Goal: Task Accomplishment & Management: Use online tool/utility

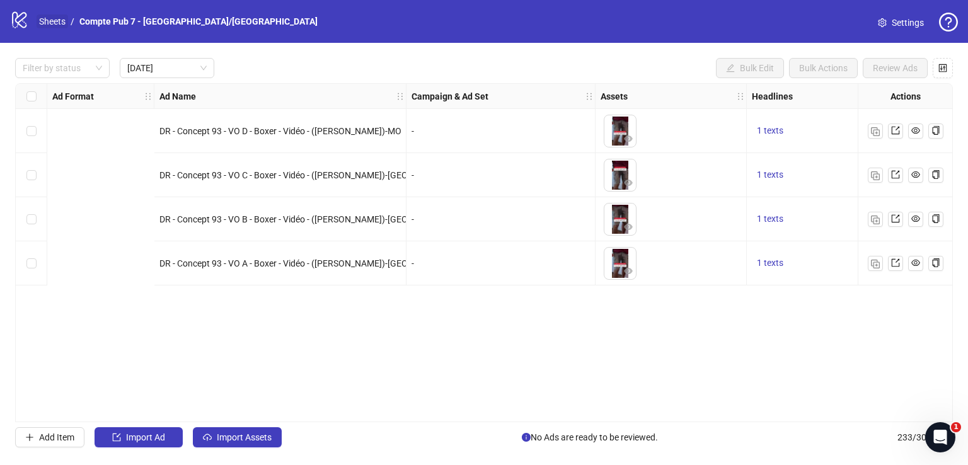
scroll to position [0, 552]
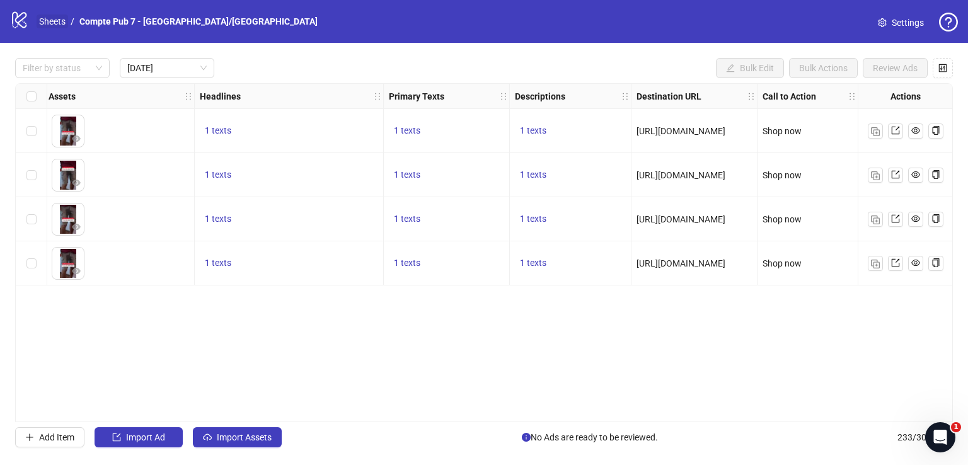
click at [54, 19] on link "Sheets" at bounding box center [53, 21] width 32 height 14
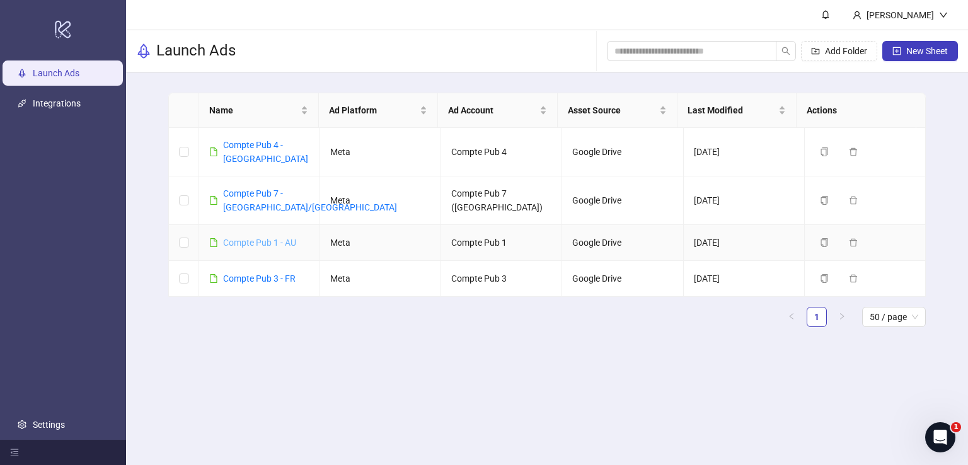
click at [289, 238] on link "Compte Pub 1 - AU" at bounding box center [259, 243] width 73 height 10
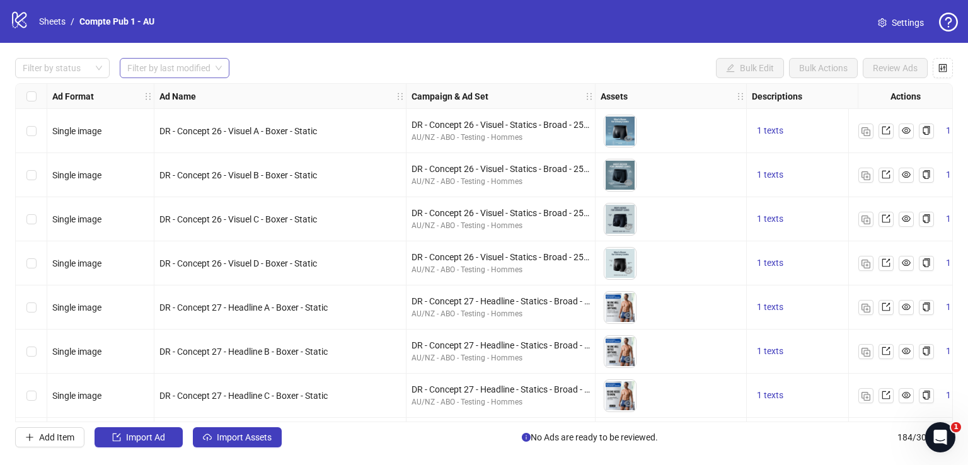
click at [200, 64] on input "search" at bounding box center [168, 68] width 83 height 19
click at [194, 91] on div "[DATE]" at bounding box center [175, 93] width 90 height 14
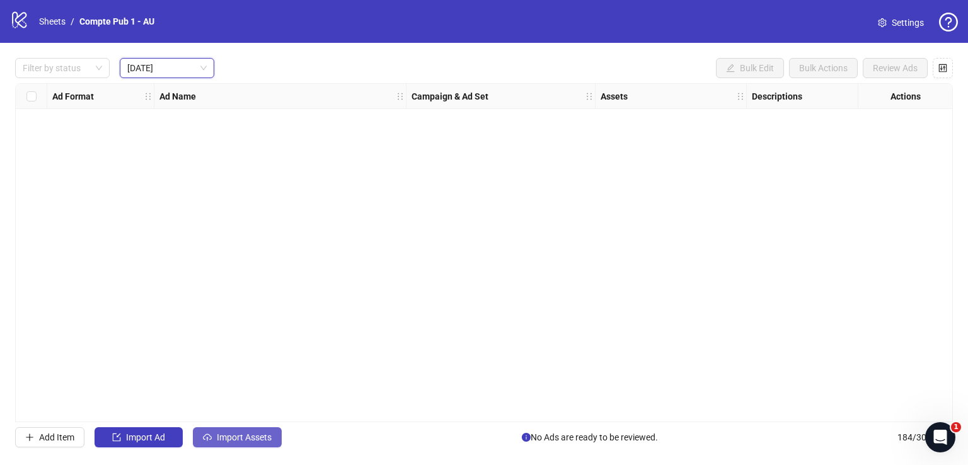
click at [243, 435] on span "Import Assets" at bounding box center [244, 437] width 55 height 10
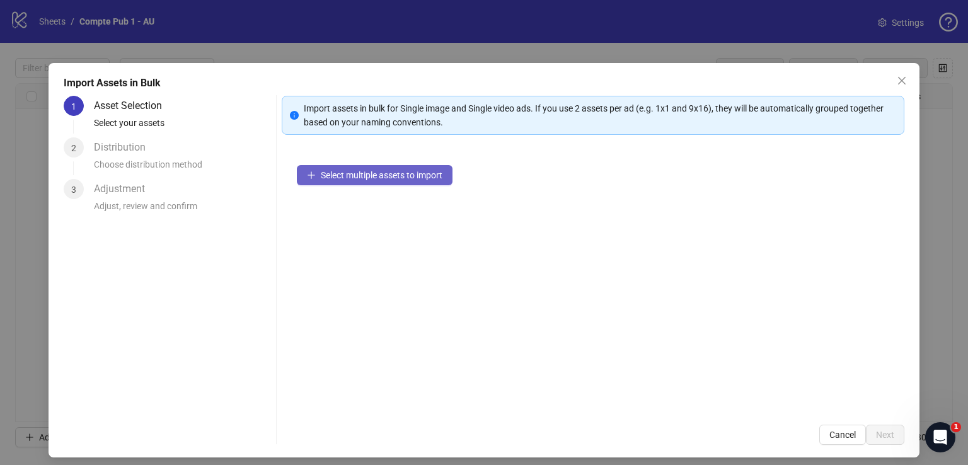
click at [330, 176] on span "Select multiple assets to import" at bounding box center [382, 175] width 122 height 10
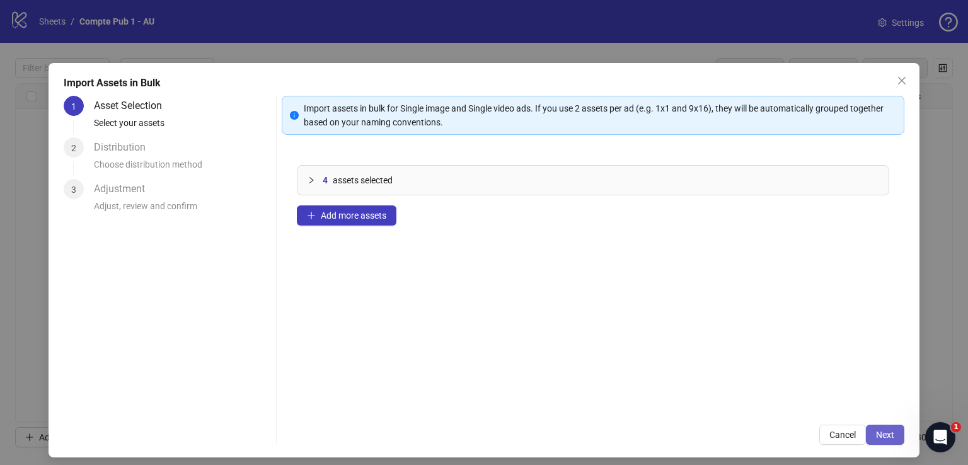
click at [876, 432] on span "Next" at bounding box center [885, 435] width 18 height 10
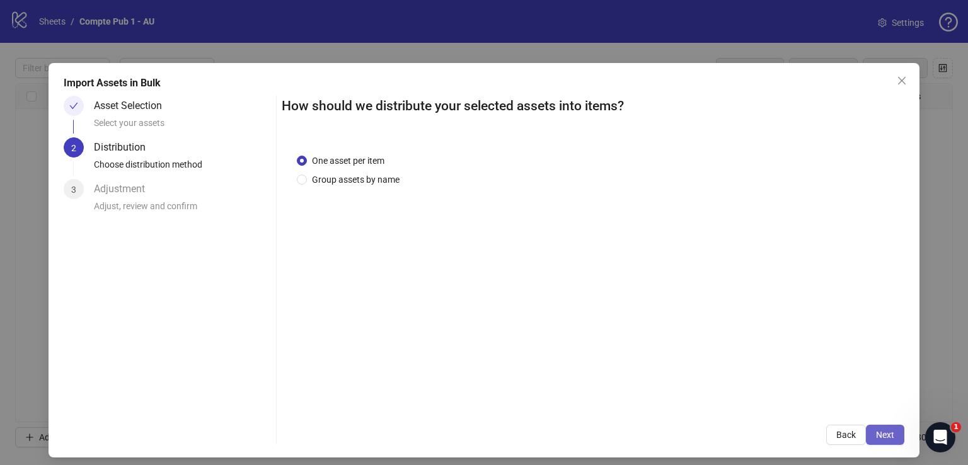
click at [876, 431] on span "Next" at bounding box center [885, 435] width 18 height 10
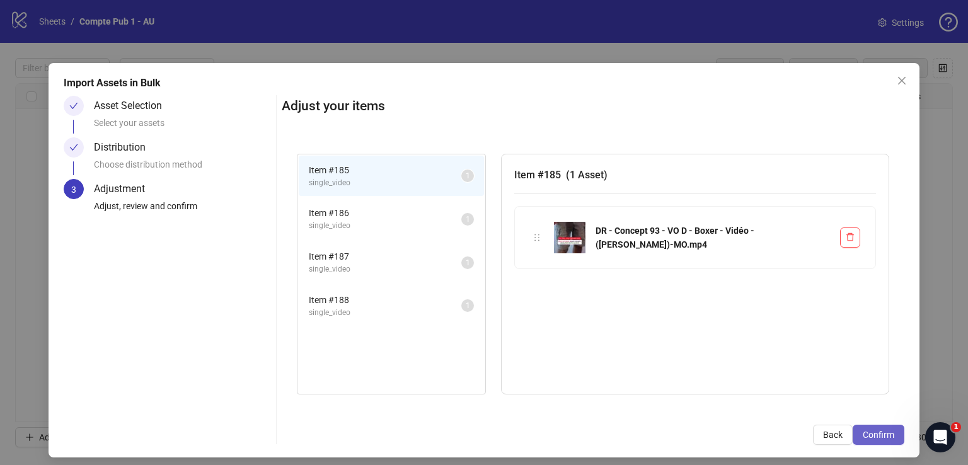
click at [876, 430] on span "Confirm" at bounding box center [879, 435] width 32 height 10
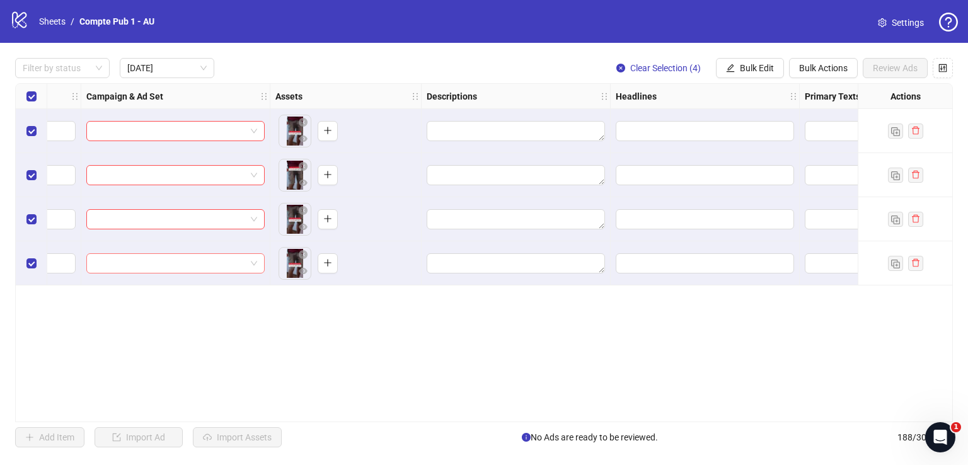
scroll to position [0, 365]
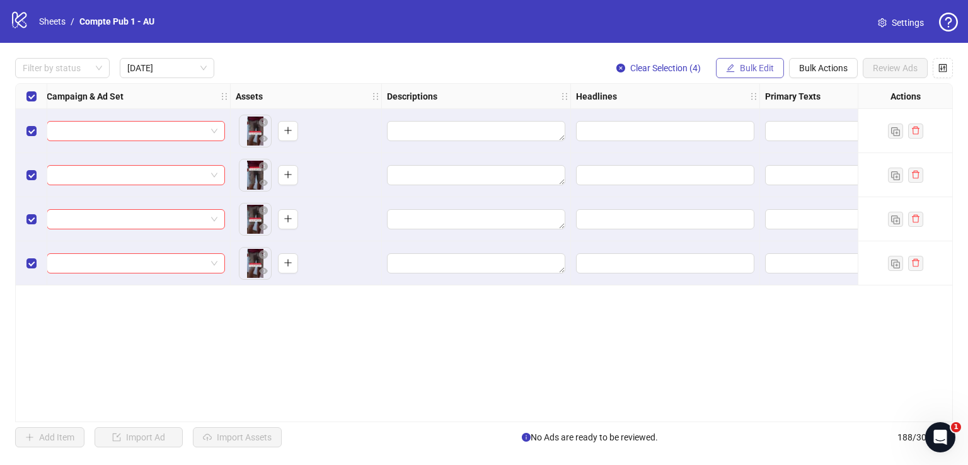
click at [752, 66] on span "Bulk Edit" at bounding box center [757, 68] width 34 height 10
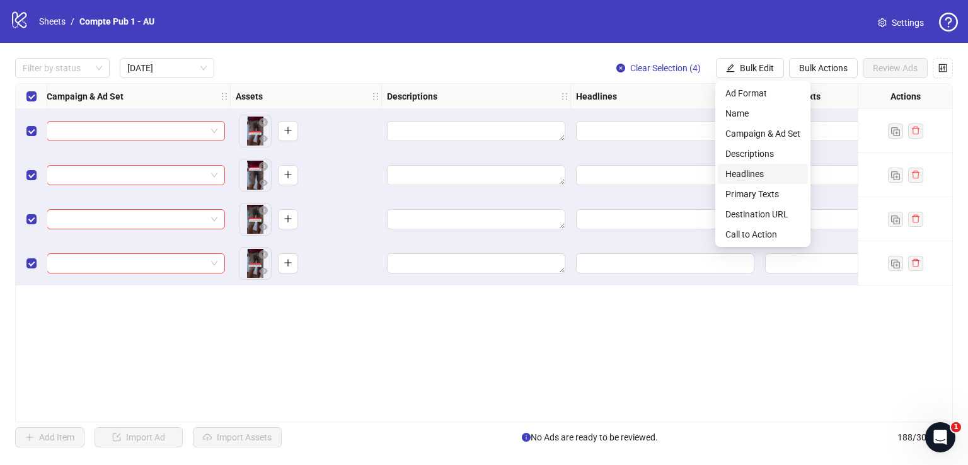
click at [757, 173] on span "Headlines" at bounding box center [762, 174] width 75 height 14
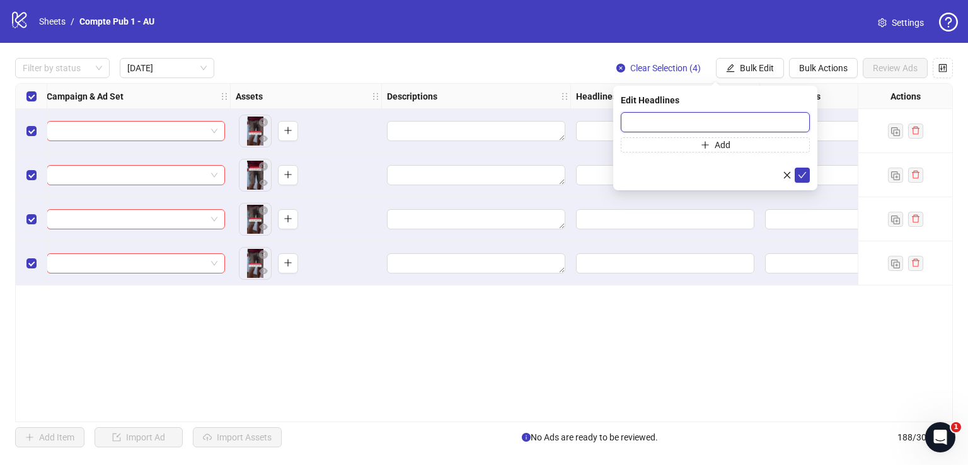
click at [696, 123] on input "text" at bounding box center [715, 122] width 189 height 20
paste input "**********"
type input "**********"
click at [802, 179] on span "submit" at bounding box center [802, 175] width 9 height 10
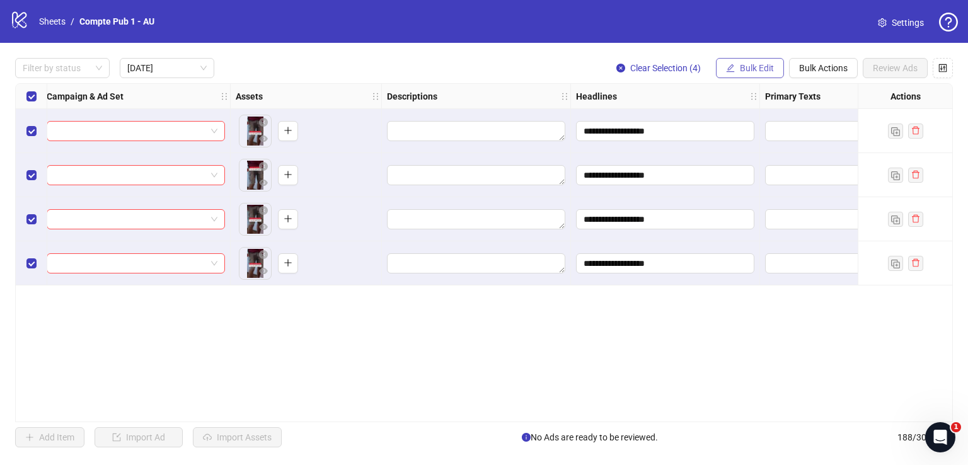
click at [749, 67] on span "Bulk Edit" at bounding box center [757, 68] width 34 height 10
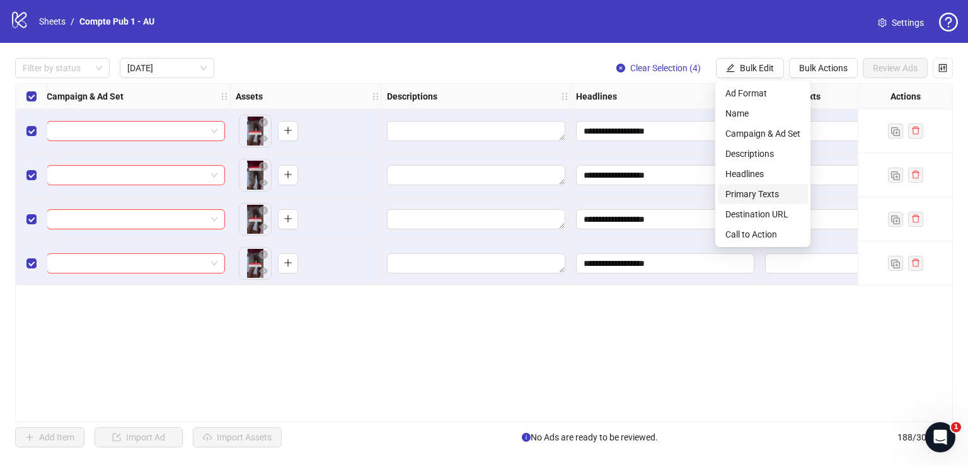
click at [768, 193] on span "Primary Texts" at bounding box center [762, 194] width 75 height 14
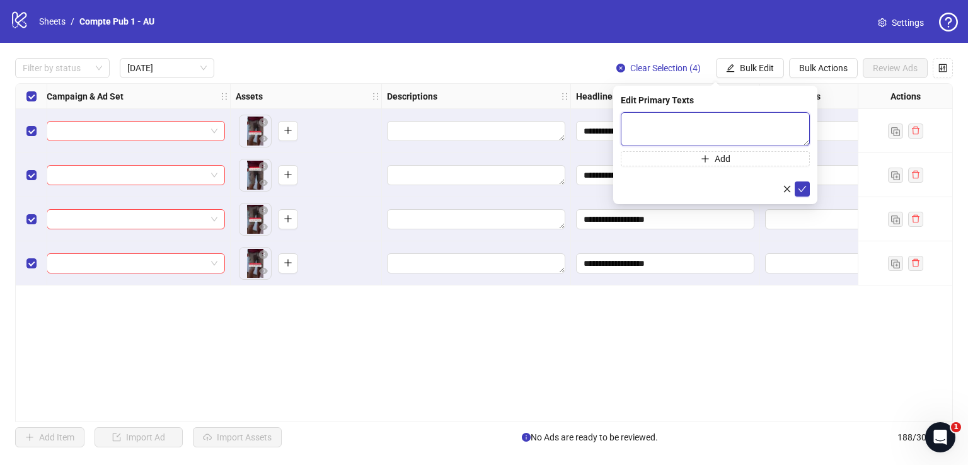
click at [696, 127] on textarea at bounding box center [715, 129] width 189 height 34
paste textarea "**********"
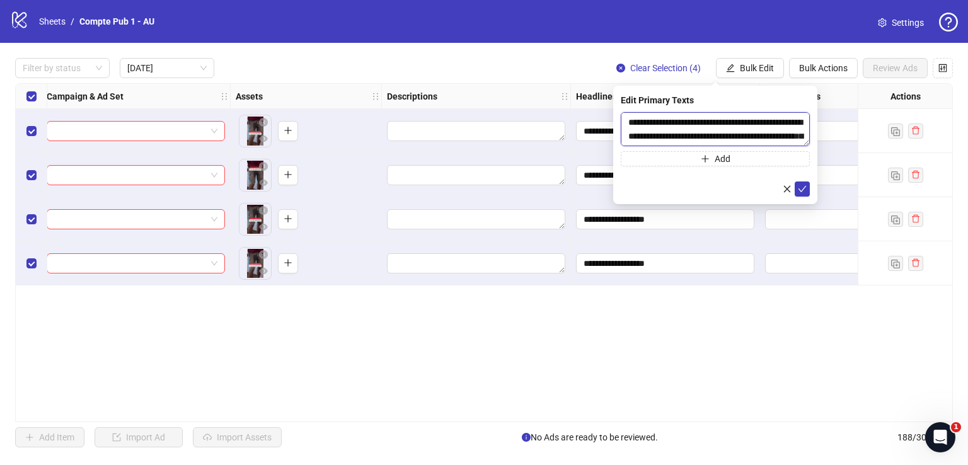
scroll to position [23, 0]
type textarea "**********"
click at [801, 190] on icon "check" at bounding box center [802, 188] width 9 height 9
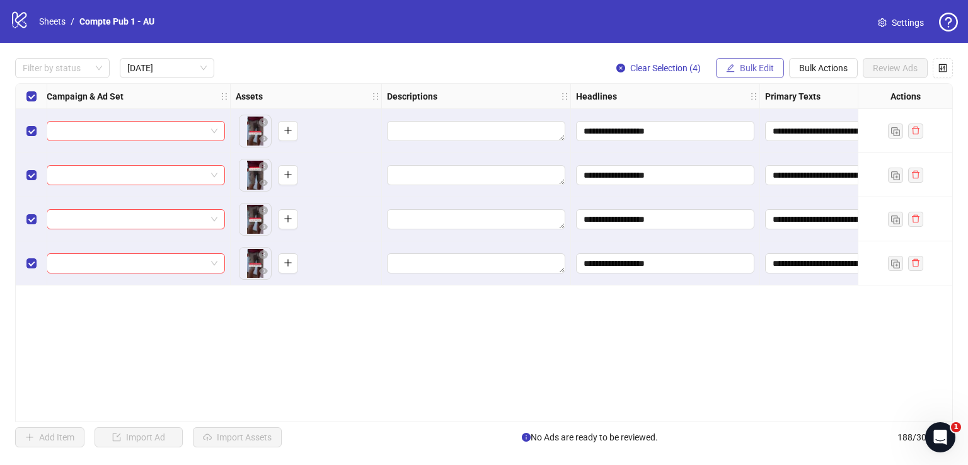
click at [742, 66] on span "Bulk Edit" at bounding box center [757, 68] width 34 height 10
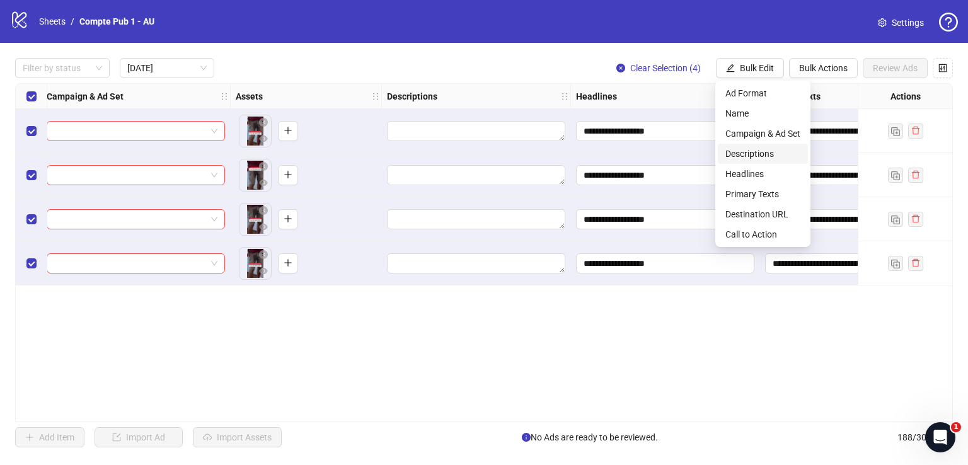
click at [773, 152] on span "Descriptions" at bounding box center [762, 154] width 75 height 14
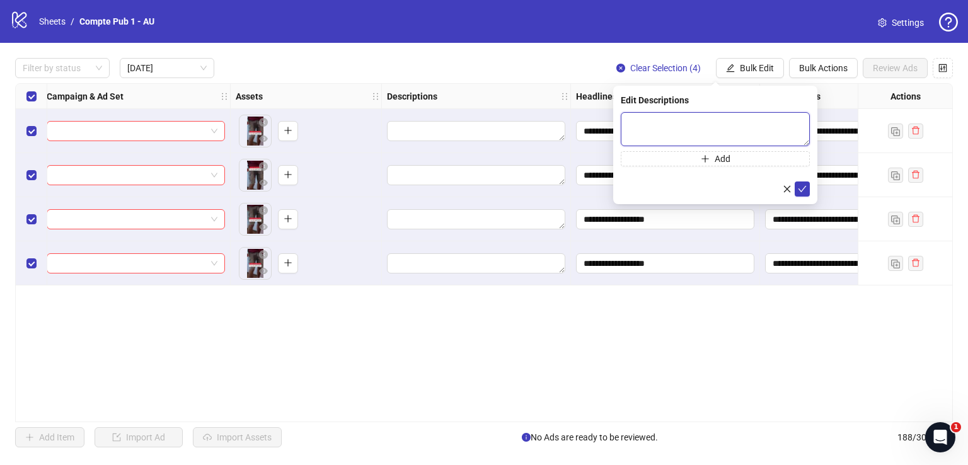
click at [668, 142] on textarea at bounding box center [715, 129] width 189 height 34
paste textarea "**********"
type textarea "**********"
click at [804, 192] on icon "check" at bounding box center [802, 188] width 9 height 9
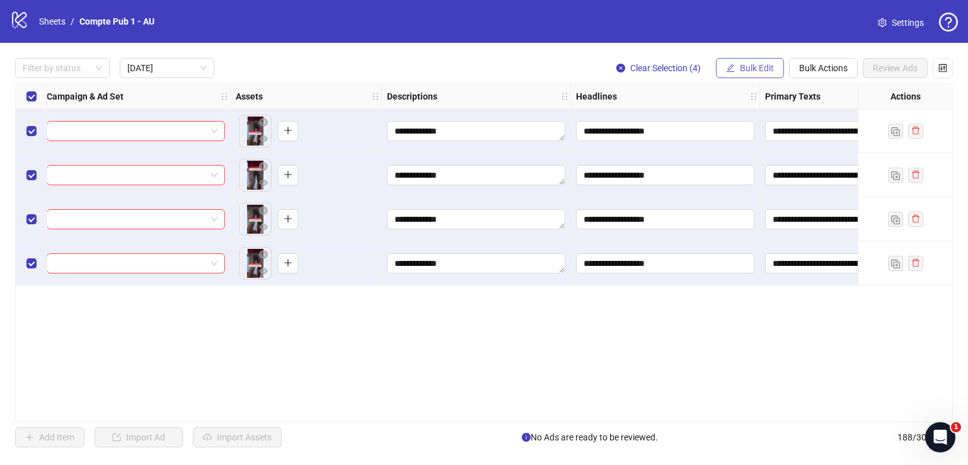
click at [743, 69] on span "Bulk Edit" at bounding box center [757, 68] width 34 height 10
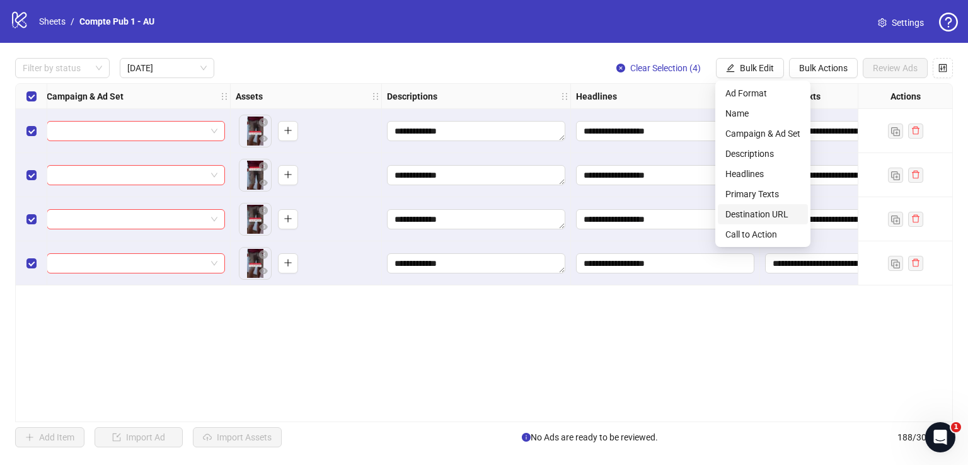
click at [774, 210] on span "Destination URL" at bounding box center [762, 214] width 75 height 14
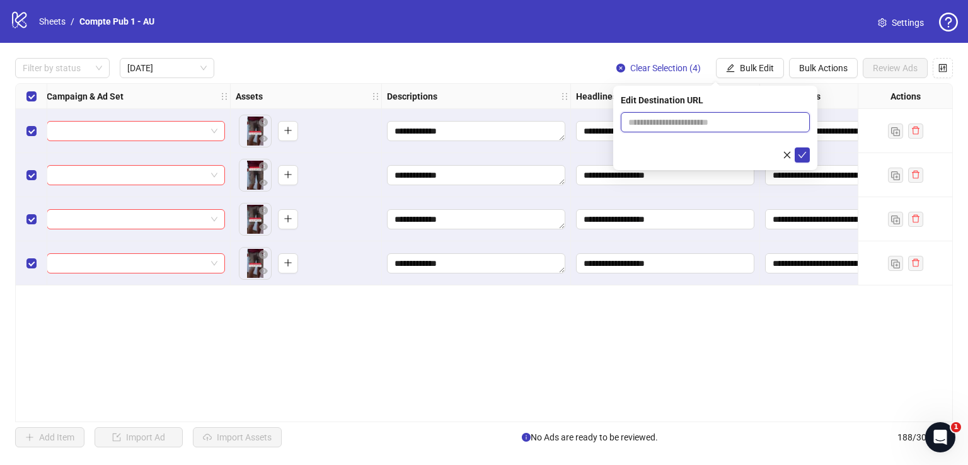
click at [659, 122] on input "text" at bounding box center [710, 122] width 164 height 14
paste input "**********"
type input "**********"
click at [802, 152] on icon "check" at bounding box center [802, 155] width 9 height 9
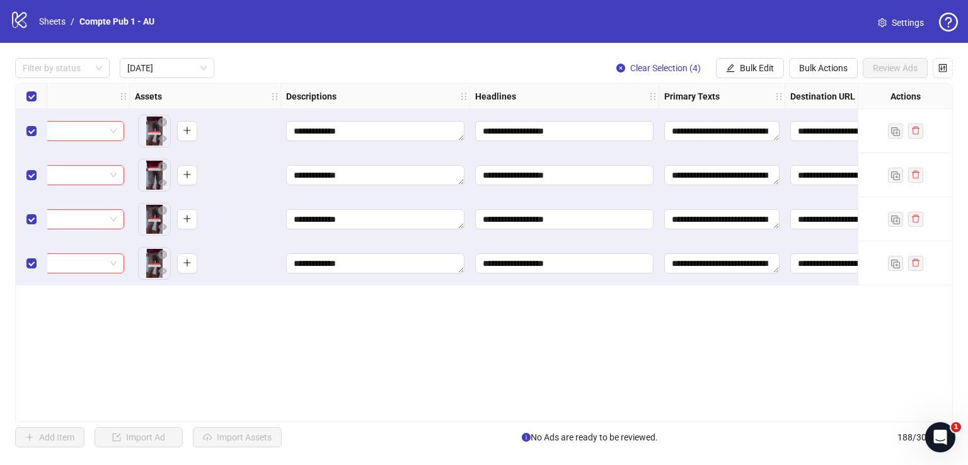
scroll to position [0, 620]
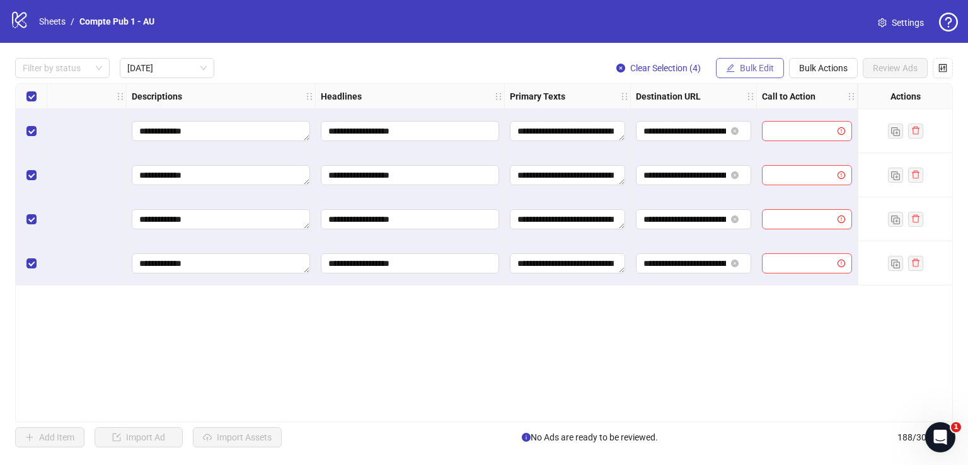
click at [736, 64] on button "Bulk Edit" at bounding box center [750, 68] width 68 height 20
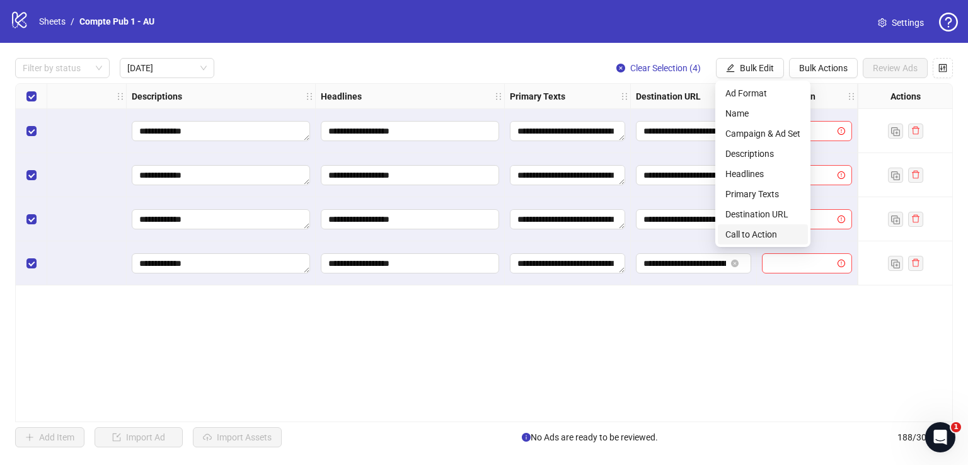
click at [746, 229] on span "Call to Action" at bounding box center [762, 235] width 75 height 14
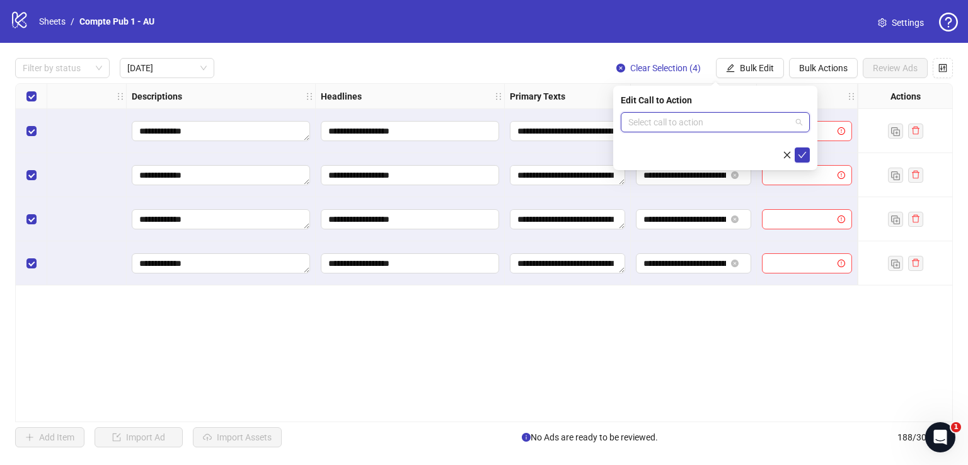
click at [737, 123] on input "search" at bounding box center [709, 122] width 163 height 19
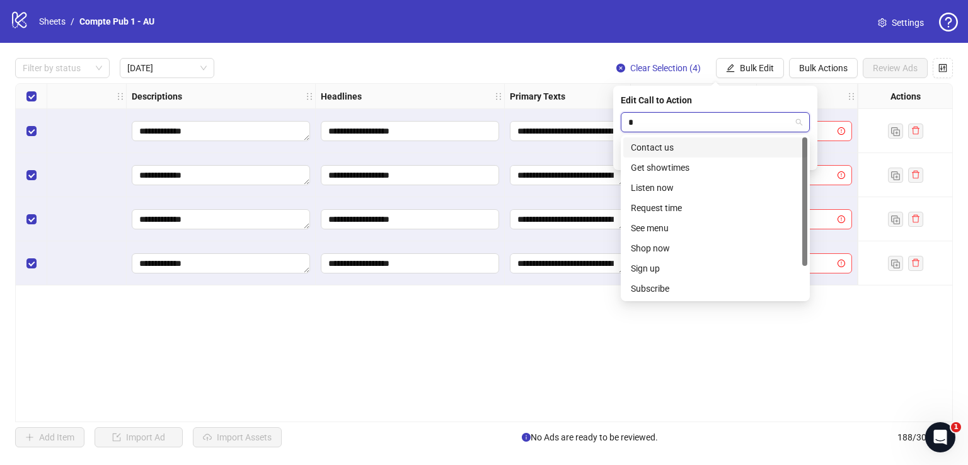
type input "**"
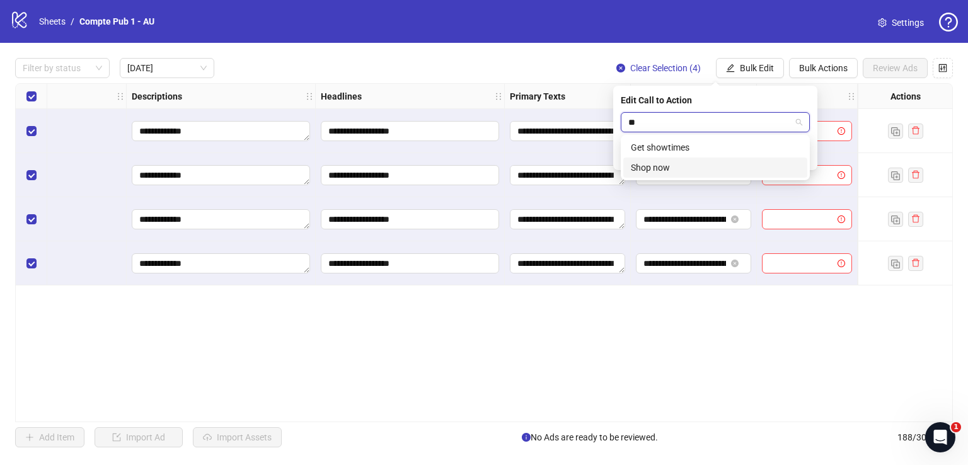
click at [714, 165] on div "Shop now" at bounding box center [715, 168] width 169 height 14
click at [804, 151] on icon "check" at bounding box center [802, 155] width 9 height 9
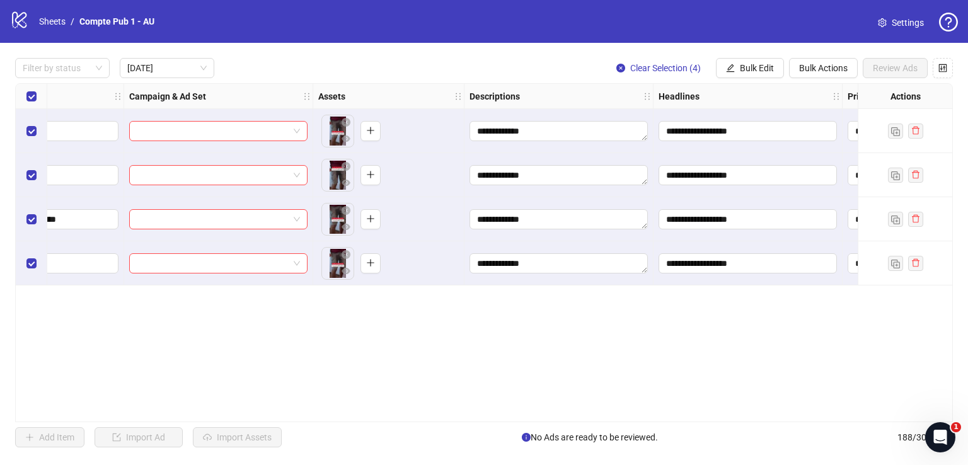
scroll to position [0, 282]
click at [749, 66] on span "Bulk Edit" at bounding box center [757, 68] width 34 height 10
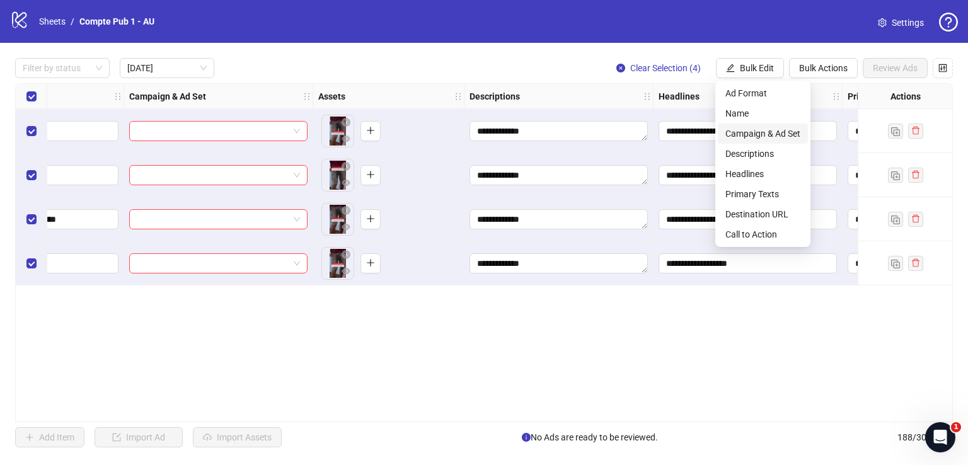
click at [759, 129] on span "Campaign & Ad Set" at bounding box center [762, 134] width 75 height 14
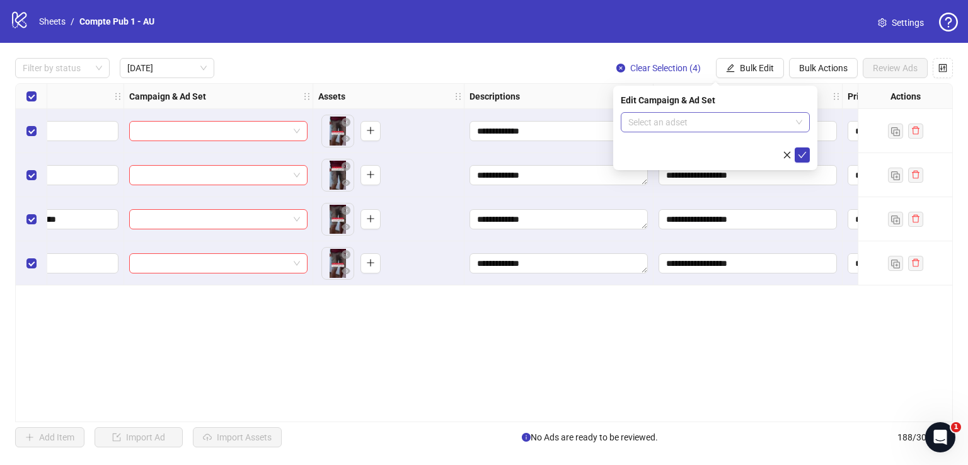
click at [708, 122] on input "search" at bounding box center [709, 122] width 163 height 19
click at [688, 129] on input "search" at bounding box center [709, 122] width 163 height 19
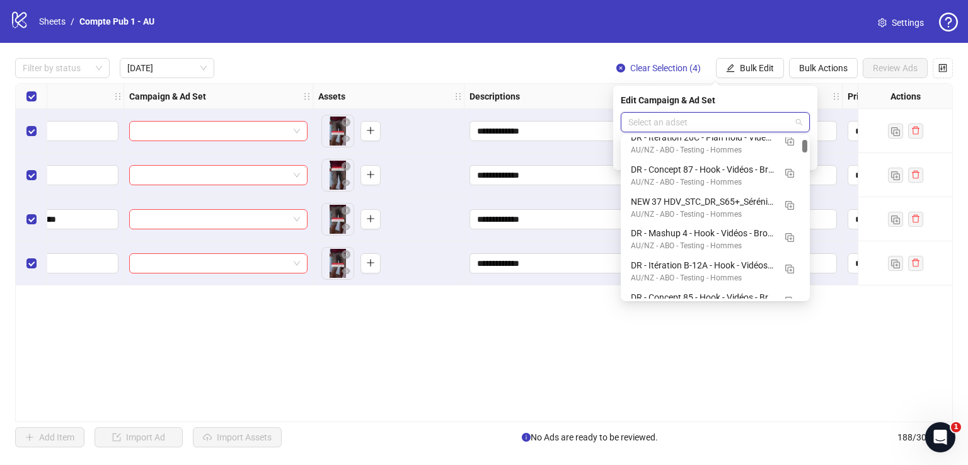
scroll to position [0, 0]
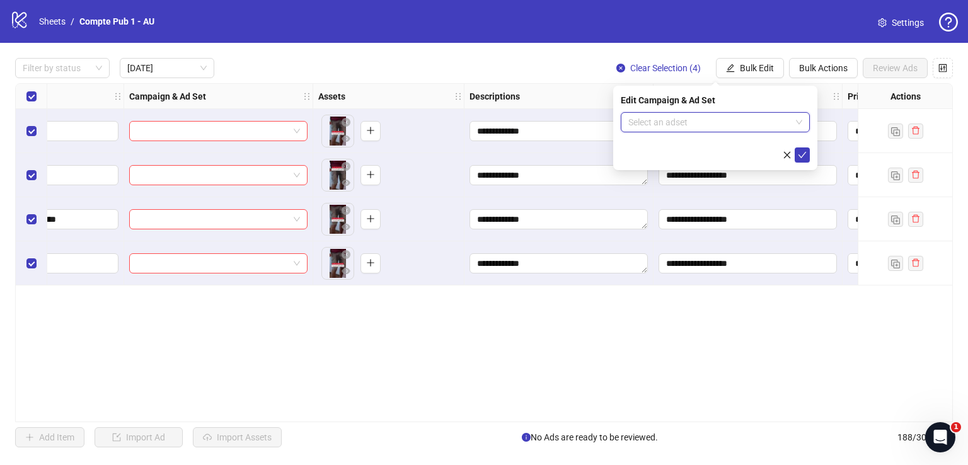
click at [705, 120] on input "search" at bounding box center [709, 122] width 163 height 19
click at [691, 125] on input "search" at bounding box center [709, 122] width 163 height 19
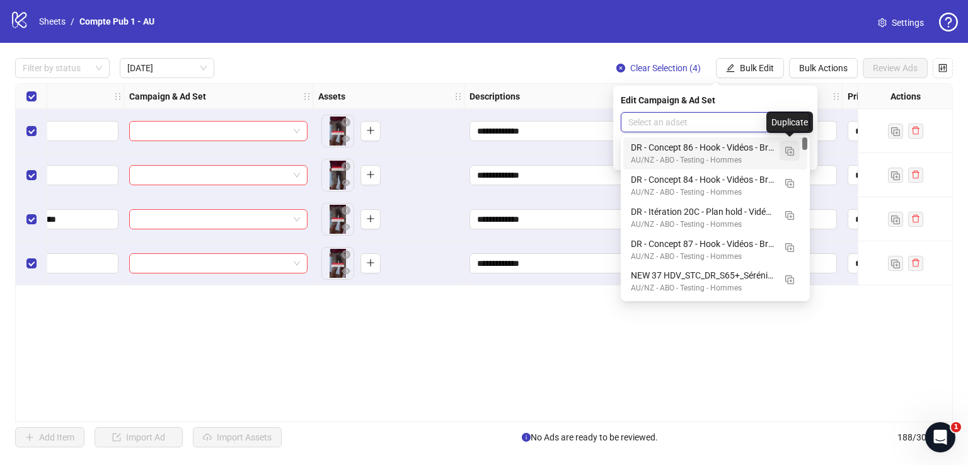
click at [788, 151] on img "button" at bounding box center [789, 151] width 9 height 9
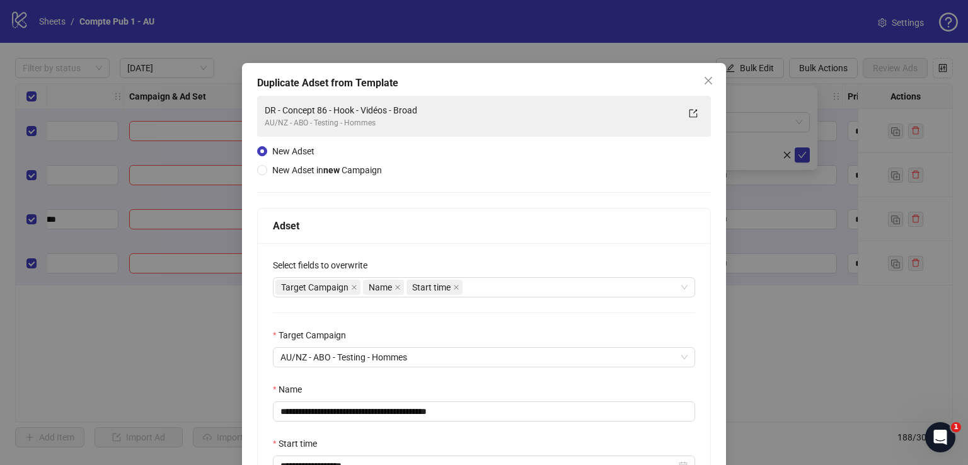
scroll to position [43, 0]
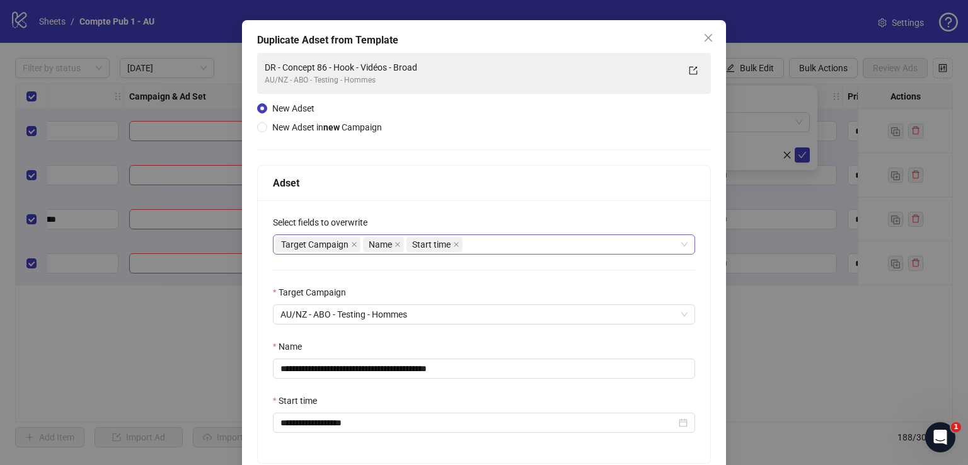
click at [512, 243] on div "Target Campaign Name Start time" at bounding box center [477, 245] width 404 height 18
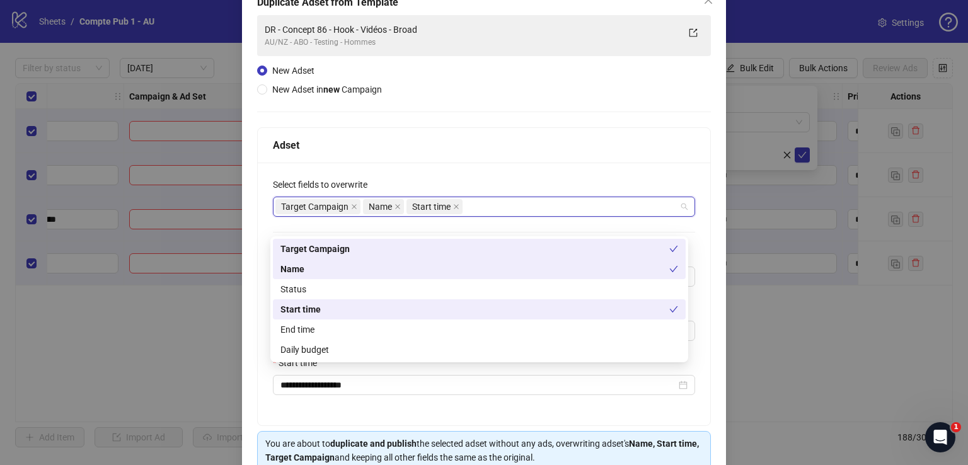
scroll to position [85, 0]
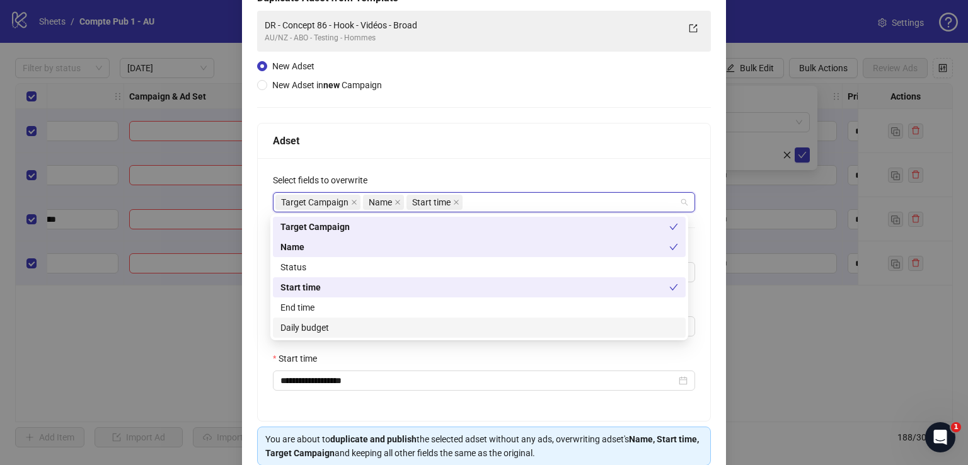
click at [444, 329] on div "Daily budget" at bounding box center [479, 328] width 398 height 14
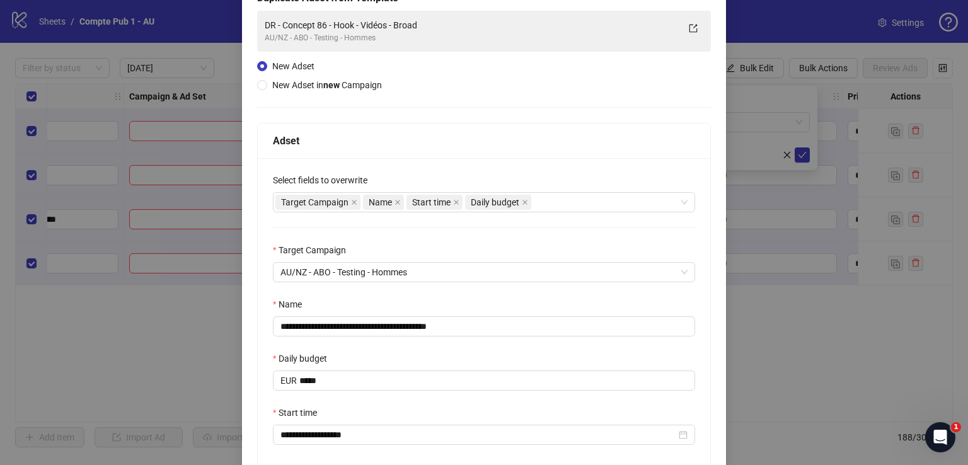
click at [478, 361] on div "Daily budget" at bounding box center [484, 361] width 422 height 19
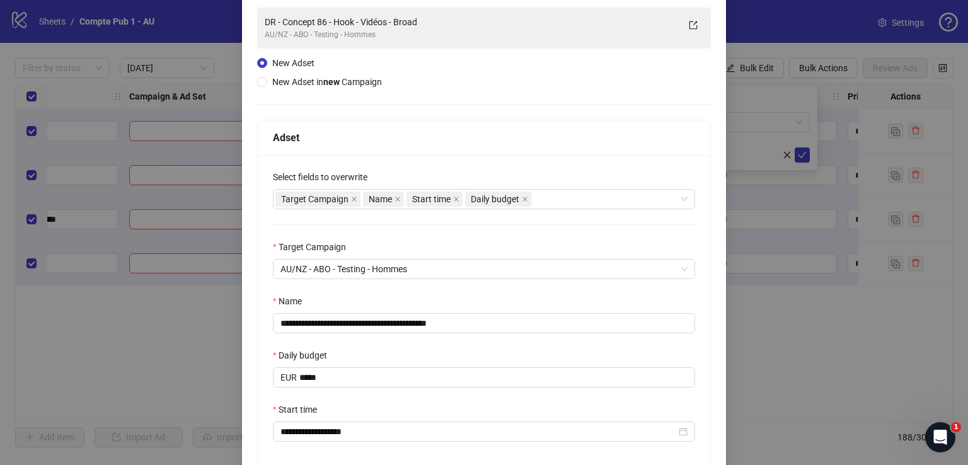
scroll to position [98, 0]
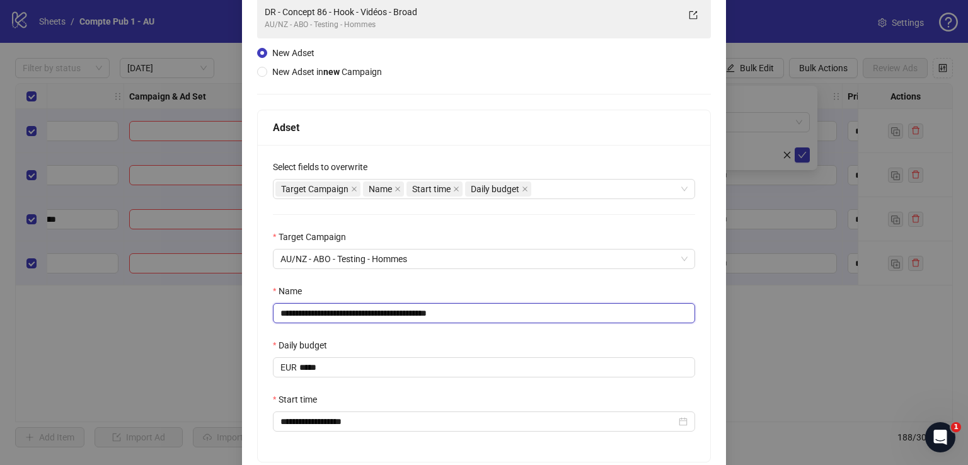
drag, startPoint x: 483, startPoint y: 308, endPoint x: 274, endPoint y: 304, distance: 209.3
click at [274, 304] on input "**********" at bounding box center [484, 313] width 422 height 20
paste input "text"
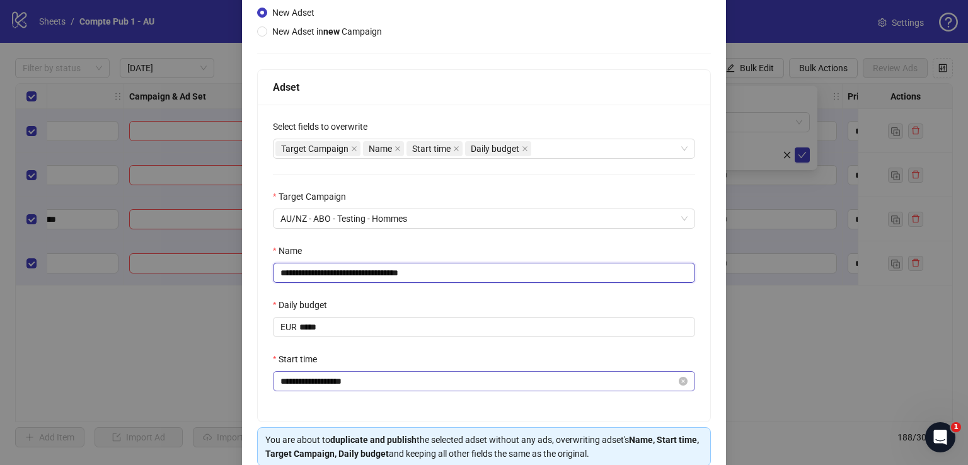
type input "**********"
click at [313, 382] on input "**********" at bounding box center [478, 381] width 396 height 14
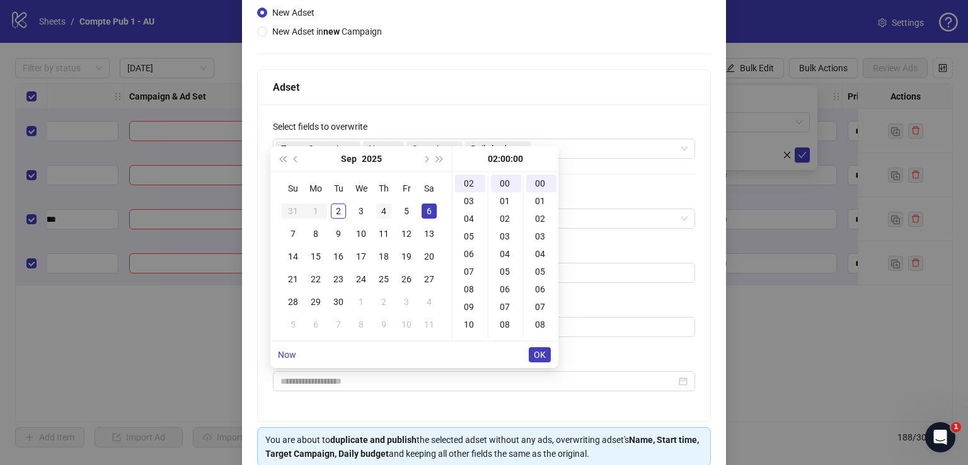
click at [381, 212] on div "4" at bounding box center [383, 211] width 15 height 15
click at [471, 216] on div "04" at bounding box center [470, 219] width 30 height 18
type input "**********"
click at [536, 354] on span "OK" at bounding box center [540, 355] width 12 height 10
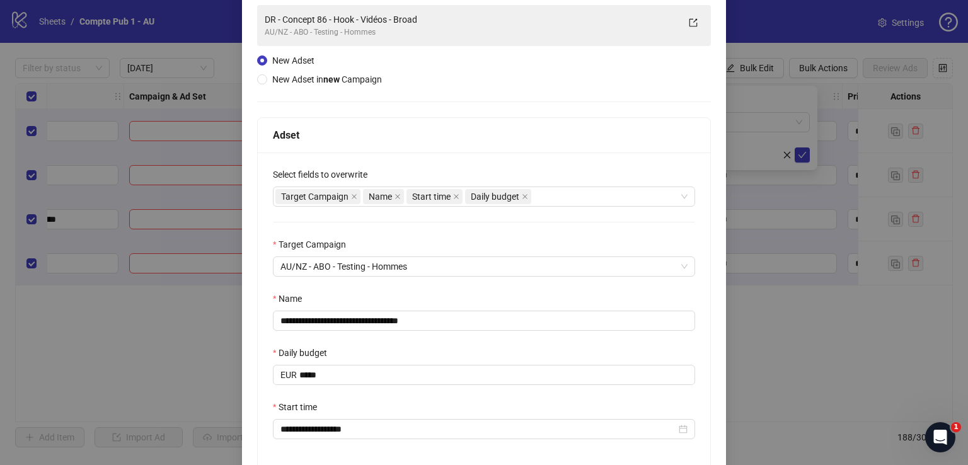
scroll to position [126, 0]
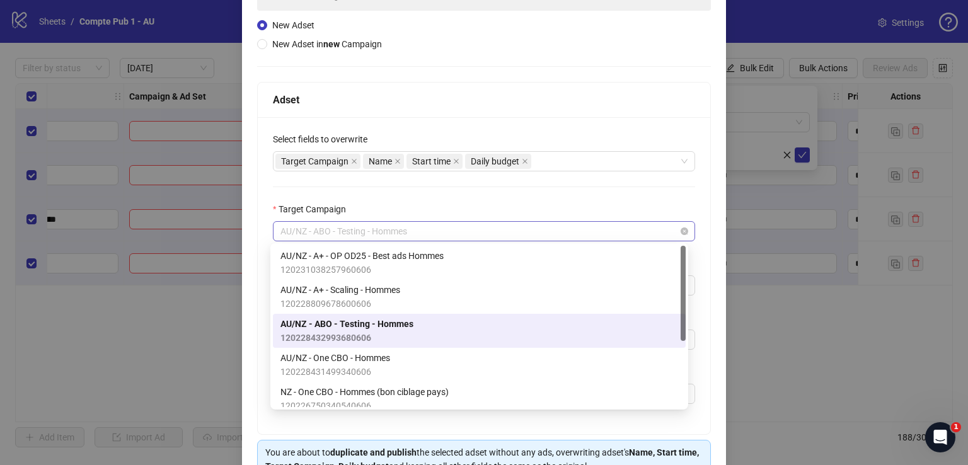
drag, startPoint x: 410, startPoint y: 231, endPoint x: 311, endPoint y: 229, distance: 98.3
click at [311, 229] on span "AU/NZ - ABO - Testing - Hommes" at bounding box center [483, 231] width 407 height 19
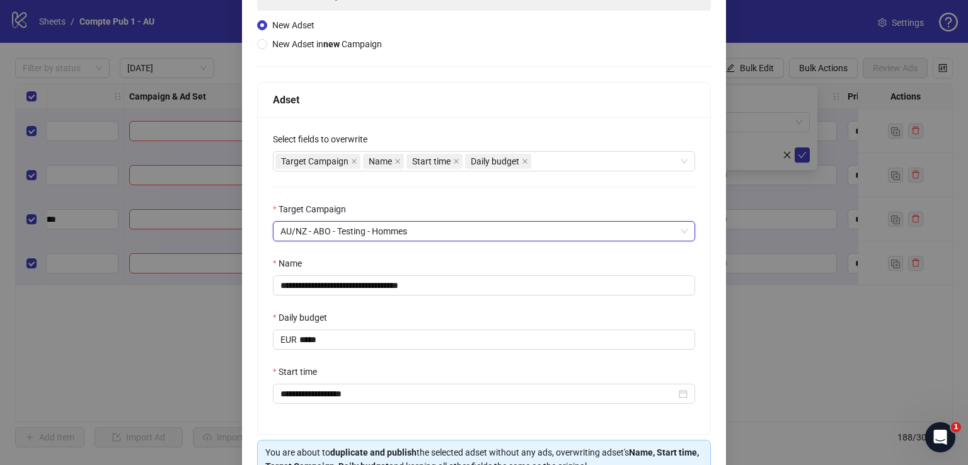
click at [383, 200] on div "**********" at bounding box center [484, 275] width 453 height 317
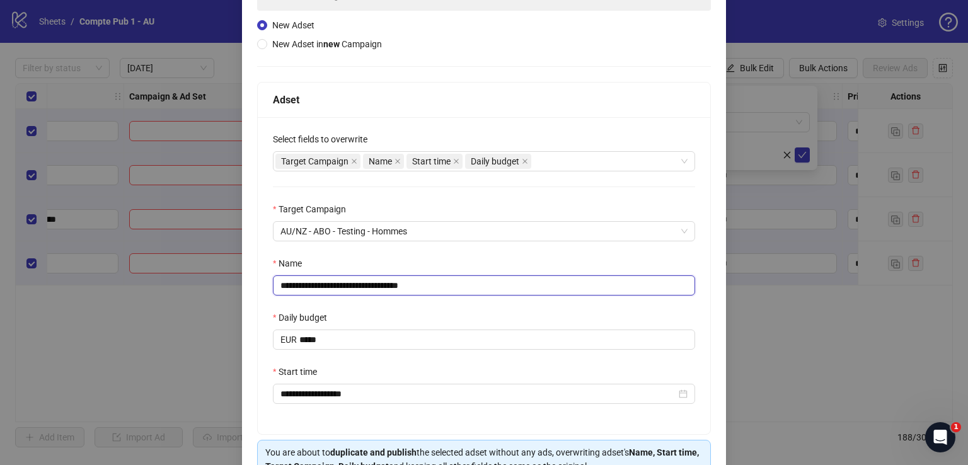
drag, startPoint x: 420, startPoint y: 281, endPoint x: 275, endPoint y: 275, distance: 145.1
click at [275, 275] on input "**********" at bounding box center [484, 285] width 422 height 20
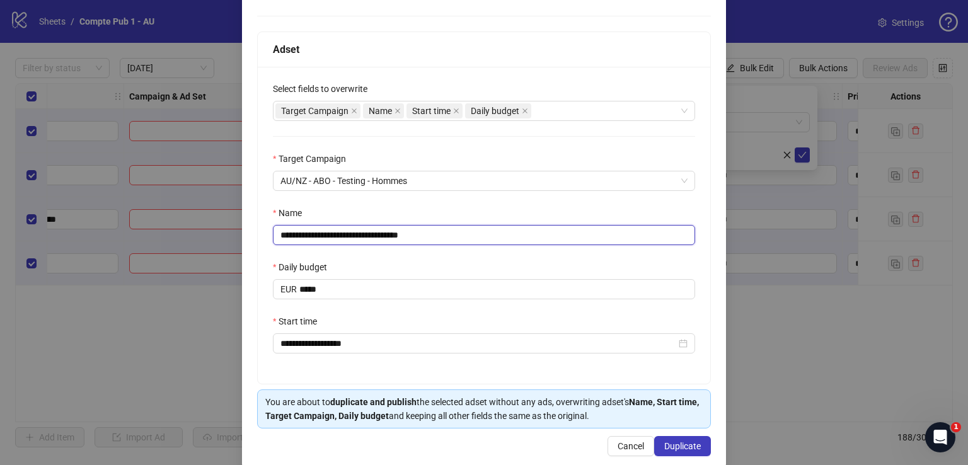
scroll to position [195, 0]
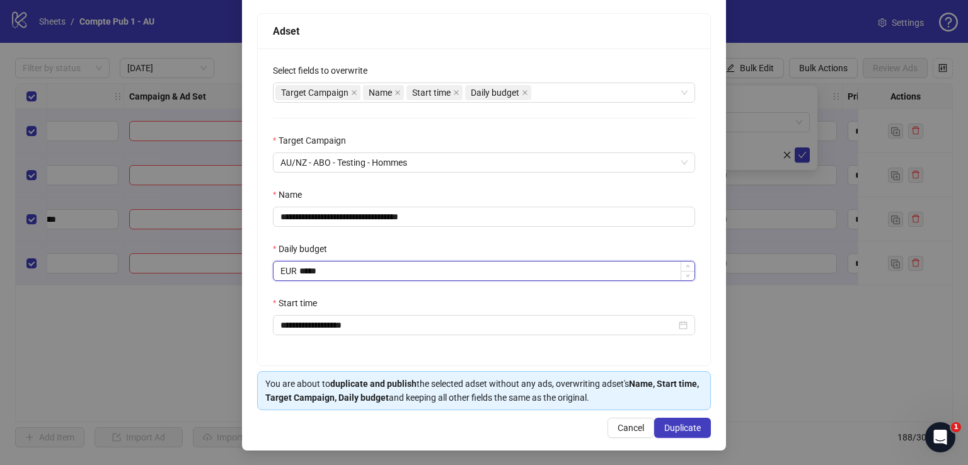
click at [517, 275] on input "*****" at bounding box center [496, 271] width 395 height 19
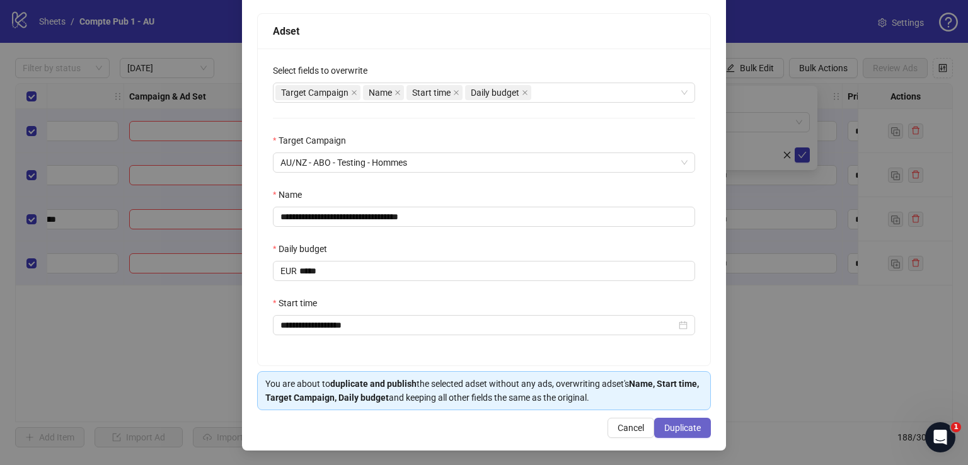
click at [671, 431] on span "Duplicate" at bounding box center [682, 428] width 37 height 10
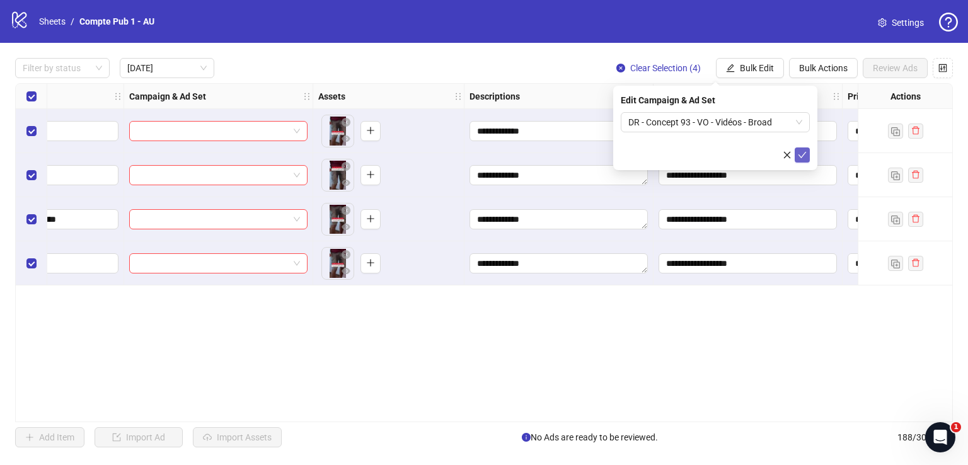
click at [804, 156] on icon "check" at bounding box center [802, 155] width 9 height 9
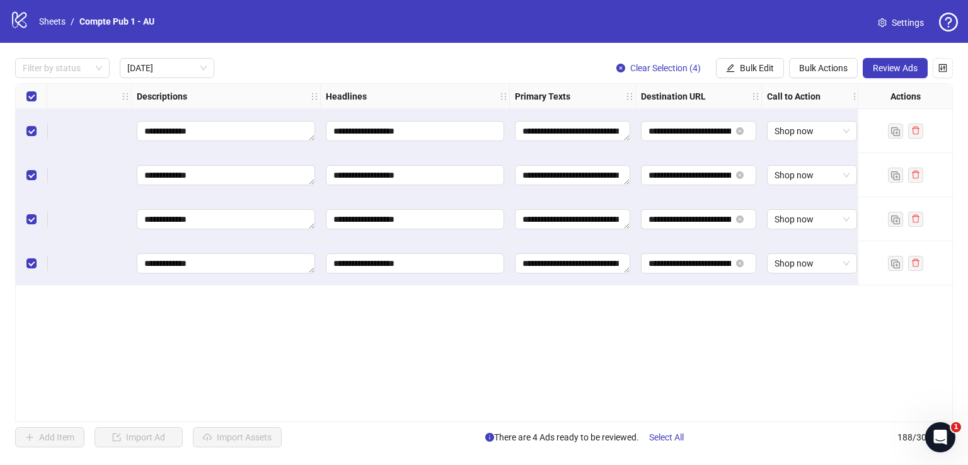
scroll to position [0, 620]
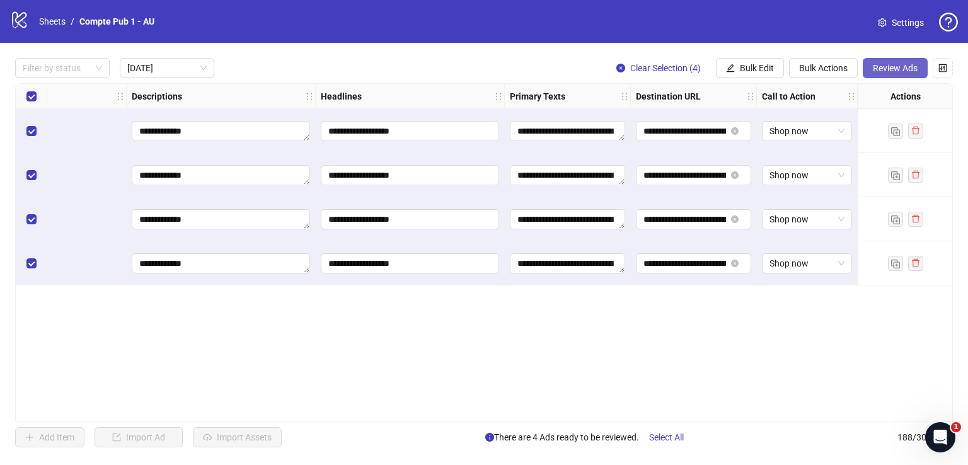
click at [893, 68] on span "Review Ads" at bounding box center [895, 68] width 45 height 10
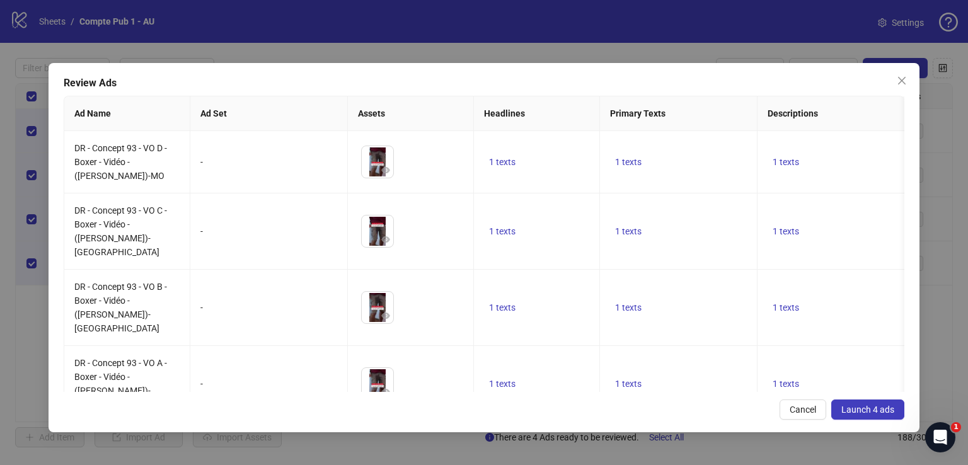
click at [875, 405] on span "Launch 4 ads" at bounding box center [867, 410] width 53 height 10
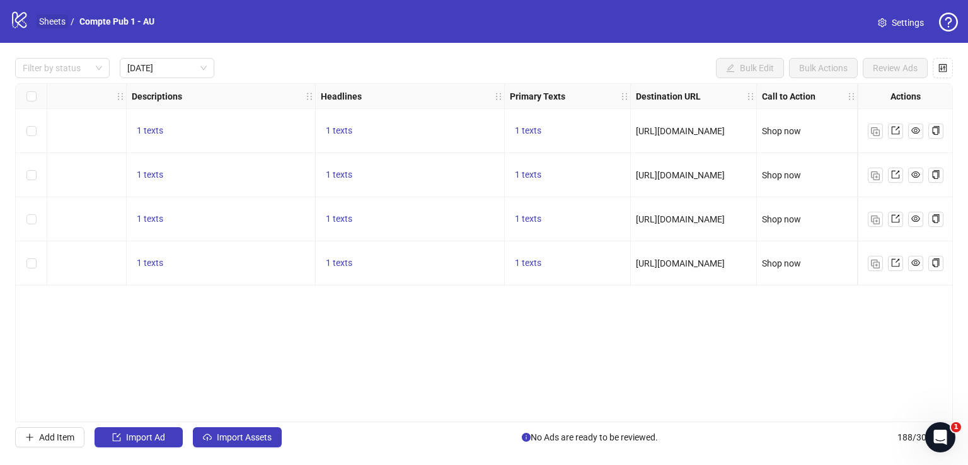
click at [61, 23] on link "Sheets" at bounding box center [53, 21] width 32 height 14
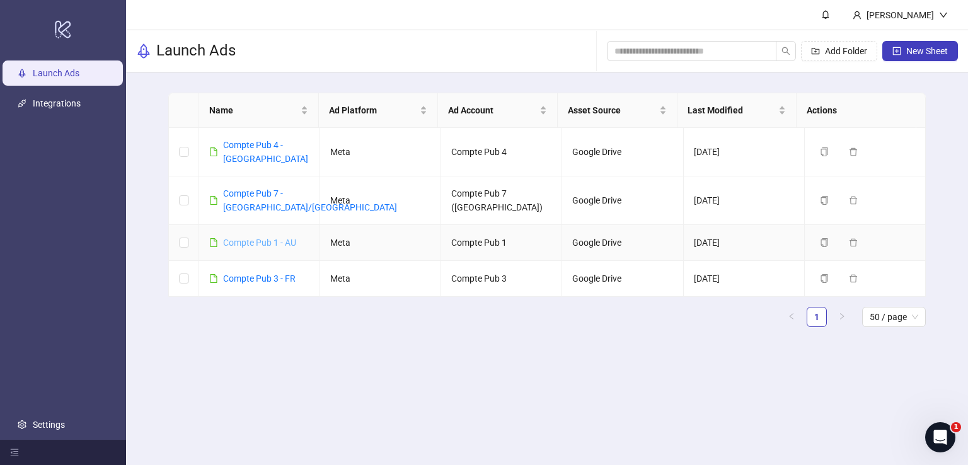
click at [287, 238] on link "Compte Pub 1 - AU" at bounding box center [259, 243] width 73 height 10
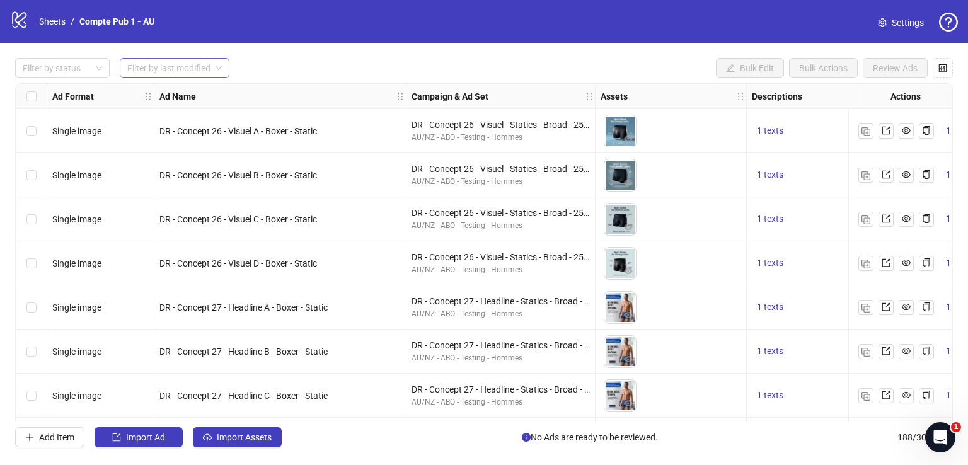
click at [219, 67] on span at bounding box center [174, 68] width 95 height 19
click at [178, 95] on div "[DATE]" at bounding box center [175, 93] width 90 height 14
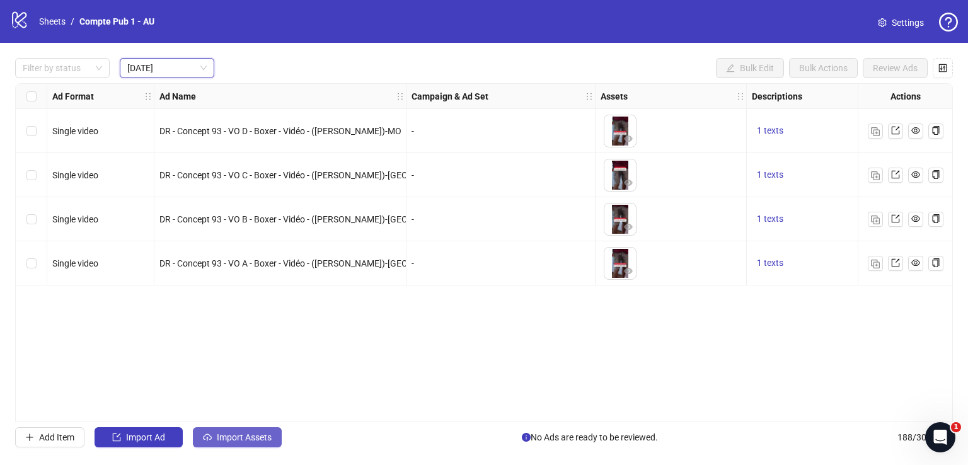
click at [234, 432] on span "Import Assets" at bounding box center [244, 437] width 55 height 10
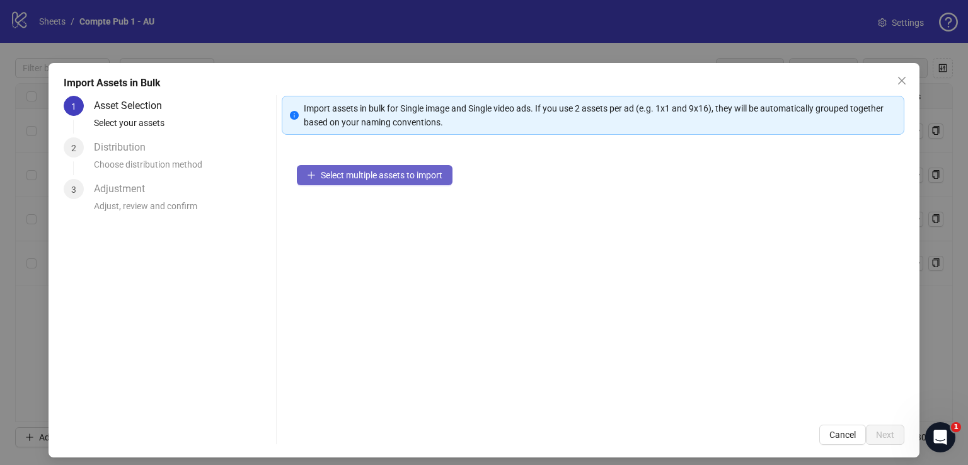
click at [355, 178] on span "Select multiple assets to import" at bounding box center [382, 175] width 122 height 10
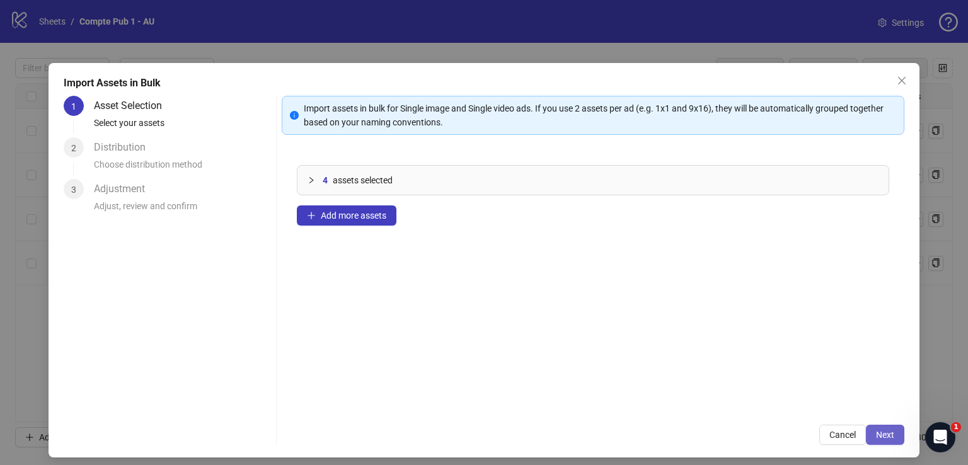
click at [877, 432] on span "Next" at bounding box center [885, 435] width 18 height 10
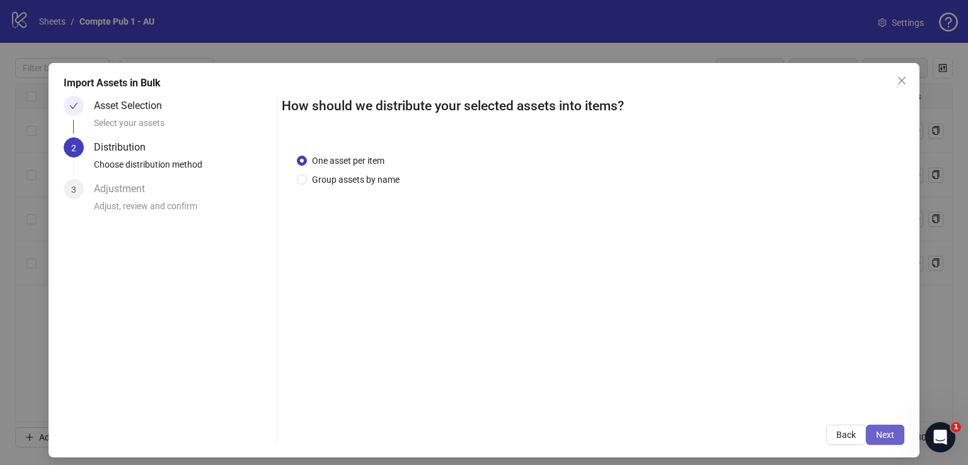
click at [887, 430] on button "Next" at bounding box center [885, 435] width 38 height 20
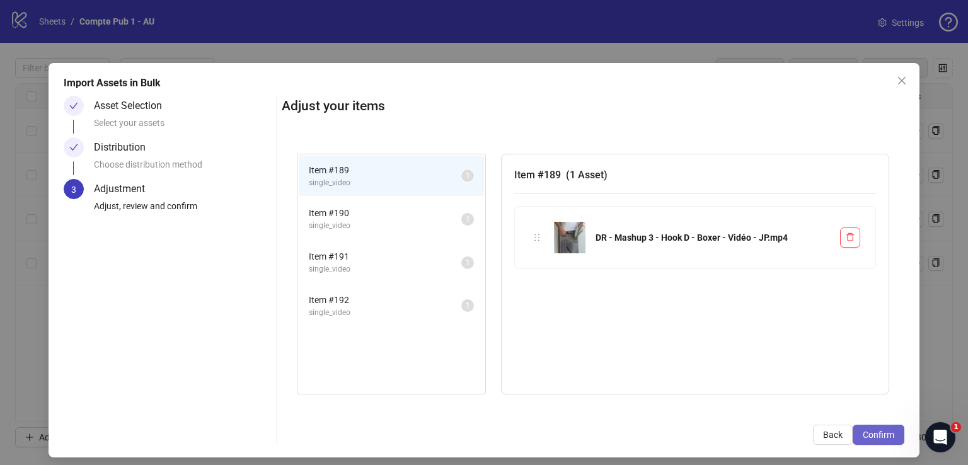
click at [881, 432] on span "Confirm" at bounding box center [879, 435] width 32 height 10
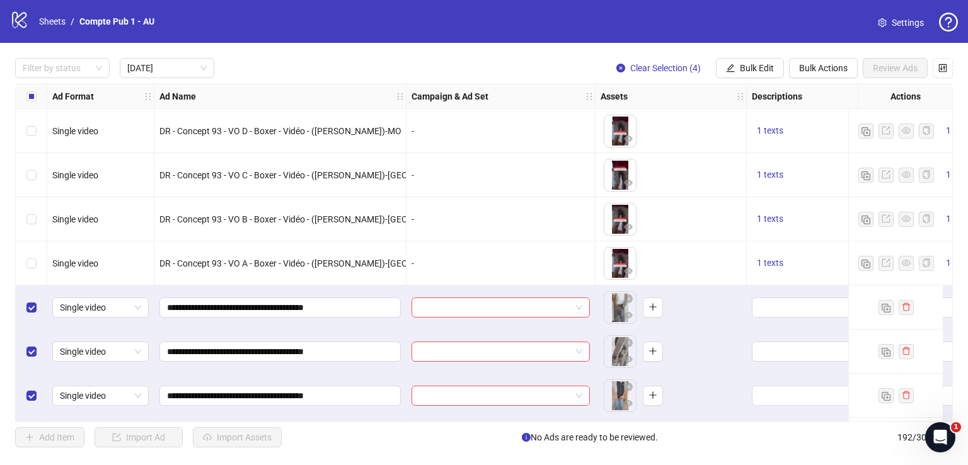
scroll to position [45, 0]
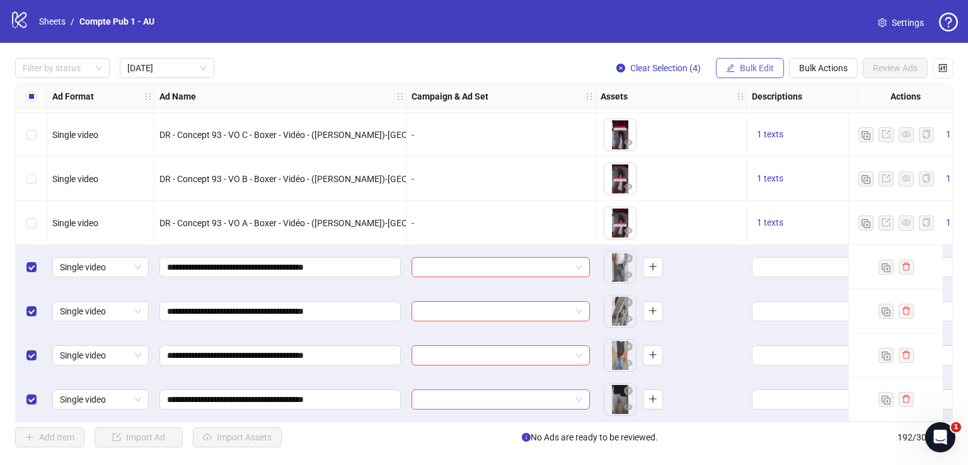
click at [760, 61] on button "Bulk Edit" at bounding box center [750, 68] width 68 height 20
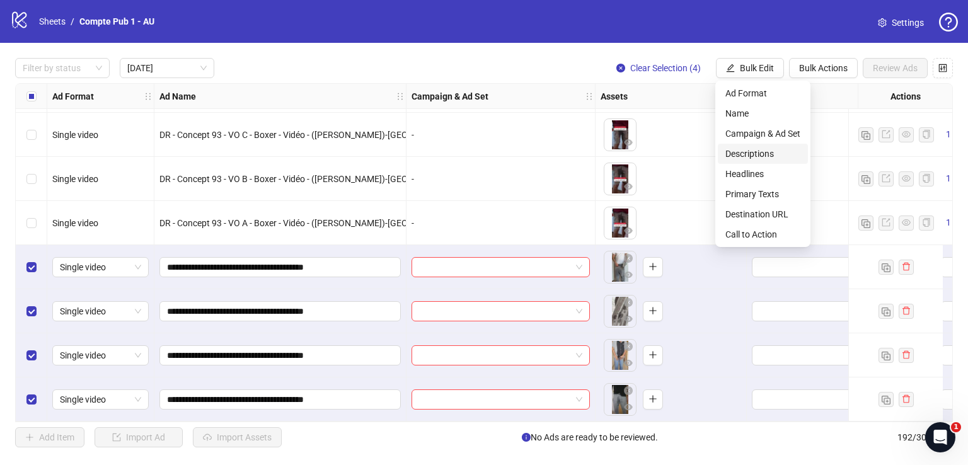
click at [756, 156] on span "Descriptions" at bounding box center [762, 154] width 75 height 14
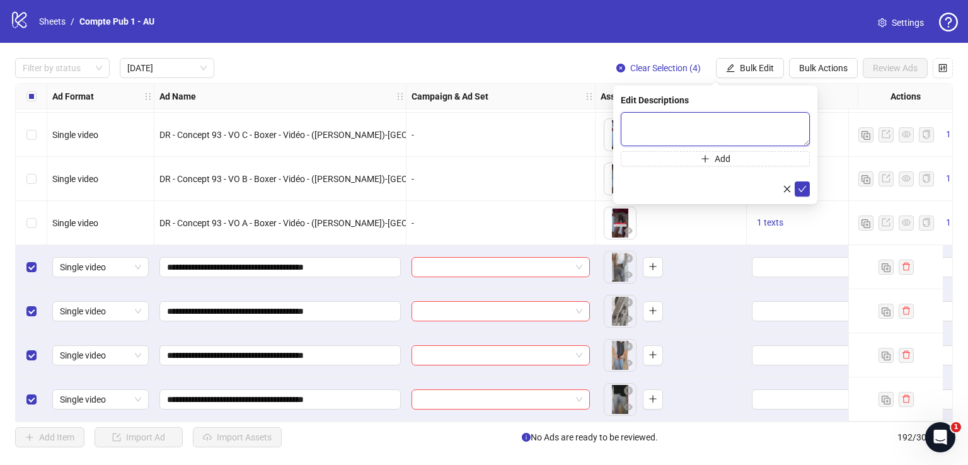
click at [678, 130] on textarea at bounding box center [715, 129] width 189 height 34
paste textarea "**********"
type textarea "**********"
click at [805, 187] on icon "check" at bounding box center [803, 188] width 8 height 6
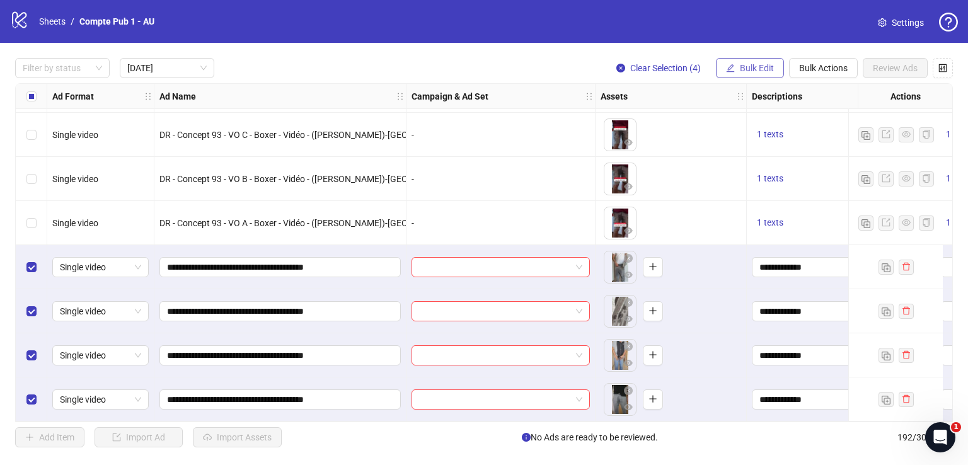
click at [773, 63] on span "Bulk Edit" at bounding box center [757, 68] width 34 height 10
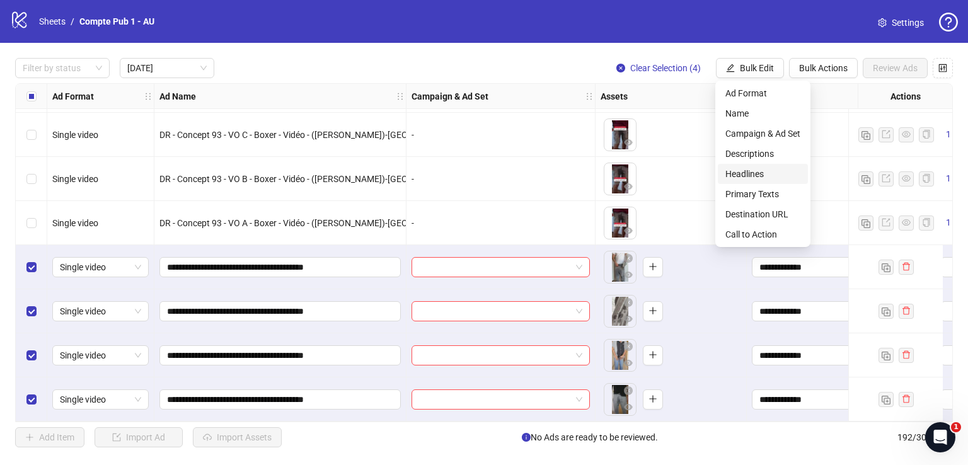
click at [761, 171] on span "Headlines" at bounding box center [762, 174] width 75 height 14
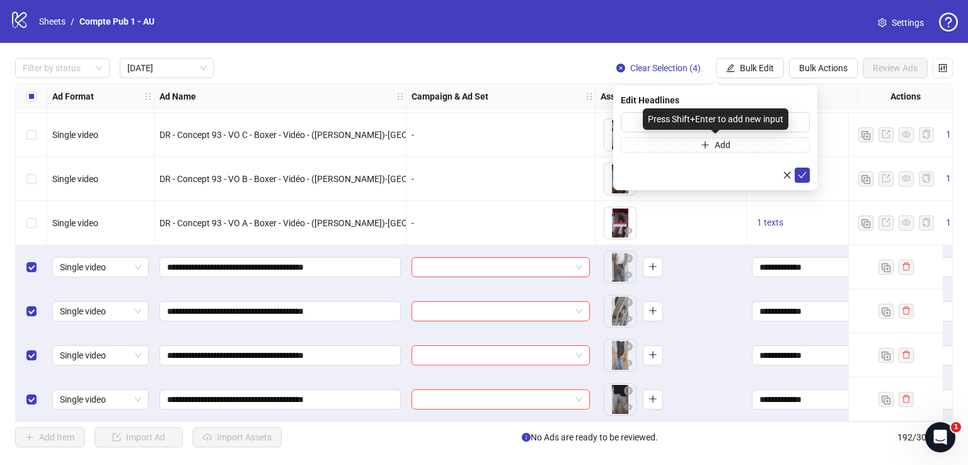
click at [678, 123] on div "Press Shift+Enter to add new input" at bounding box center [716, 118] width 146 height 21
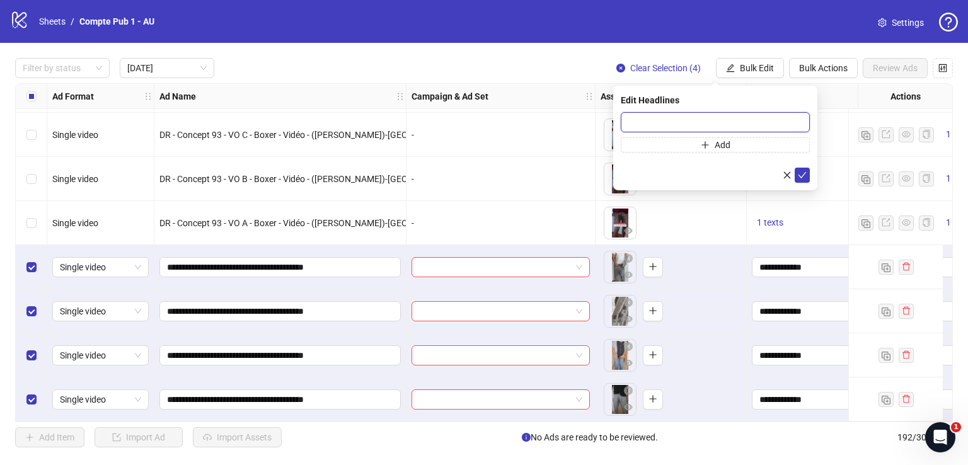
click at [621, 122] on input "text" at bounding box center [715, 122] width 189 height 20
paste input "**********"
type input "**********"
click at [801, 171] on icon "check" at bounding box center [802, 175] width 9 height 9
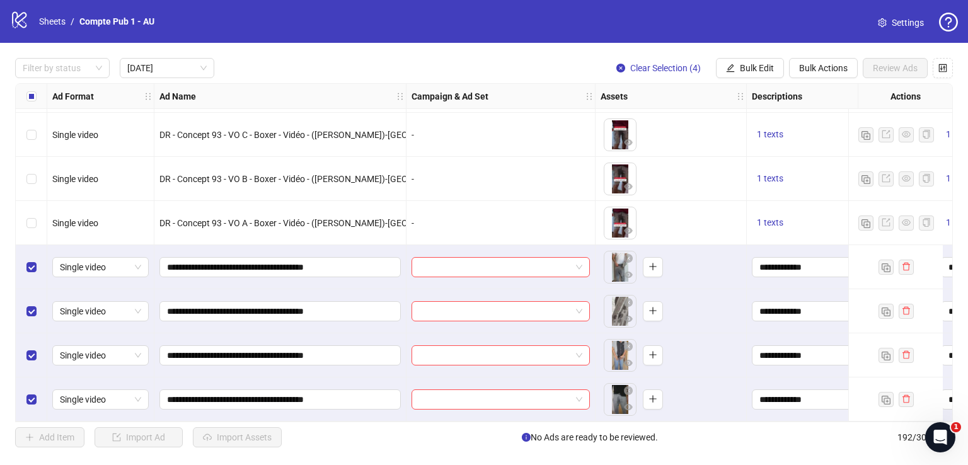
click at [557, 280] on div at bounding box center [501, 267] width 189 height 44
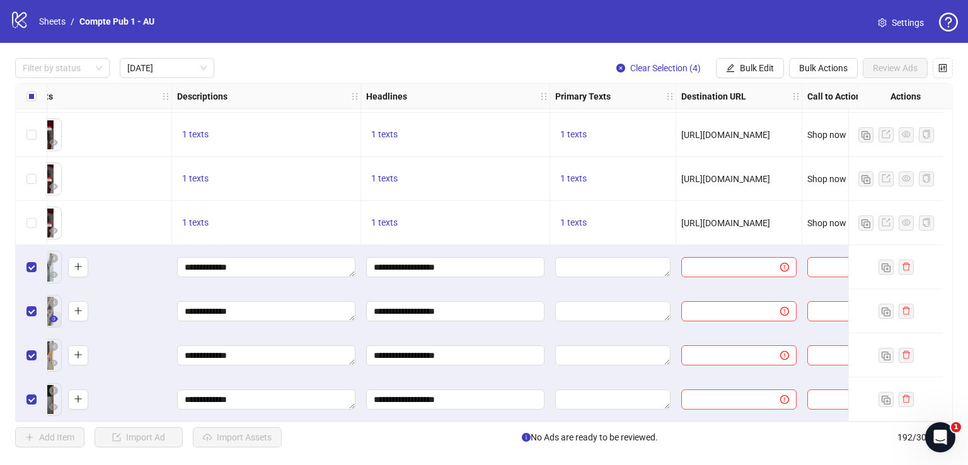
scroll to position [45, 575]
click at [611, 310] on textarea "Edit values" at bounding box center [612, 311] width 115 height 20
click at [751, 69] on span "Bulk Edit" at bounding box center [757, 68] width 34 height 10
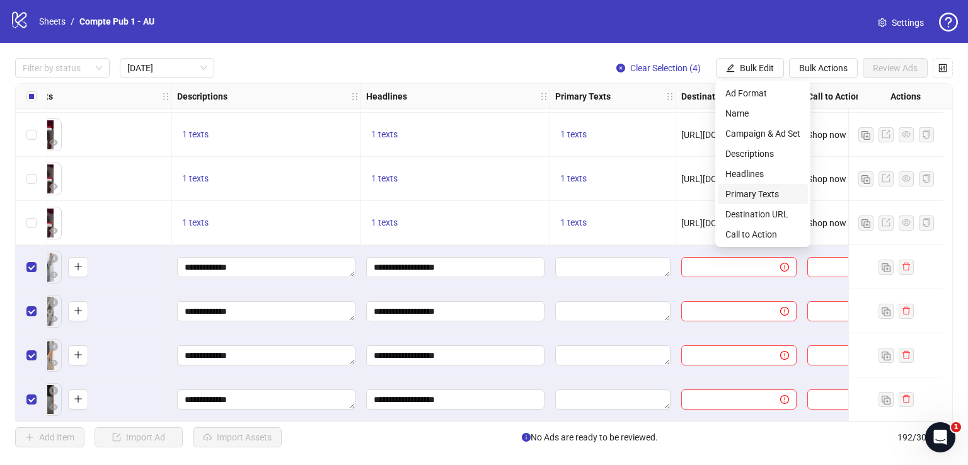
click at [757, 195] on span "Primary Texts" at bounding box center [762, 194] width 75 height 14
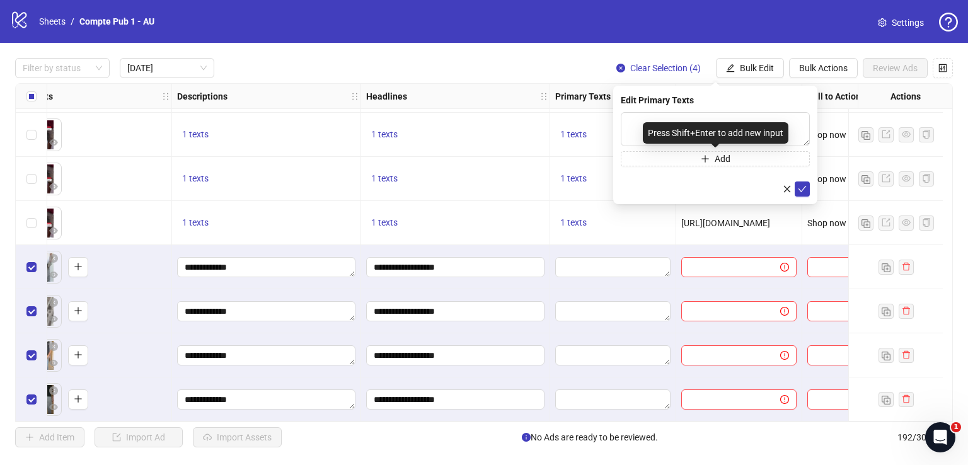
click at [667, 122] on div "Press Shift+Enter to add new input" at bounding box center [716, 132] width 146 height 21
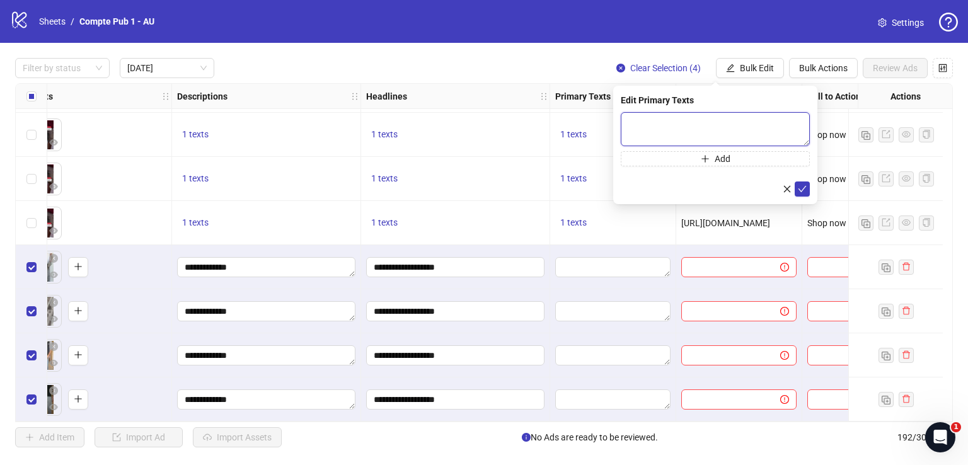
click at [653, 114] on textarea at bounding box center [715, 129] width 189 height 34
paste textarea "**********"
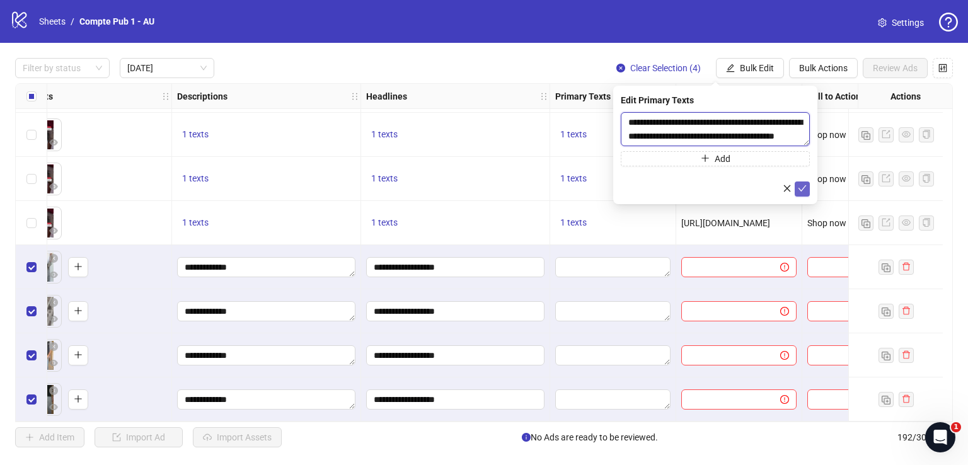
type textarea "**********"
click at [803, 189] on icon "check" at bounding box center [802, 188] width 9 height 9
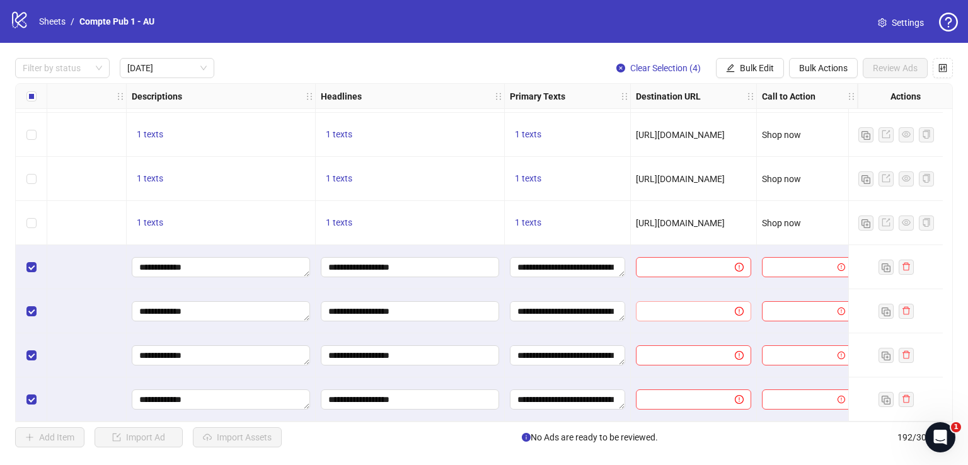
scroll to position [45, 629]
click at [757, 63] on span "Bulk Edit" at bounding box center [757, 68] width 34 height 10
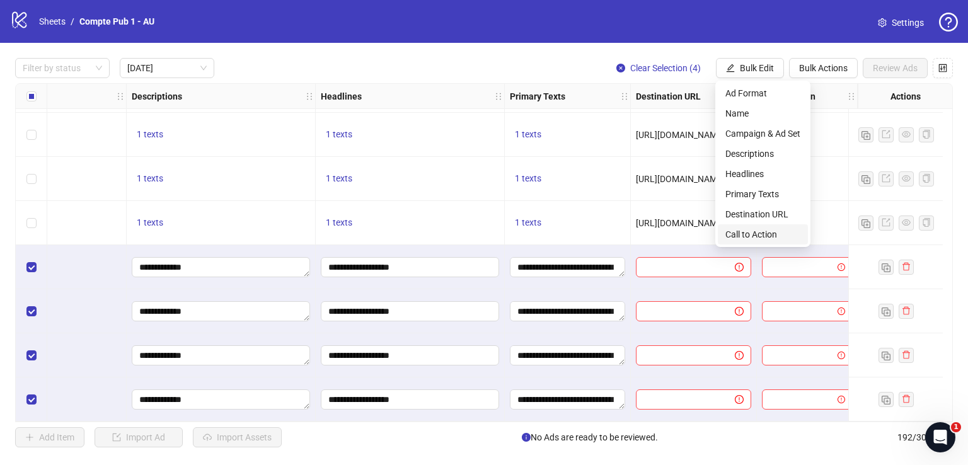
click at [764, 234] on span "Call to Action" at bounding box center [762, 235] width 75 height 14
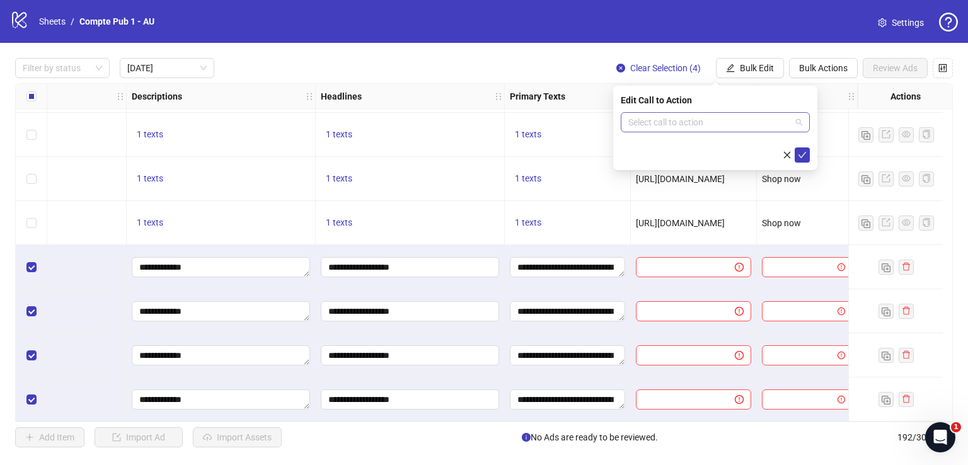
click at [726, 124] on input "search" at bounding box center [709, 122] width 163 height 19
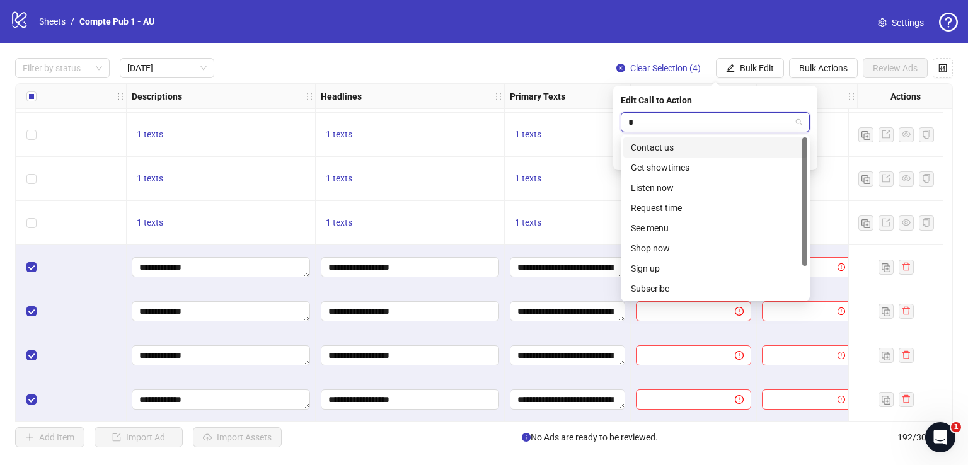
type input "**"
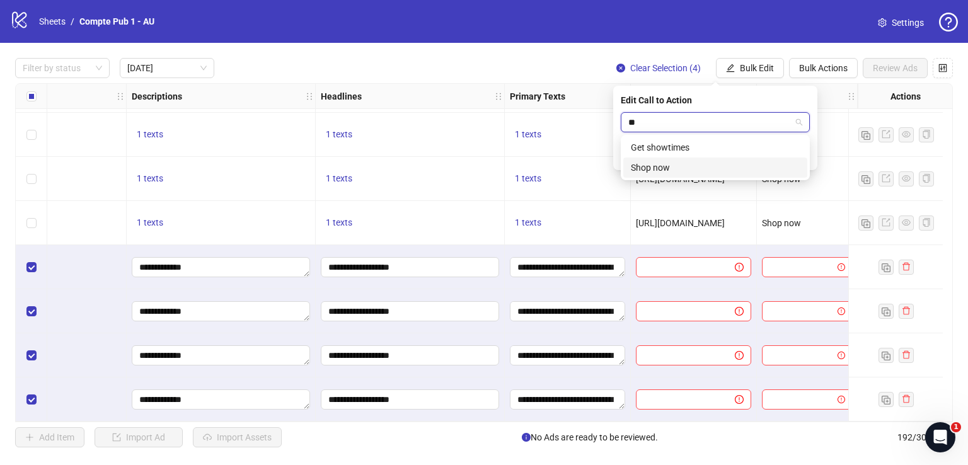
click at [711, 162] on div "Shop now" at bounding box center [715, 168] width 169 height 14
click at [802, 154] on icon "check" at bounding box center [802, 155] width 9 height 9
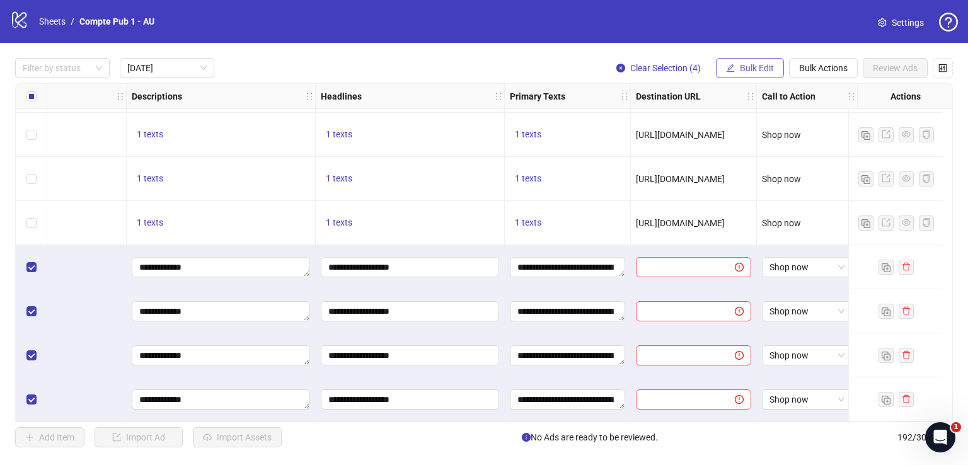
click at [750, 71] on span "Bulk Edit" at bounding box center [757, 68] width 34 height 10
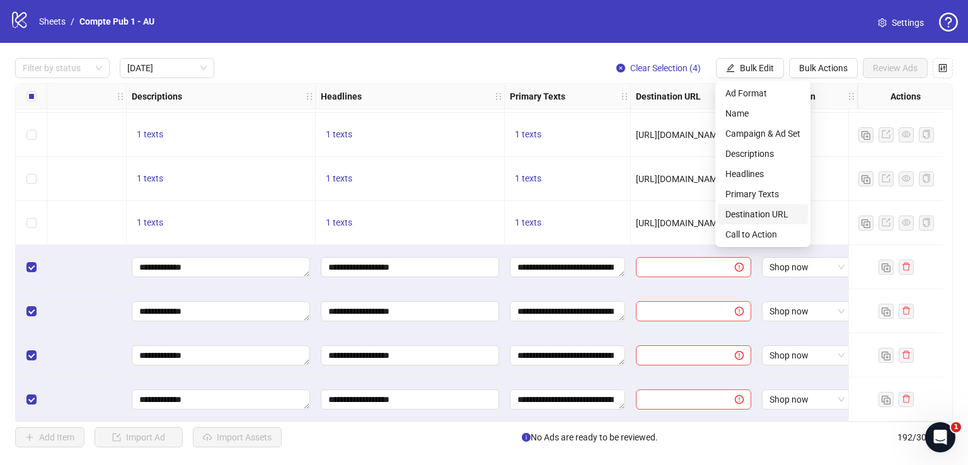
click at [764, 212] on span "Destination URL" at bounding box center [762, 214] width 75 height 14
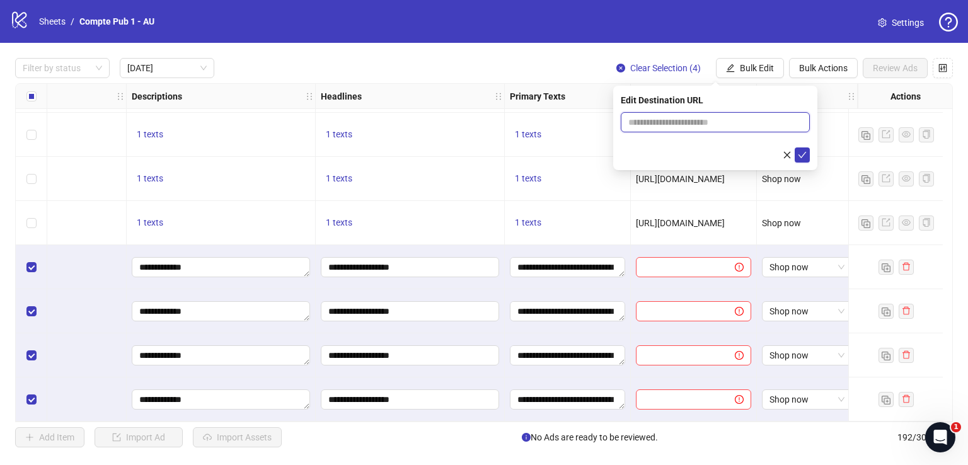
click at [674, 126] on input "text" at bounding box center [710, 122] width 164 height 14
paste input "**********"
drag, startPoint x: 749, startPoint y: 118, endPoint x: 645, endPoint y: 115, distance: 103.4
click at [627, 114] on span "**********" at bounding box center [715, 122] width 189 height 20
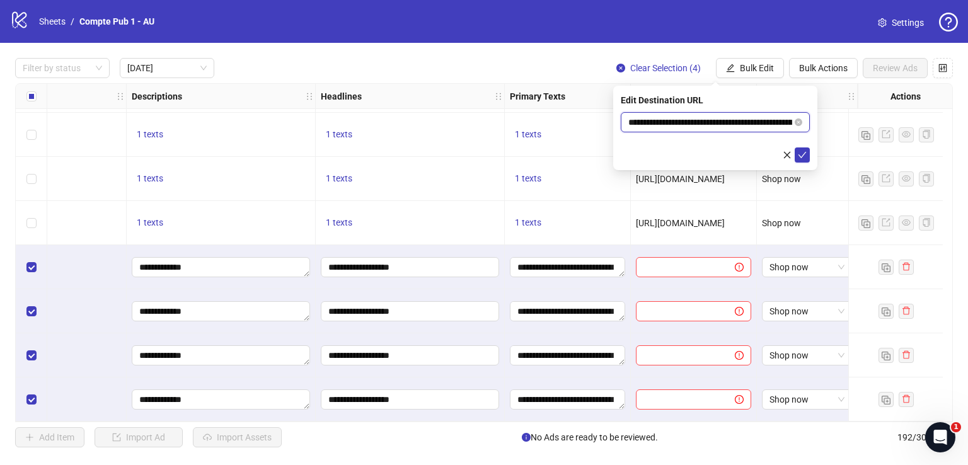
click at [678, 125] on input "**********" at bounding box center [710, 122] width 164 height 14
type input "**********"
click at [802, 159] on button "submit" at bounding box center [802, 154] width 15 height 15
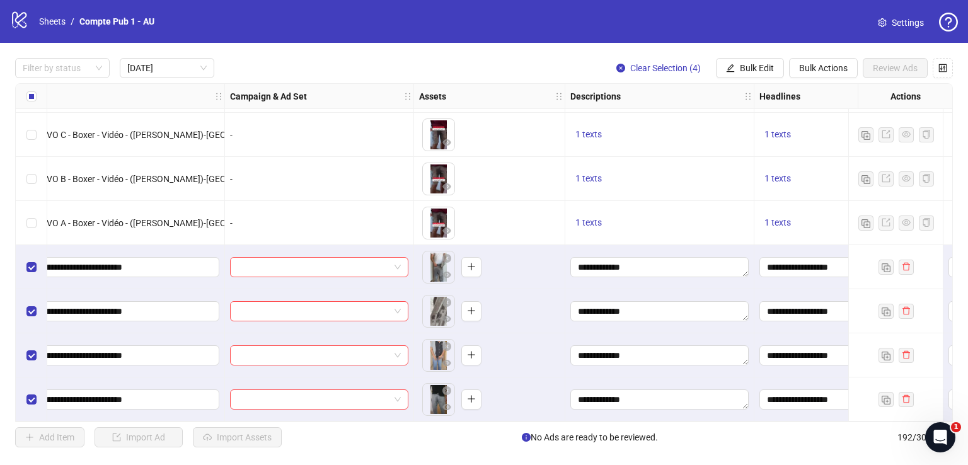
scroll to position [45, 169]
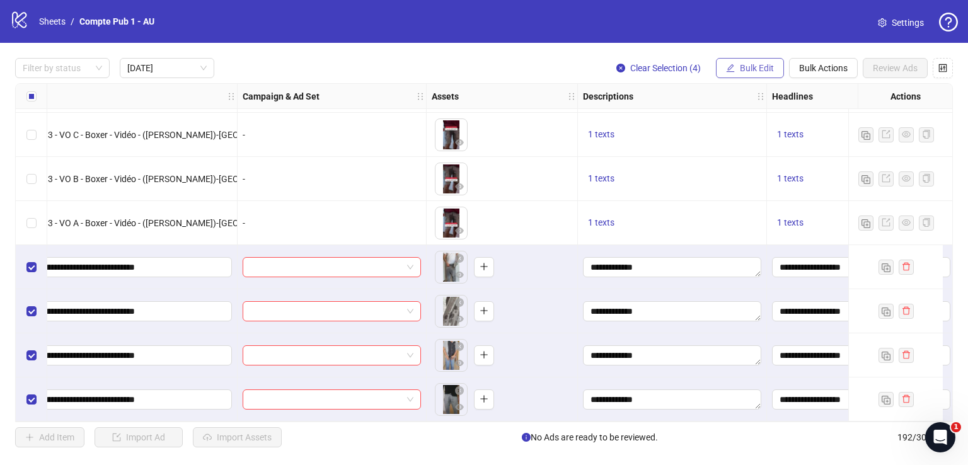
click at [755, 67] on span "Bulk Edit" at bounding box center [757, 68] width 34 height 10
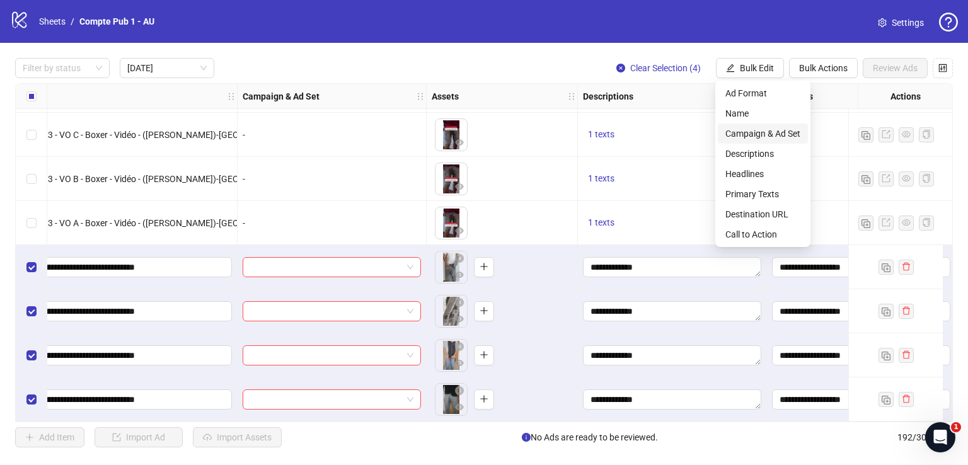
click at [759, 130] on span "Campaign & Ad Set" at bounding box center [762, 134] width 75 height 14
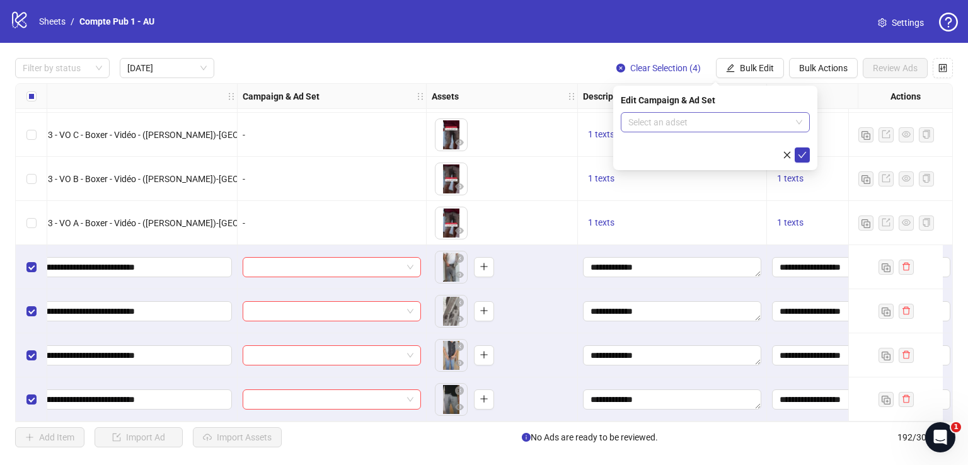
click at [736, 127] on input "search" at bounding box center [709, 122] width 163 height 19
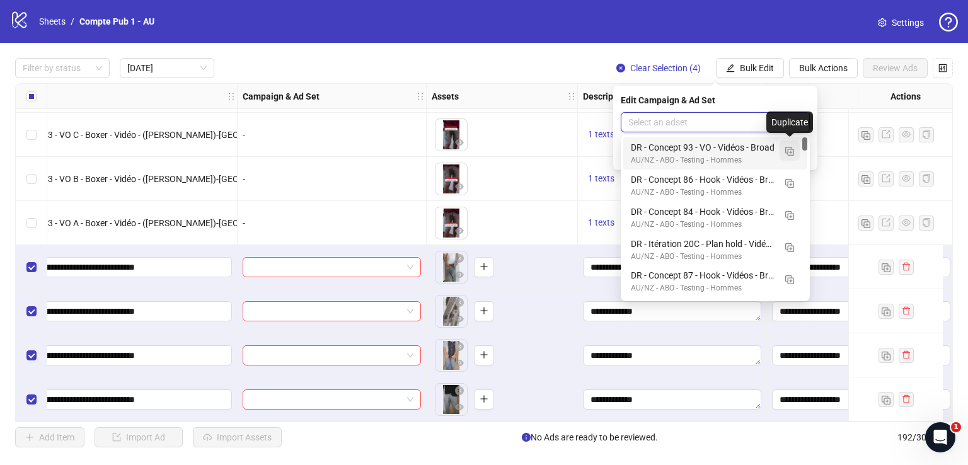
click at [791, 149] on img "button" at bounding box center [789, 151] width 9 height 9
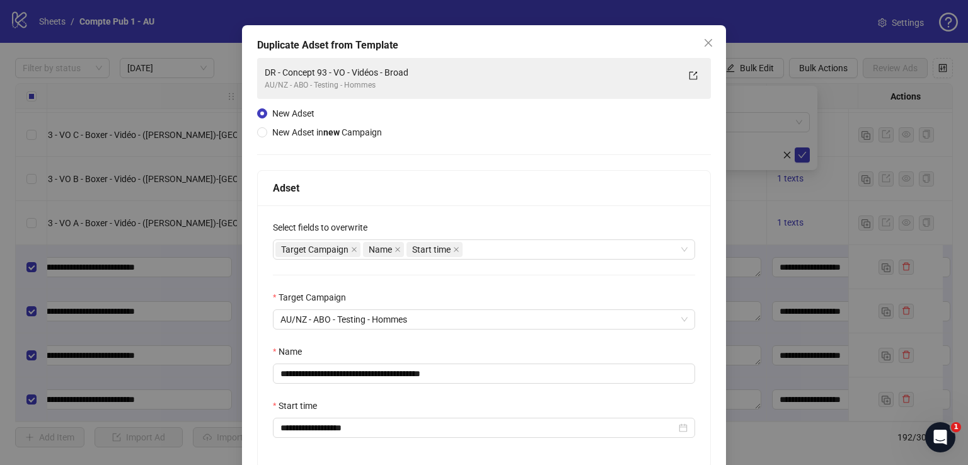
scroll to position [40, 0]
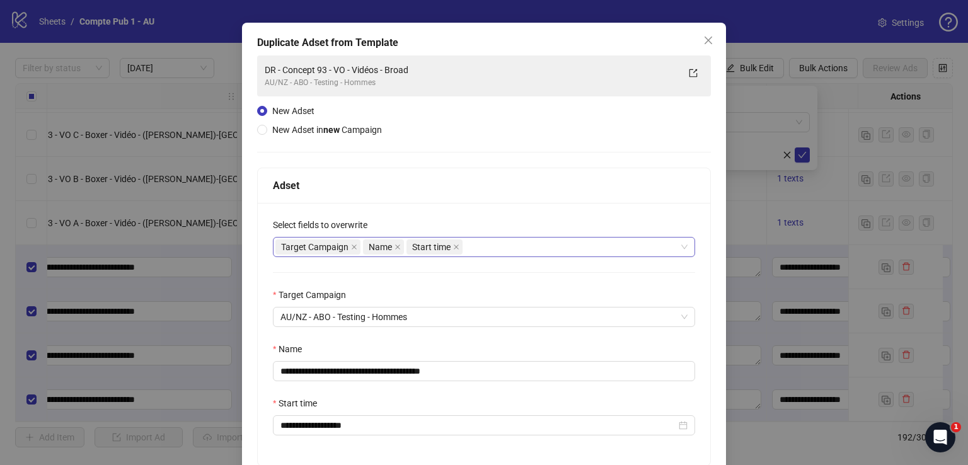
click at [507, 248] on div "Target Campaign Name Start time" at bounding box center [477, 247] width 404 height 18
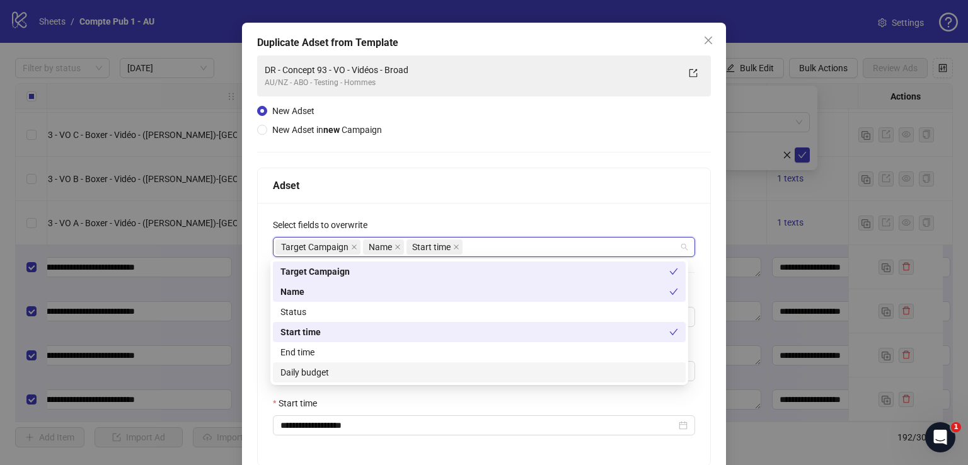
click at [439, 369] on div "Daily budget" at bounding box center [479, 373] width 398 height 14
click at [535, 219] on div "Select fields to overwrite" at bounding box center [484, 227] width 422 height 19
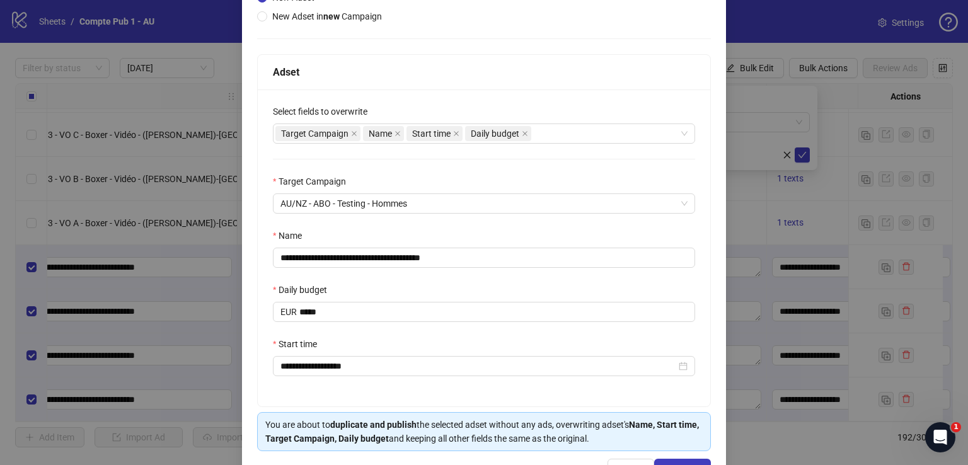
scroll to position [154, 0]
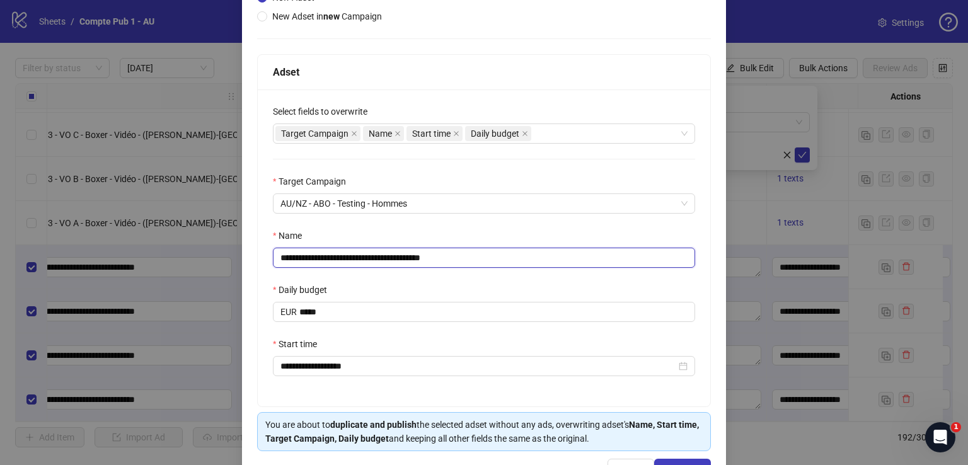
drag, startPoint x: 467, startPoint y: 256, endPoint x: 272, endPoint y: 277, distance: 195.9
click at [272, 277] on div "**********" at bounding box center [484, 248] width 453 height 317
paste input "text"
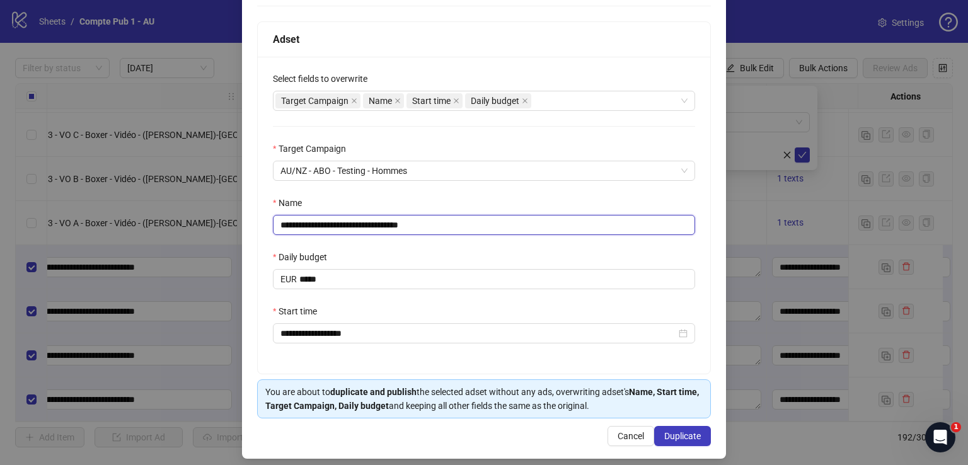
scroll to position [187, 0]
type input "**********"
click at [318, 332] on input "**********" at bounding box center [478, 334] width 396 height 14
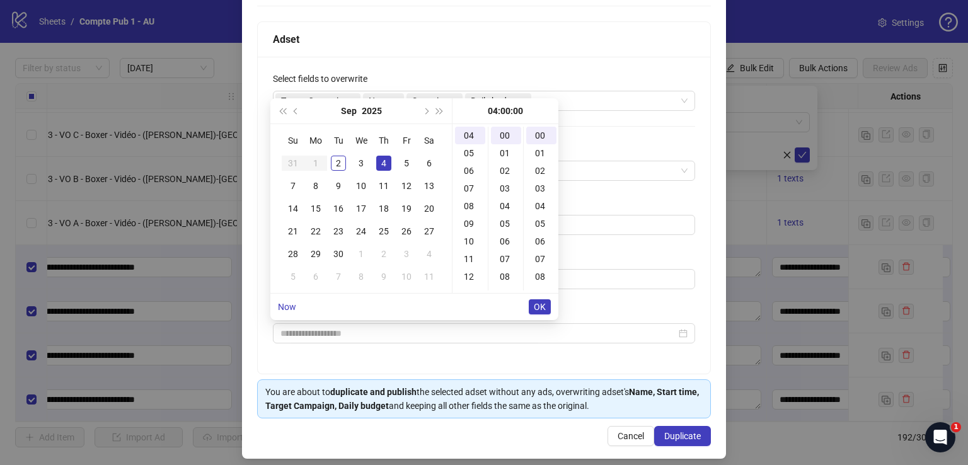
click at [386, 165] on div "4" at bounding box center [383, 163] width 15 height 15
click at [468, 134] on div "04" at bounding box center [470, 136] width 30 height 18
type input "**********"
click at [536, 306] on span "OK" at bounding box center [540, 307] width 12 height 10
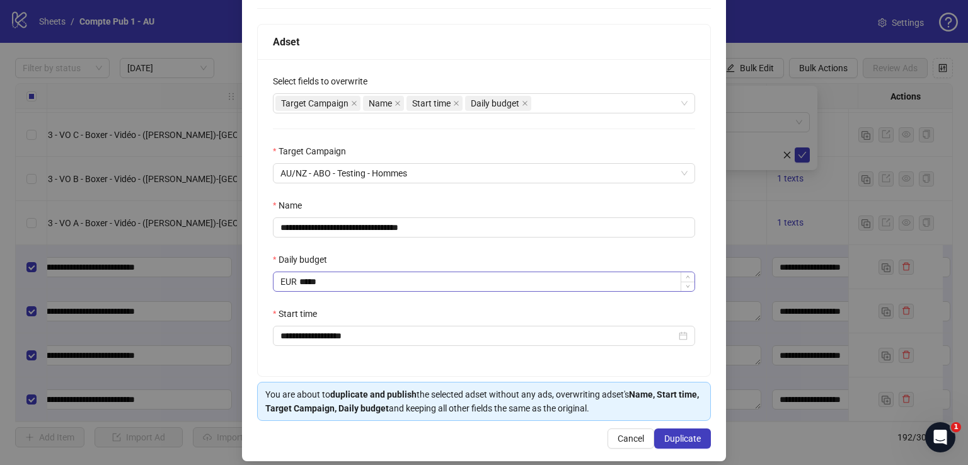
scroll to position [189, 0]
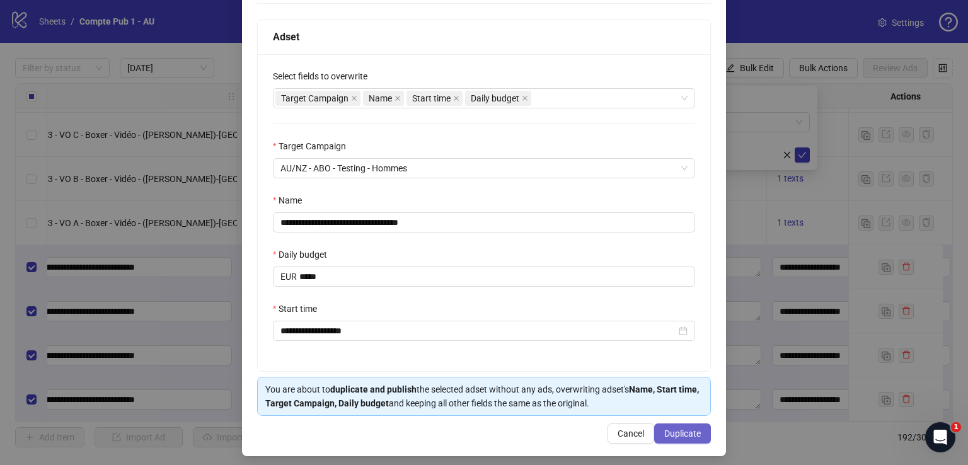
click at [673, 429] on span "Duplicate" at bounding box center [682, 434] width 37 height 10
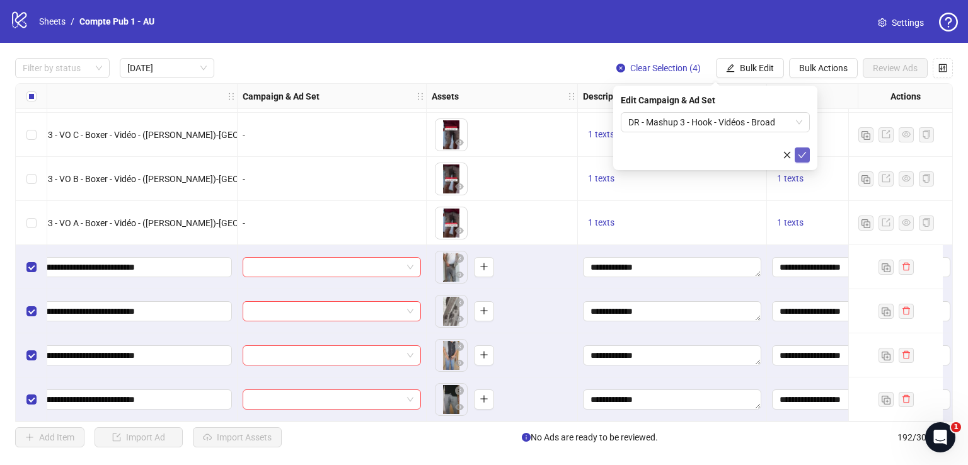
click at [804, 152] on icon "check" at bounding box center [802, 155] width 9 height 9
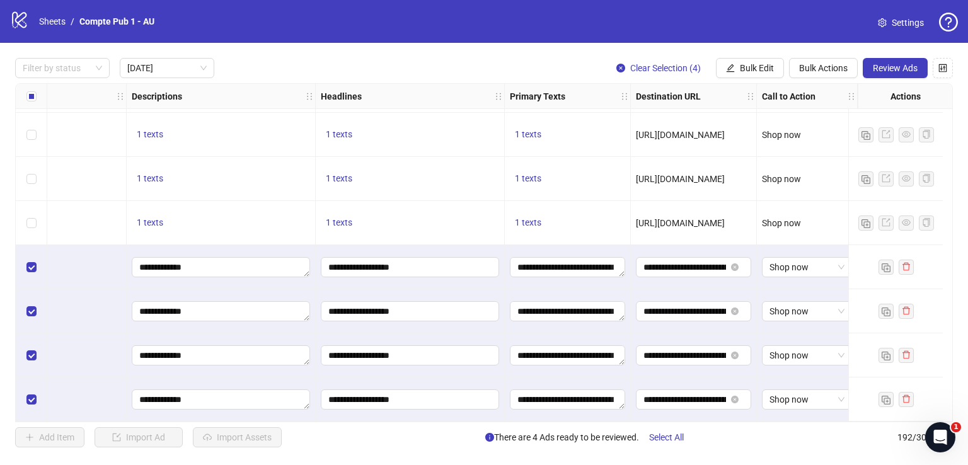
scroll to position [45, 629]
click at [893, 69] on span "Review Ads" at bounding box center [895, 68] width 45 height 10
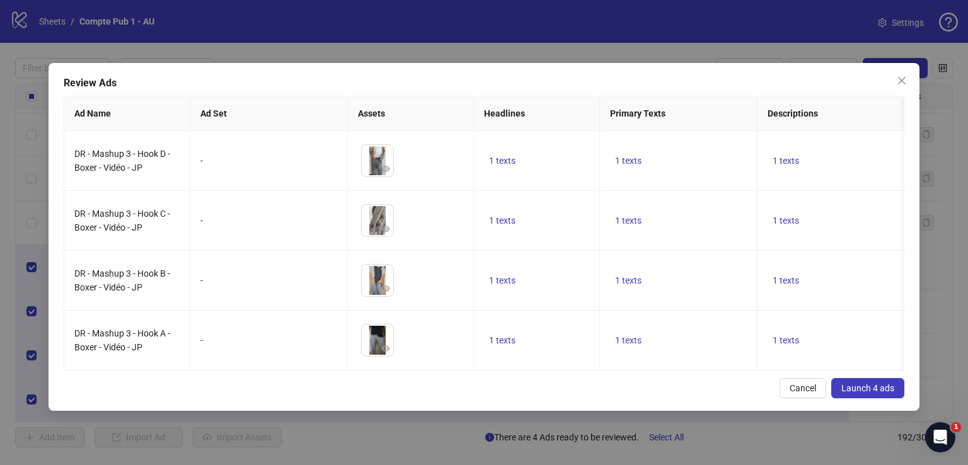
click at [887, 393] on span "Launch 4 ads" at bounding box center [867, 388] width 53 height 10
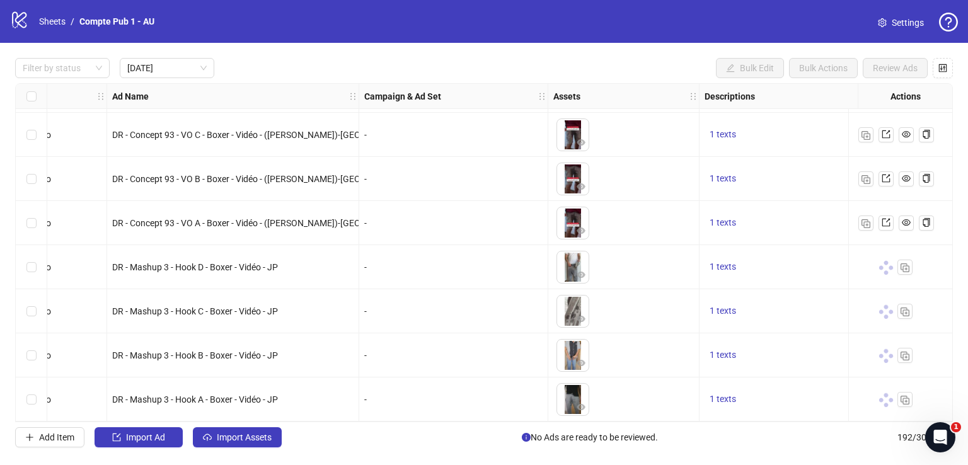
scroll to position [45, 0]
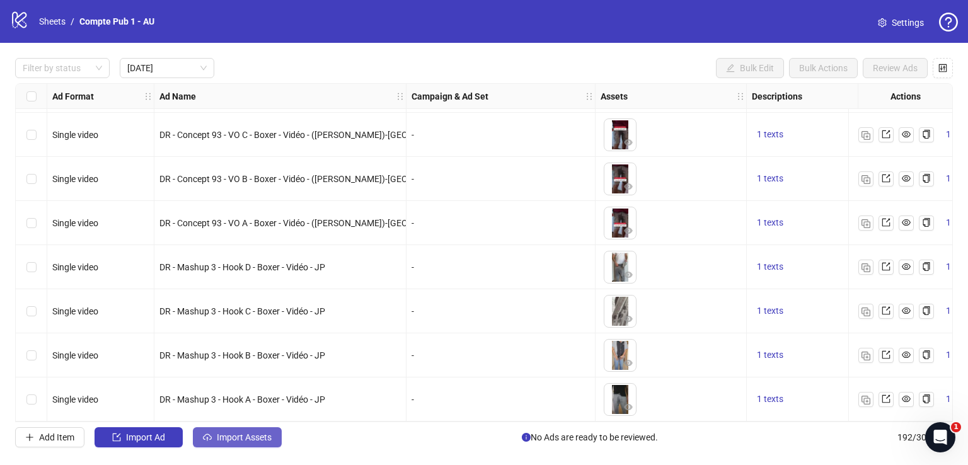
click at [238, 437] on span "Import Assets" at bounding box center [244, 437] width 55 height 10
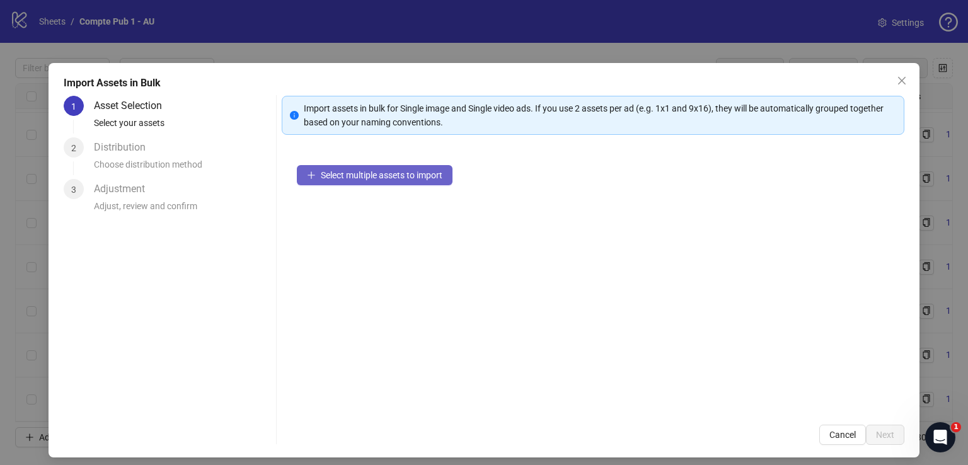
click at [395, 178] on span "Select multiple assets to import" at bounding box center [382, 175] width 122 height 10
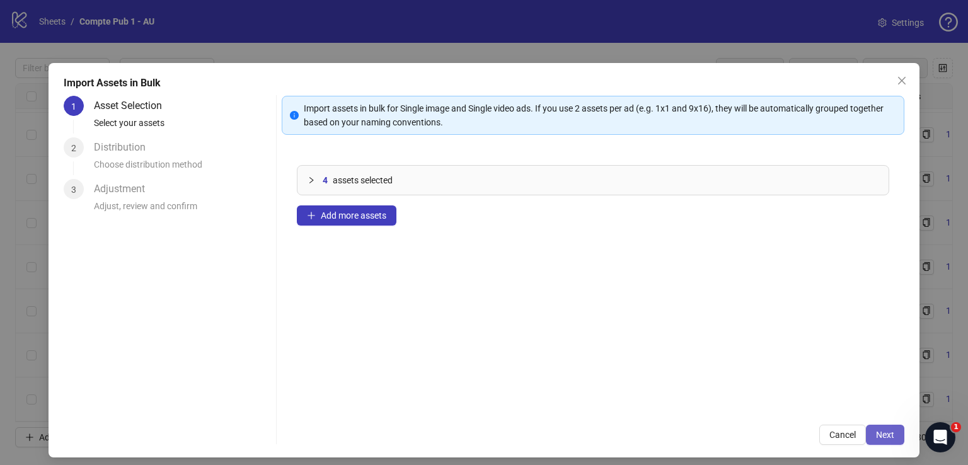
click at [882, 439] on span "Next" at bounding box center [885, 435] width 18 height 10
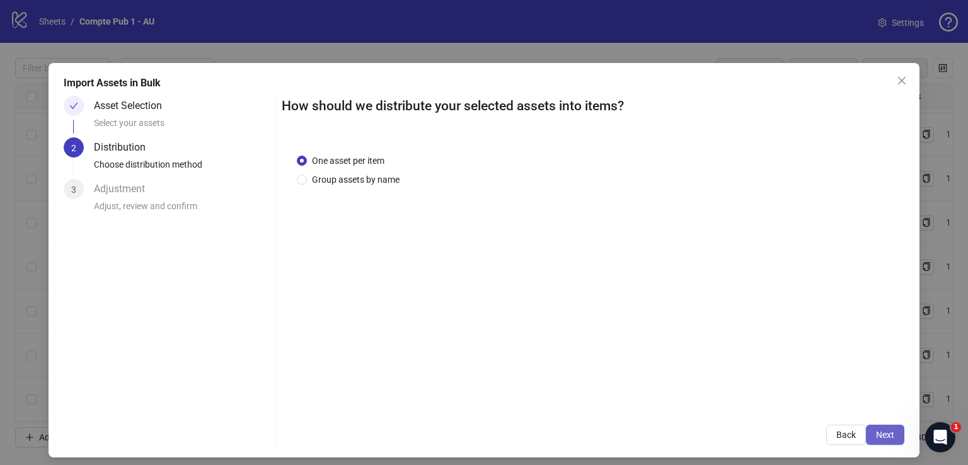
click at [882, 439] on span "Next" at bounding box center [885, 435] width 18 height 10
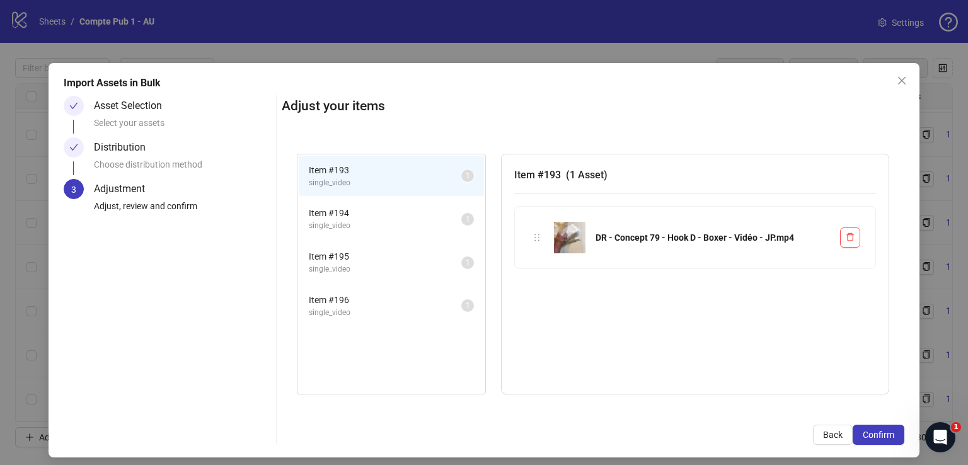
click at [882, 439] on span "Confirm" at bounding box center [879, 435] width 32 height 10
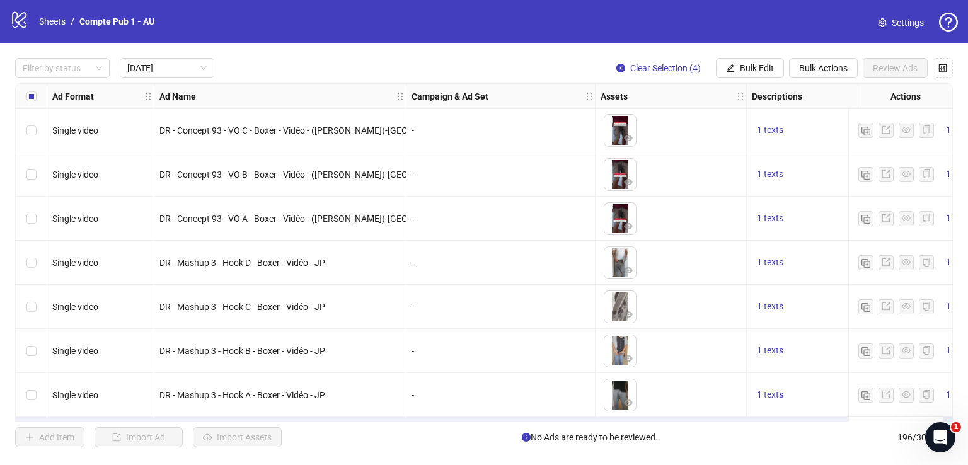
scroll to position [221, 0]
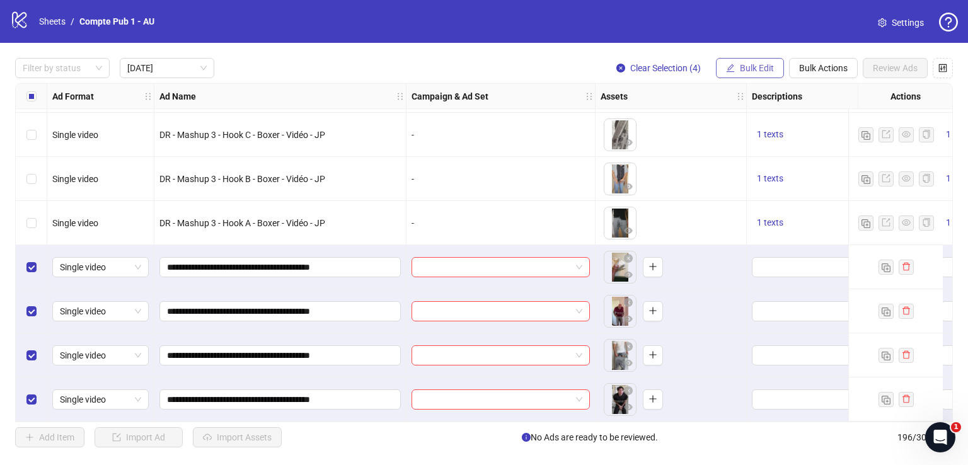
click at [765, 64] on span "Bulk Edit" at bounding box center [757, 68] width 34 height 10
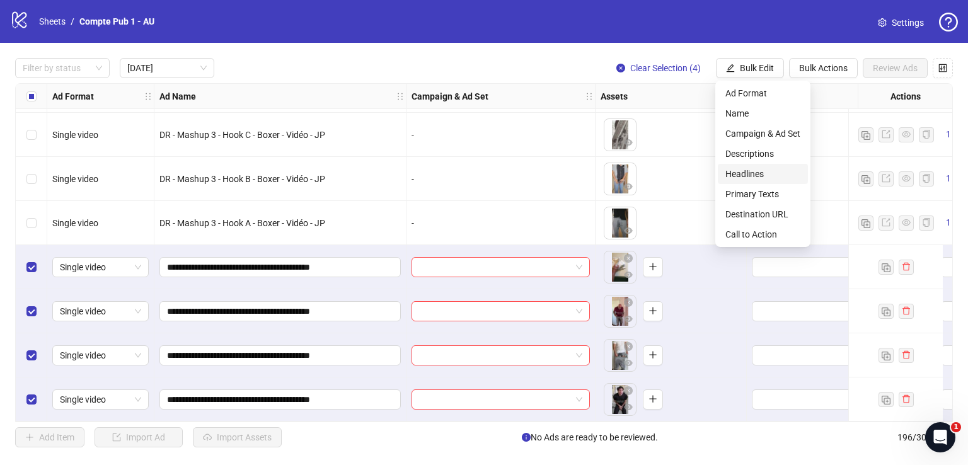
click at [760, 171] on span "Headlines" at bounding box center [762, 174] width 75 height 14
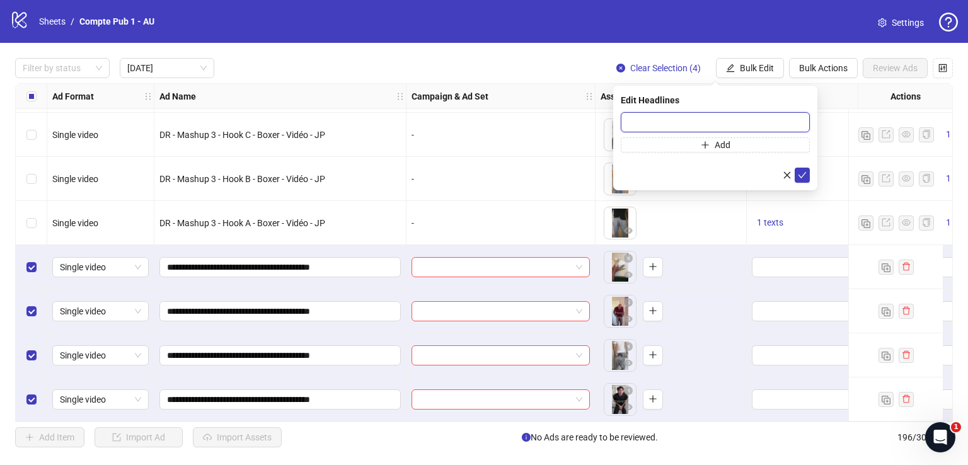
click at [695, 113] on input "text" at bounding box center [715, 122] width 189 height 20
paste input "**********"
type input "**********"
click at [802, 181] on button "submit" at bounding box center [802, 175] width 15 height 15
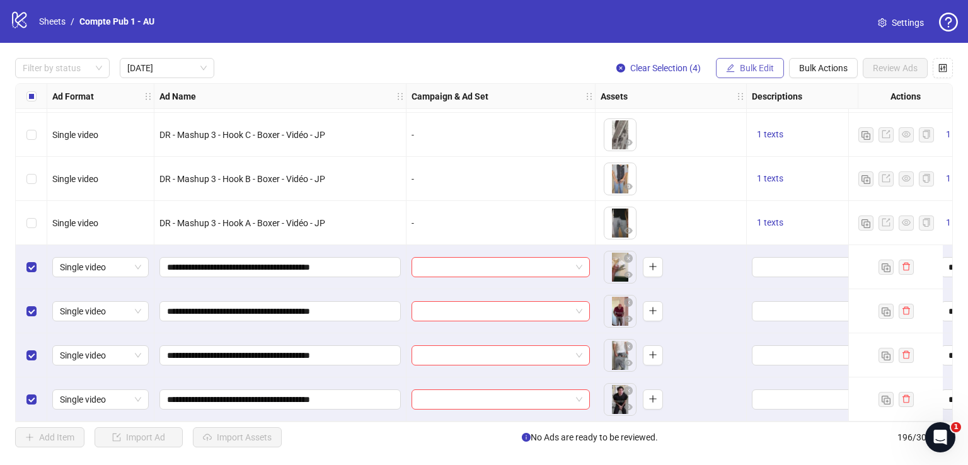
click at [755, 67] on span "Bulk Edit" at bounding box center [757, 68] width 34 height 10
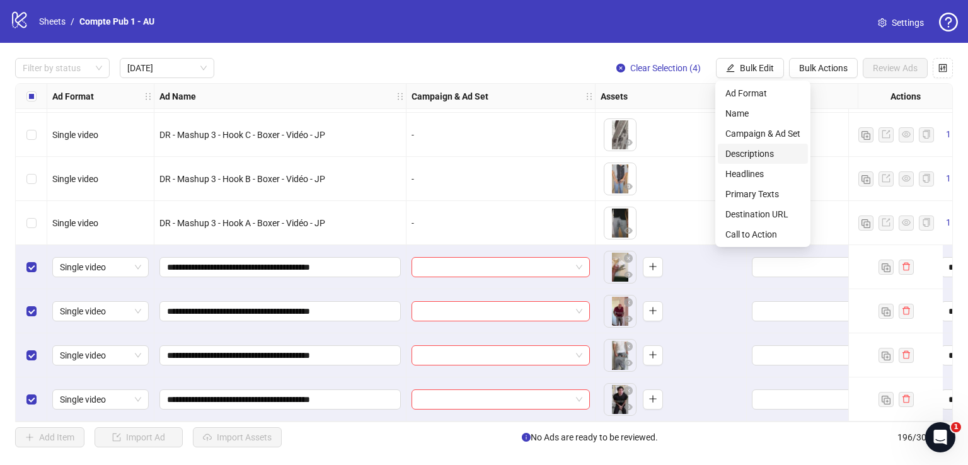
click at [759, 156] on span "Descriptions" at bounding box center [762, 154] width 75 height 14
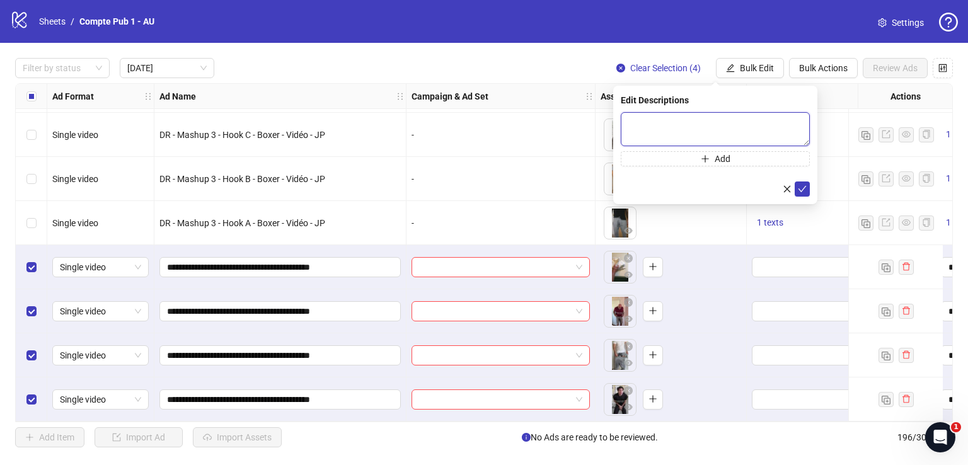
click at [679, 121] on textarea at bounding box center [715, 129] width 189 height 34
paste textarea "**********"
click at [650, 122] on textarea "**********" at bounding box center [715, 129] width 189 height 34
type textarea "**********"
click at [799, 190] on icon "check" at bounding box center [802, 188] width 9 height 9
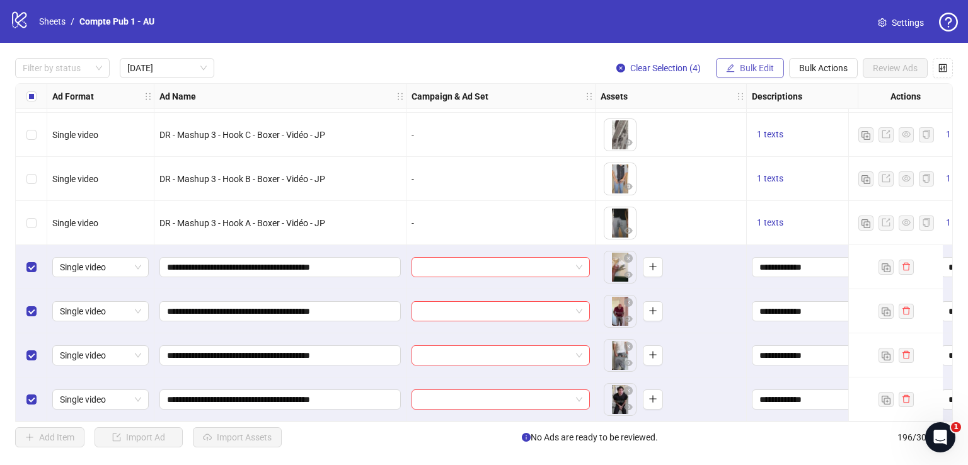
click at [748, 63] on span "Bulk Edit" at bounding box center [757, 68] width 34 height 10
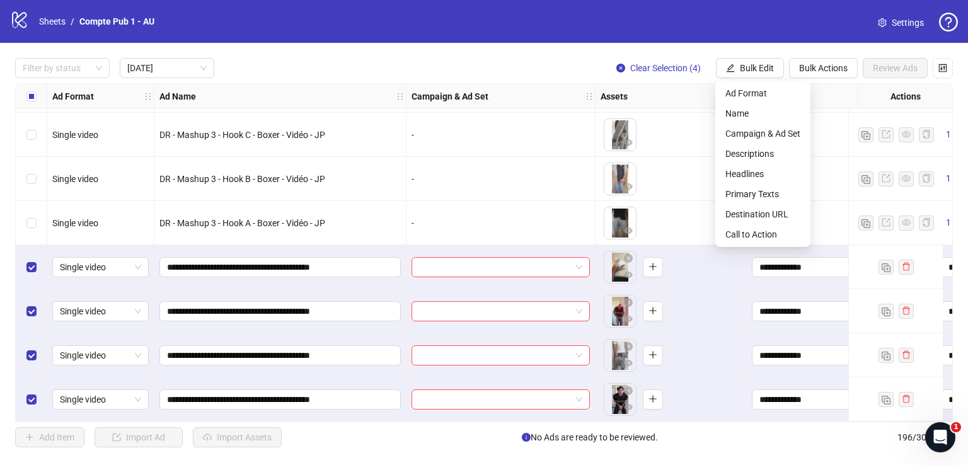
click at [696, 306] on div "To pick up a draggable item, press the space bar. While dragging, use the arrow…" at bounding box center [671, 311] width 141 height 39
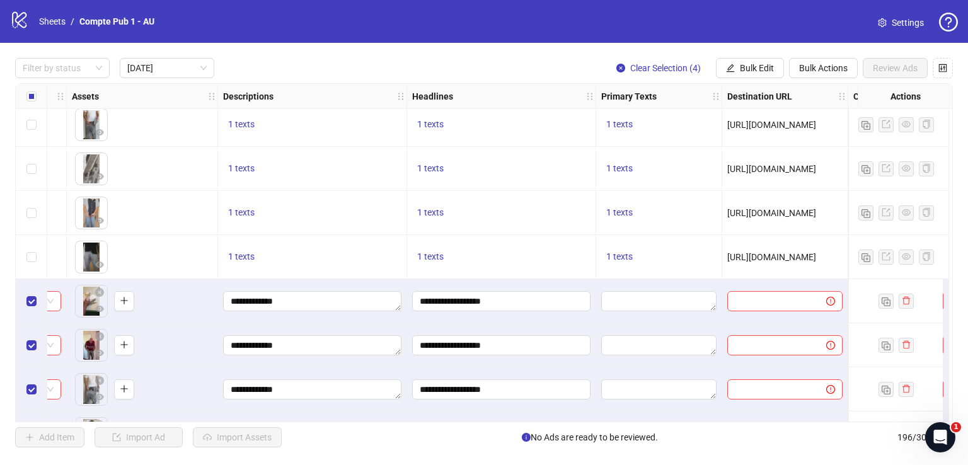
scroll to position [183, 560]
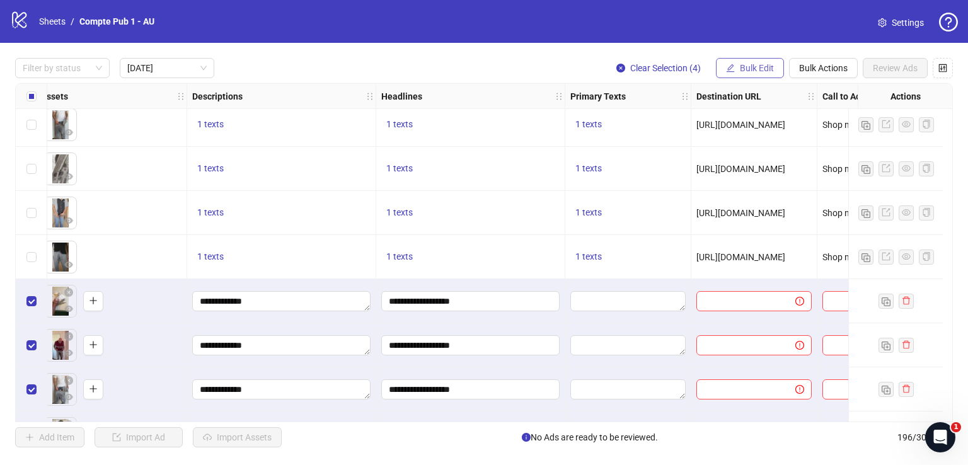
click at [758, 67] on span "Bulk Edit" at bounding box center [757, 68] width 34 height 10
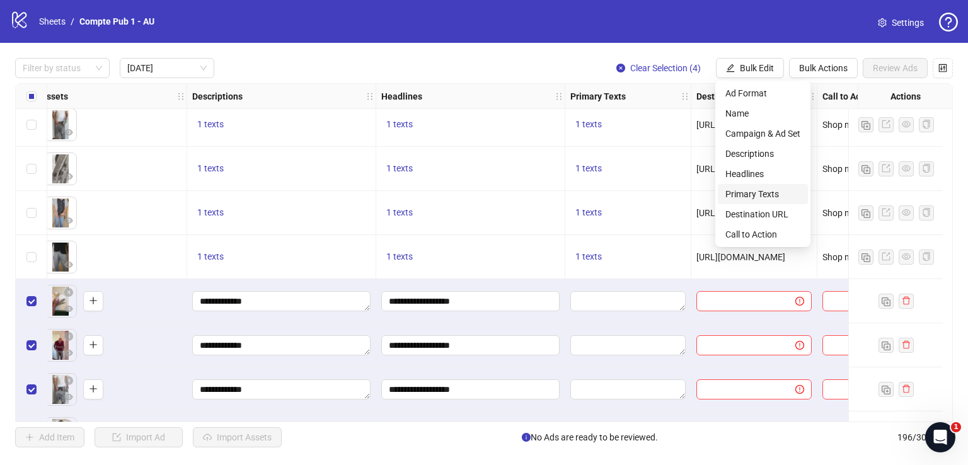
click at [766, 188] on span "Primary Texts" at bounding box center [762, 194] width 75 height 14
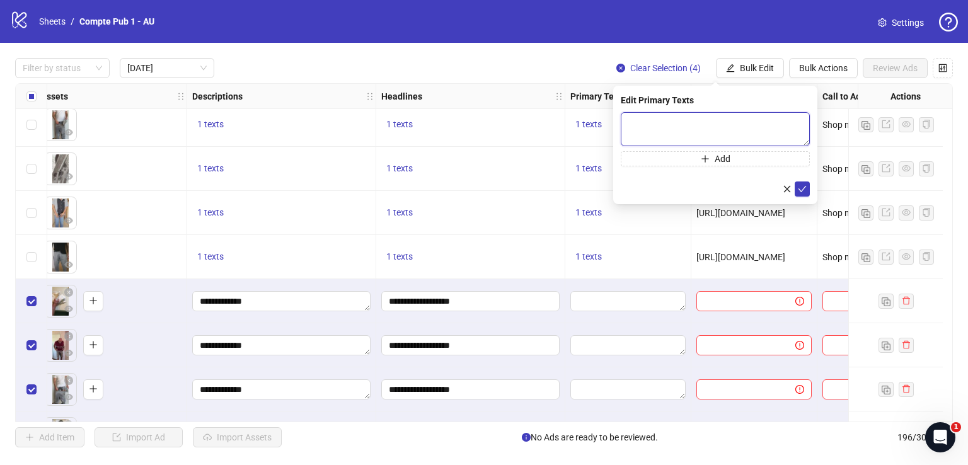
click at [660, 129] on textarea at bounding box center [715, 129] width 189 height 34
paste textarea "**********"
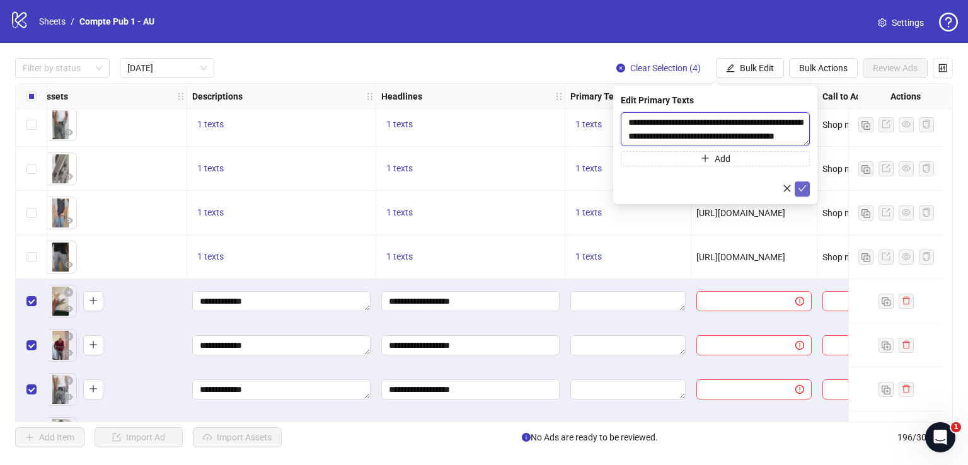
type textarea "**********"
click at [799, 192] on span "submit" at bounding box center [802, 189] width 9 height 10
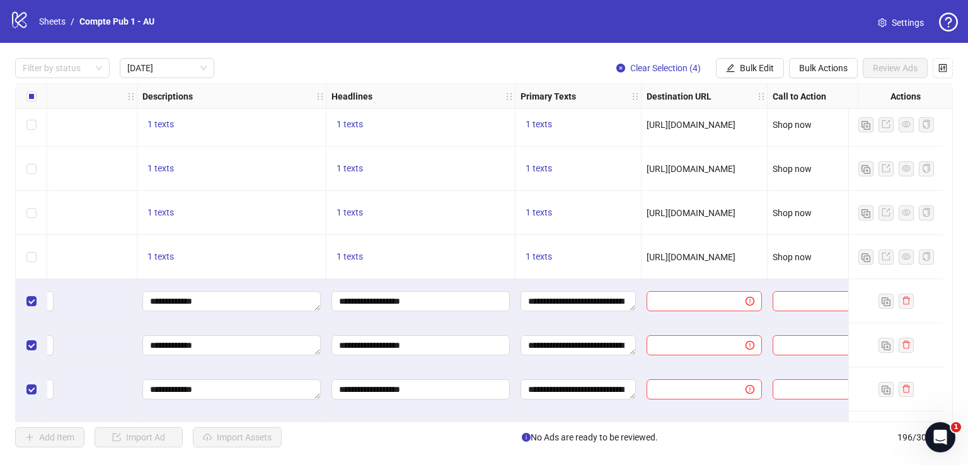
scroll to position [183, 630]
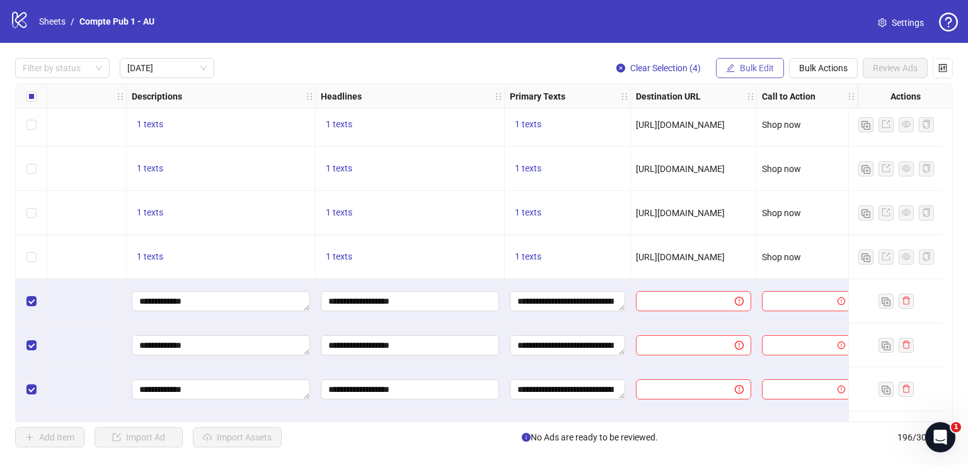
click at [763, 67] on span "Bulk Edit" at bounding box center [757, 68] width 34 height 10
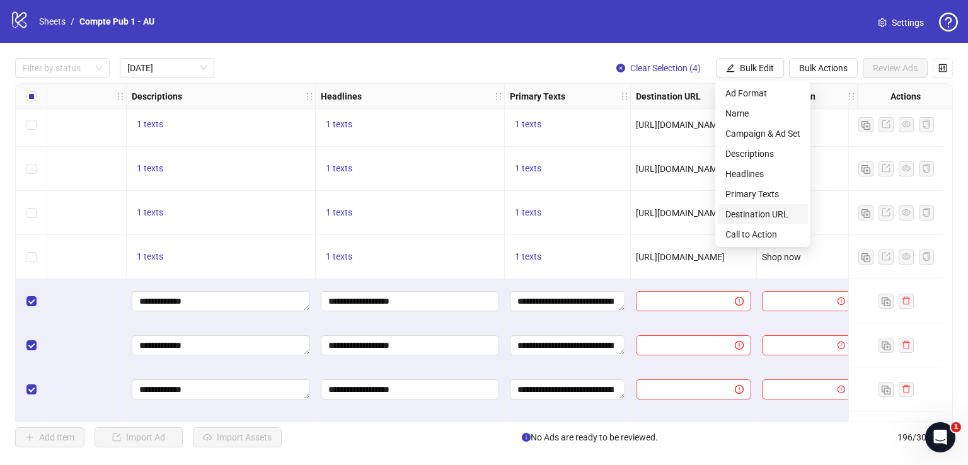
click at [772, 208] on span "Destination URL" at bounding box center [762, 214] width 75 height 14
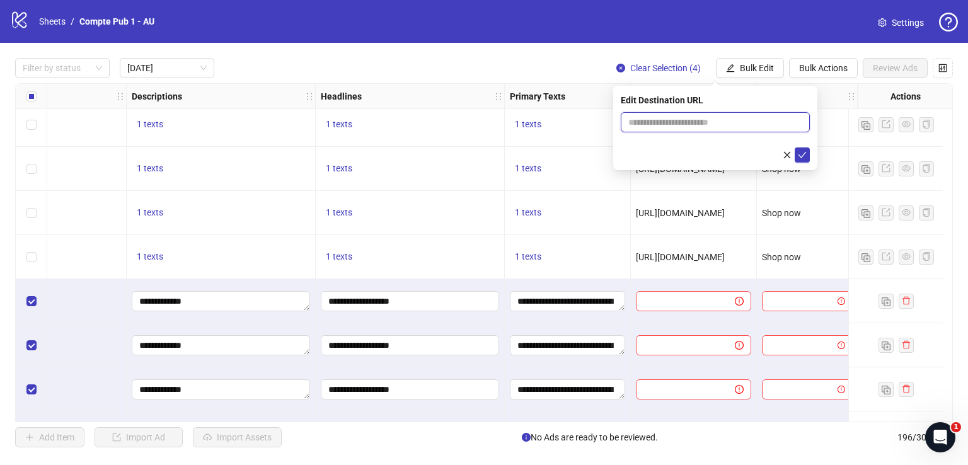
click at [697, 122] on input "text" at bounding box center [710, 122] width 164 height 14
paste input "**********"
type input "**********"
click at [806, 157] on button "submit" at bounding box center [802, 154] width 15 height 15
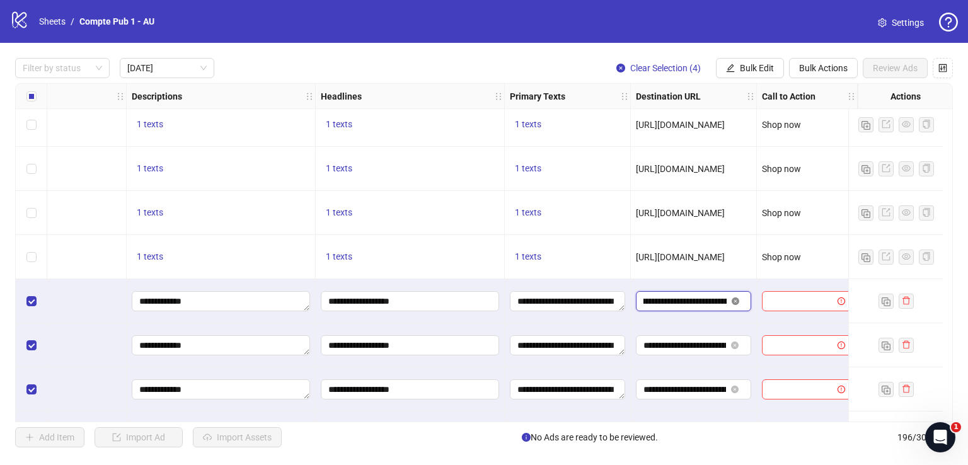
scroll to position [0, 234]
click at [680, 301] on input "**********" at bounding box center [685, 301] width 83 height 14
click at [681, 301] on input "**********" at bounding box center [685, 301] width 83 height 14
click at [682, 301] on input "**********" at bounding box center [685, 301] width 83 height 14
click at [765, 63] on span "Bulk Edit" at bounding box center [757, 68] width 34 height 10
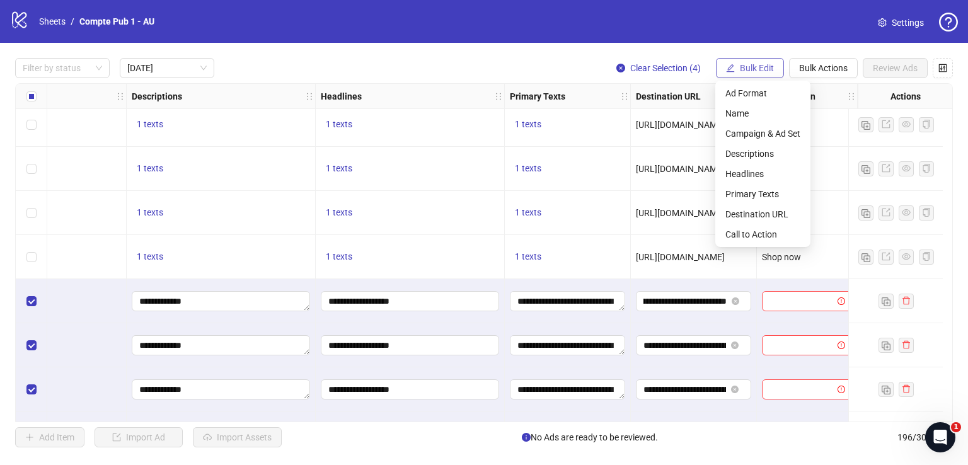
scroll to position [0, 0]
click at [743, 233] on span "Call to Action" at bounding box center [762, 235] width 75 height 14
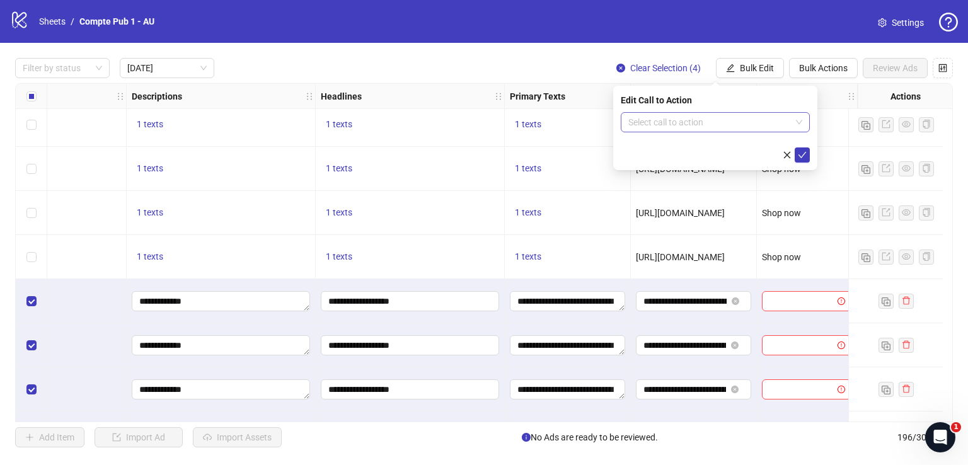
click at [720, 119] on input "search" at bounding box center [709, 122] width 163 height 19
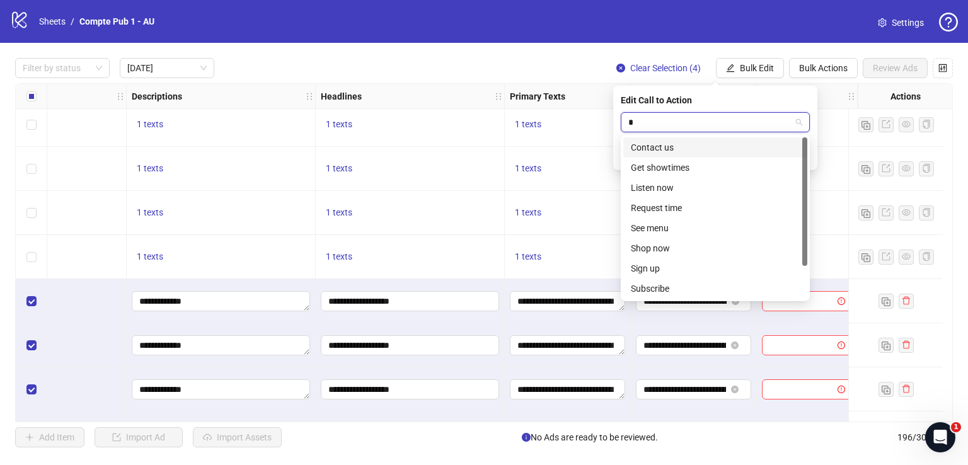
type input "**"
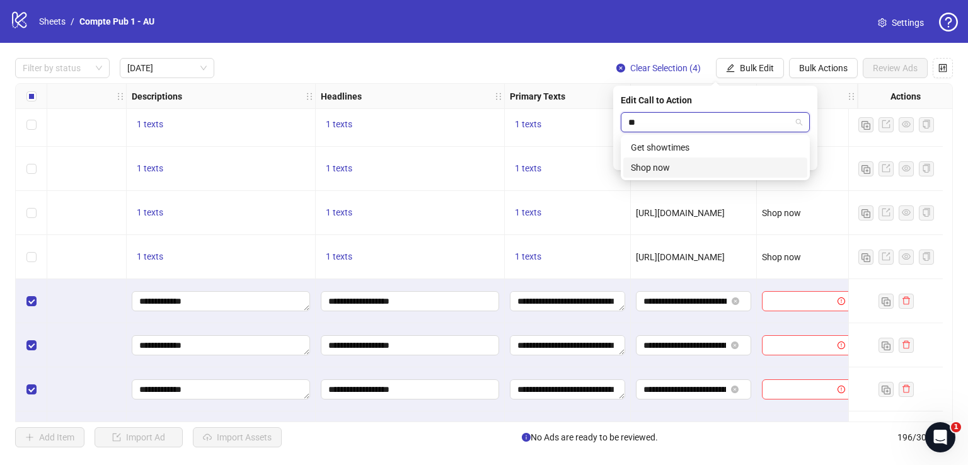
click at [705, 166] on div "Shop now" at bounding box center [715, 168] width 169 height 14
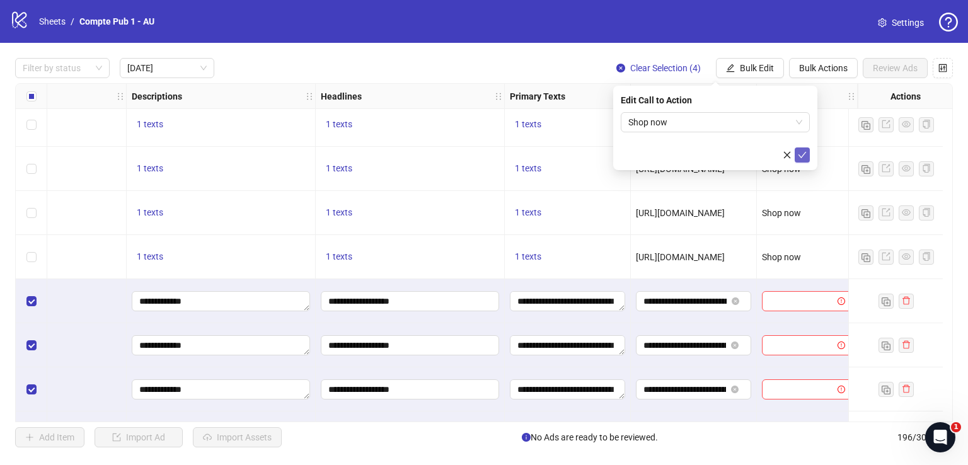
click at [800, 157] on icon "check" at bounding box center [802, 155] width 9 height 9
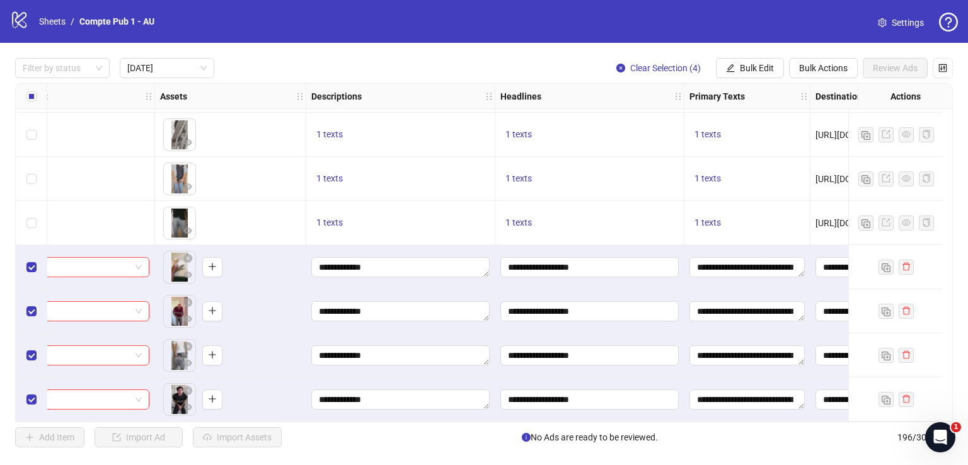
scroll to position [221, 276]
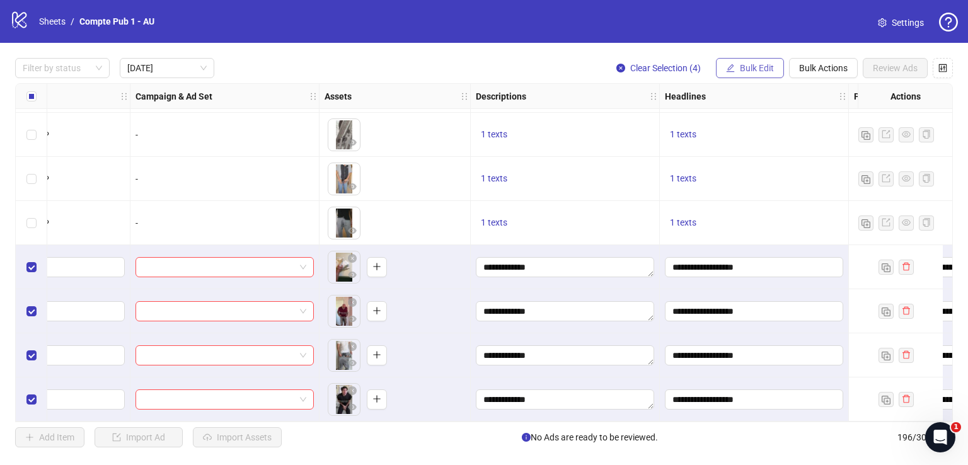
click at [754, 63] on span "Bulk Edit" at bounding box center [757, 68] width 34 height 10
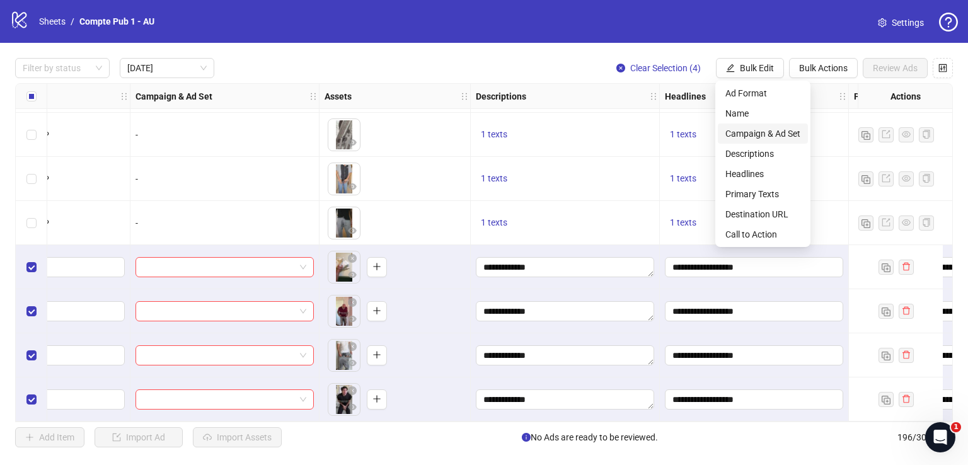
click at [771, 132] on span "Campaign & Ad Set" at bounding box center [762, 134] width 75 height 14
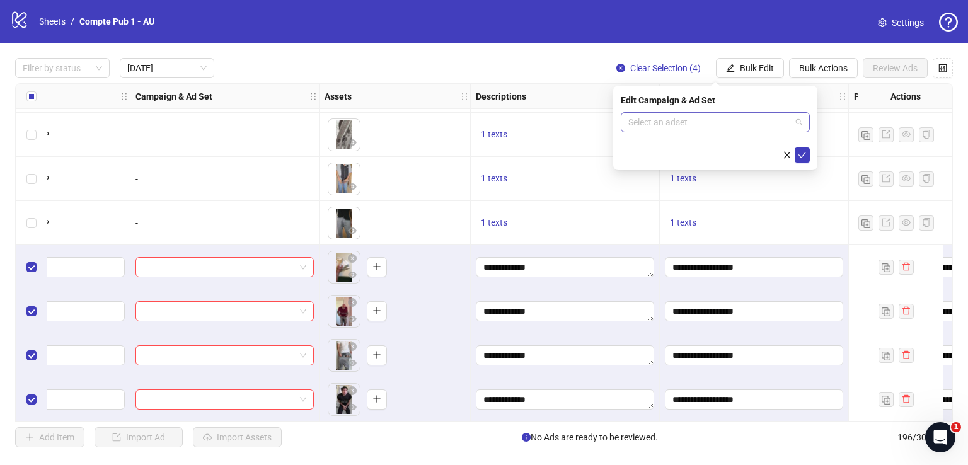
click at [794, 117] on span at bounding box center [715, 122] width 174 height 19
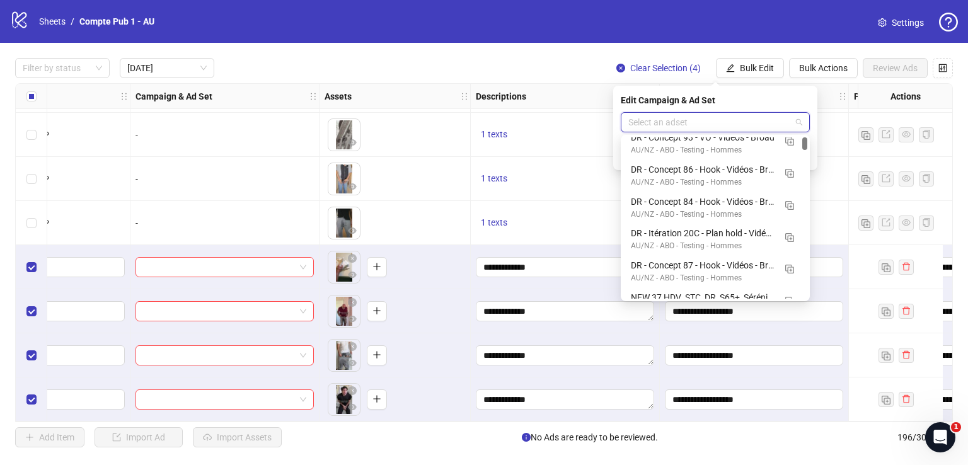
scroll to position [0, 0]
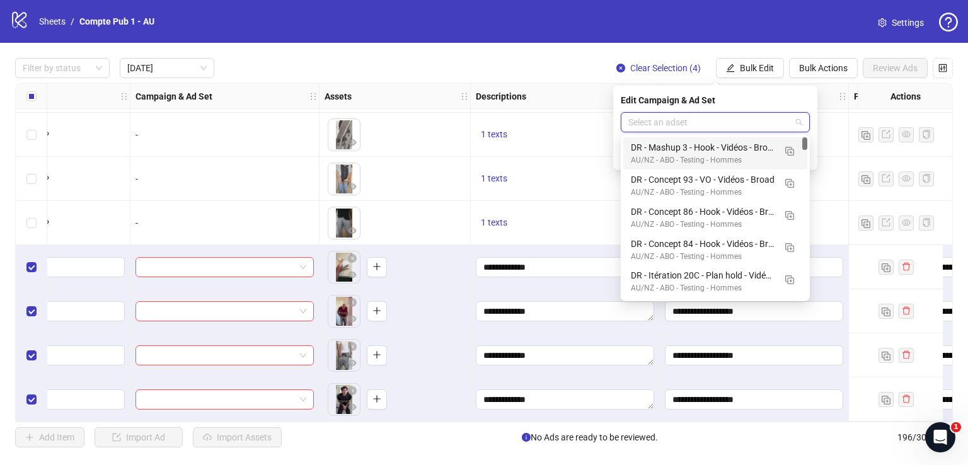
click at [796, 101] on div "Edit Campaign & Ad Set" at bounding box center [715, 100] width 189 height 14
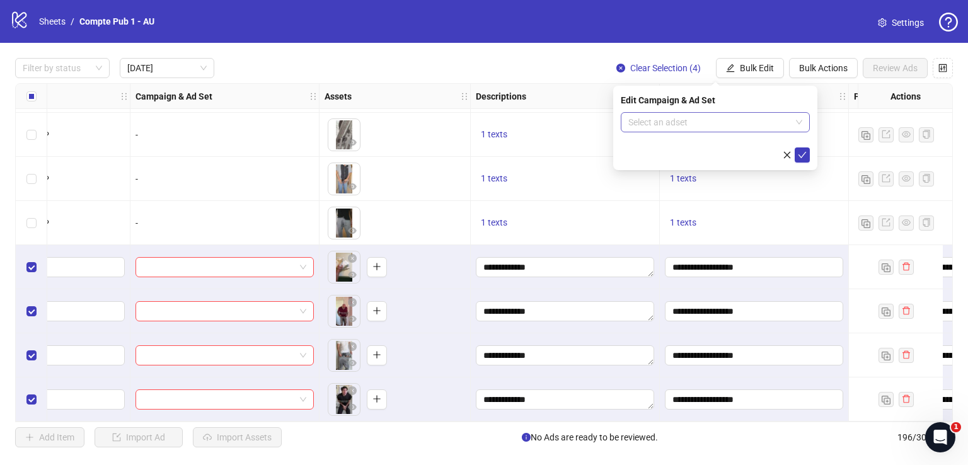
click at [766, 120] on input "search" at bounding box center [709, 122] width 163 height 19
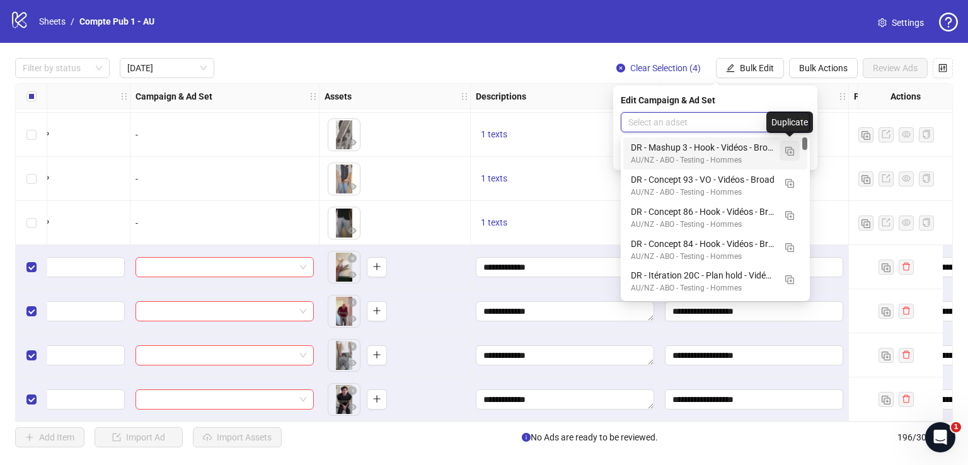
click at [789, 151] on img "button" at bounding box center [789, 151] width 9 height 9
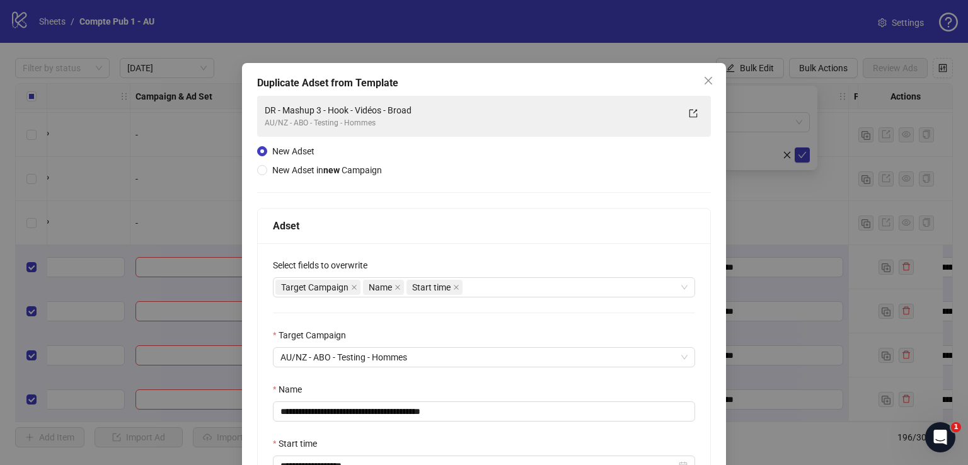
scroll to position [83, 0]
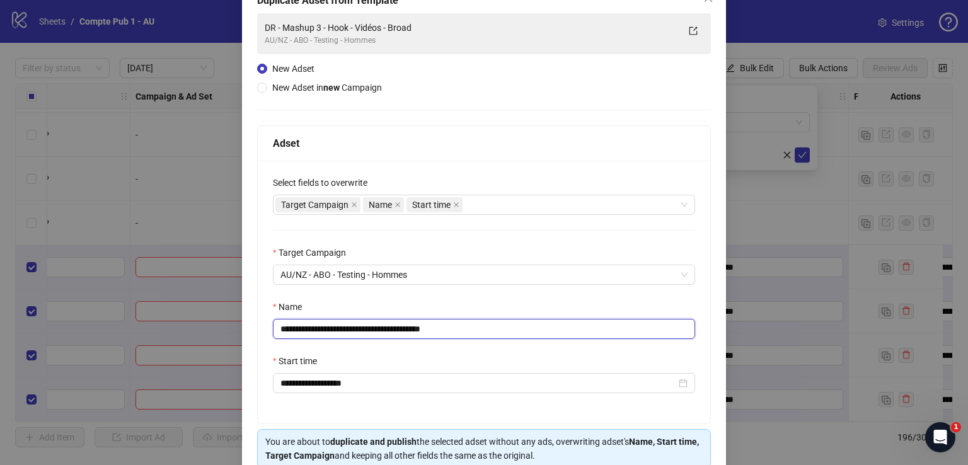
drag, startPoint x: 480, startPoint y: 328, endPoint x: 272, endPoint y: 328, distance: 208.0
click at [273, 328] on input "**********" at bounding box center [484, 329] width 422 height 20
paste input "text"
type input "**********"
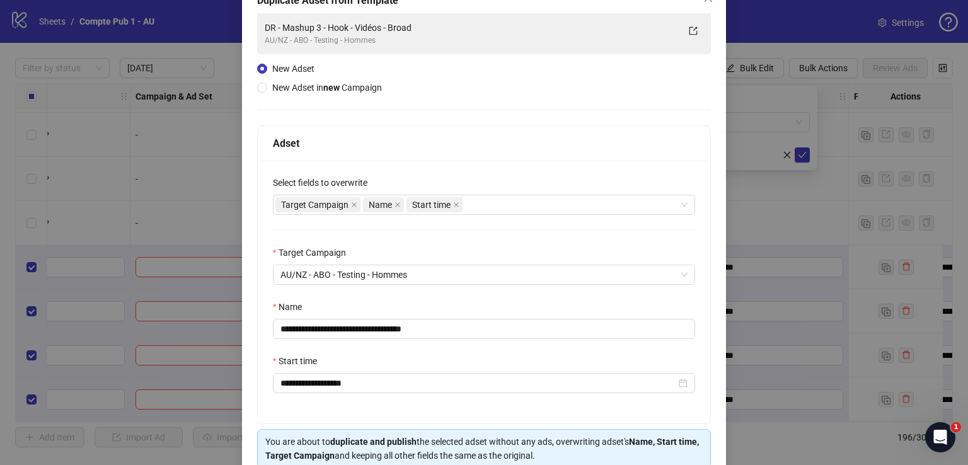
click at [463, 316] on div "Name" at bounding box center [484, 309] width 422 height 19
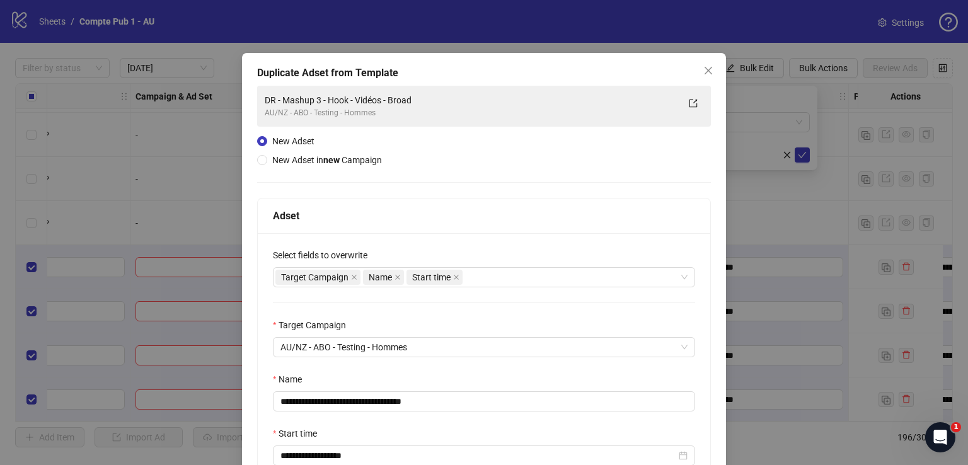
scroll to position [1, 0]
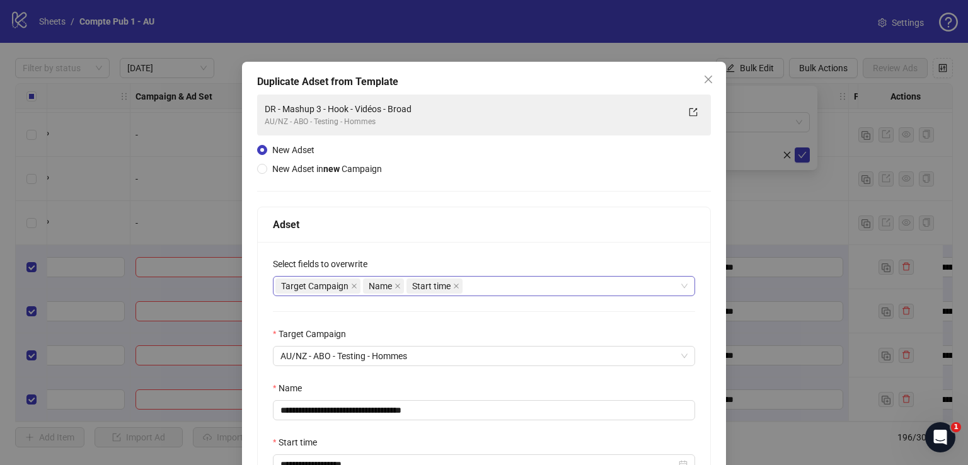
click at [514, 294] on div "Target Campaign Name Start time" at bounding box center [484, 286] width 422 height 20
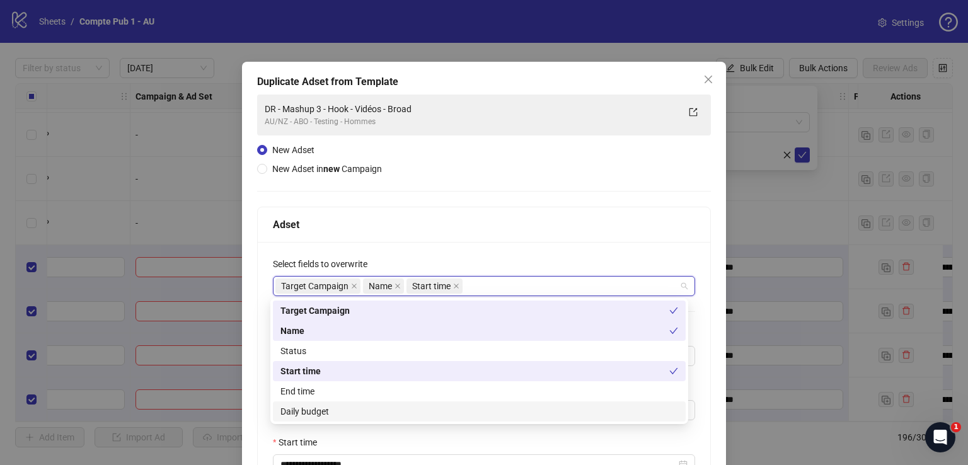
click at [410, 405] on div "Daily budget" at bounding box center [479, 412] width 398 height 14
click at [540, 226] on div "Adset" at bounding box center [484, 225] width 422 height 16
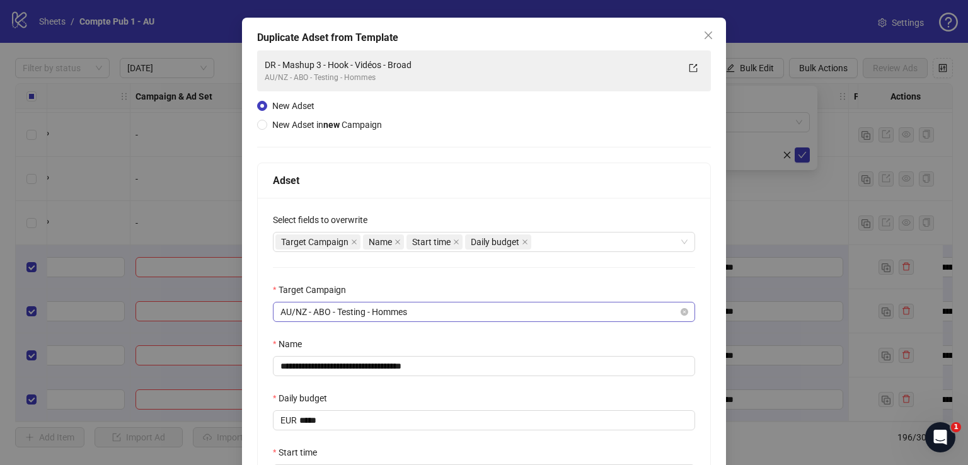
scroll to position [195, 0]
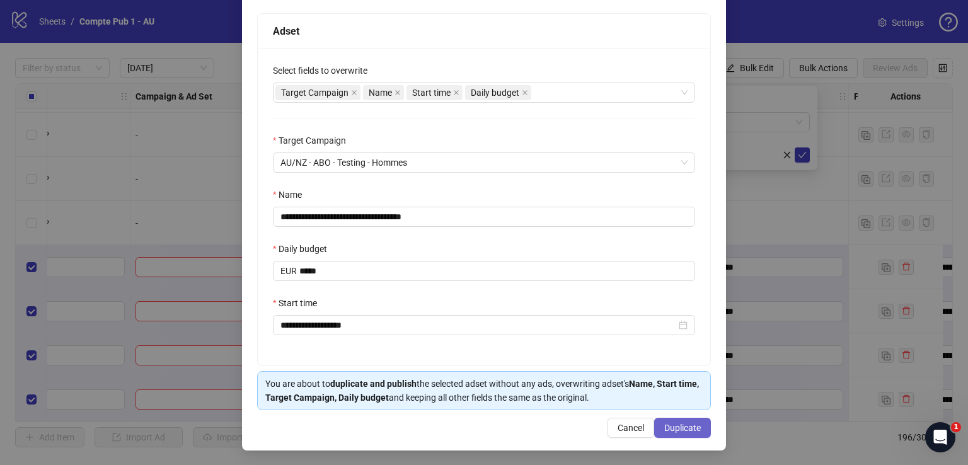
click at [683, 424] on span "Duplicate" at bounding box center [682, 428] width 37 height 10
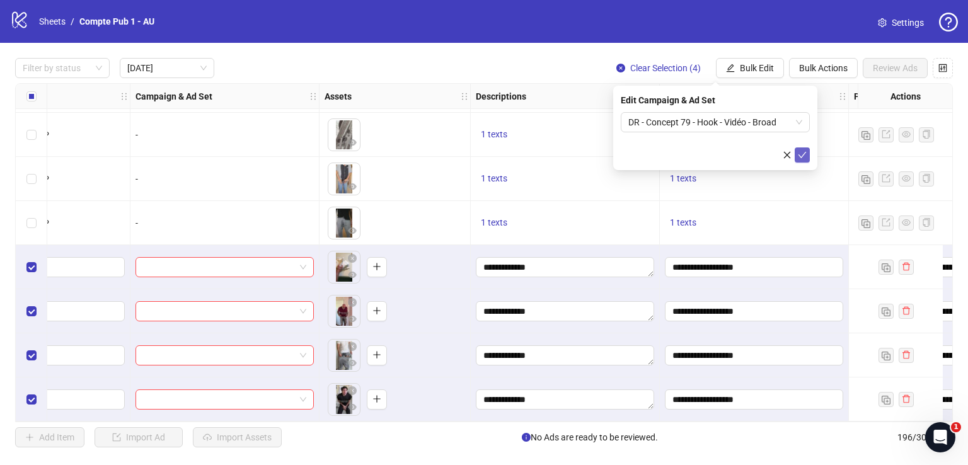
click at [806, 156] on icon "check" at bounding box center [802, 155] width 9 height 9
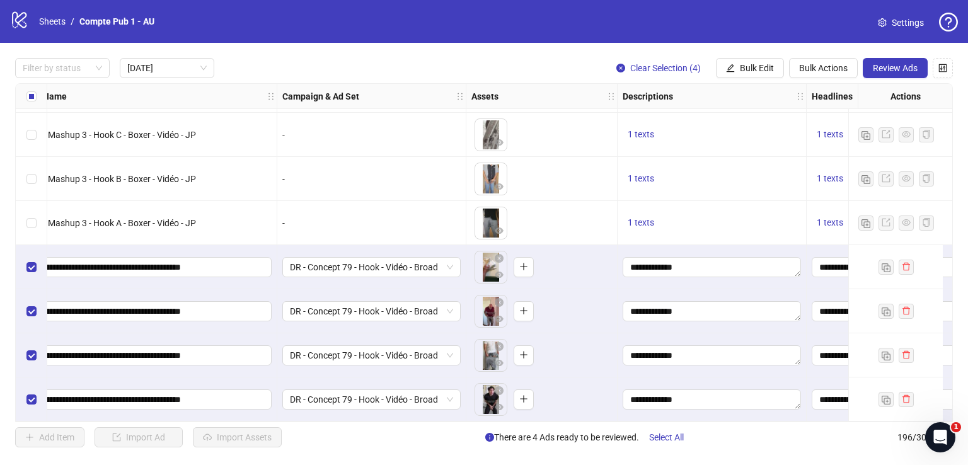
scroll to position [221, 9]
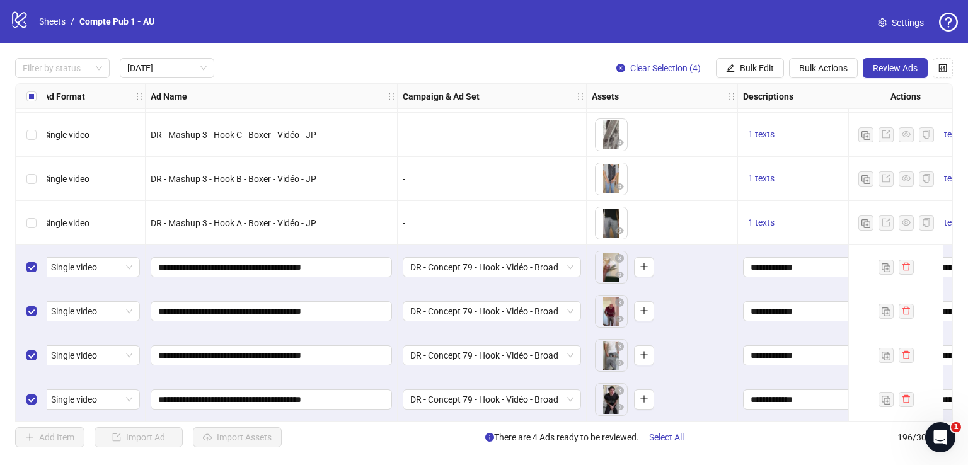
click at [260, 362] on div "**********" at bounding box center [272, 355] width 252 height 44
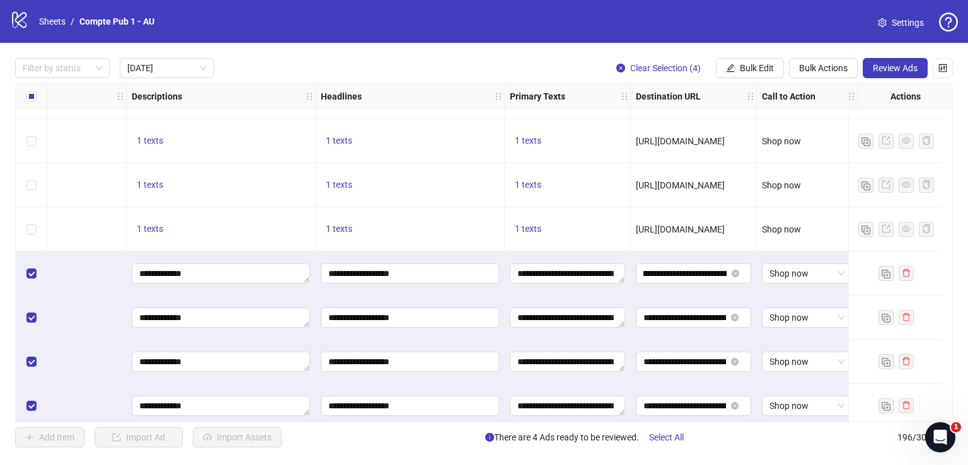
scroll to position [0, 131]
click at [887, 68] on span "Review Ads" at bounding box center [895, 68] width 45 height 10
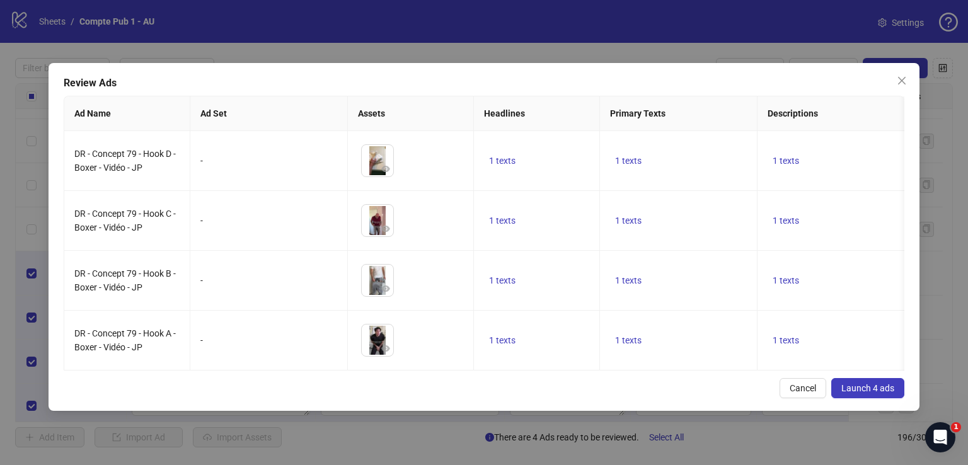
click at [877, 393] on span "Launch 4 ads" at bounding box center [867, 388] width 53 height 10
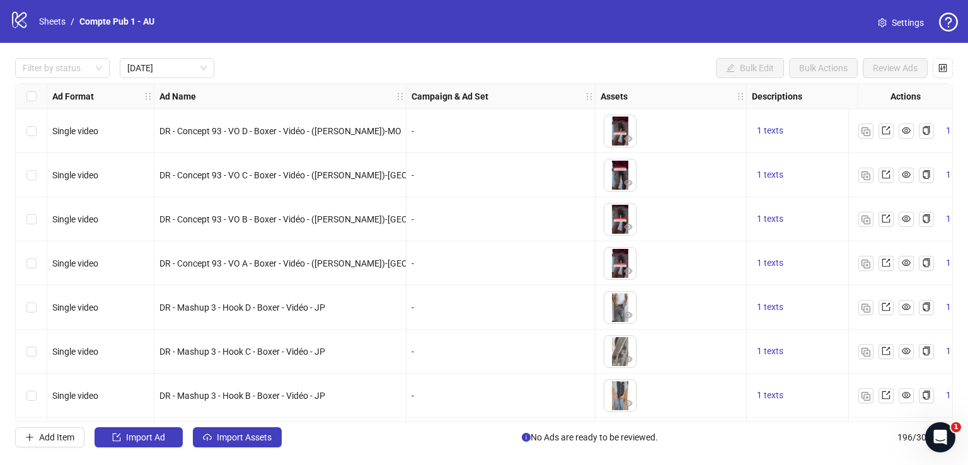
scroll to position [221, 0]
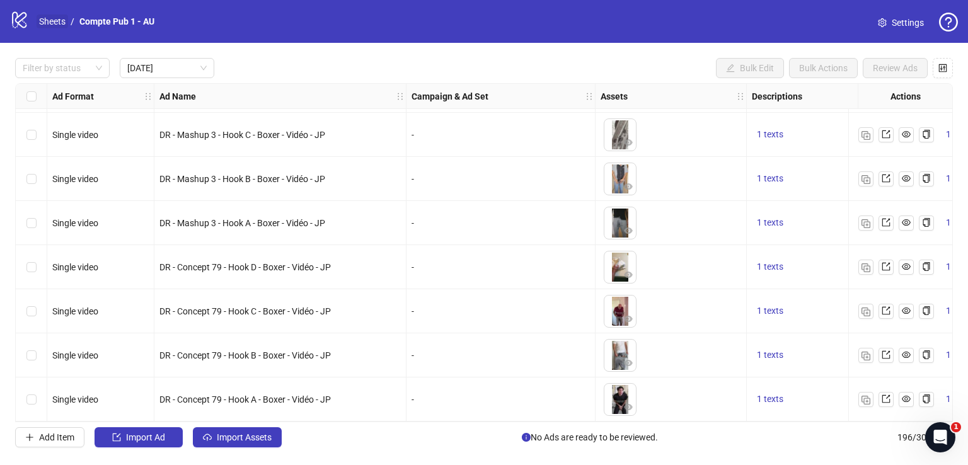
click at [58, 24] on link "Sheets" at bounding box center [53, 21] width 32 height 14
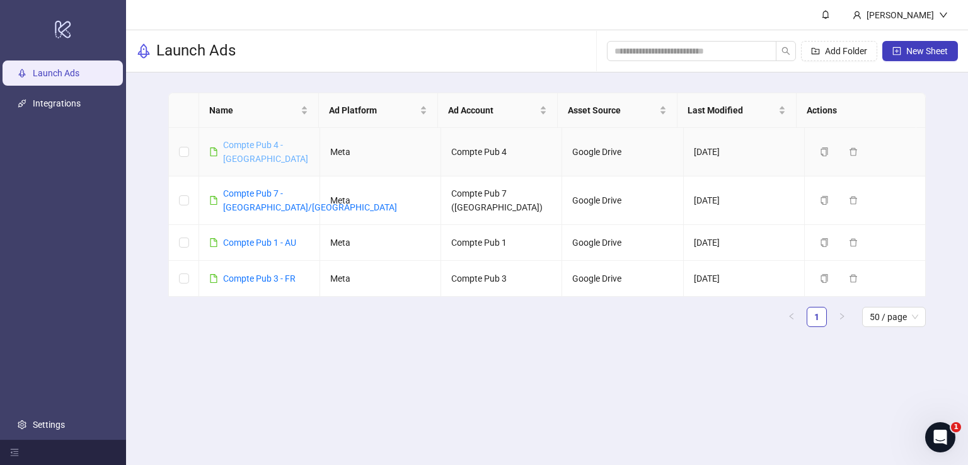
click at [282, 144] on link "Compte Pub 4 - [GEOGRAPHIC_DATA]" at bounding box center [265, 152] width 85 height 24
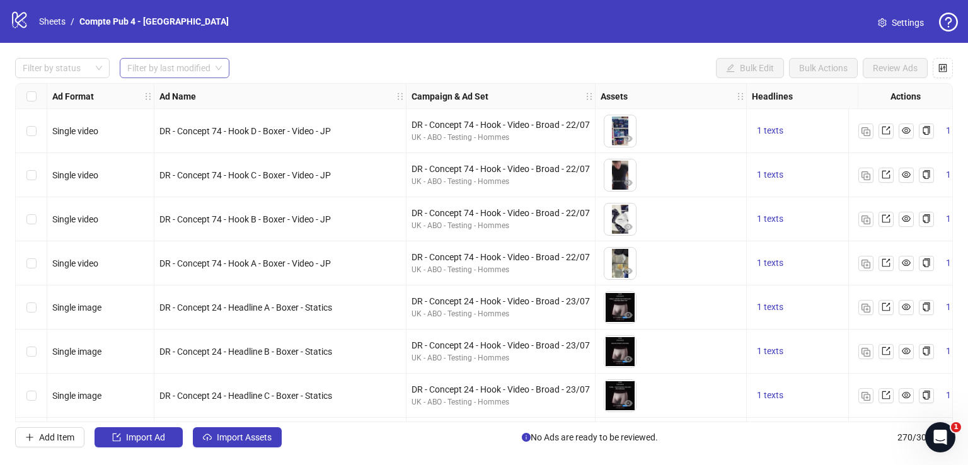
click at [209, 64] on input "search" at bounding box center [168, 68] width 83 height 19
click at [199, 98] on div "[DATE]" at bounding box center [175, 93] width 90 height 14
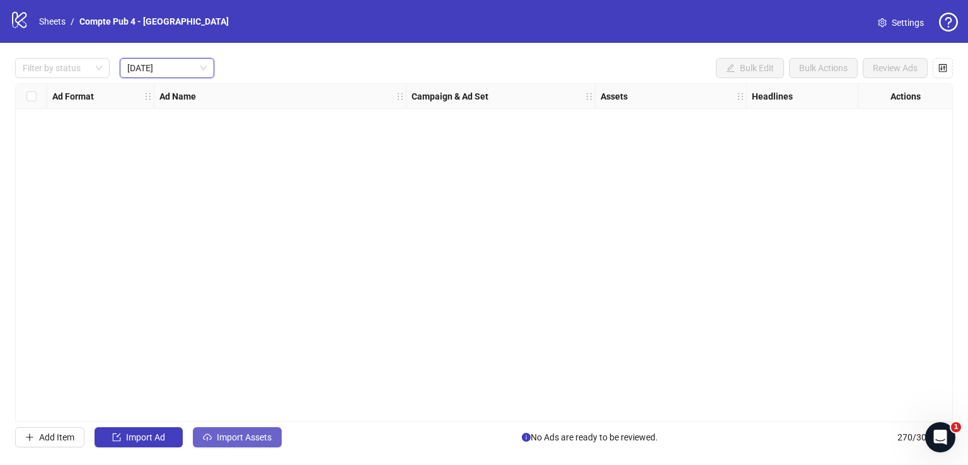
click at [247, 437] on span "Import Assets" at bounding box center [244, 437] width 55 height 10
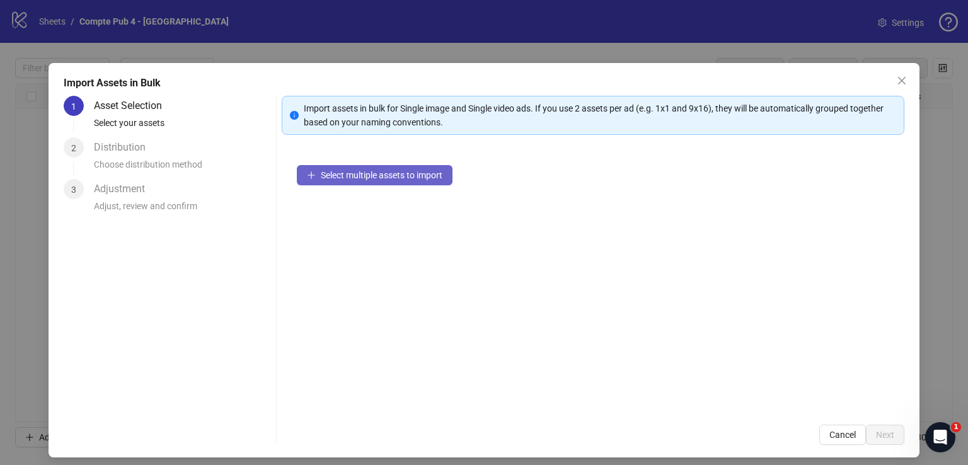
click at [378, 178] on span "Select multiple assets to import" at bounding box center [382, 175] width 122 height 10
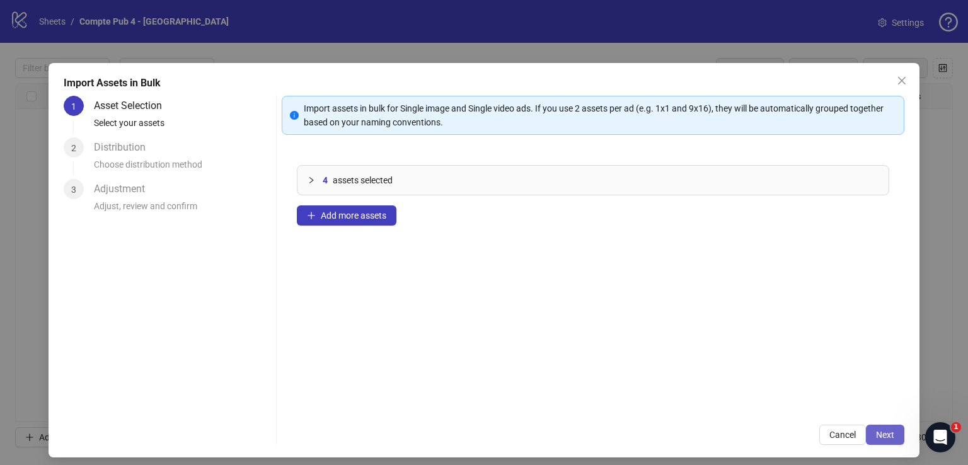
click at [889, 431] on button "Next" at bounding box center [885, 435] width 38 height 20
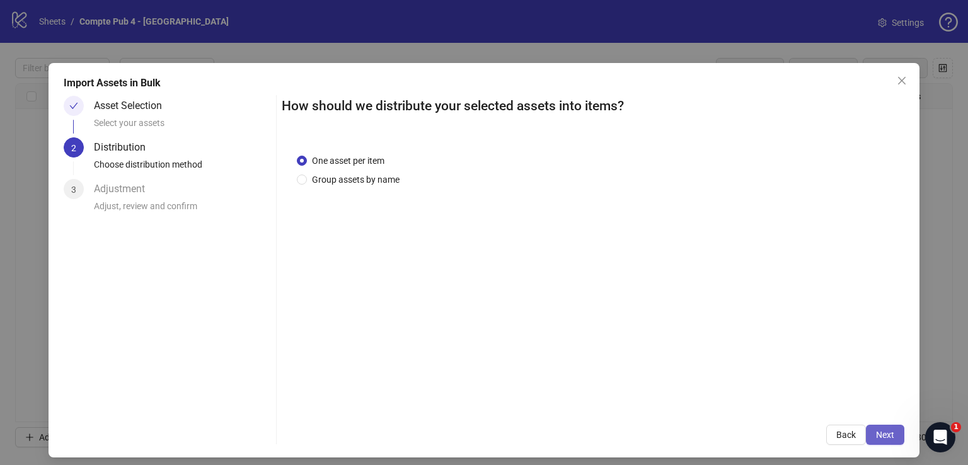
click at [872, 427] on button "Next" at bounding box center [885, 435] width 38 height 20
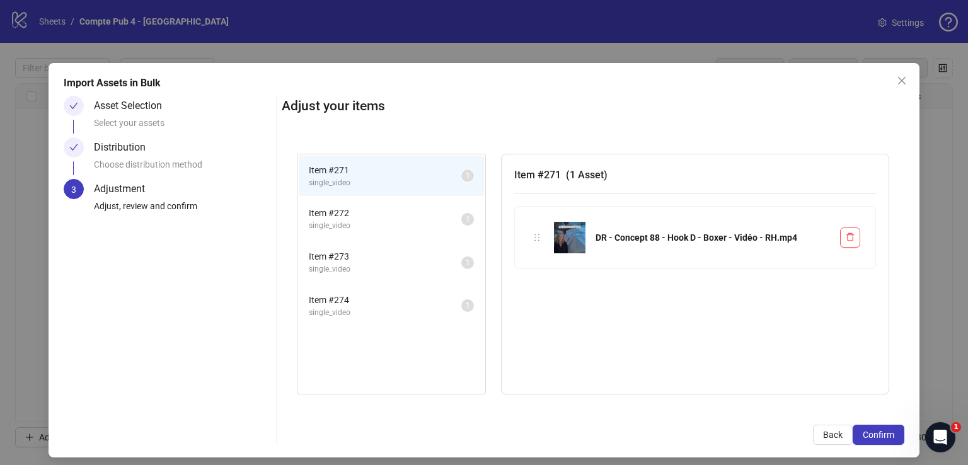
click at [871, 427] on button "Confirm" at bounding box center [879, 435] width 52 height 20
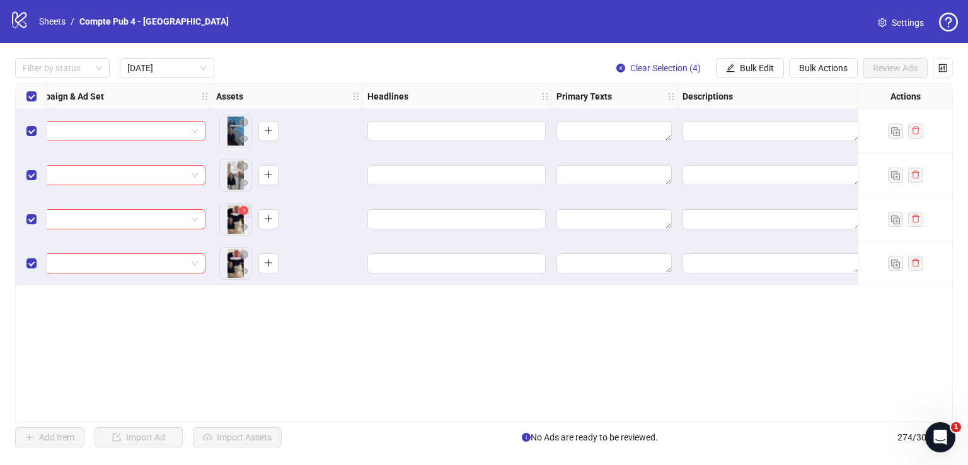
scroll to position [0, 385]
click at [763, 67] on span "Bulk Edit" at bounding box center [757, 68] width 34 height 10
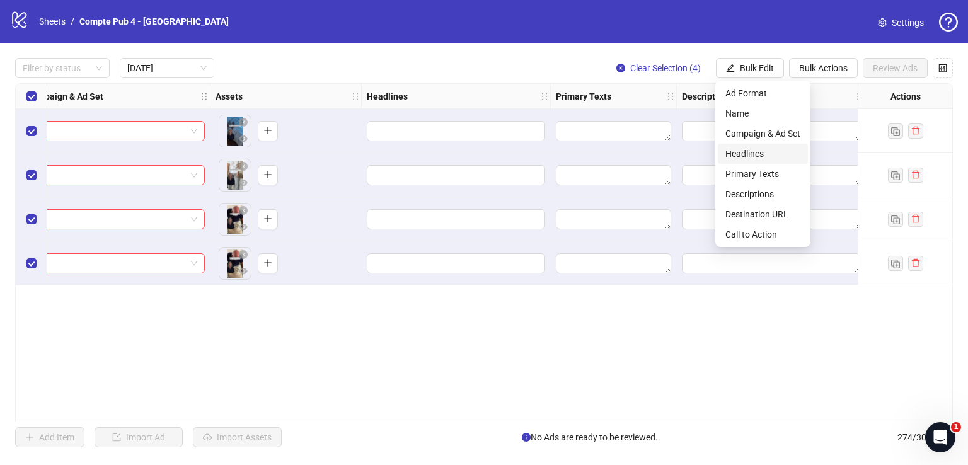
click at [766, 153] on span "Headlines" at bounding box center [762, 154] width 75 height 14
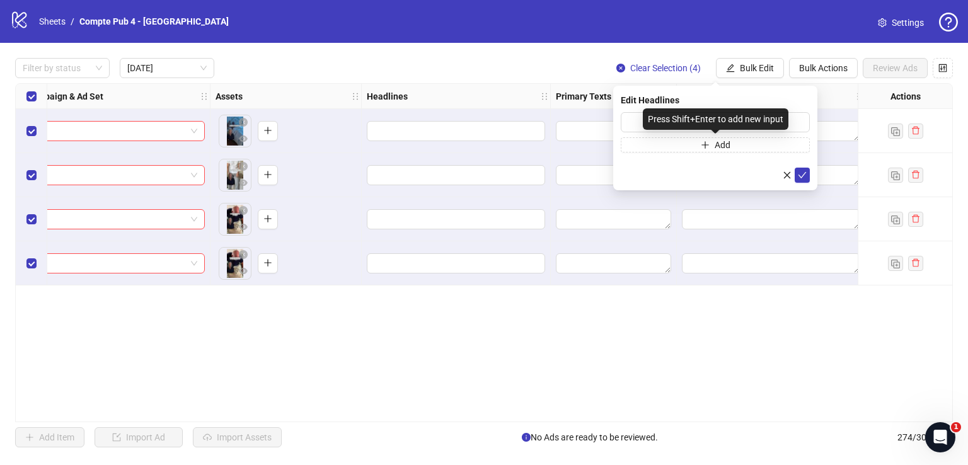
click at [703, 117] on div "Press Shift+Enter to add new input" at bounding box center [716, 118] width 146 height 21
click at [640, 122] on input "text" at bounding box center [715, 122] width 189 height 20
paste input "**********"
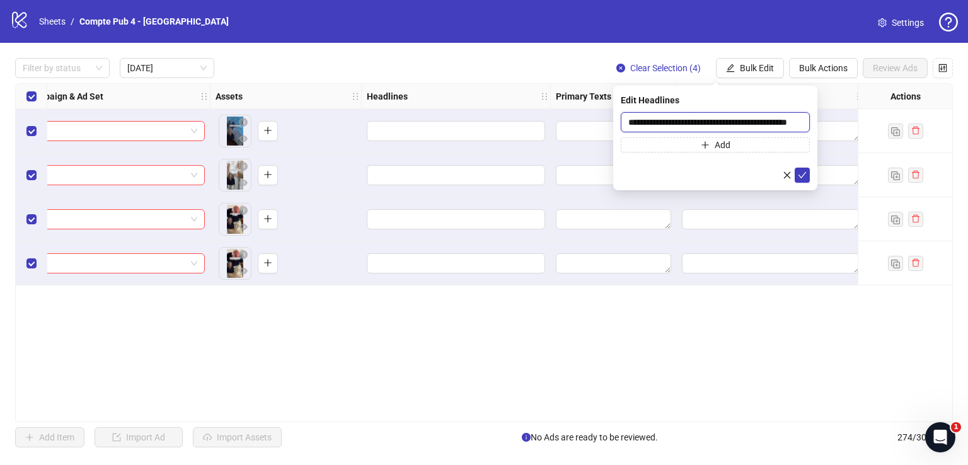
scroll to position [0, 30]
type input "**********"
click at [805, 174] on icon "check" at bounding box center [802, 174] width 9 height 9
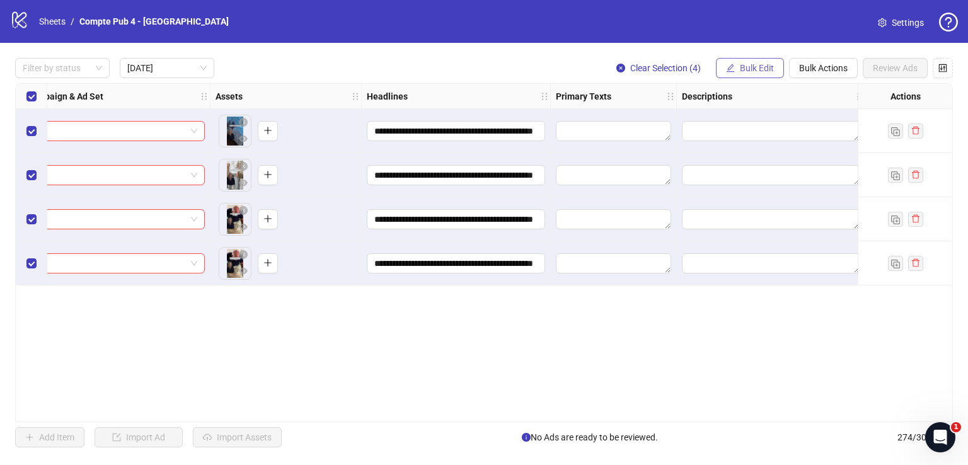
click at [752, 65] on span "Bulk Edit" at bounding box center [757, 68] width 34 height 10
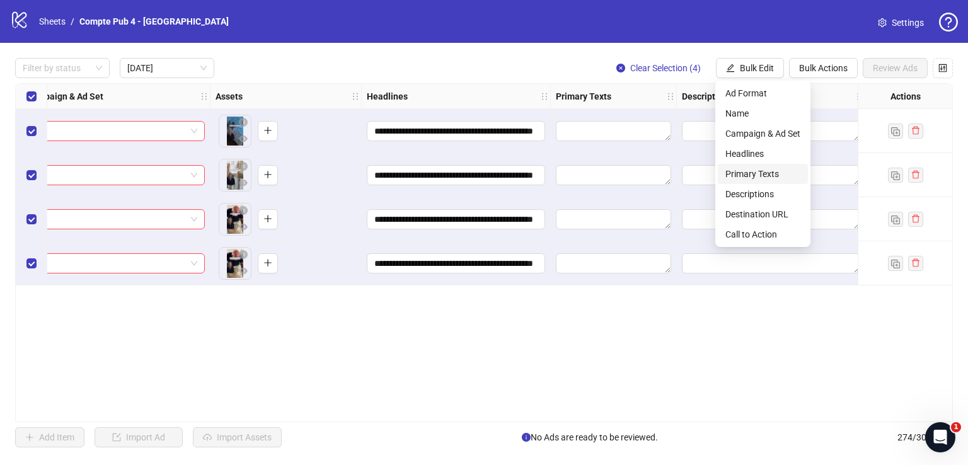
click at [763, 174] on span "Primary Texts" at bounding box center [762, 174] width 75 height 14
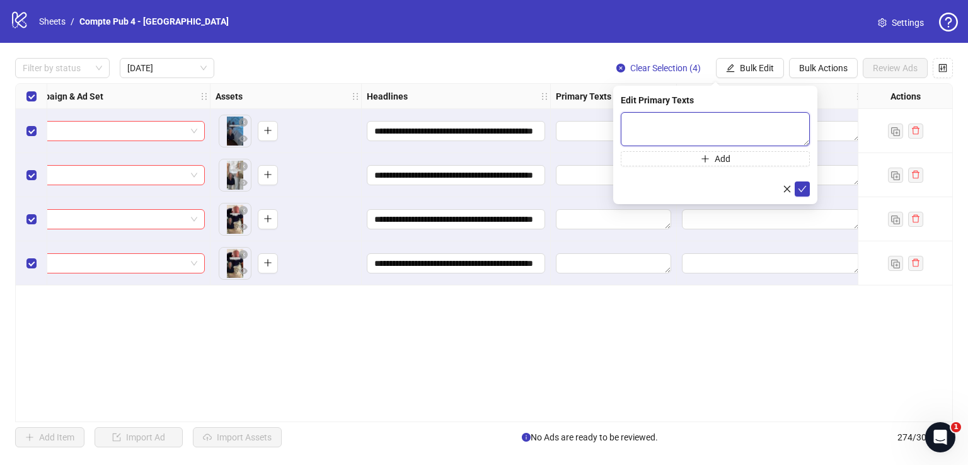
click at [654, 135] on textarea at bounding box center [715, 129] width 189 height 34
paste textarea "**********"
type textarea "**********"
click at [590, 293] on div "**********" at bounding box center [484, 252] width 938 height 339
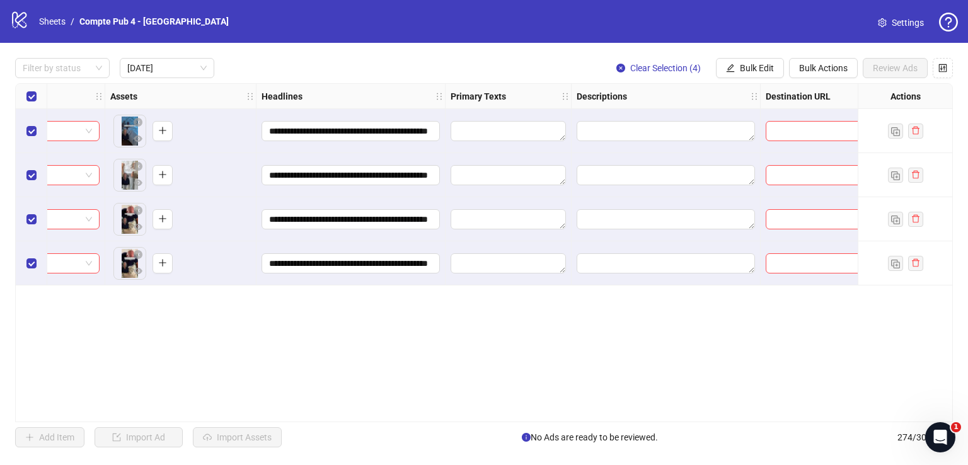
scroll to position [0, 491]
click at [749, 71] on span "Bulk Edit" at bounding box center [757, 68] width 34 height 10
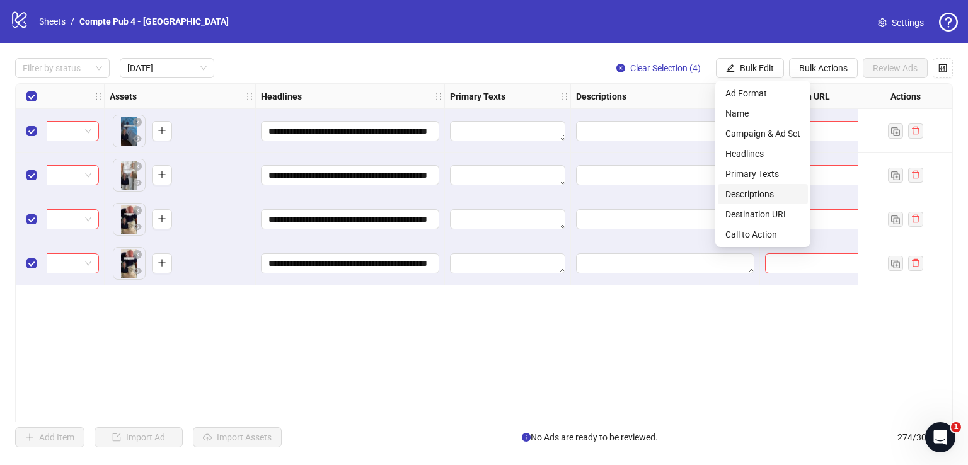
click at [762, 190] on span "Descriptions" at bounding box center [762, 194] width 75 height 14
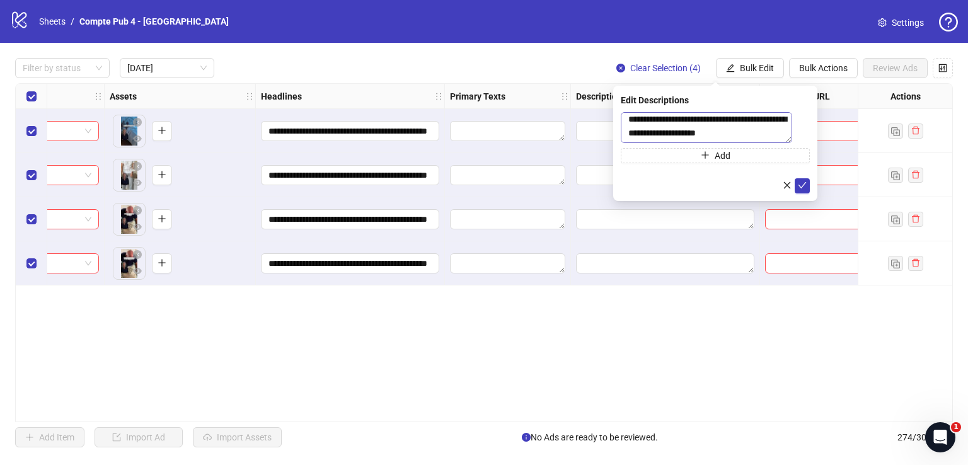
scroll to position [610, 0]
drag, startPoint x: 779, startPoint y: 137, endPoint x: 626, endPoint y: 126, distance: 153.5
click at [626, 126] on textarea at bounding box center [706, 127] width 171 height 31
click at [809, 187] on button "submit" at bounding box center [802, 185] width 15 height 15
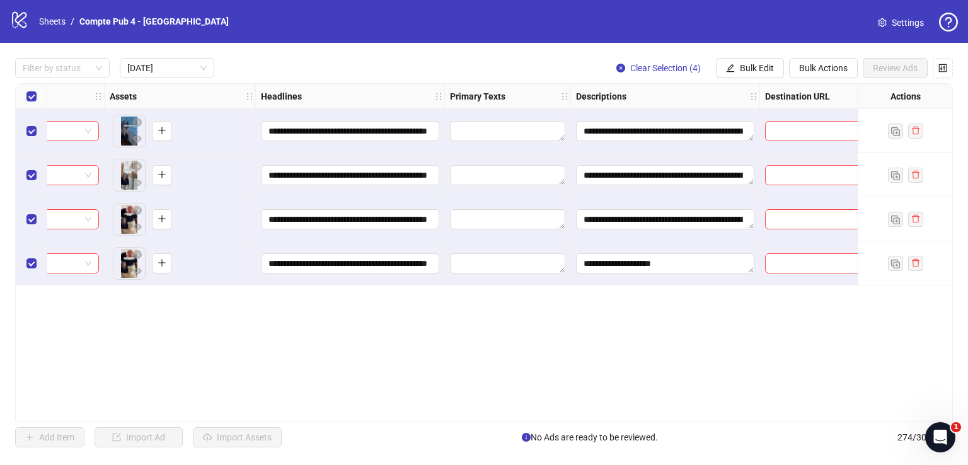
scroll to position [0, 512]
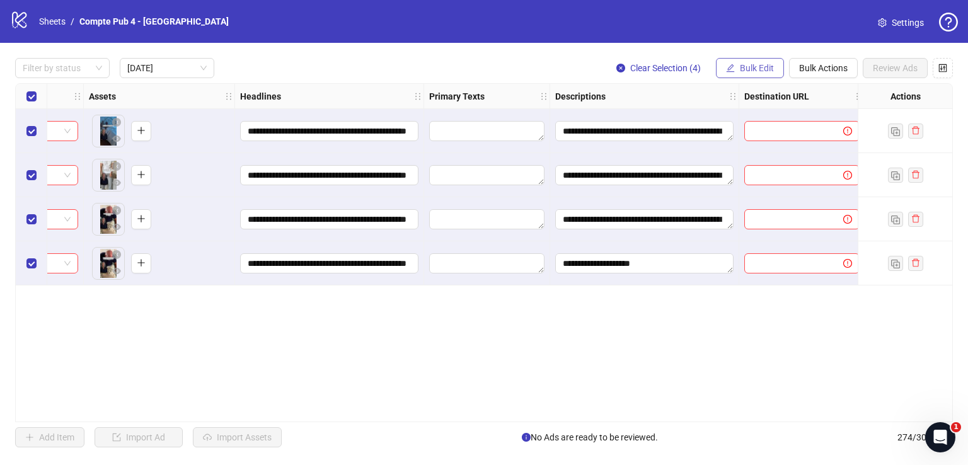
click at [761, 64] on span "Bulk Edit" at bounding box center [757, 68] width 34 height 10
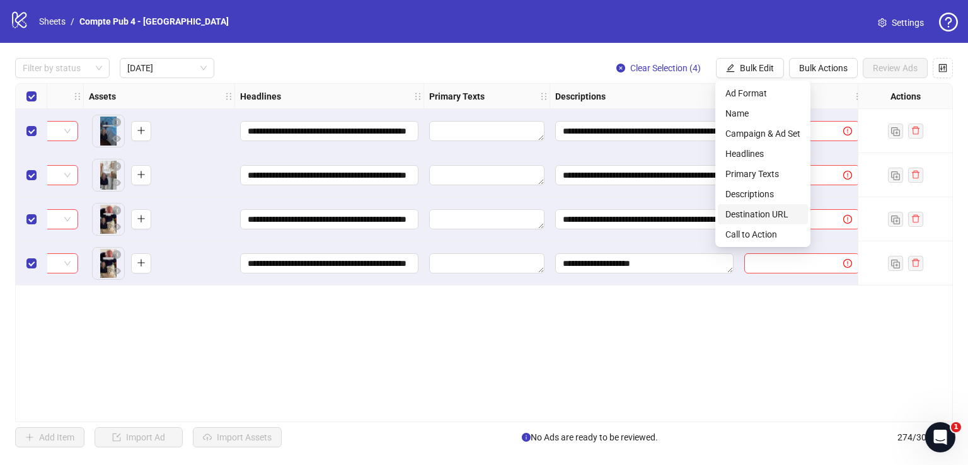
click at [769, 217] on span "Destination URL" at bounding box center [762, 214] width 75 height 14
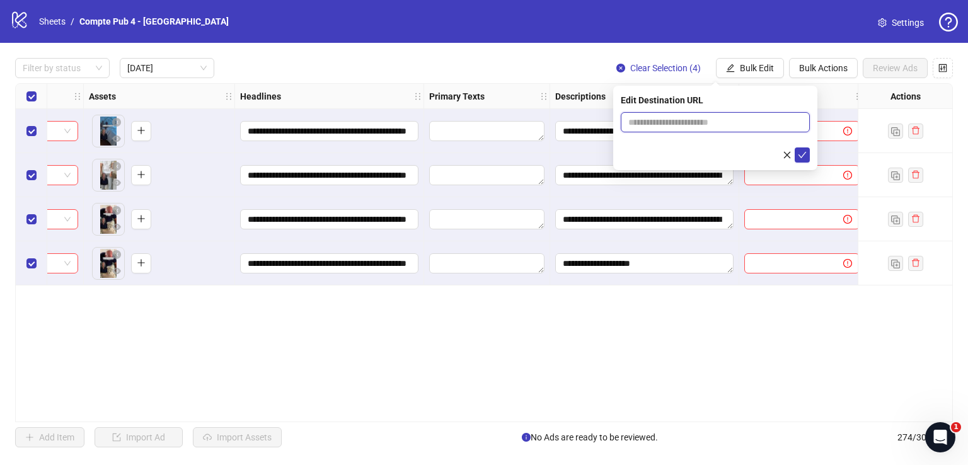
click at [686, 121] on input "text" at bounding box center [710, 122] width 164 height 14
paste input "**********"
type input "**********"
click at [806, 152] on icon "check" at bounding box center [803, 155] width 8 height 6
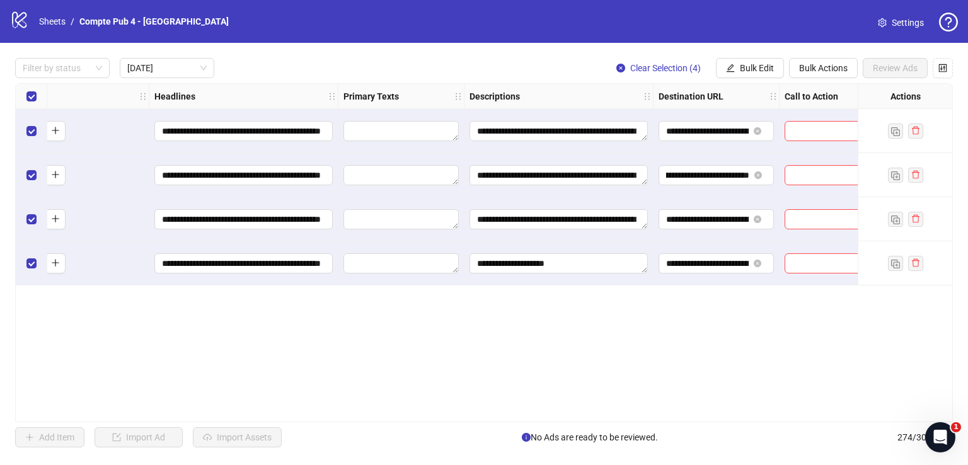
scroll to position [0, 620]
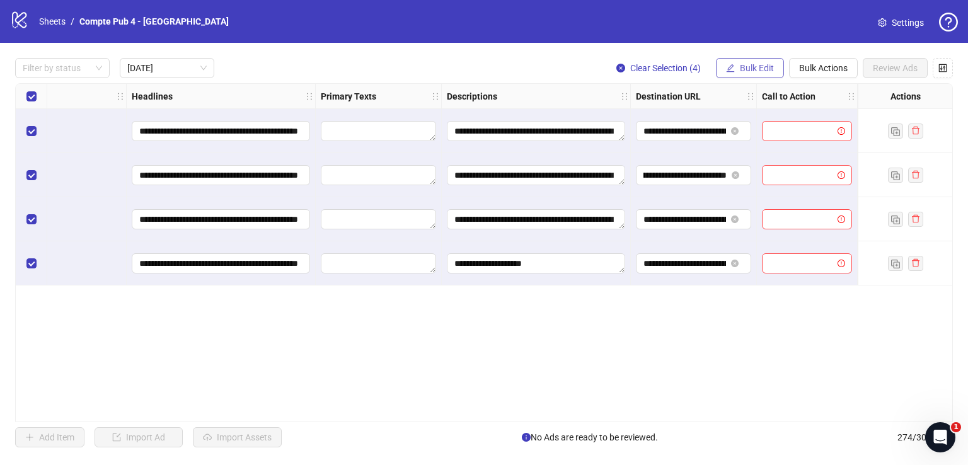
click at [750, 64] on span "Bulk Edit" at bounding box center [757, 68] width 34 height 10
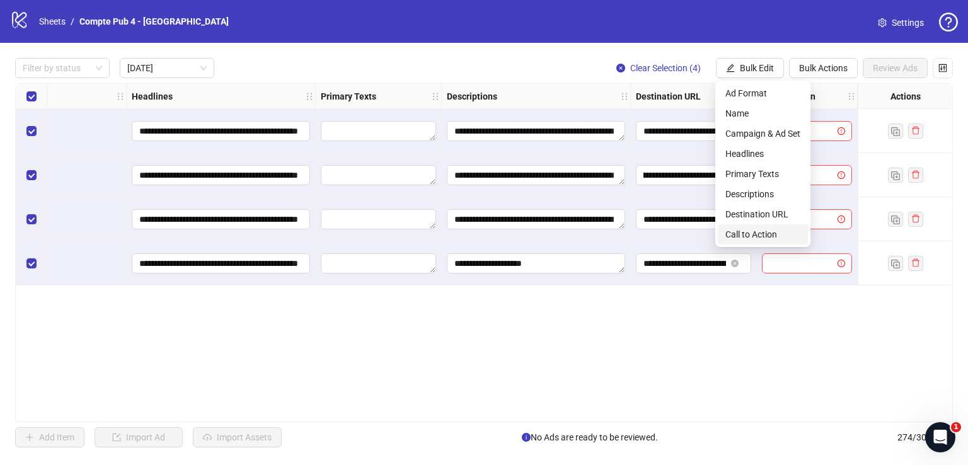
click at [764, 234] on span "Call to Action" at bounding box center [762, 235] width 75 height 14
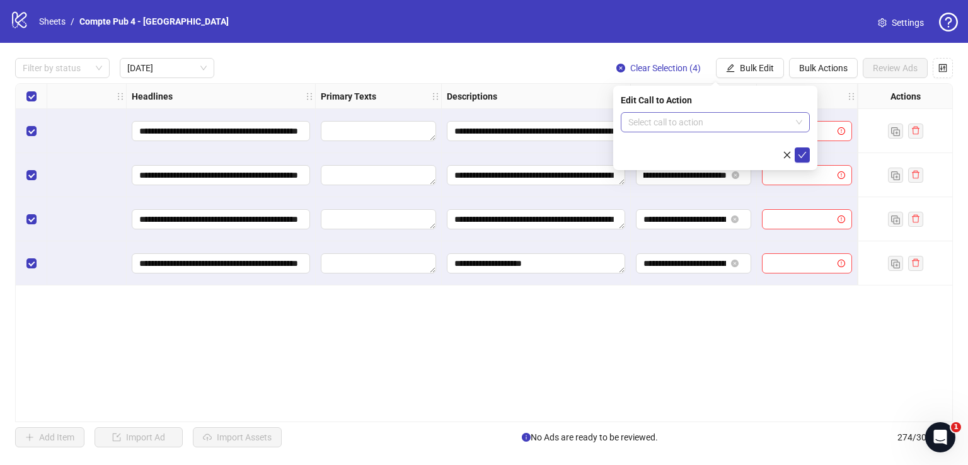
click at [681, 124] on input "search" at bounding box center [709, 122] width 163 height 19
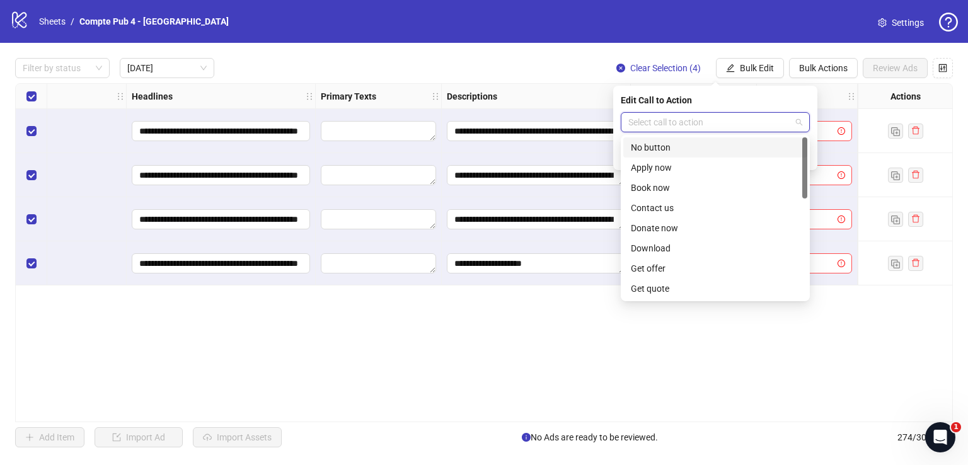
type input "*"
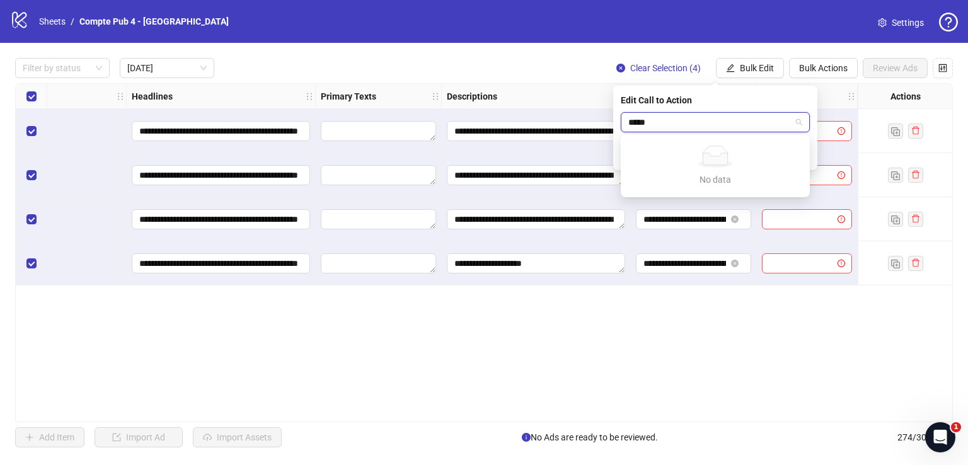
type input "****"
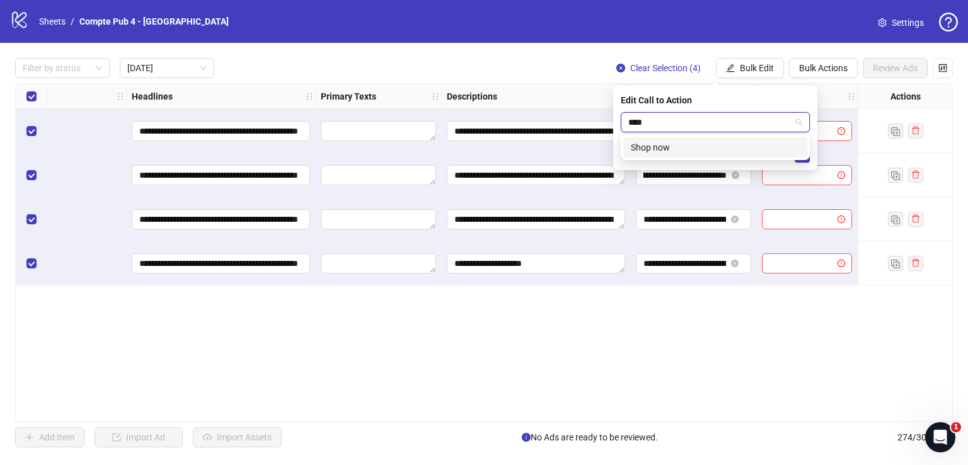
click at [674, 152] on div "Shop now" at bounding box center [715, 148] width 169 height 14
click at [802, 154] on icon "check" at bounding box center [802, 155] width 9 height 9
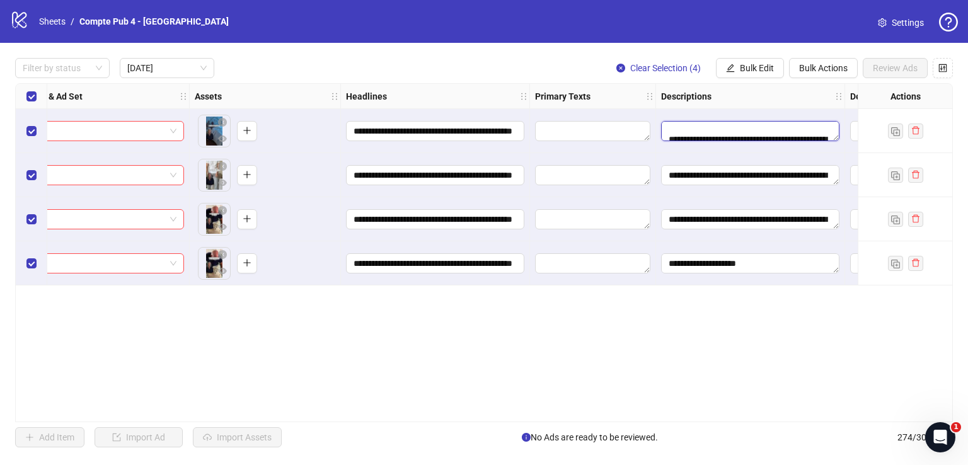
scroll to position [638, 0]
drag, startPoint x: 666, startPoint y: 132, endPoint x: 812, endPoint y: 142, distance: 147.2
click at [812, 142] on div at bounding box center [750, 131] width 189 height 44
click at [784, 134] on textarea "Edit values" at bounding box center [750, 131] width 178 height 20
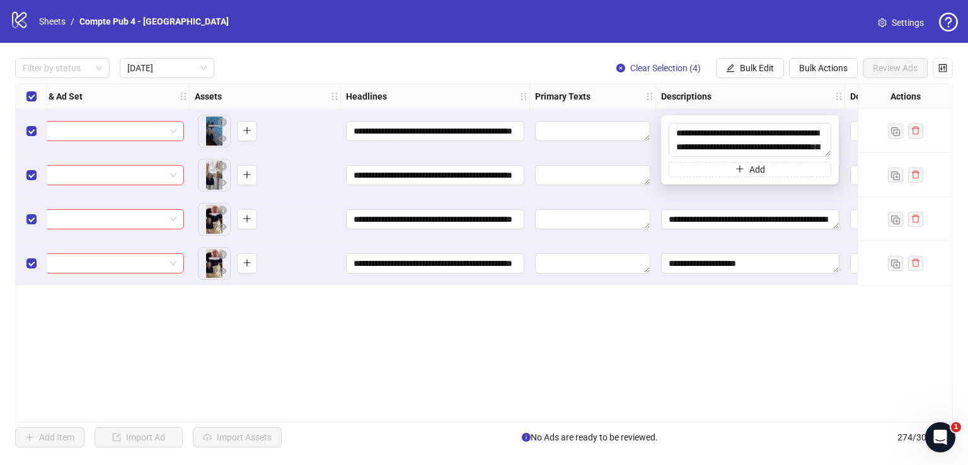
click at [784, 134] on textarea at bounding box center [750, 140] width 163 height 34
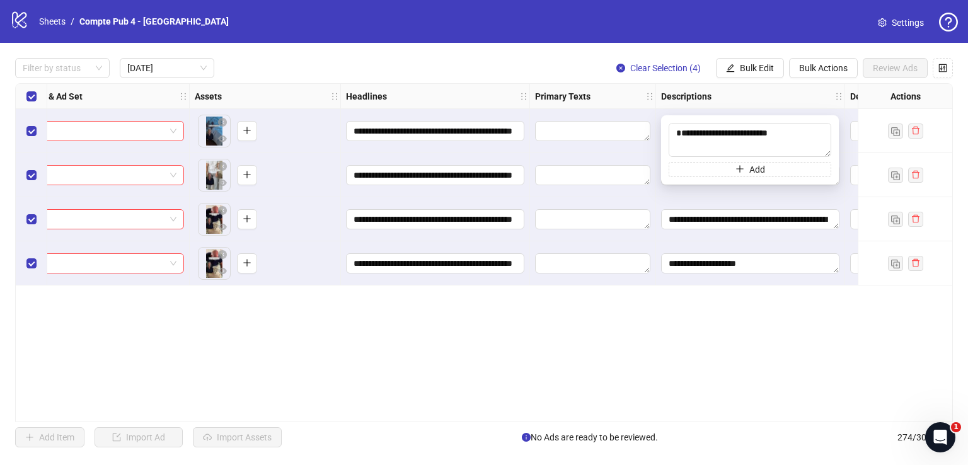
click at [784, 134] on textarea at bounding box center [750, 140] width 163 height 34
click at [783, 134] on textarea at bounding box center [750, 140] width 163 height 34
click at [782, 132] on textarea at bounding box center [750, 140] width 163 height 34
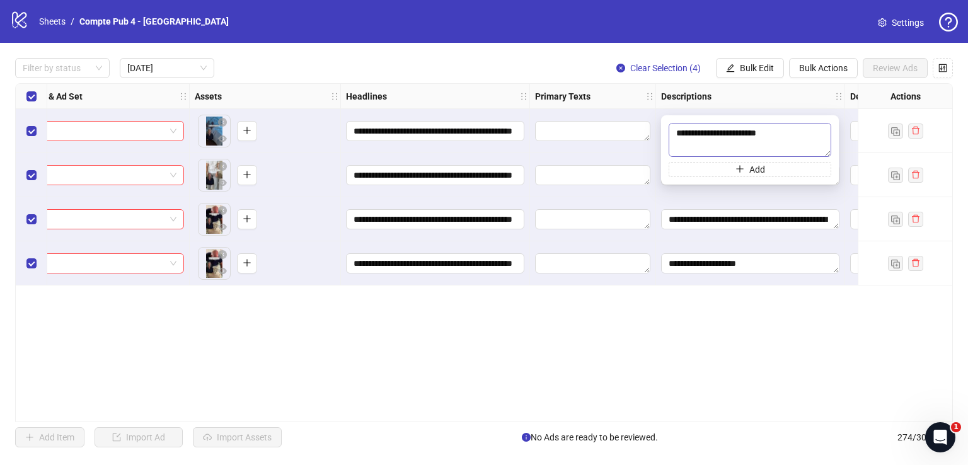
click at [782, 132] on textarea at bounding box center [750, 140] width 163 height 34
type textarea "**********"
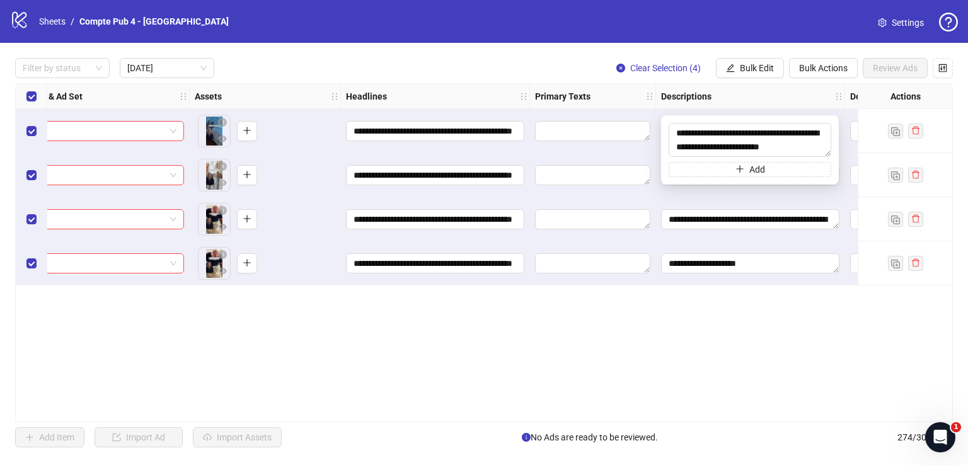
drag, startPoint x: 671, startPoint y: 129, endPoint x: 823, endPoint y: 157, distance: 153.8
click at [824, 157] on div "**********" at bounding box center [750, 150] width 163 height 54
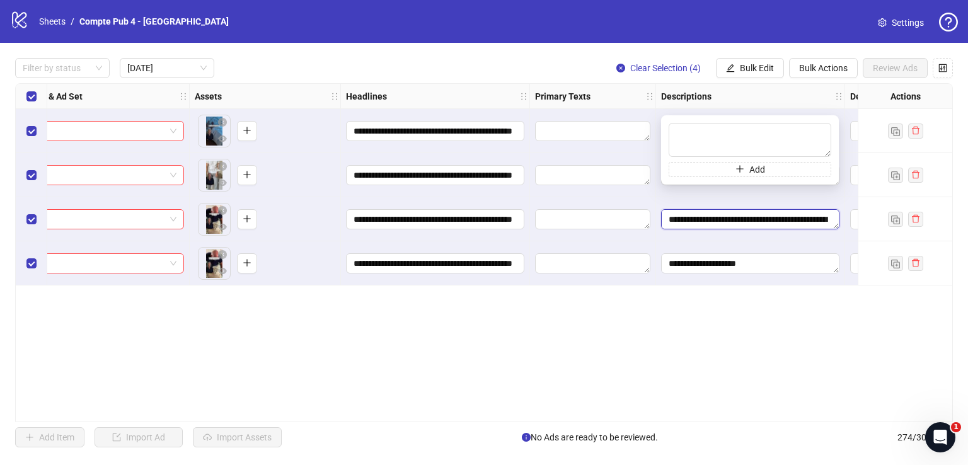
click at [691, 219] on textarea "Edit values" at bounding box center [750, 219] width 178 height 20
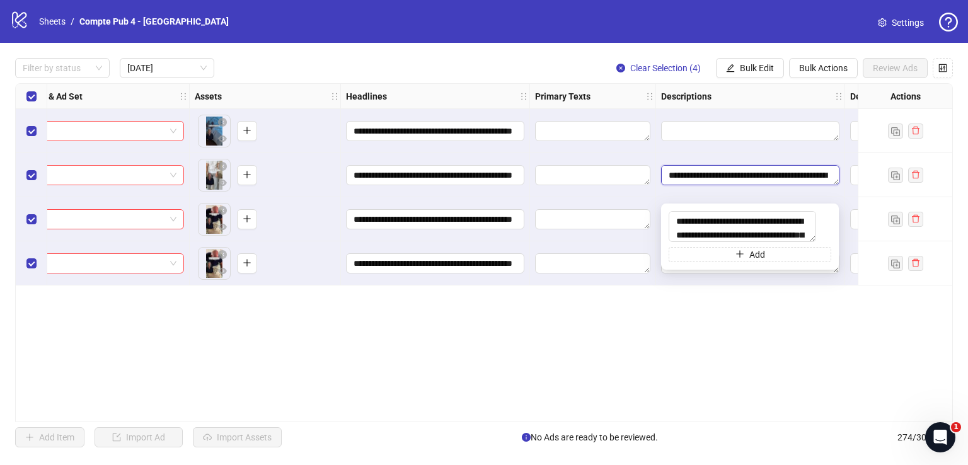
click at [671, 172] on textarea "Edit values" at bounding box center [750, 175] width 178 height 20
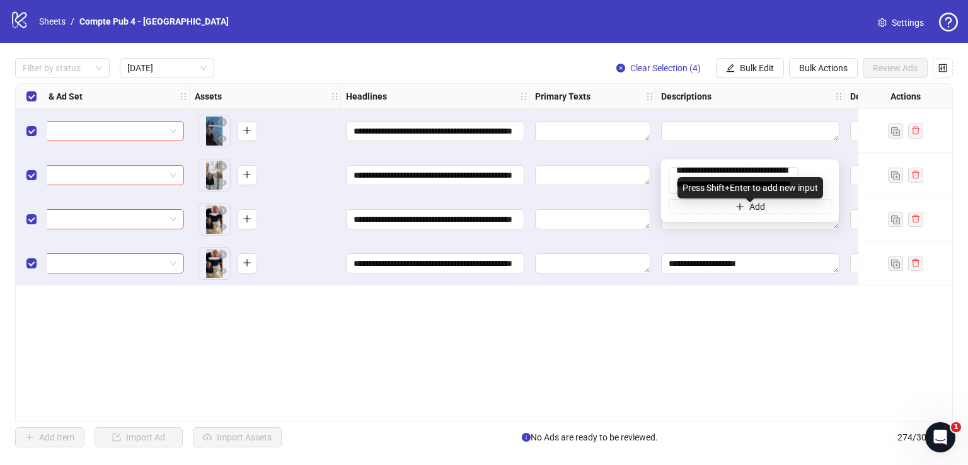
scroll to position [693, 0]
drag, startPoint x: 678, startPoint y: 173, endPoint x: 804, endPoint y: 182, distance: 126.4
click at [804, 182] on body "**********" at bounding box center [484, 232] width 968 height 465
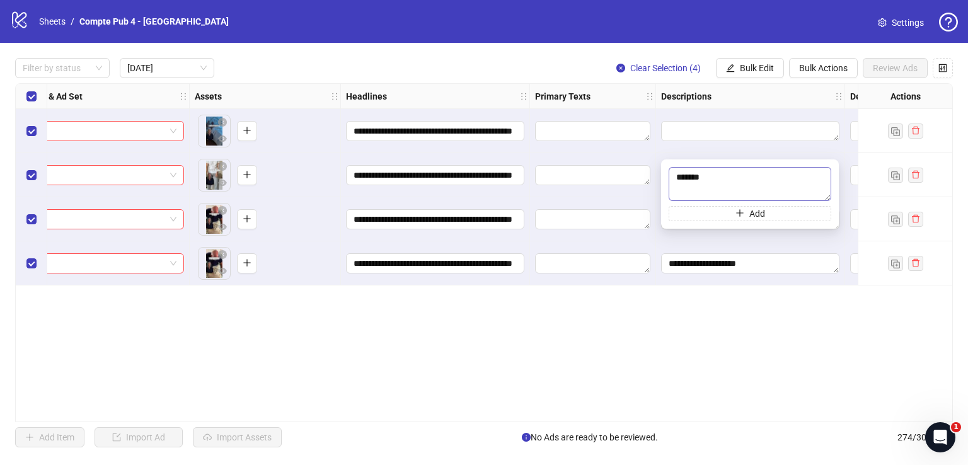
click at [725, 177] on textarea "*******" at bounding box center [750, 184] width 163 height 34
type textarea "*"
click at [741, 268] on textarea "Edit values" at bounding box center [750, 263] width 178 height 20
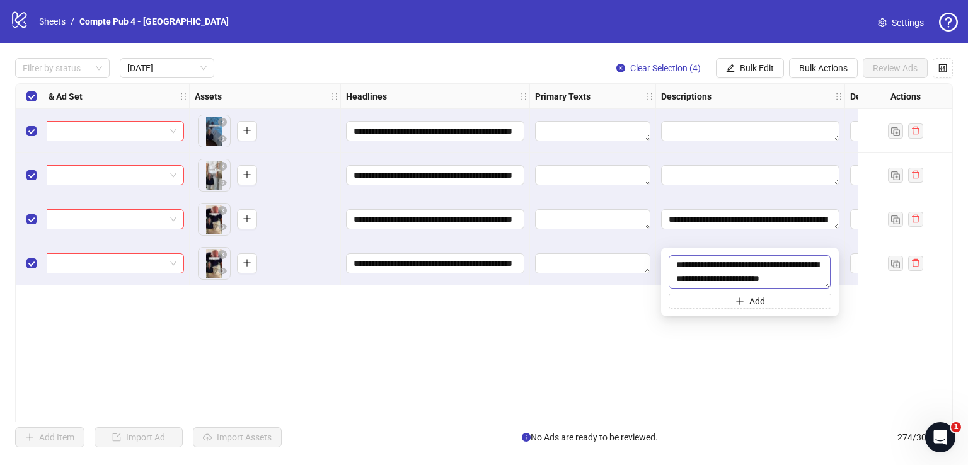
scroll to position [693, 0]
drag, startPoint x: 676, startPoint y: 264, endPoint x: 770, endPoint y: 280, distance: 95.3
click at [770, 280] on textarea at bounding box center [750, 271] width 162 height 33
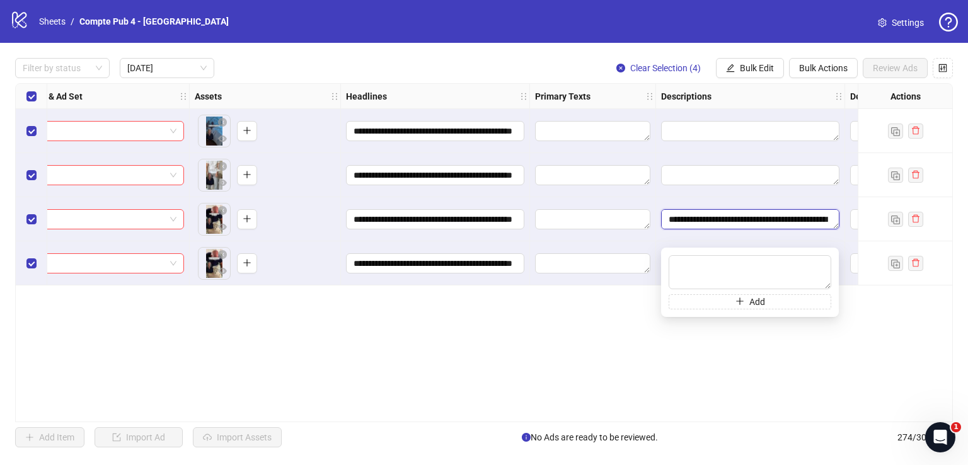
click at [671, 212] on textarea "Edit values" at bounding box center [750, 219] width 178 height 20
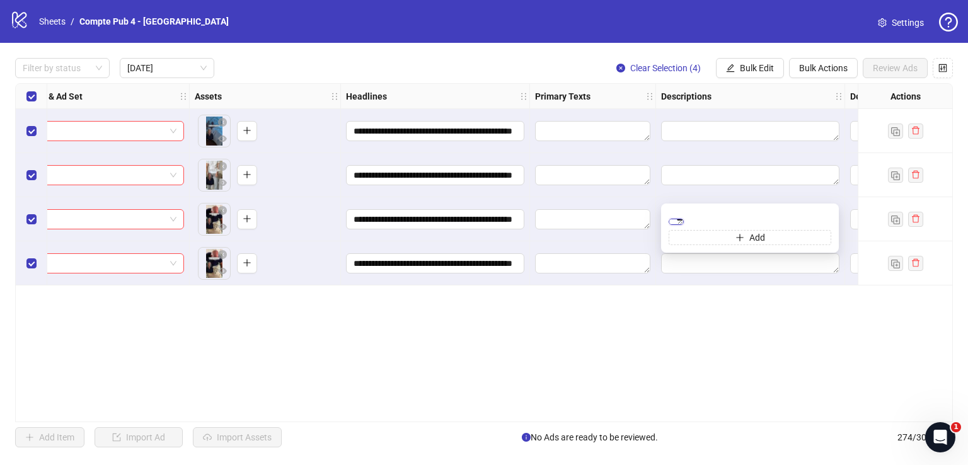
scroll to position [693, 0]
drag, startPoint x: 732, startPoint y: 235, endPoint x: 769, endPoint y: 245, distance: 37.8
click at [684, 225] on textarea at bounding box center [676, 222] width 15 height 6
click at [623, 317] on div "**********" at bounding box center [484, 252] width 938 height 339
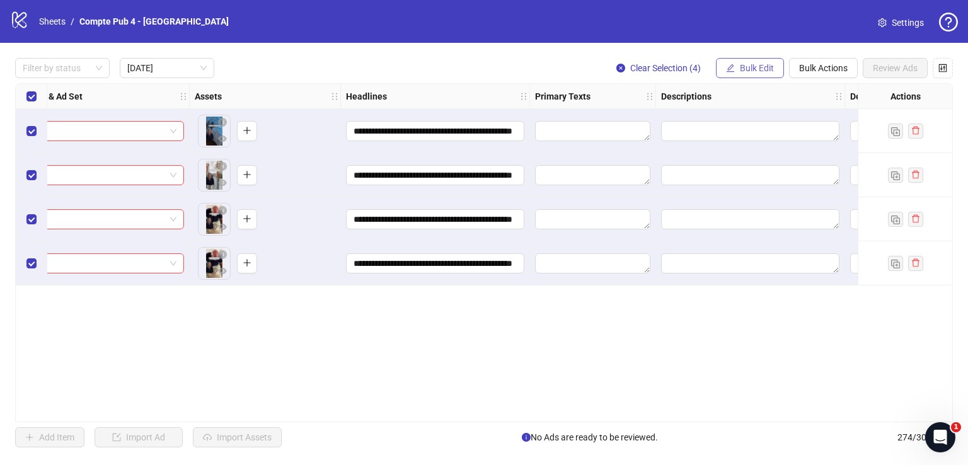
click at [737, 64] on button "Bulk Edit" at bounding box center [750, 68] width 68 height 20
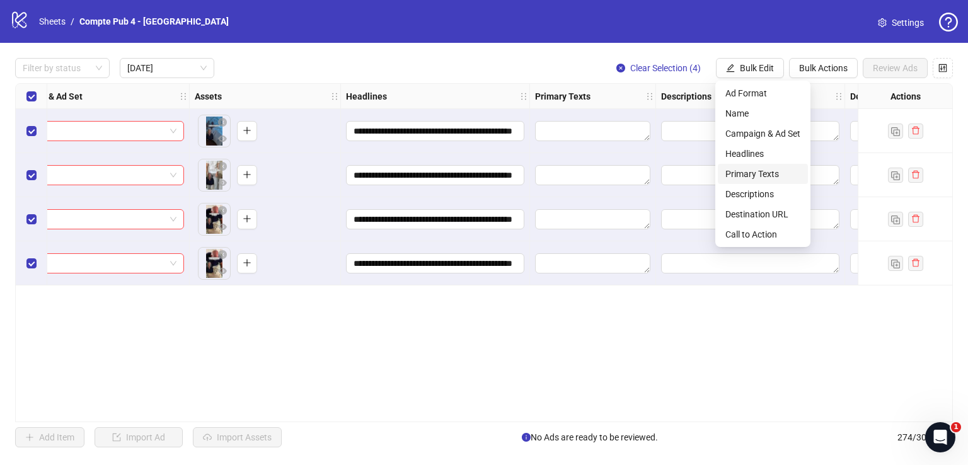
click at [774, 175] on span "Primary Texts" at bounding box center [762, 174] width 75 height 14
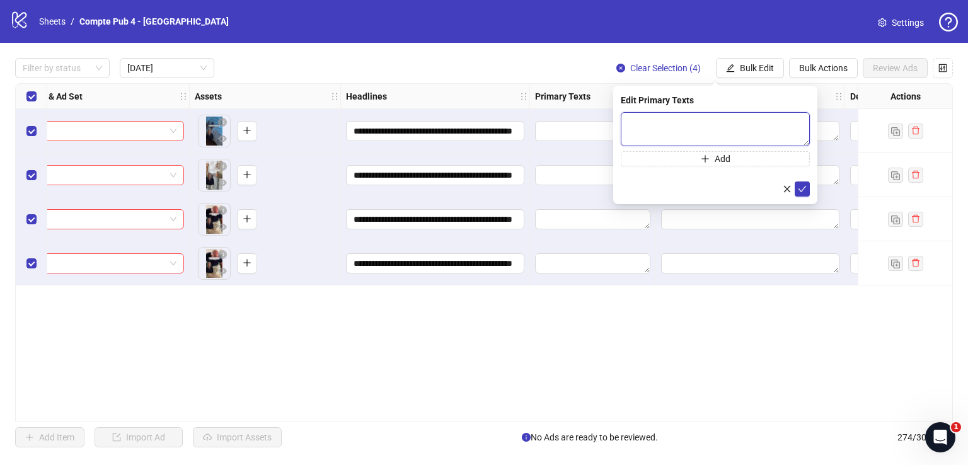
click at [656, 129] on textarea at bounding box center [715, 129] width 189 height 34
paste textarea "**********"
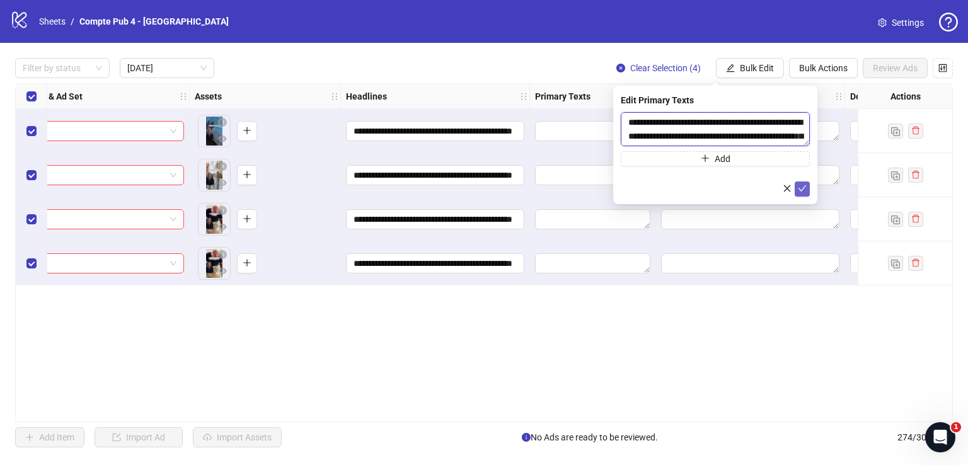
type textarea "**********"
click at [802, 191] on icon "check" at bounding box center [802, 188] width 9 height 9
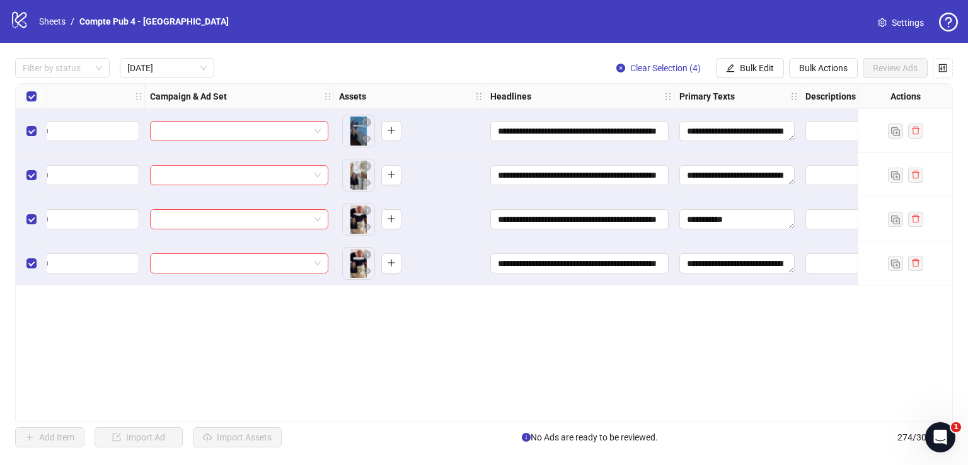
scroll to position [0, 262]
click at [754, 66] on span "Bulk Edit" at bounding box center [757, 68] width 34 height 10
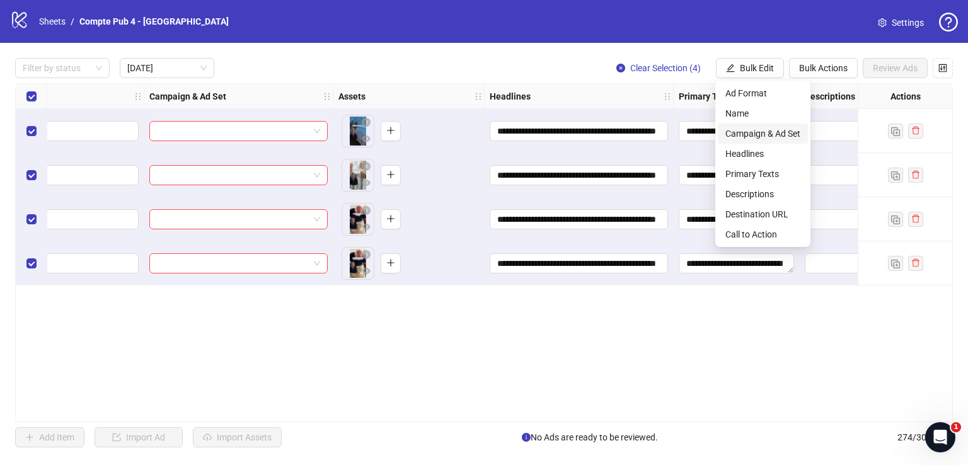
click at [763, 132] on span "Campaign & Ad Set" at bounding box center [762, 134] width 75 height 14
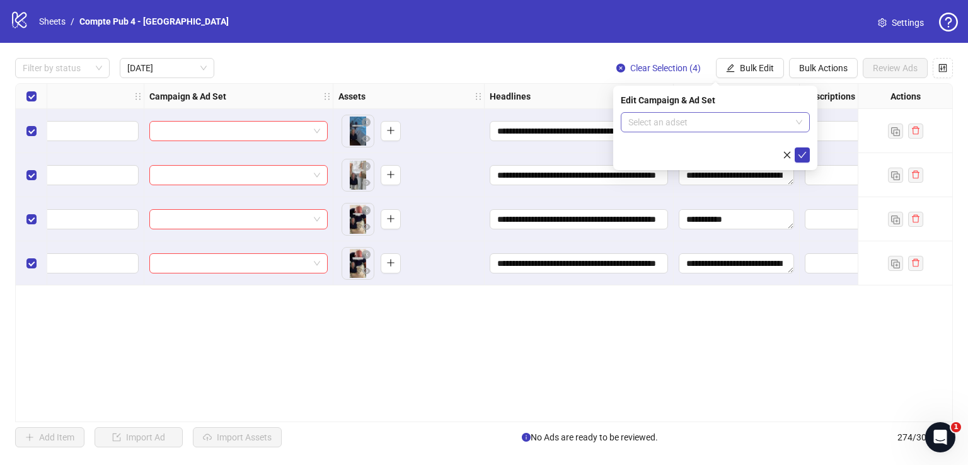
click at [759, 120] on input "search" at bounding box center [709, 122] width 163 height 19
click at [683, 122] on input "search" at bounding box center [709, 122] width 163 height 19
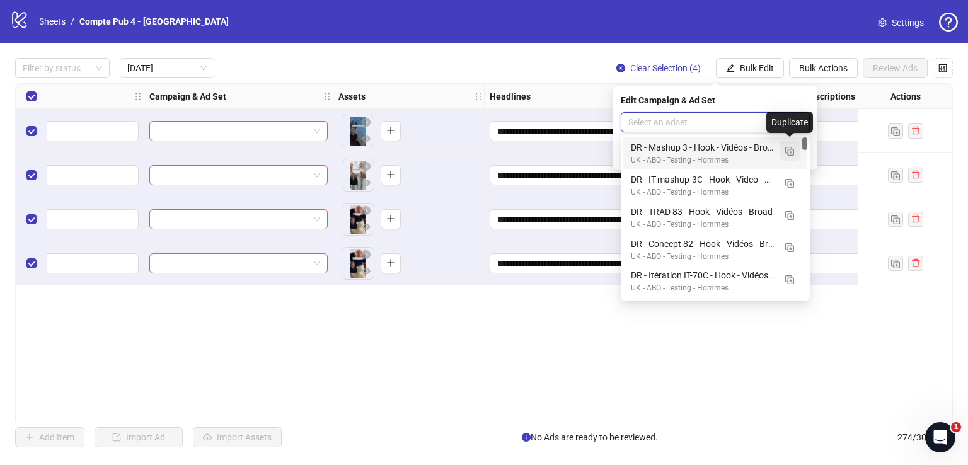
click at [791, 148] on img "button" at bounding box center [789, 151] width 9 height 9
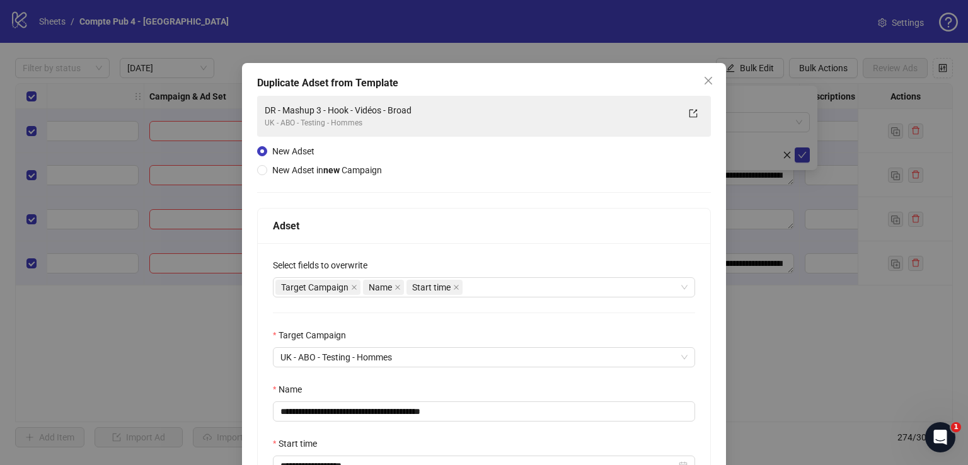
scroll to position [106, 0]
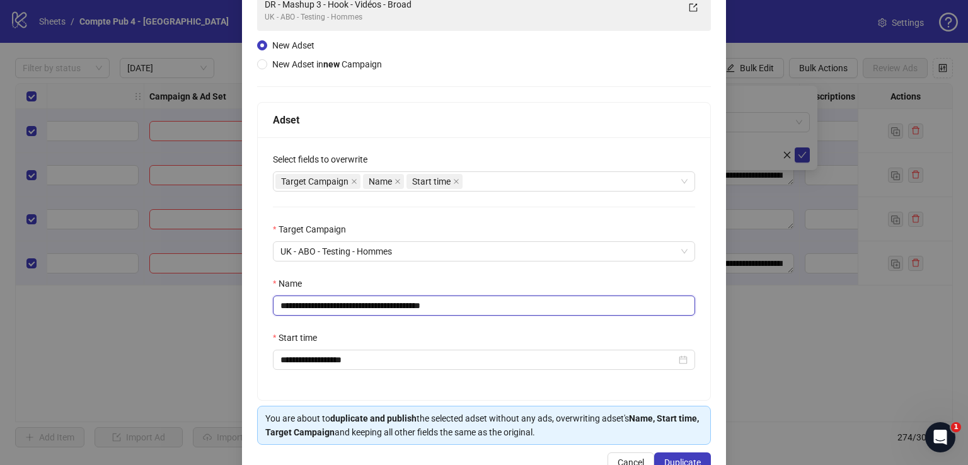
drag, startPoint x: 482, startPoint y: 303, endPoint x: 267, endPoint y: 312, distance: 215.1
click at [267, 312] on div "**********" at bounding box center [484, 268] width 453 height 263
paste input "text"
click at [522, 182] on div "Target Campaign Name Start time" at bounding box center [477, 182] width 404 height 18
type input "**********"
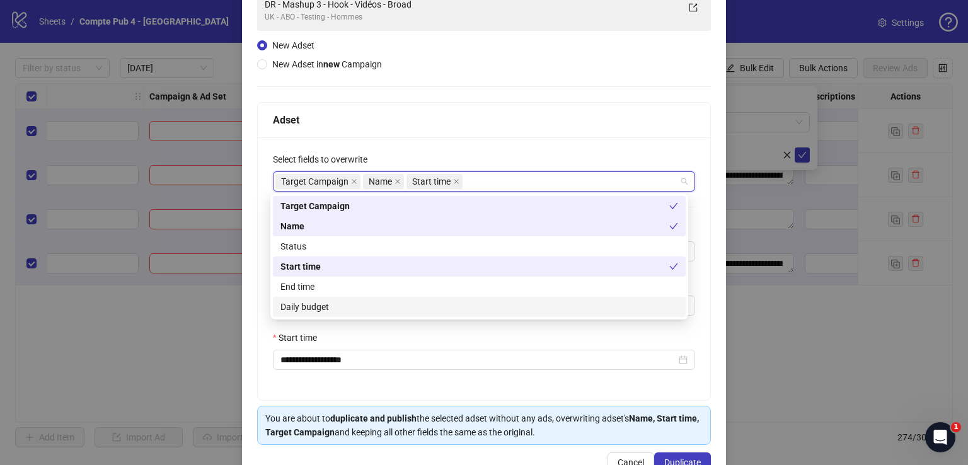
click at [410, 311] on div "Daily budget" at bounding box center [479, 307] width 398 height 14
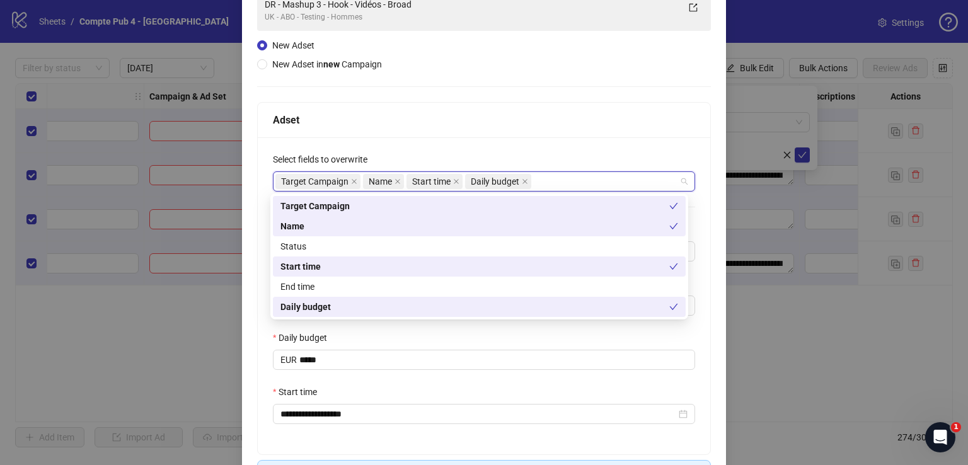
click at [517, 114] on div "Adset" at bounding box center [484, 120] width 422 height 16
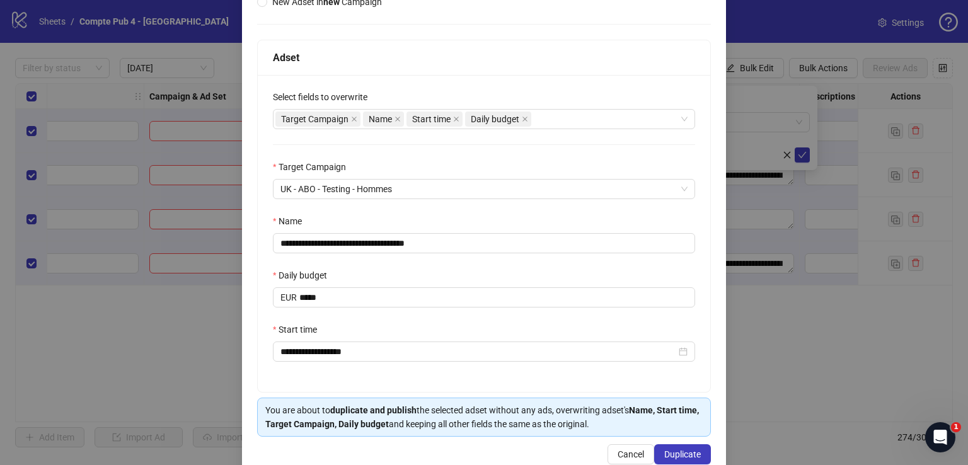
scroll to position [169, 0]
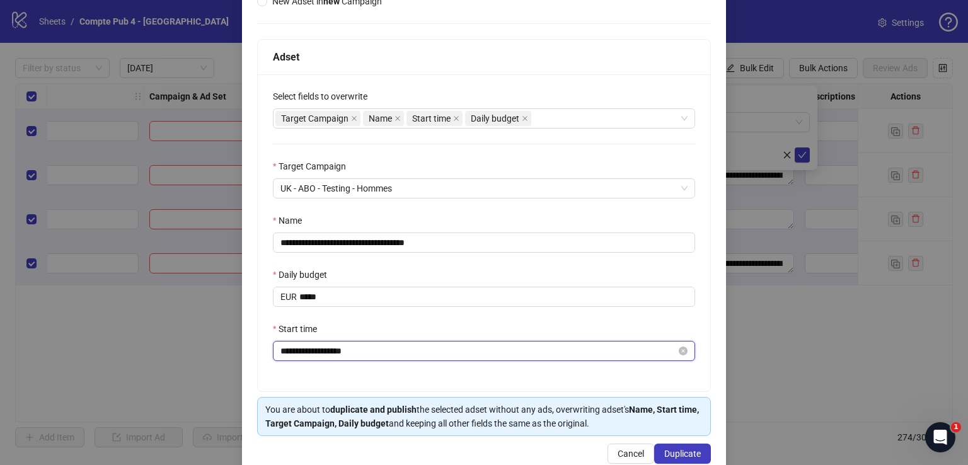
click at [361, 349] on input "**********" at bounding box center [478, 351] width 396 height 14
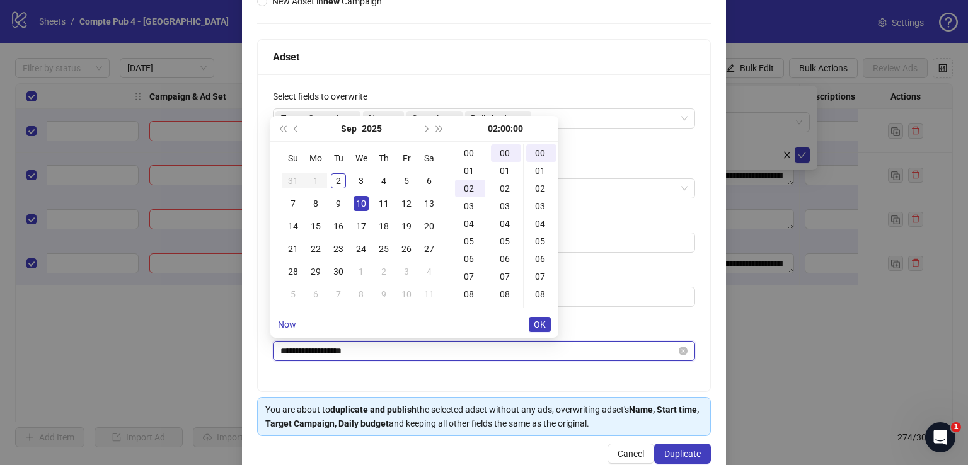
scroll to position [35, 0]
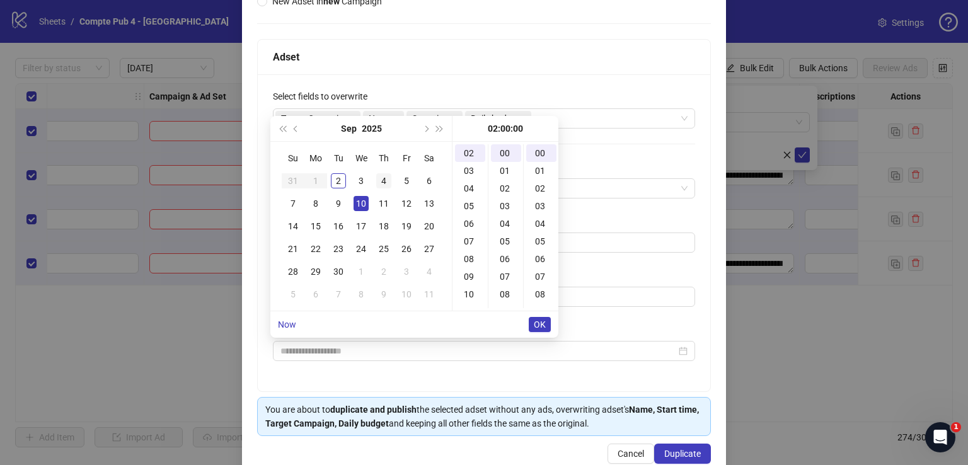
click at [383, 176] on div "4" at bounding box center [383, 180] width 15 height 15
click at [471, 194] on div "04" at bounding box center [470, 189] width 30 height 18
click at [466, 149] on div "04" at bounding box center [470, 153] width 30 height 18
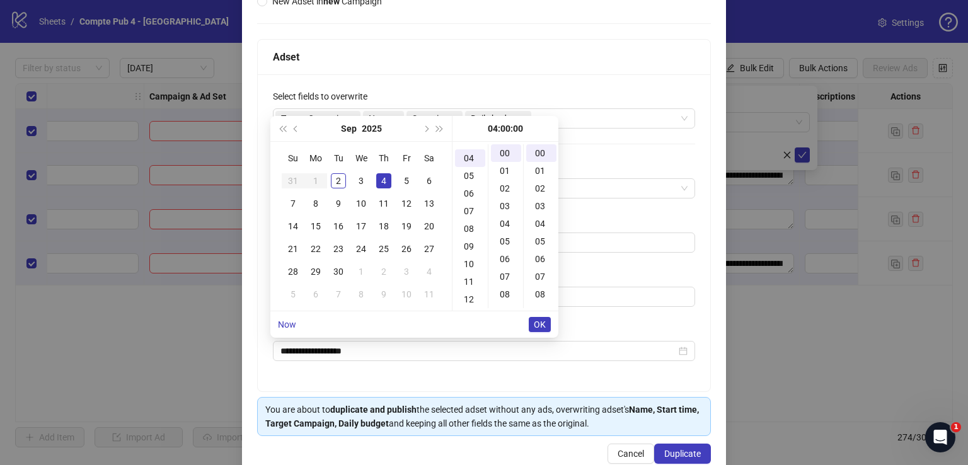
click at [541, 327] on span "OK" at bounding box center [540, 325] width 12 height 10
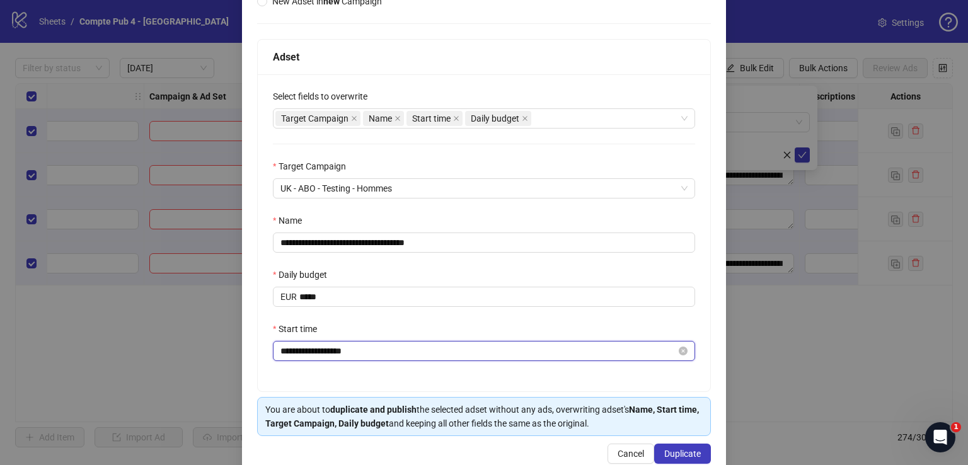
click at [428, 349] on input "**********" at bounding box center [478, 351] width 396 height 14
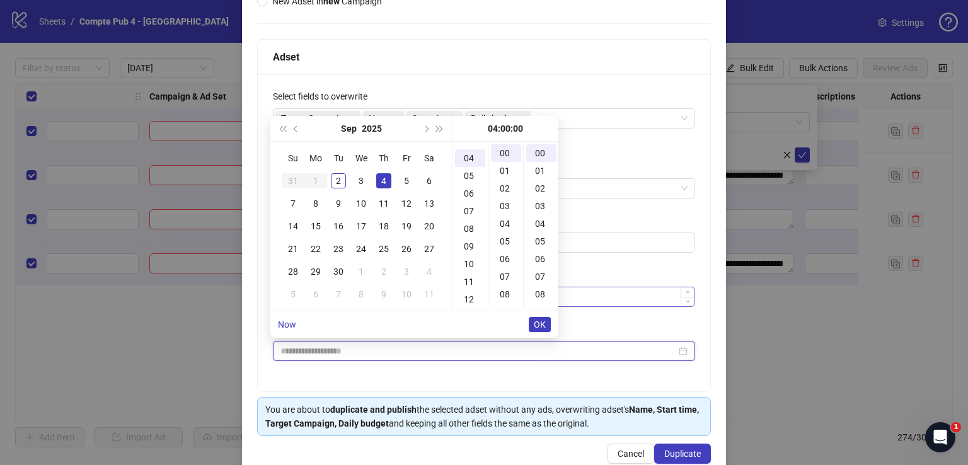
type input "**********"
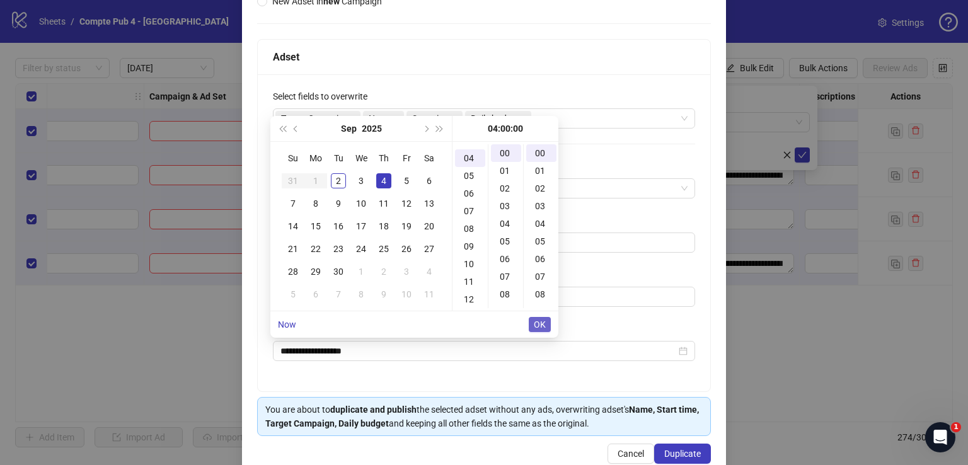
click at [545, 323] on span "OK" at bounding box center [540, 325] width 12 height 10
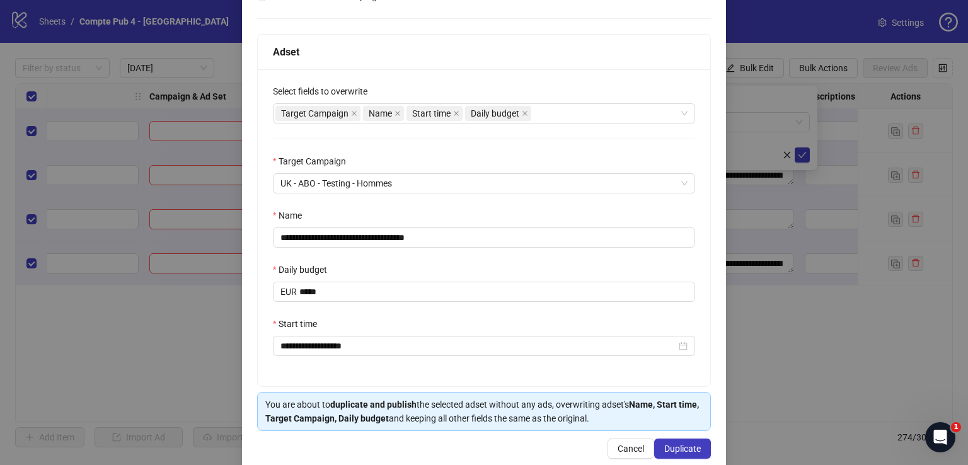
scroll to position [181, 0]
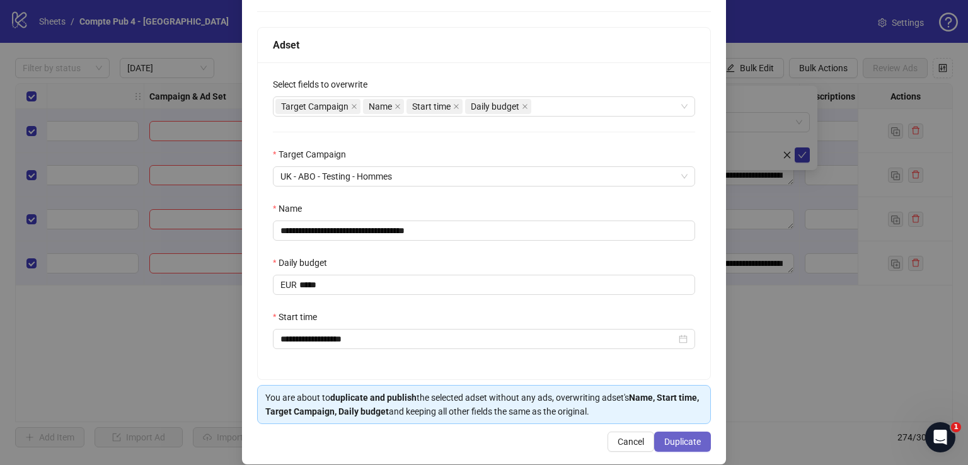
click at [683, 442] on span "Duplicate" at bounding box center [682, 442] width 37 height 10
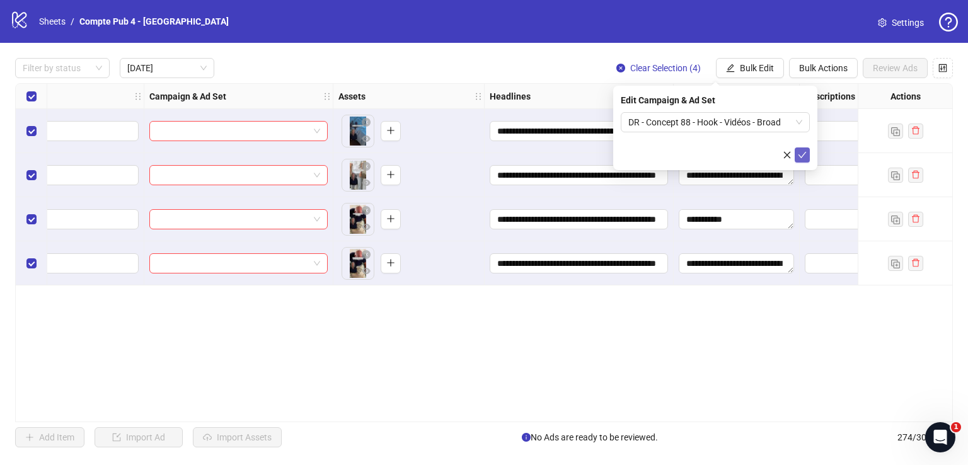
click at [803, 157] on icon "check" at bounding box center [802, 155] width 9 height 9
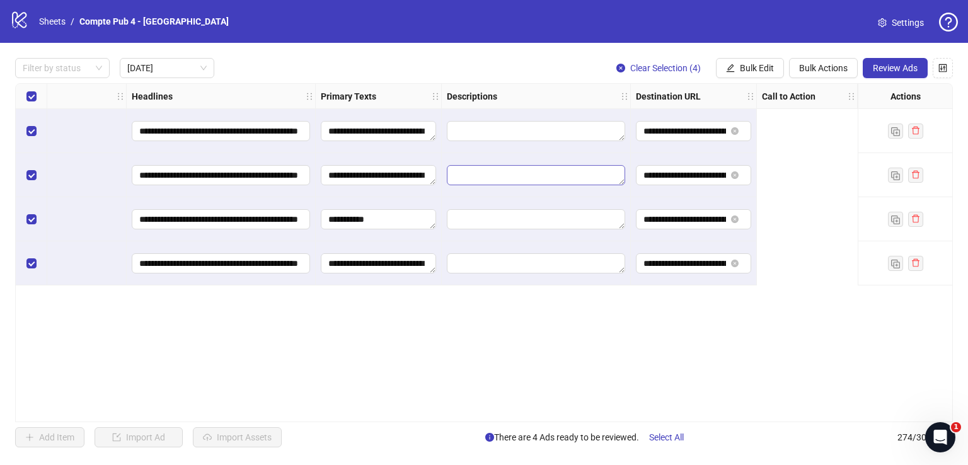
scroll to position [0, 0]
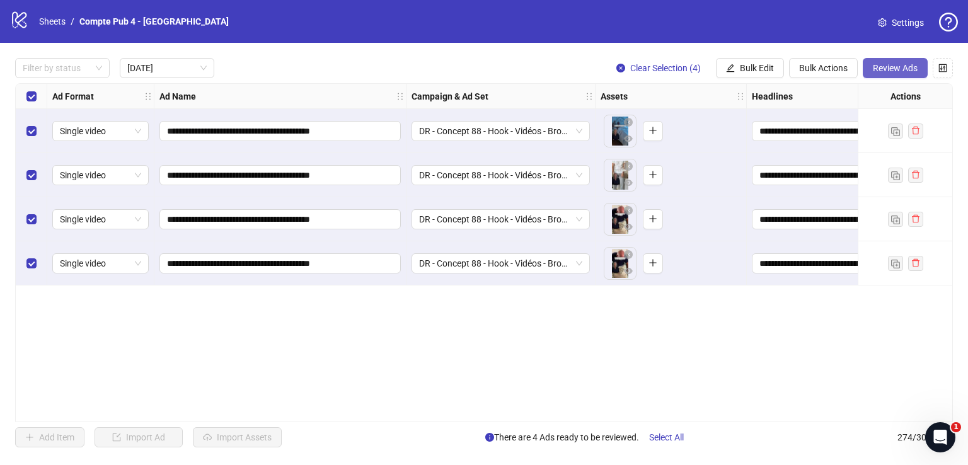
click at [885, 71] on span "Review Ads" at bounding box center [895, 68] width 45 height 10
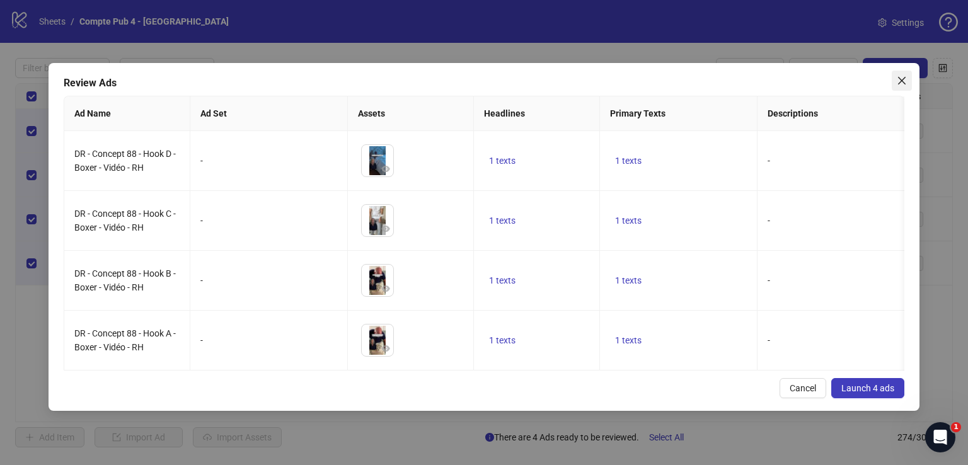
click at [898, 87] on button "Close" at bounding box center [902, 81] width 20 height 20
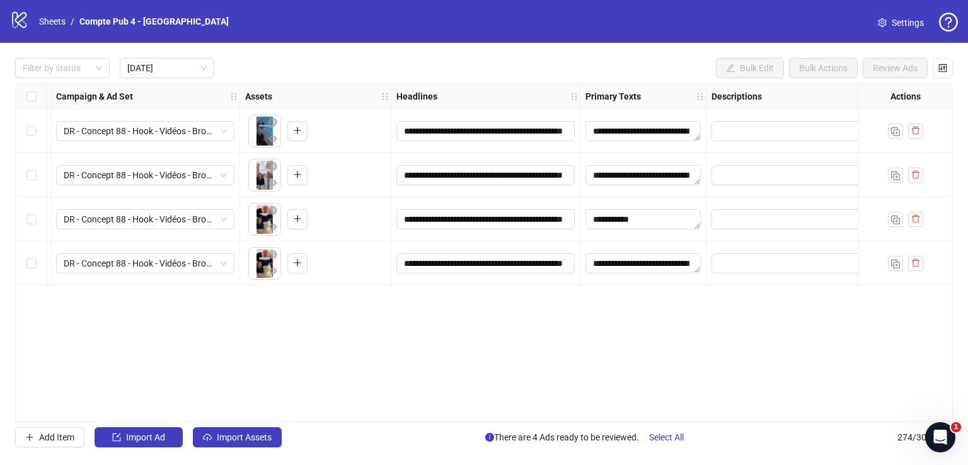
scroll to position [0, 43]
drag, startPoint x: 543, startPoint y: 167, endPoint x: 594, endPoint y: 175, distance: 51.6
click at [594, 84] on div "**********" at bounding box center [422, 84] width 1525 height 0
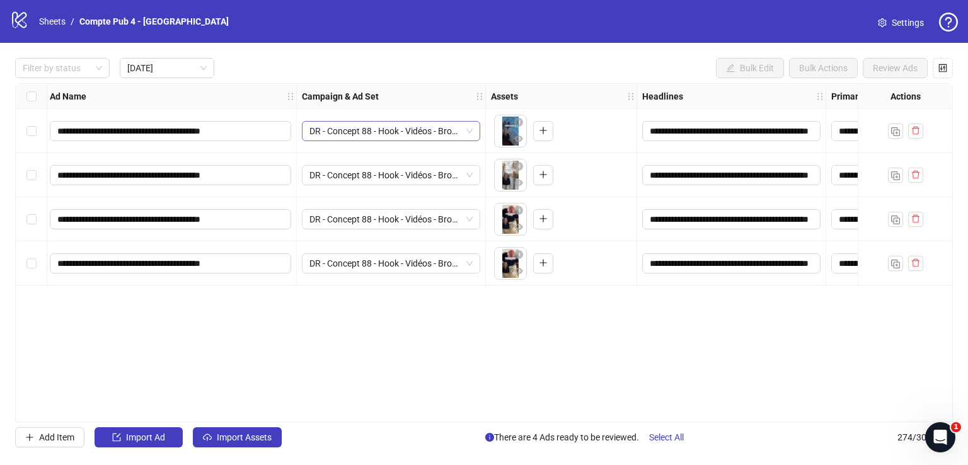
scroll to position [0, 108]
click at [388, 124] on span "DR - Concept 88 - Hook - Vidéos - Broad" at bounding box center [392, 131] width 163 height 19
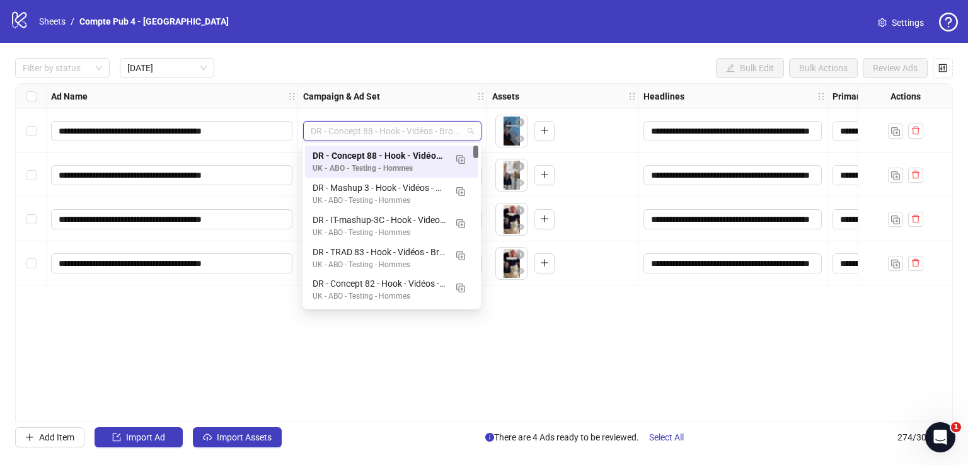
click at [388, 124] on span "DR - Concept 88 - Hook - Vidéos - Broad" at bounding box center [392, 131] width 163 height 19
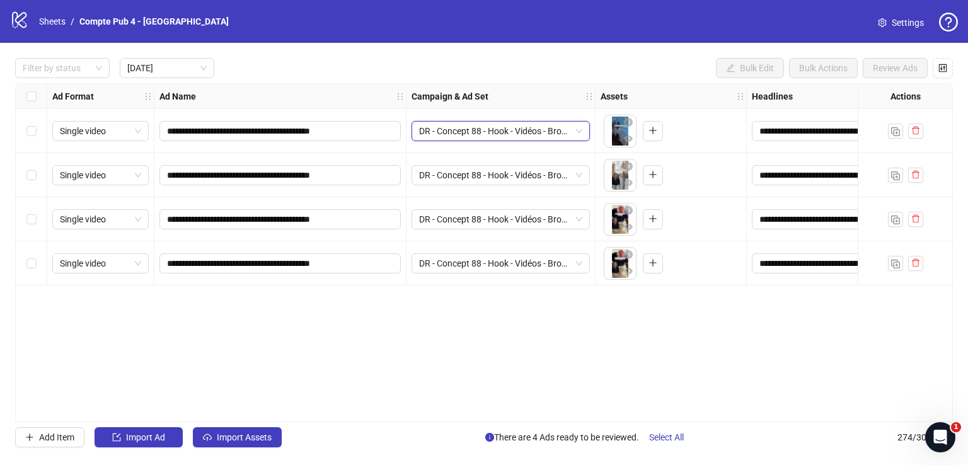
scroll to position [0, 0]
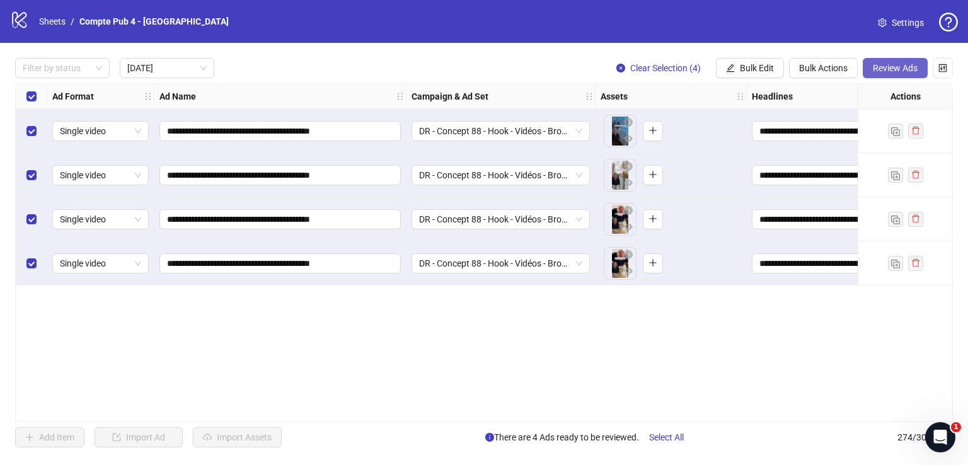
click at [885, 63] on span "Review Ads" at bounding box center [895, 68] width 45 height 10
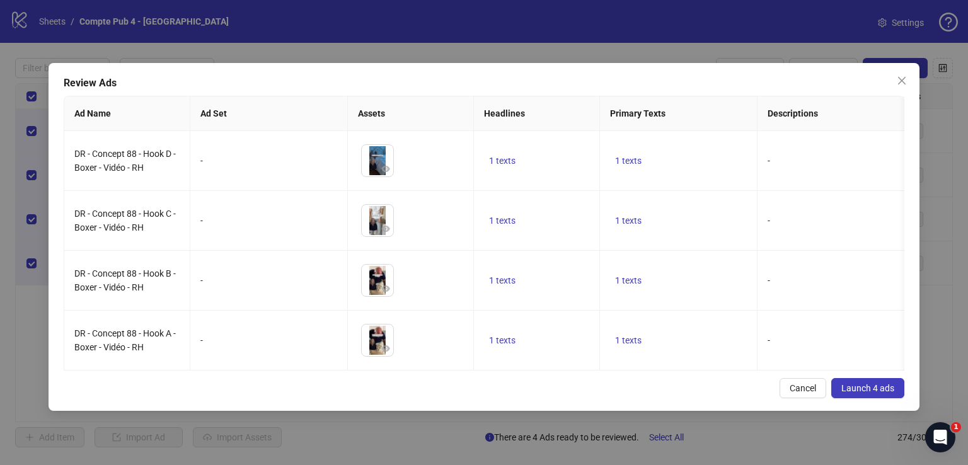
click at [889, 393] on span "Launch 4 ads" at bounding box center [867, 388] width 53 height 10
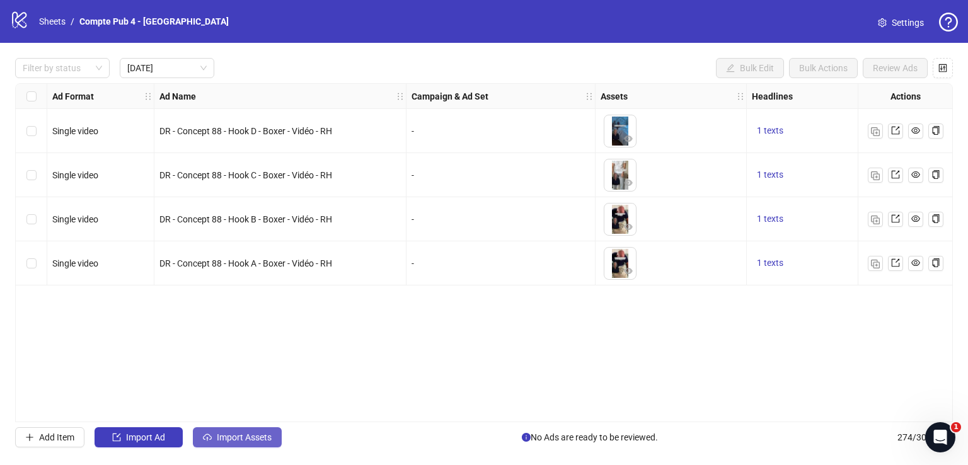
click at [259, 436] on span "Import Assets" at bounding box center [244, 437] width 55 height 10
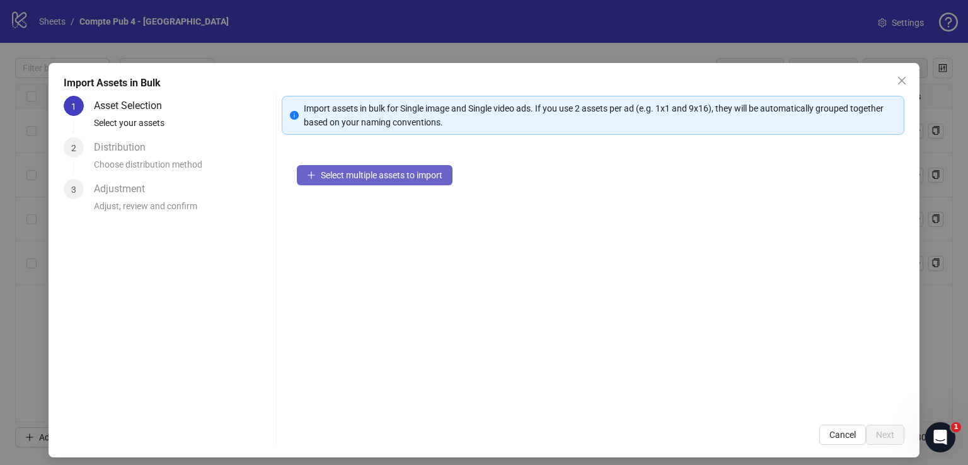
click at [422, 171] on span "Select multiple assets to import" at bounding box center [382, 175] width 122 height 10
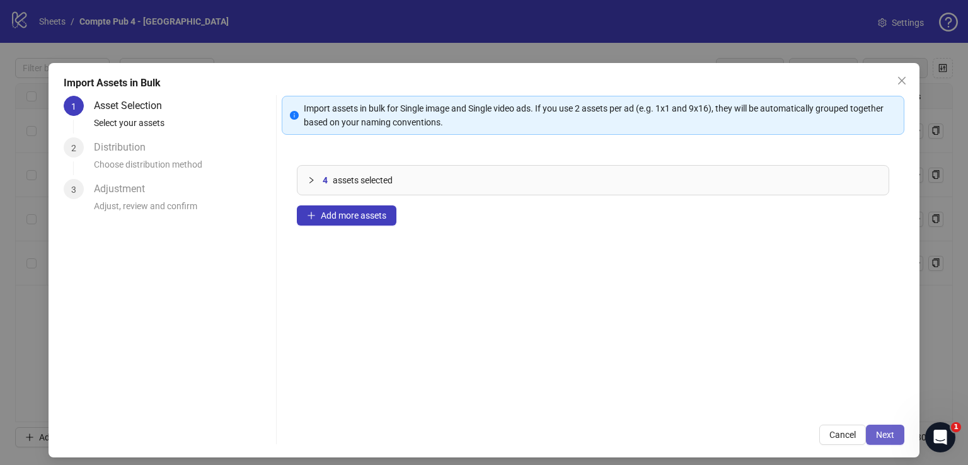
click at [891, 432] on button "Next" at bounding box center [885, 435] width 38 height 20
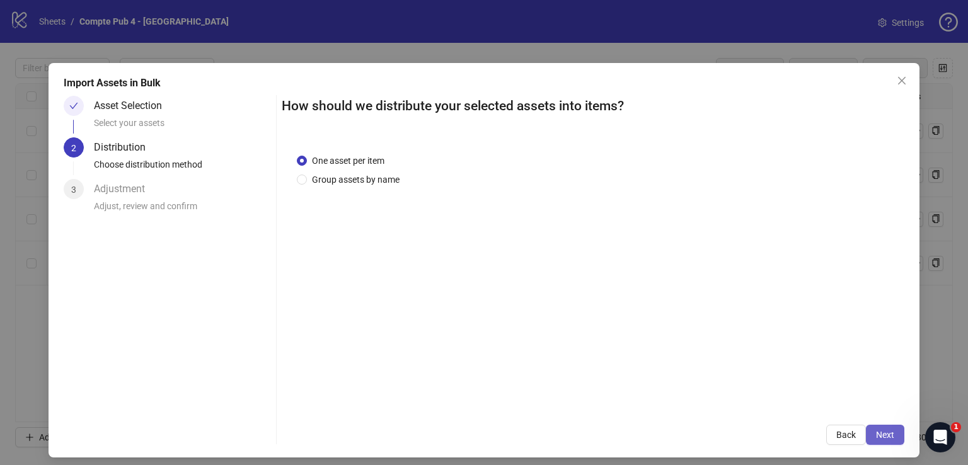
click at [882, 432] on span "Next" at bounding box center [885, 435] width 18 height 10
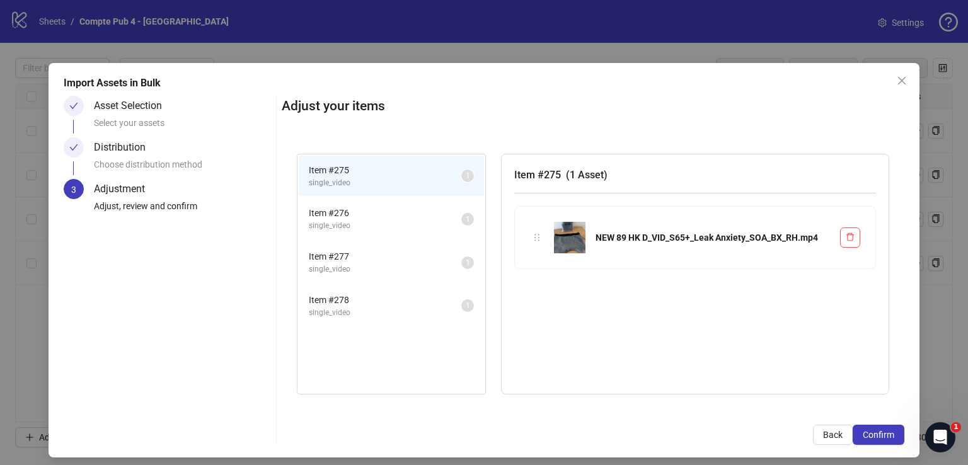
click at [882, 432] on span "Confirm" at bounding box center [879, 435] width 32 height 10
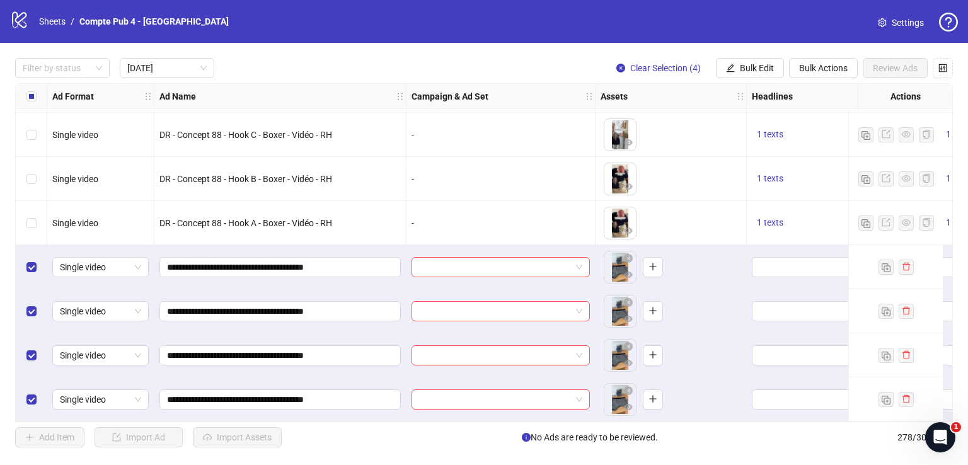
scroll to position [44, 0]
click at [751, 64] on span "Bulk Edit" at bounding box center [757, 68] width 34 height 10
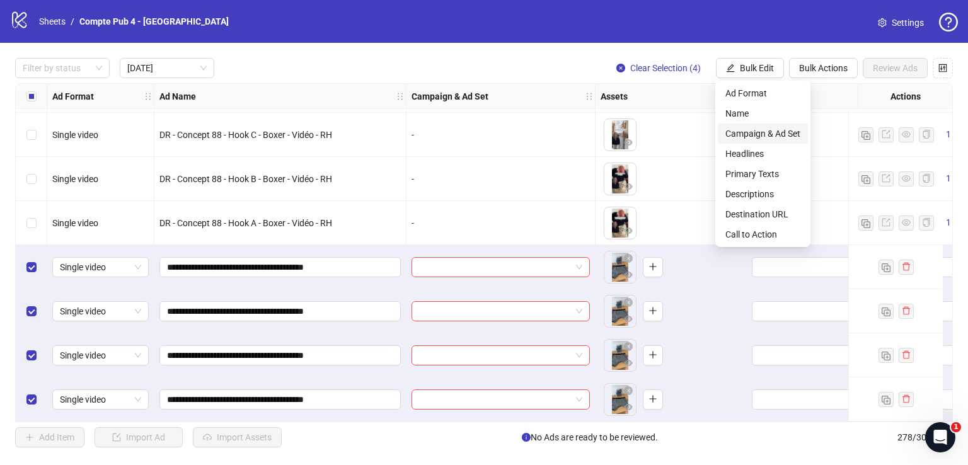
click at [769, 135] on span "Campaign & Ad Set" at bounding box center [762, 134] width 75 height 14
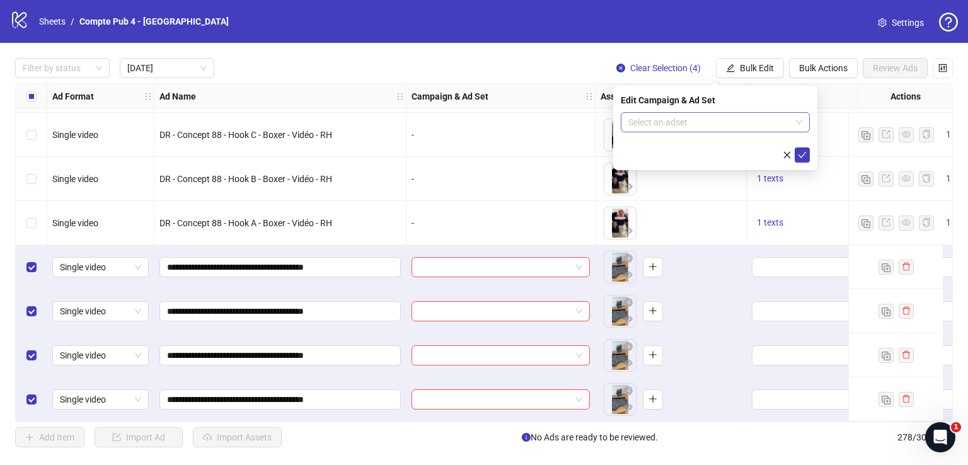
click at [744, 129] on input "search" at bounding box center [709, 122] width 163 height 19
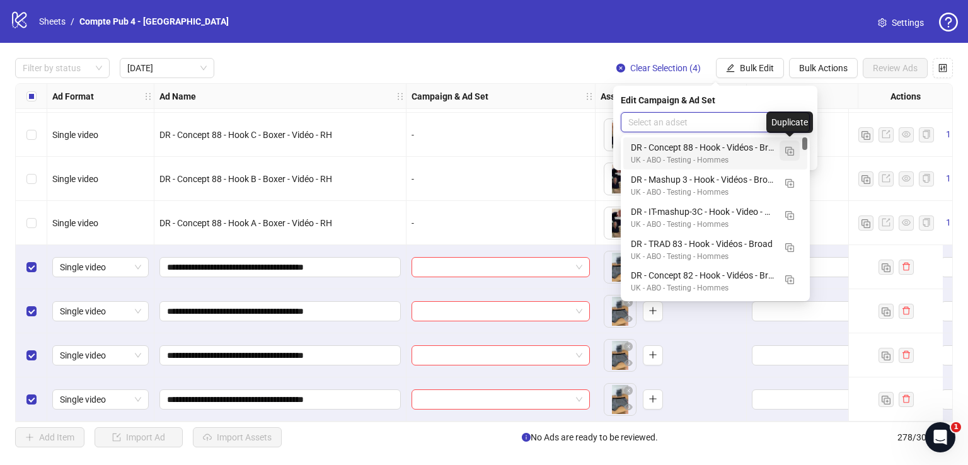
click at [787, 151] on img "button" at bounding box center [789, 151] width 9 height 9
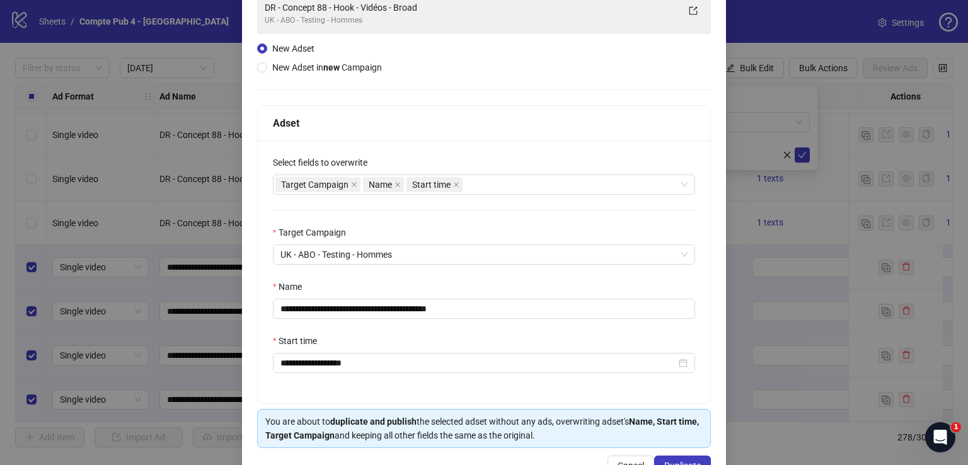
scroll to position [105, 0]
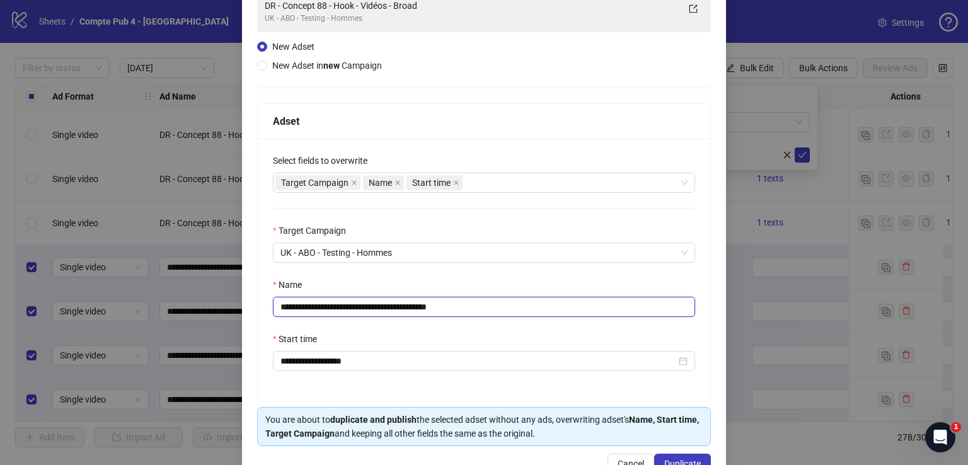
drag, startPoint x: 479, startPoint y: 311, endPoint x: 250, endPoint y: 303, distance: 229.6
click at [250, 303] on div "**********" at bounding box center [484, 222] width 484 height 528
paste input "**********"
type input "**********"
click at [488, 182] on div "Target Campaign Name Start time" at bounding box center [477, 183] width 404 height 18
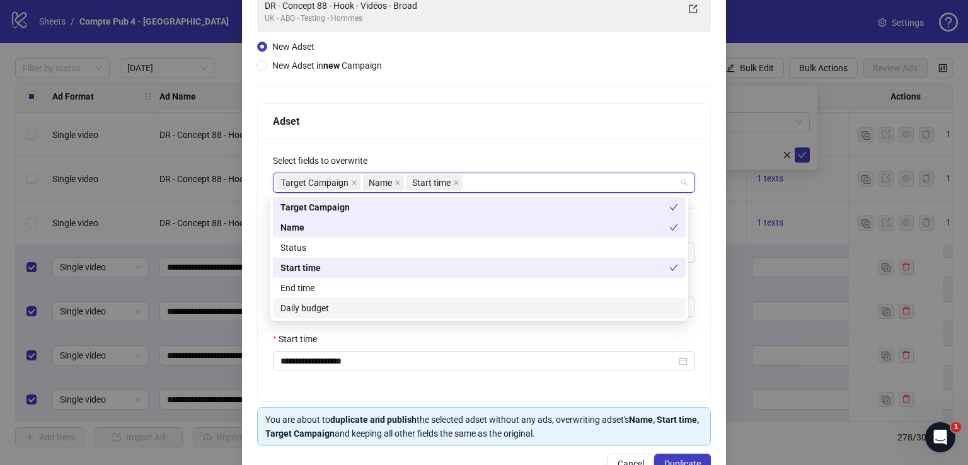
click at [451, 311] on div "Daily budget" at bounding box center [479, 308] width 398 height 14
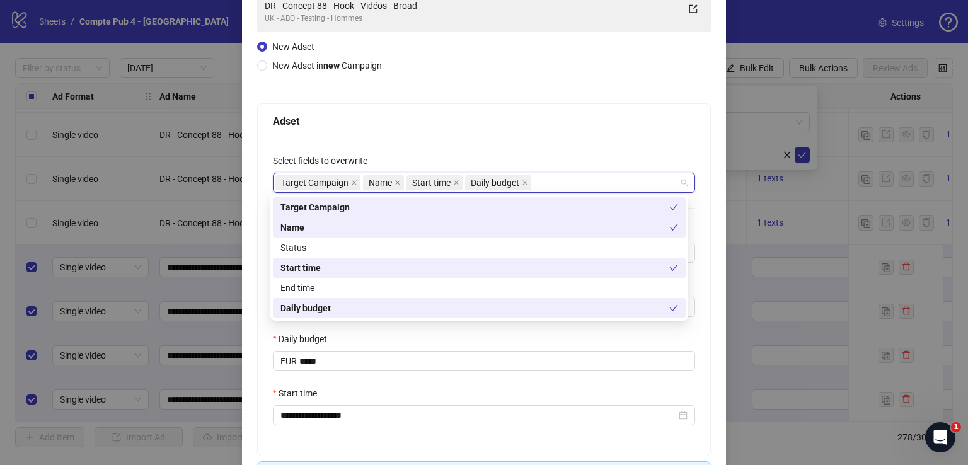
click at [481, 338] on div "Daily budget" at bounding box center [484, 341] width 422 height 19
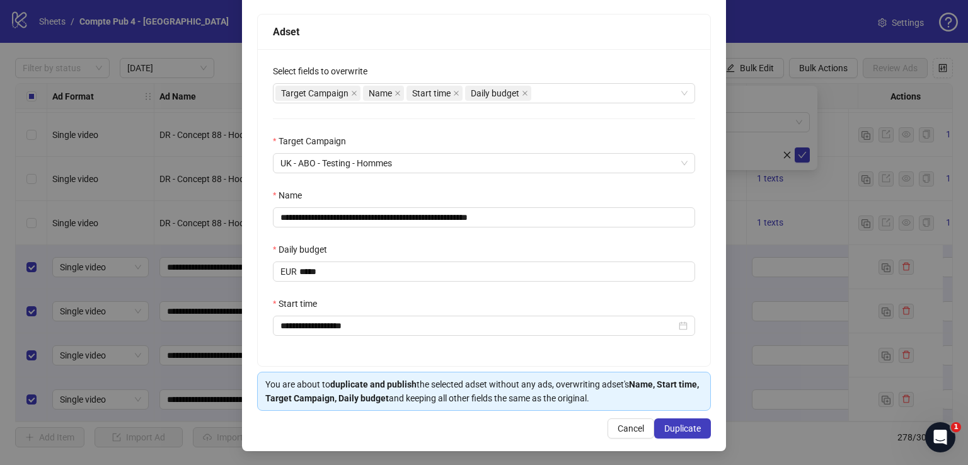
scroll to position [195, 0]
click at [676, 426] on span "Duplicate" at bounding box center [682, 428] width 37 height 10
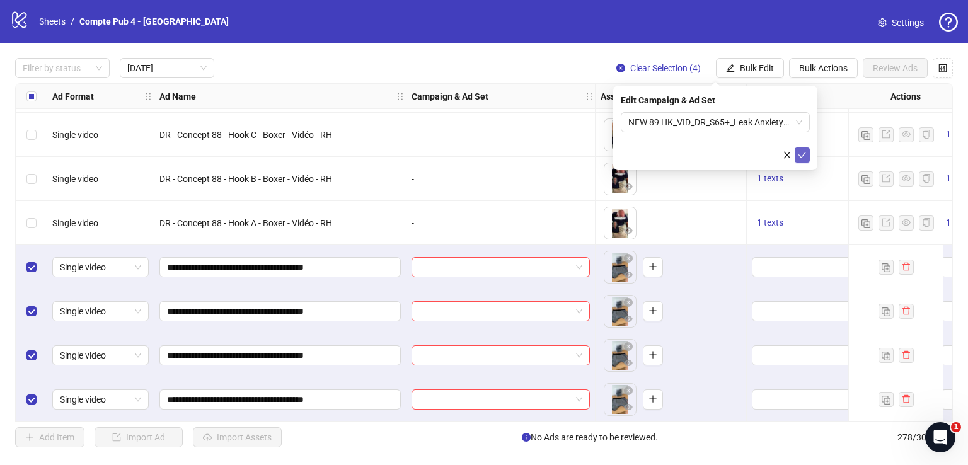
click at [800, 157] on icon "check" at bounding box center [802, 155] width 9 height 9
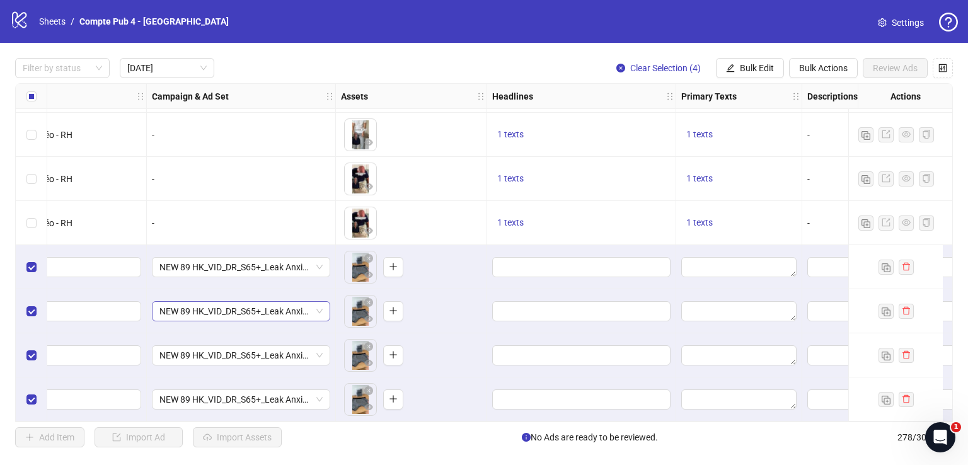
scroll to position [44, 280]
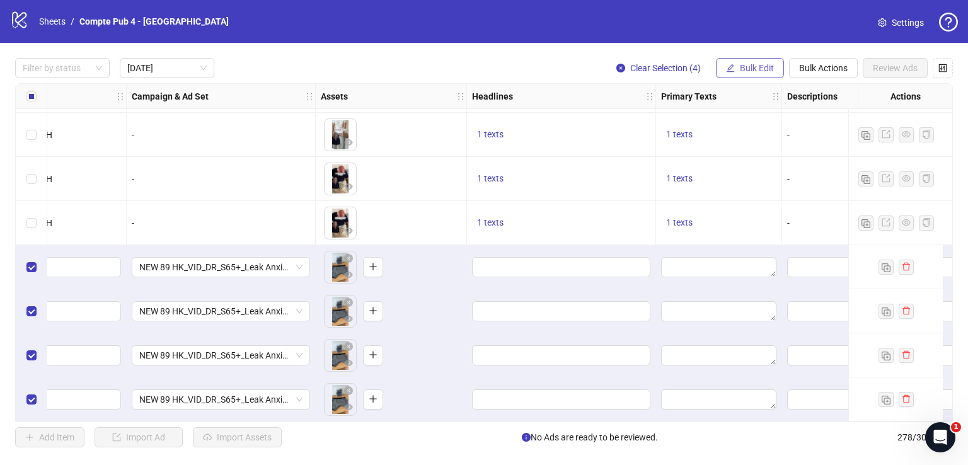
click at [754, 67] on span "Bulk Edit" at bounding box center [757, 68] width 34 height 10
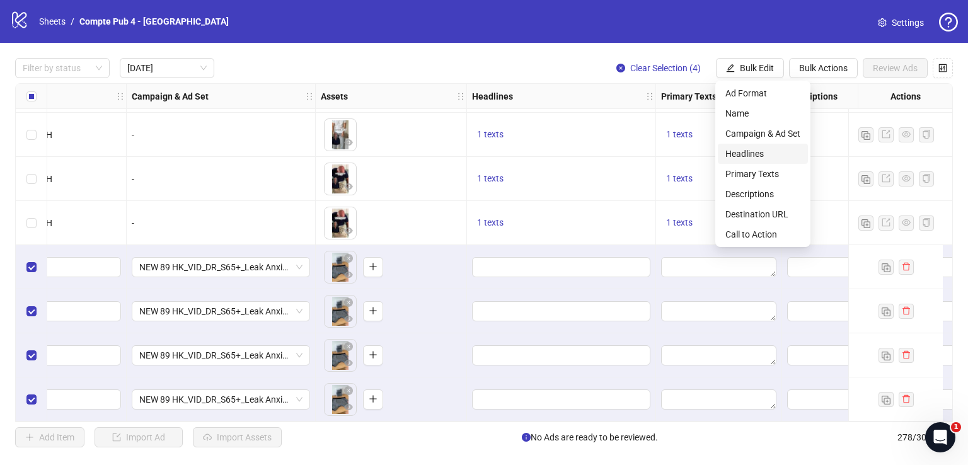
click at [765, 157] on span "Headlines" at bounding box center [762, 154] width 75 height 14
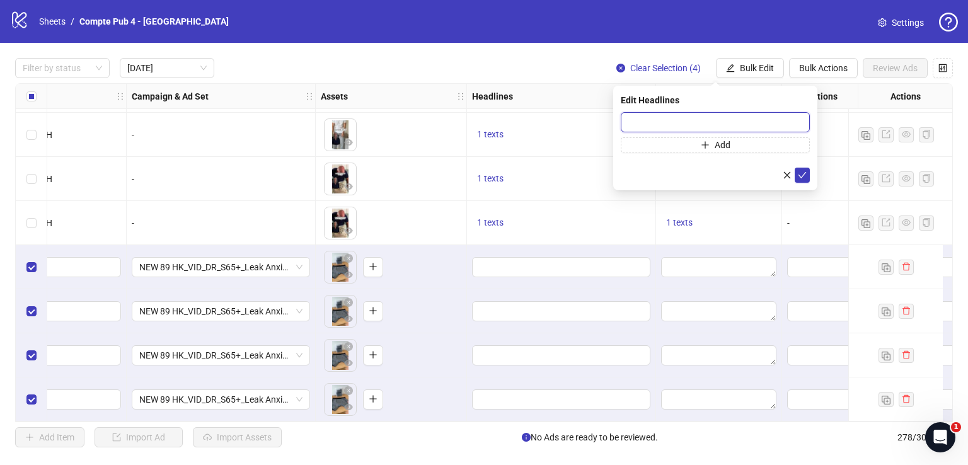
click at [691, 125] on input "text" at bounding box center [715, 122] width 189 height 20
paste input "**********"
type input "**********"
click at [800, 172] on icon "check" at bounding box center [802, 175] width 9 height 9
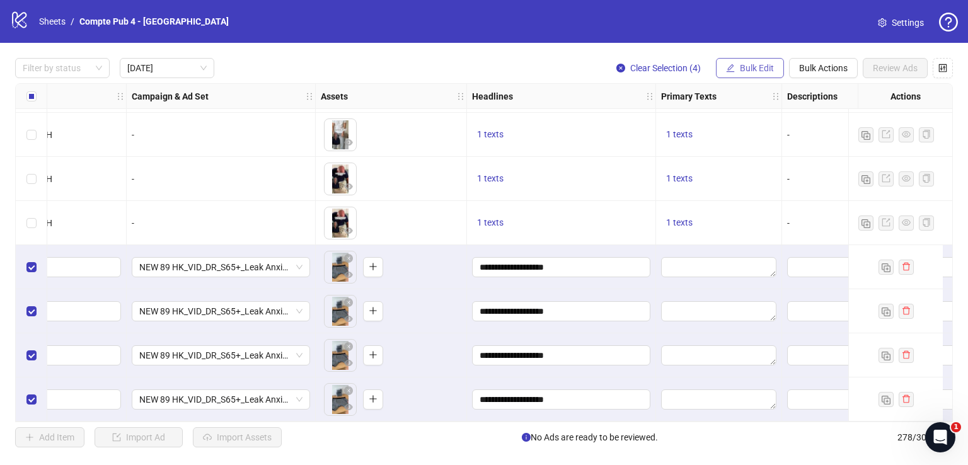
click at [761, 74] on button "Bulk Edit" at bounding box center [750, 68] width 68 height 20
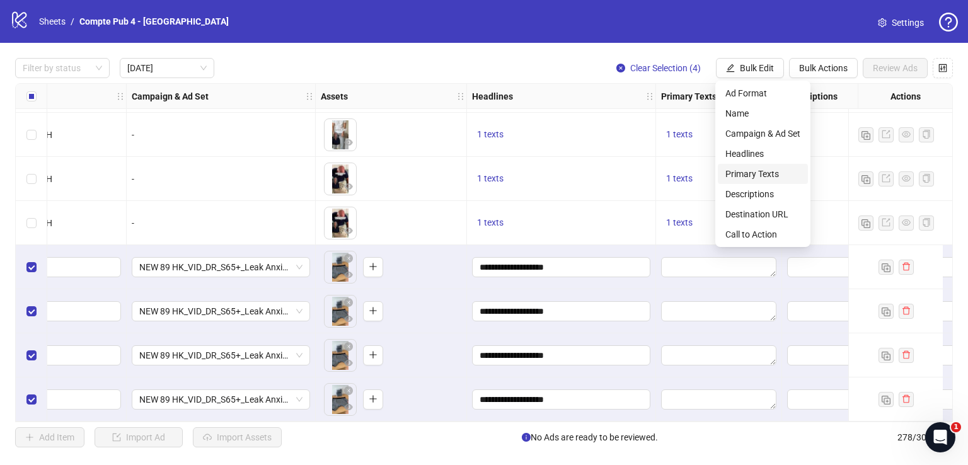
click at [764, 172] on span "Primary Texts" at bounding box center [762, 174] width 75 height 14
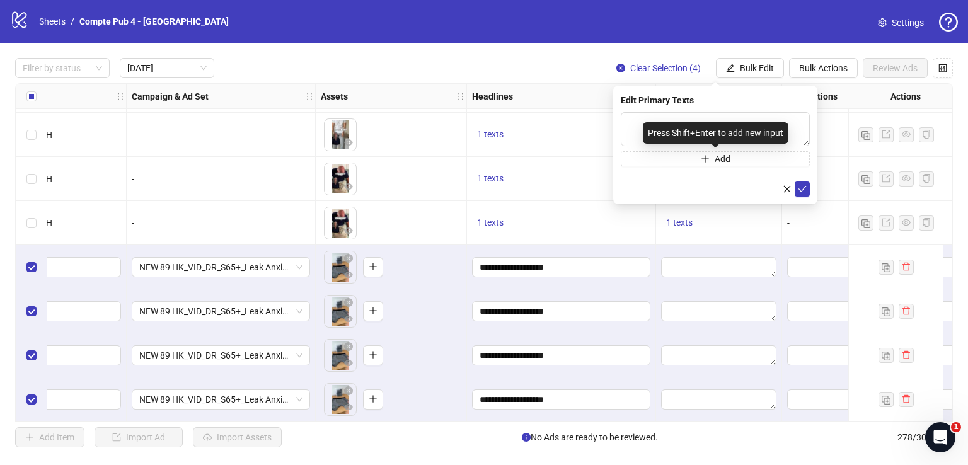
click at [683, 124] on div "Press Shift+Enter to add new input" at bounding box center [716, 132] width 146 height 21
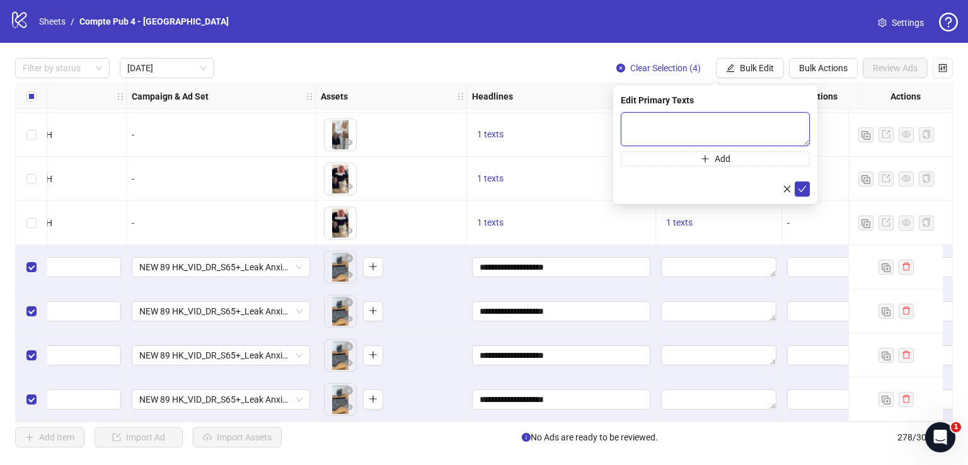
click at [640, 124] on textarea at bounding box center [715, 129] width 189 height 34
paste textarea "**********"
type textarea "**********"
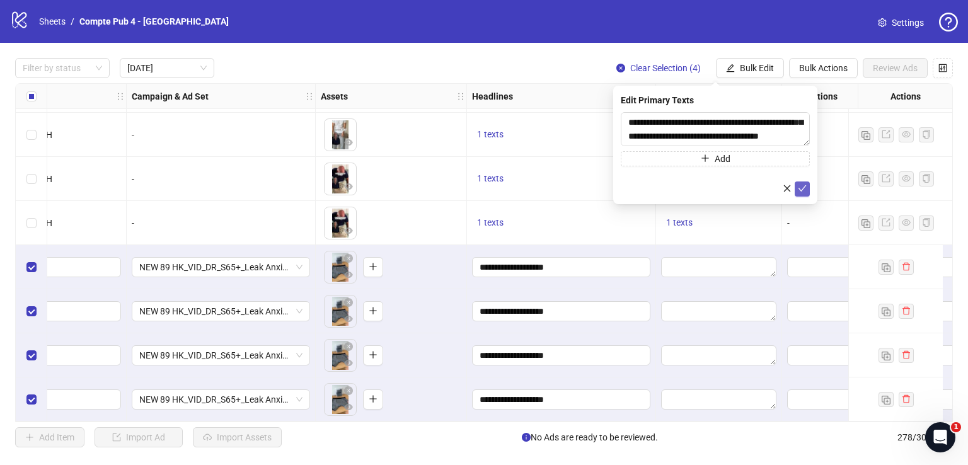
click at [802, 191] on icon "check" at bounding box center [803, 188] width 8 height 6
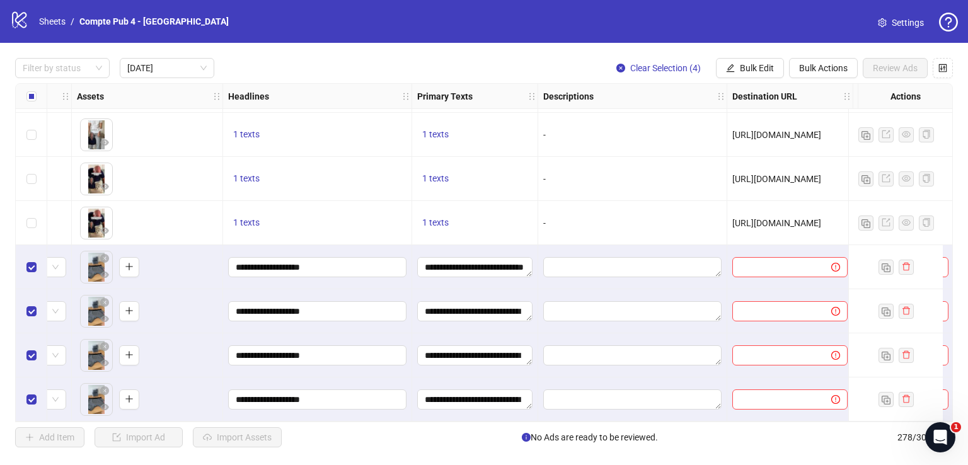
scroll to position [44, 630]
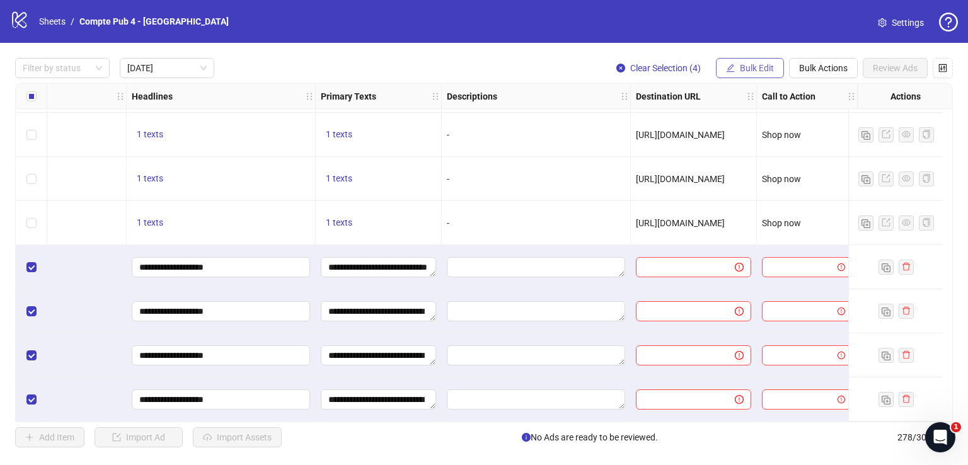
click at [764, 66] on span "Bulk Edit" at bounding box center [757, 68] width 34 height 10
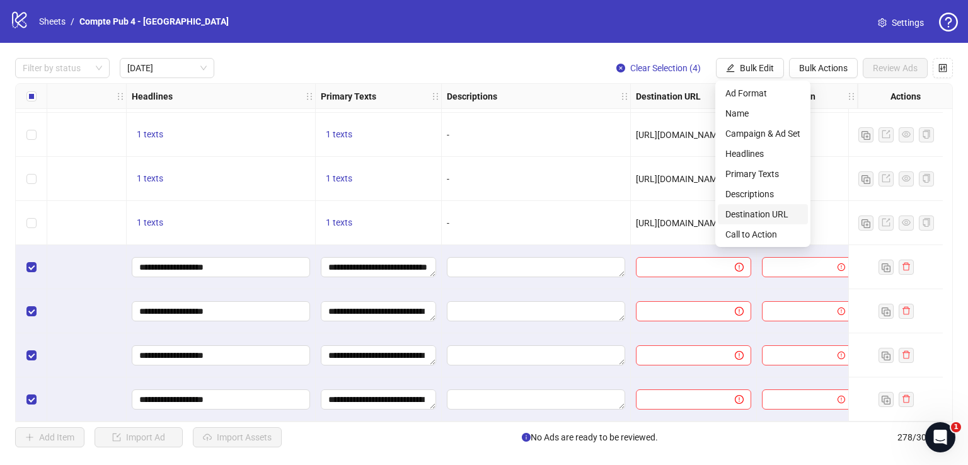
click at [753, 214] on span "Destination URL" at bounding box center [762, 214] width 75 height 14
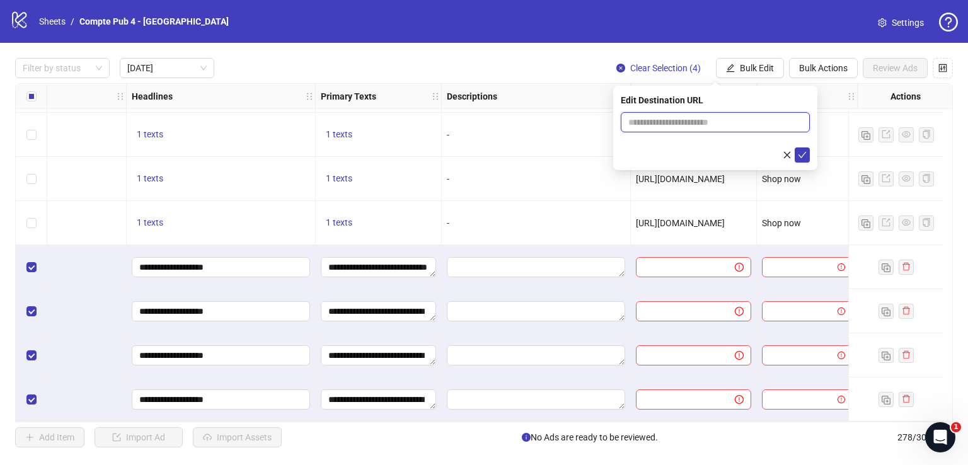
click at [702, 119] on input "text" at bounding box center [710, 122] width 164 height 14
paste input "**********"
type input "**********"
click at [800, 151] on icon "check" at bounding box center [802, 155] width 9 height 9
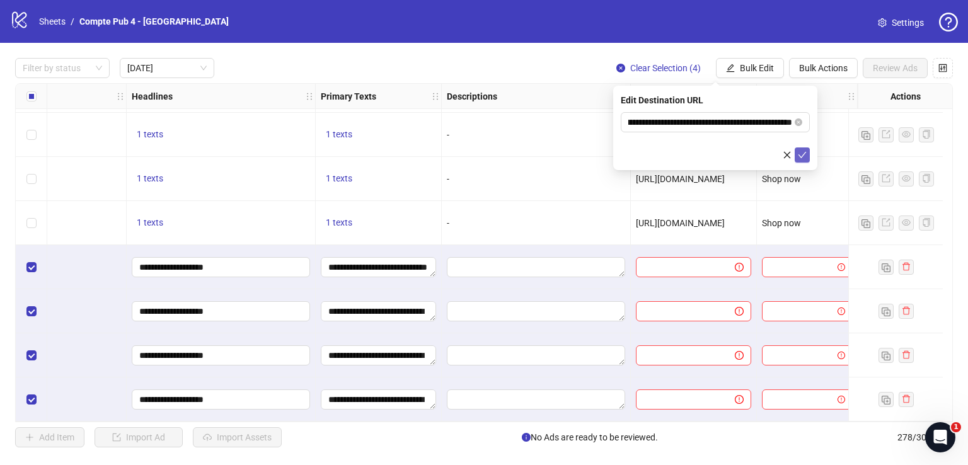
scroll to position [0, 0]
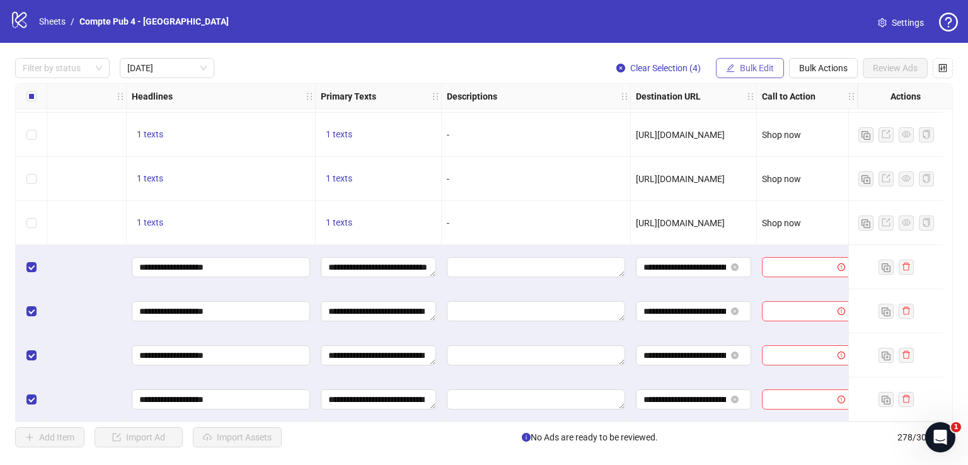
click at [761, 60] on button "Bulk Edit" at bounding box center [750, 68] width 68 height 20
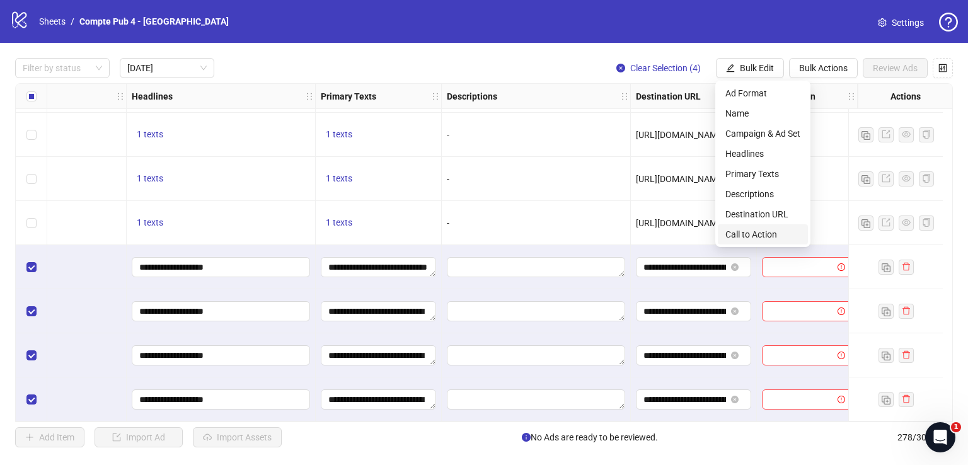
click at [753, 233] on span "Call to Action" at bounding box center [762, 235] width 75 height 14
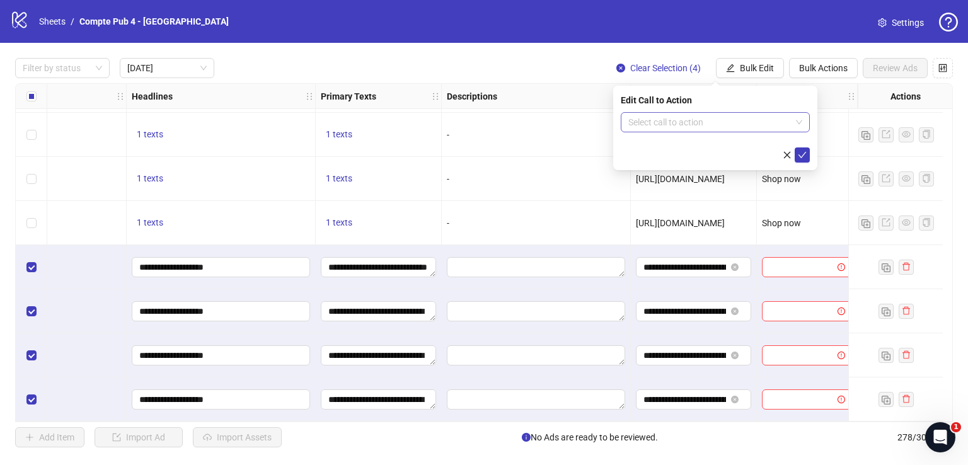
click at [701, 124] on input "search" at bounding box center [709, 122] width 163 height 19
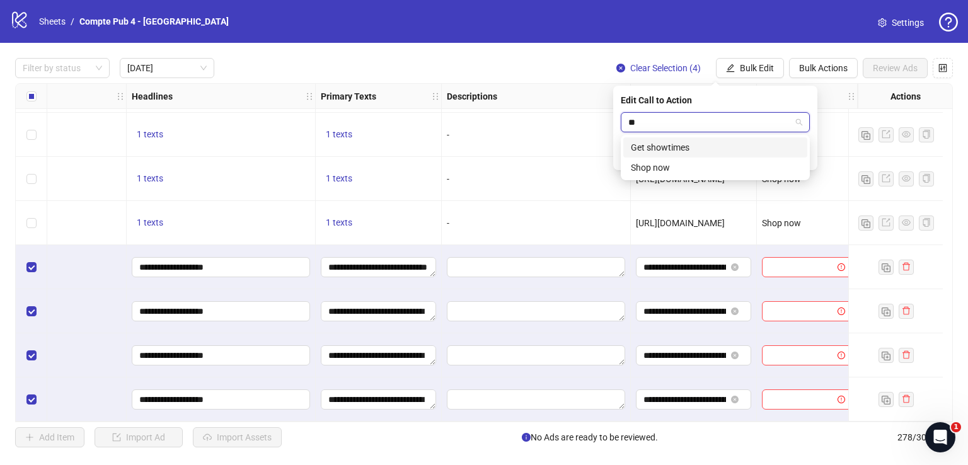
type input "***"
click at [671, 168] on div "Shop now" at bounding box center [715, 168] width 169 height 14
click at [802, 154] on icon "check" at bounding box center [802, 155] width 9 height 9
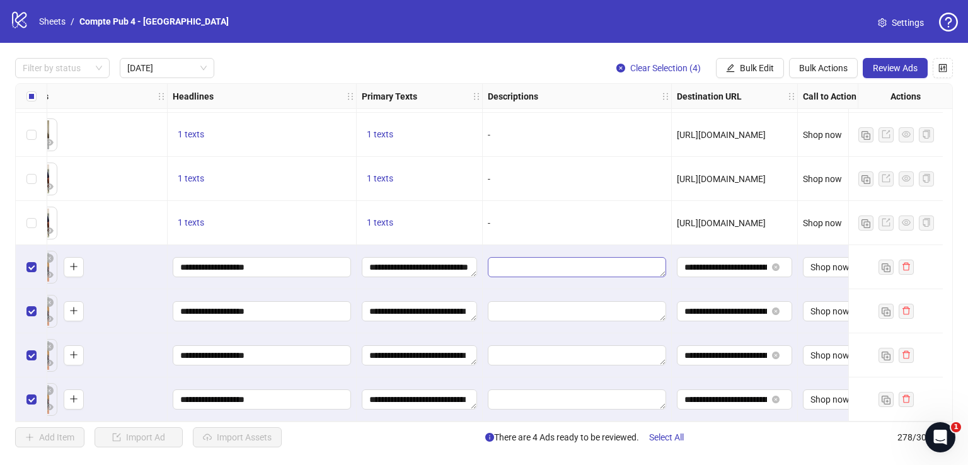
scroll to position [44, 630]
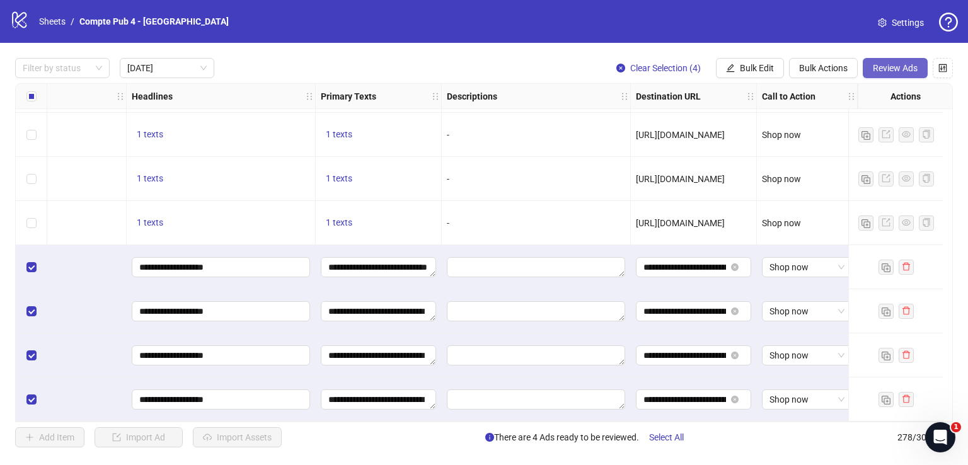
click at [890, 74] on button "Review Ads" at bounding box center [895, 68] width 65 height 20
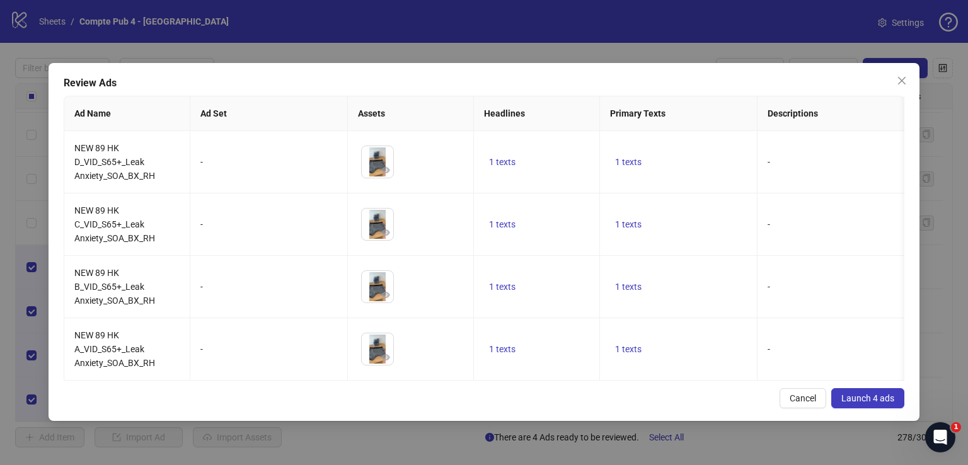
click at [860, 403] on span "Launch 4 ads" at bounding box center [867, 398] width 53 height 10
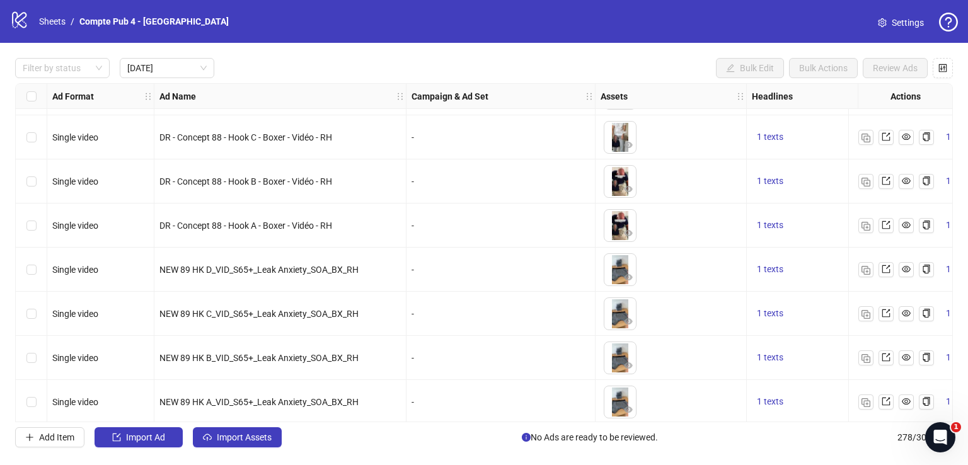
scroll to position [45, 0]
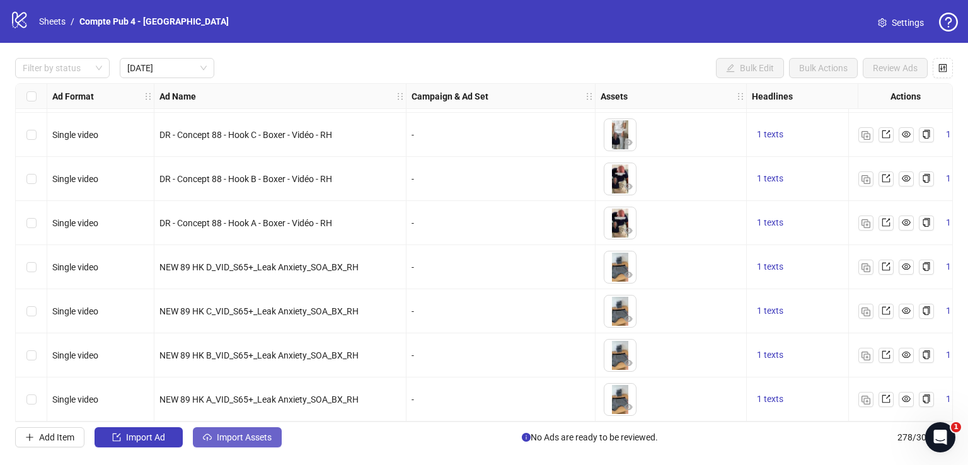
click at [256, 435] on span "Import Assets" at bounding box center [244, 437] width 55 height 10
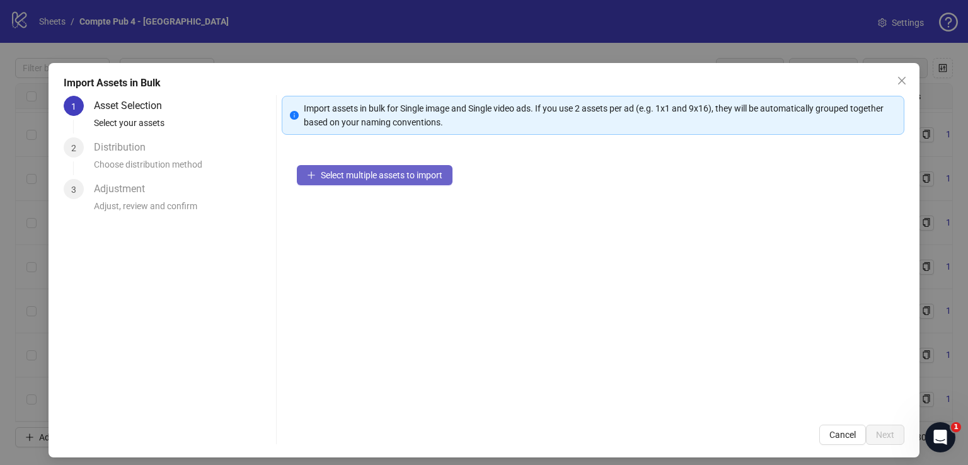
click at [388, 173] on span "Select multiple assets to import" at bounding box center [382, 175] width 122 height 10
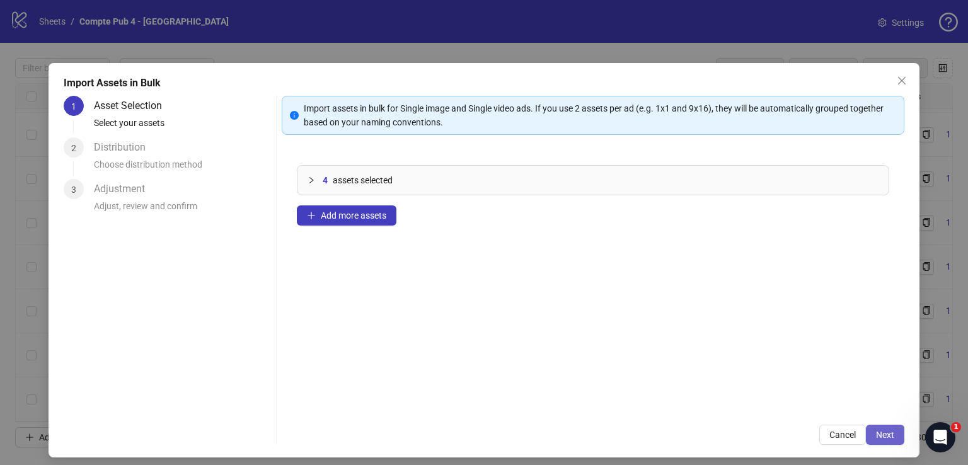
click at [882, 432] on span "Next" at bounding box center [885, 435] width 18 height 10
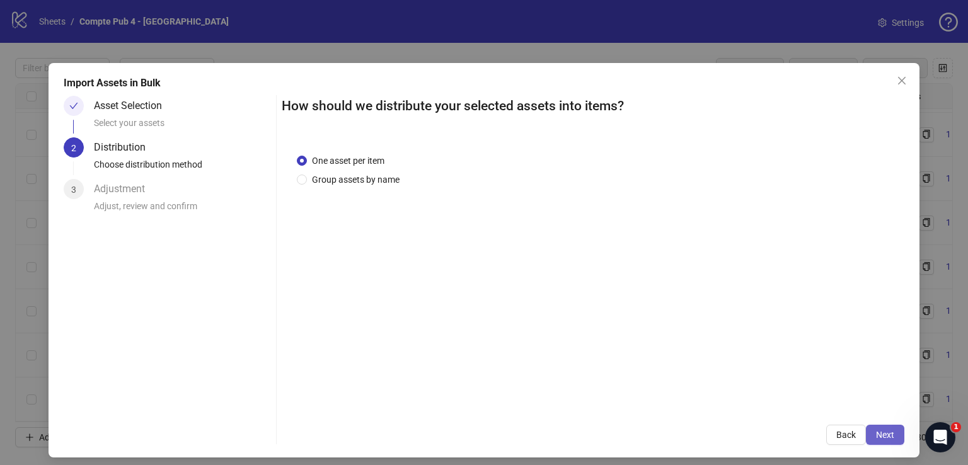
click at [876, 434] on span "Next" at bounding box center [885, 435] width 18 height 10
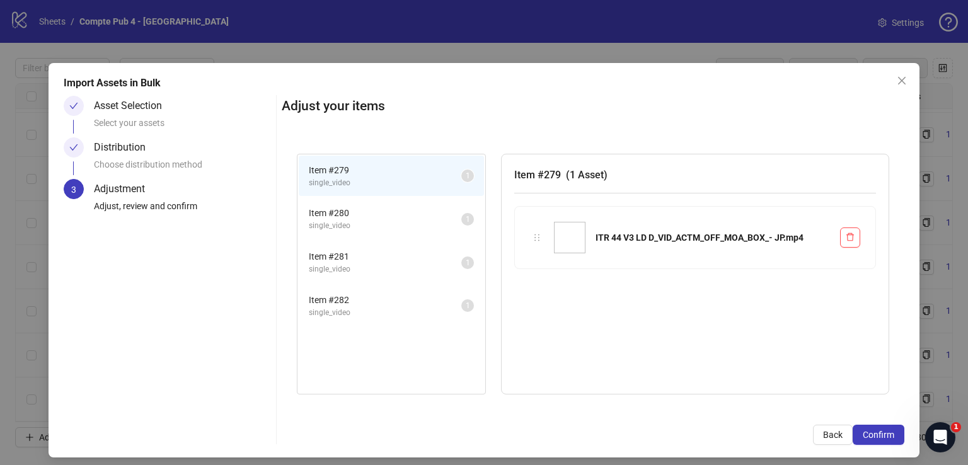
click at [874, 434] on span "Confirm" at bounding box center [879, 435] width 32 height 10
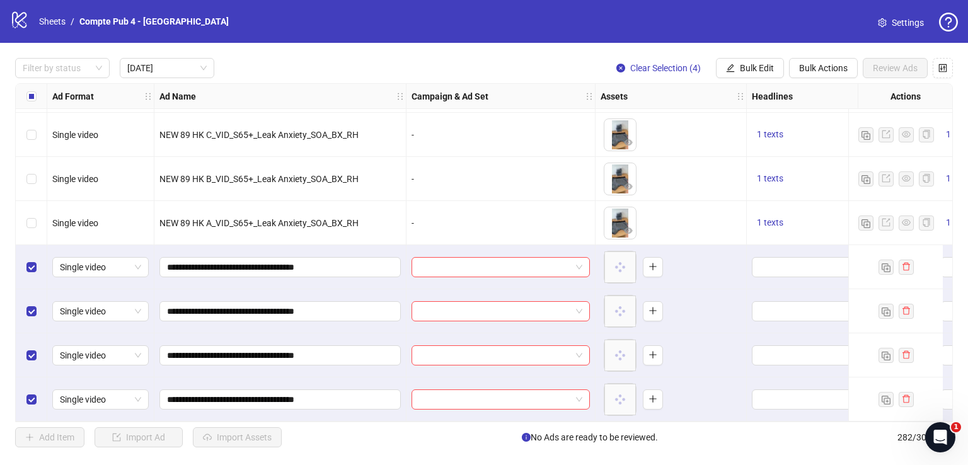
scroll to position [221, 0]
click at [763, 65] on span "Bulk Edit" at bounding box center [757, 68] width 34 height 10
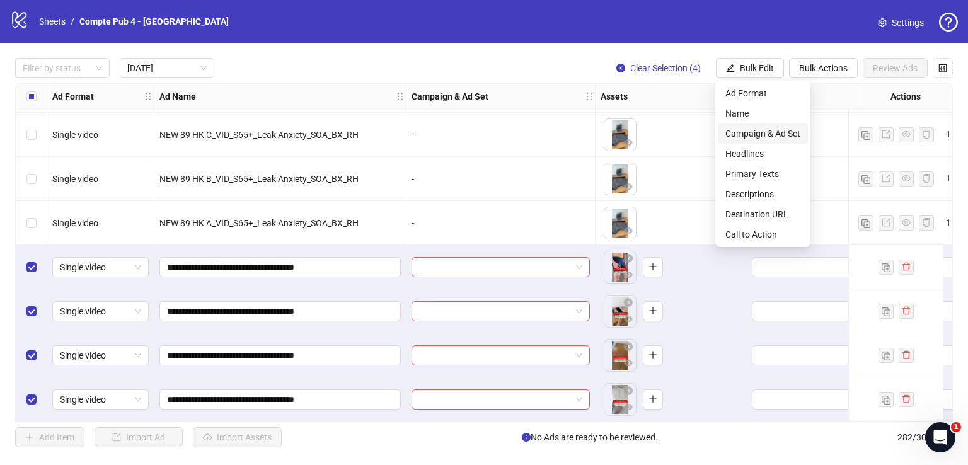
click at [764, 136] on span "Campaign & Ad Set" at bounding box center [762, 134] width 75 height 14
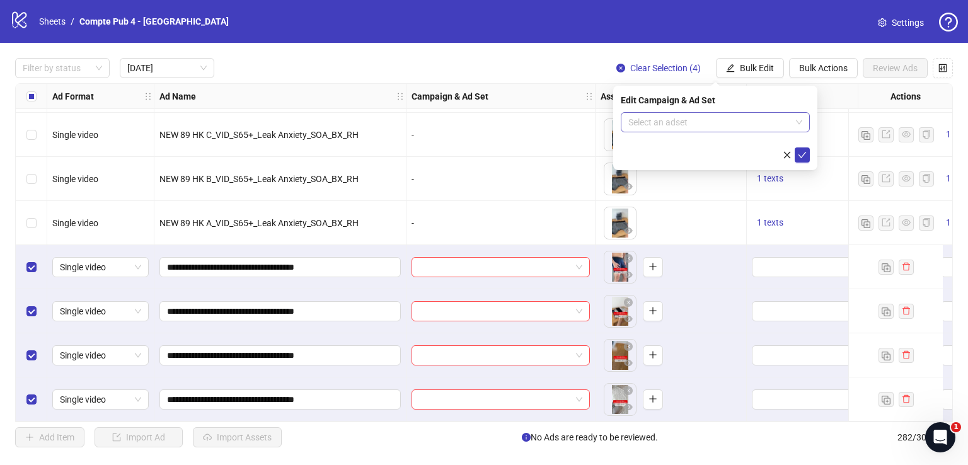
click at [710, 125] on input "search" at bounding box center [709, 122] width 163 height 19
click at [665, 121] on input "search" at bounding box center [709, 122] width 163 height 19
click at [678, 122] on input "search" at bounding box center [709, 122] width 163 height 19
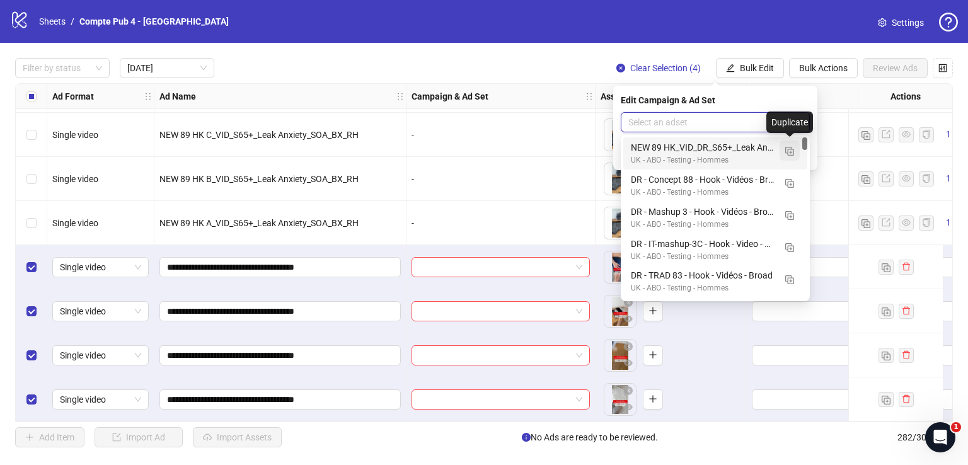
click at [791, 157] on button "button" at bounding box center [790, 151] width 20 height 20
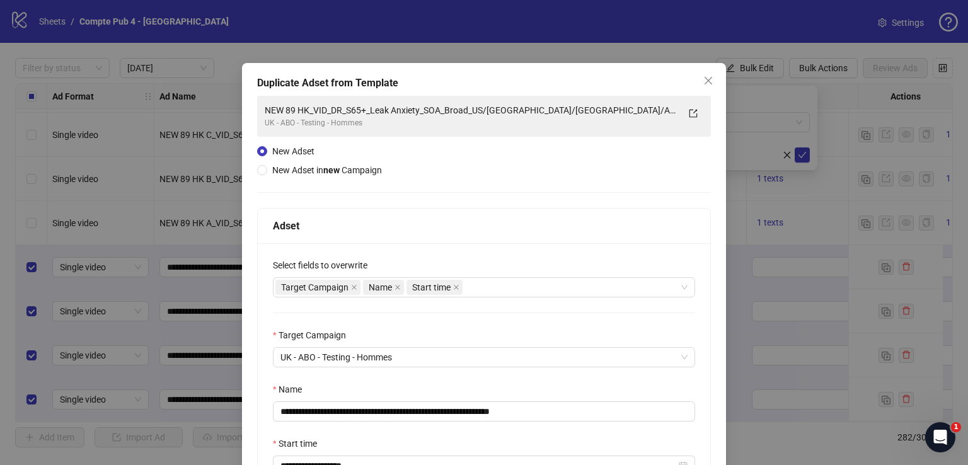
scroll to position [115, 0]
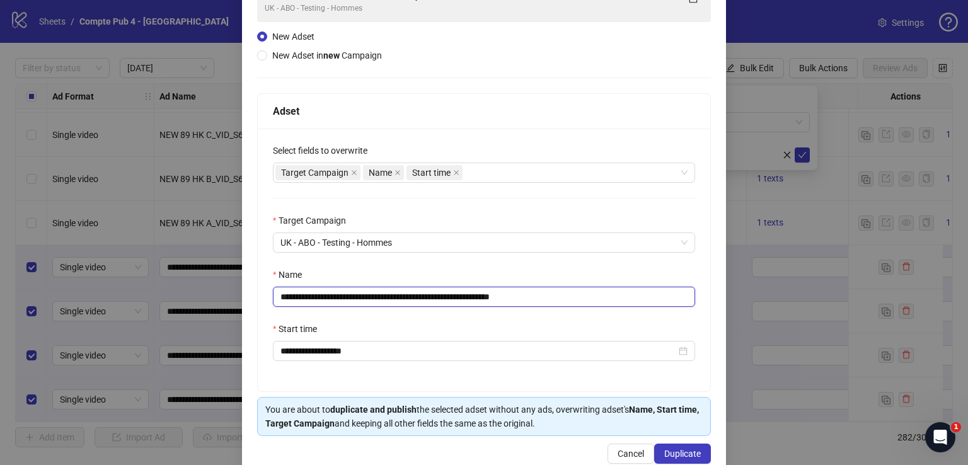
drag, startPoint x: 598, startPoint y: 301, endPoint x: 228, endPoint y: 321, distance: 370.5
click at [228, 321] on div "**********" at bounding box center [484, 232] width 968 height 465
paste input "text"
type input "**********"
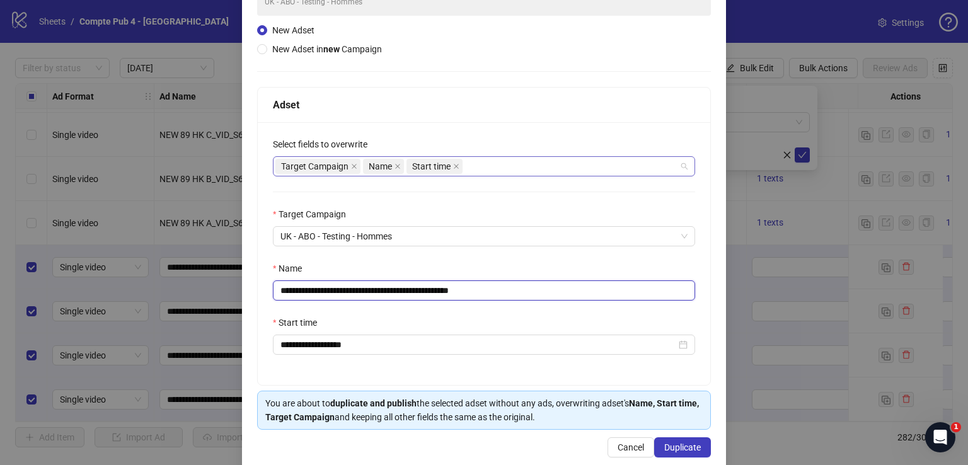
click at [501, 168] on div "Target Campaign Name Start time" at bounding box center [477, 167] width 404 height 18
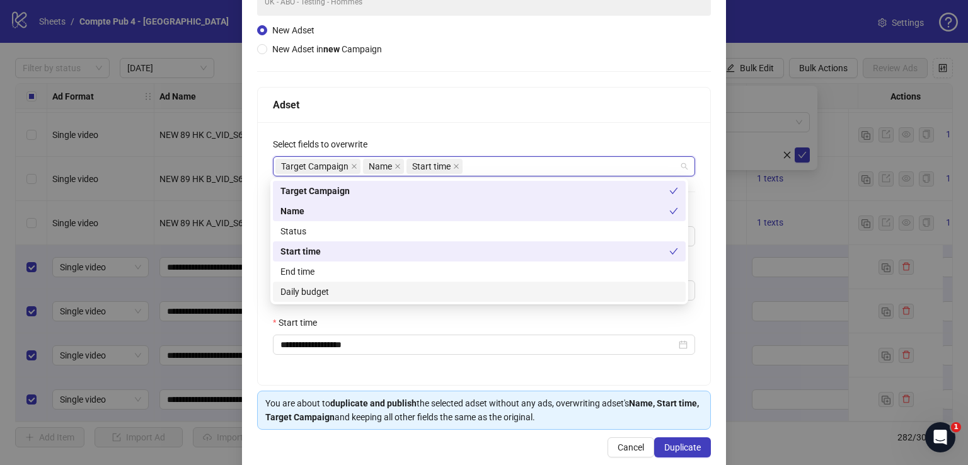
click at [454, 295] on div "Daily budget" at bounding box center [479, 292] width 398 height 14
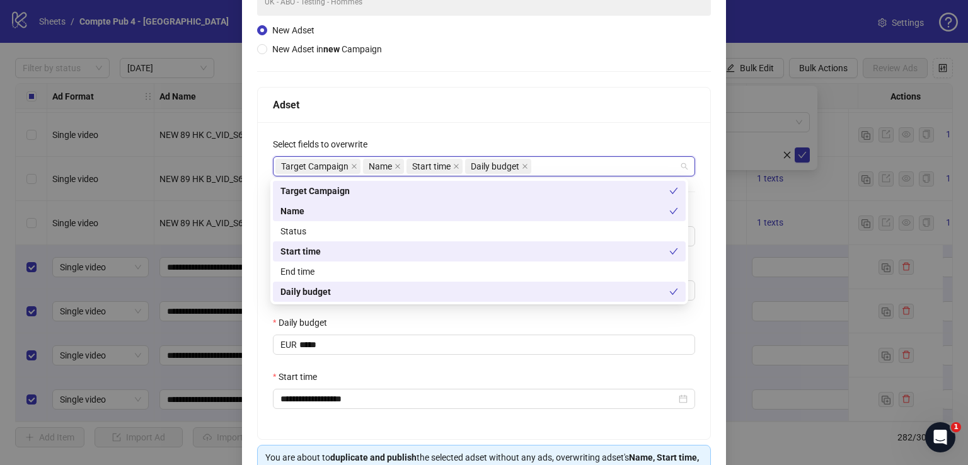
click at [517, 119] on div "Adset" at bounding box center [484, 105] width 453 height 35
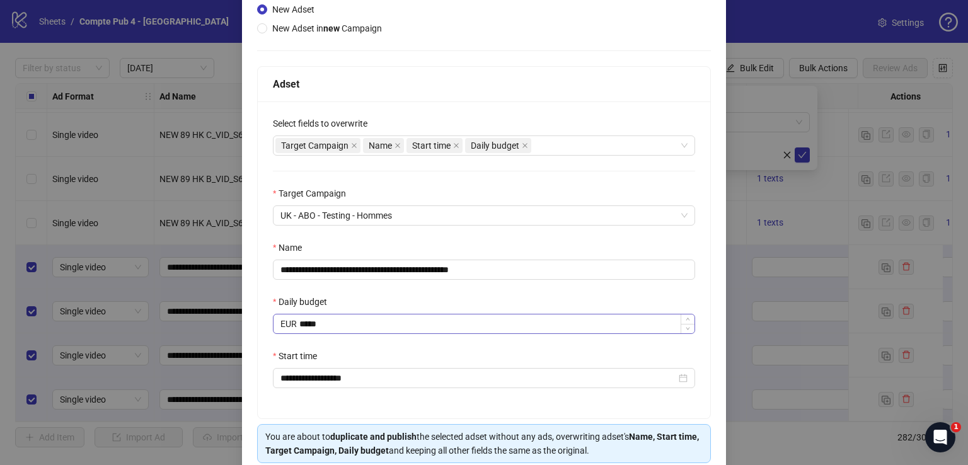
scroll to position [195, 0]
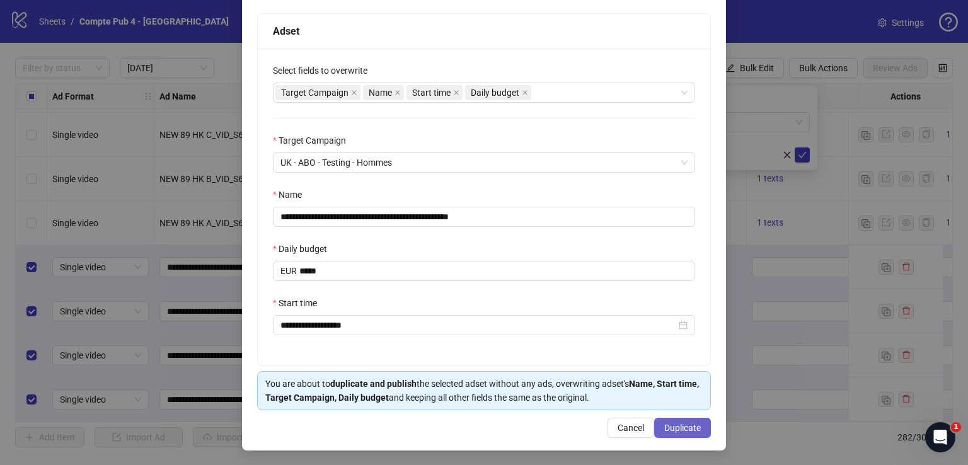
click at [676, 423] on span "Duplicate" at bounding box center [682, 428] width 37 height 10
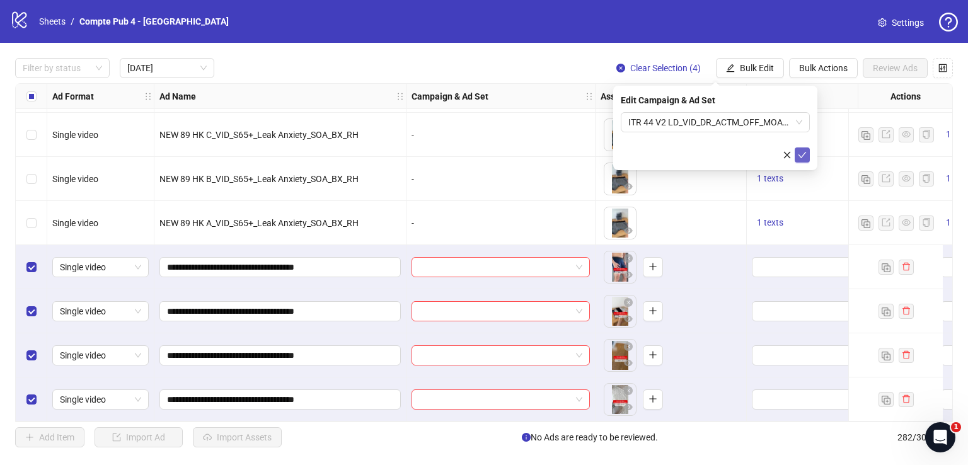
click at [802, 154] on icon "check" at bounding box center [802, 155] width 9 height 9
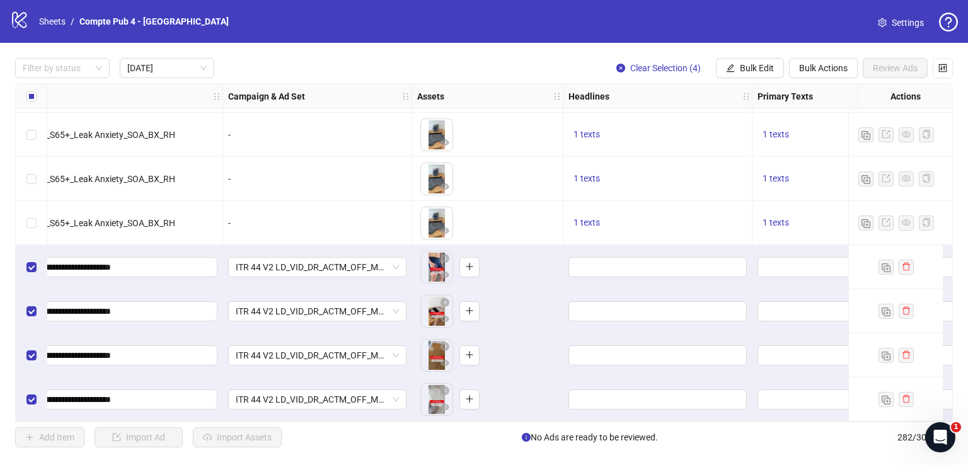
scroll to position [221, 184]
click at [766, 67] on span "Bulk Edit" at bounding box center [757, 68] width 34 height 10
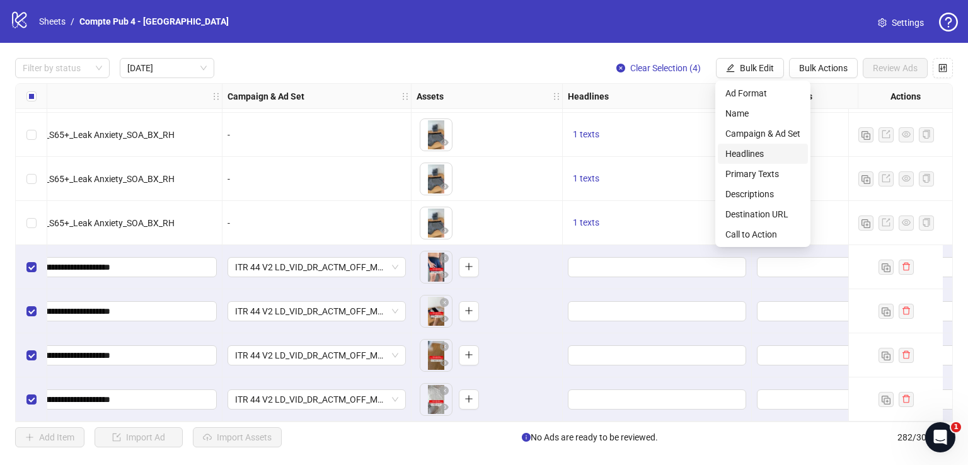
click at [762, 151] on span "Headlines" at bounding box center [762, 154] width 75 height 14
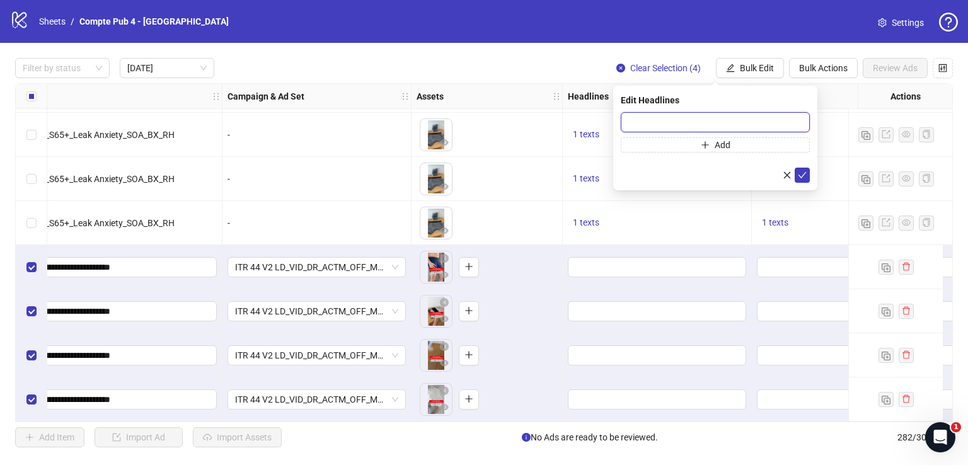
click at [664, 120] on input "text" at bounding box center [715, 122] width 189 height 20
paste input "**********"
type input "**********"
click at [800, 175] on icon "check" at bounding box center [802, 175] width 9 height 9
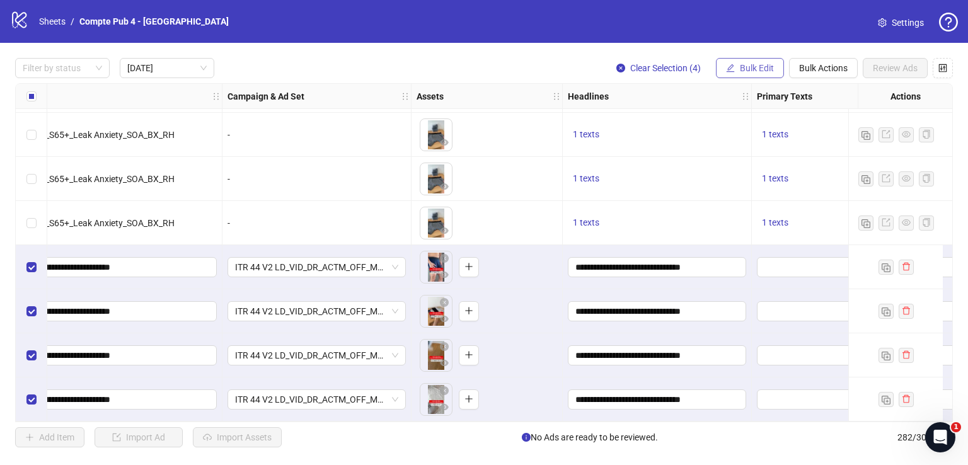
click at [743, 69] on span "Bulk Edit" at bounding box center [757, 68] width 34 height 10
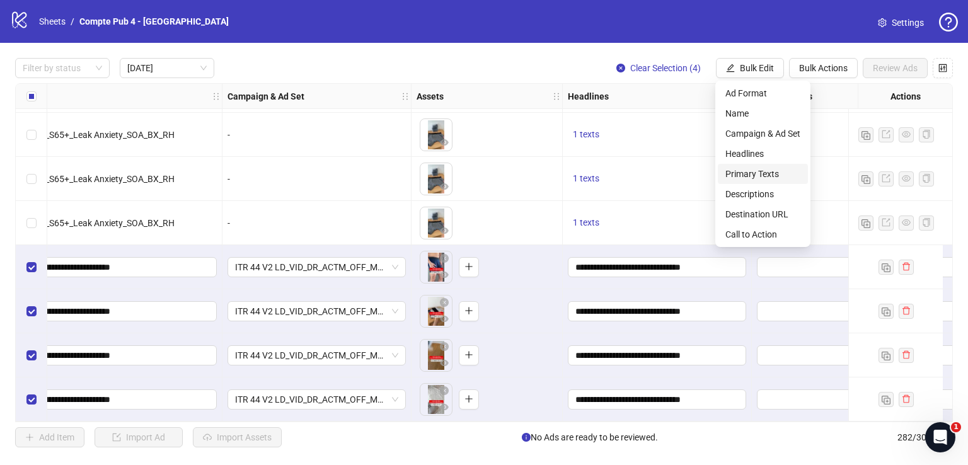
click at [775, 171] on span "Primary Texts" at bounding box center [762, 174] width 75 height 14
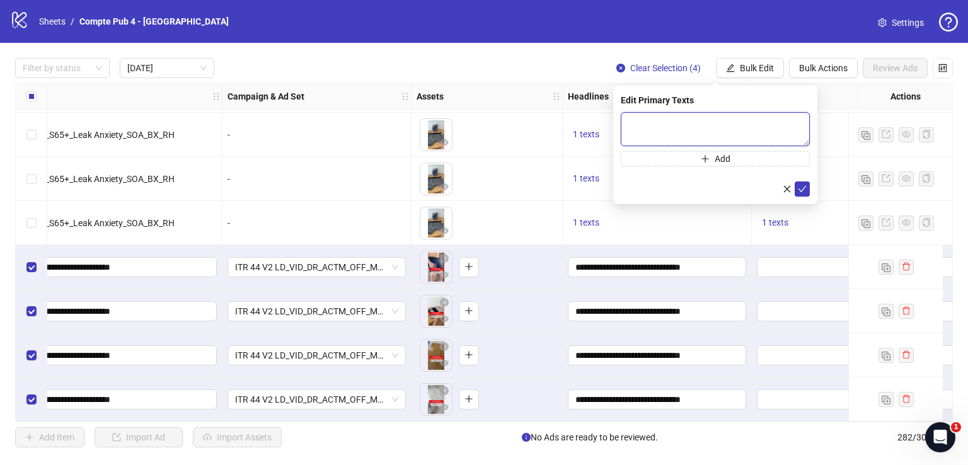
click at [672, 141] on textarea at bounding box center [715, 129] width 189 height 34
paste textarea "**********"
type textarea "**********"
click at [803, 187] on icon "check" at bounding box center [802, 188] width 9 height 9
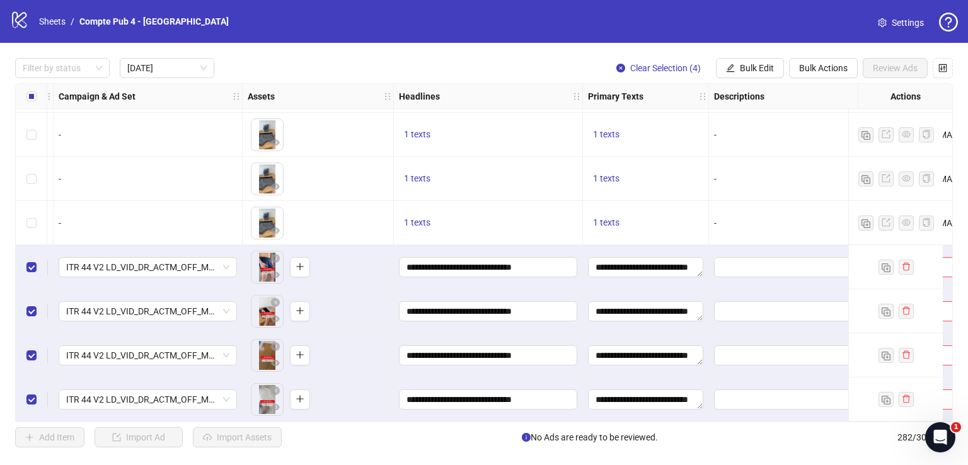
scroll to position [221, 435]
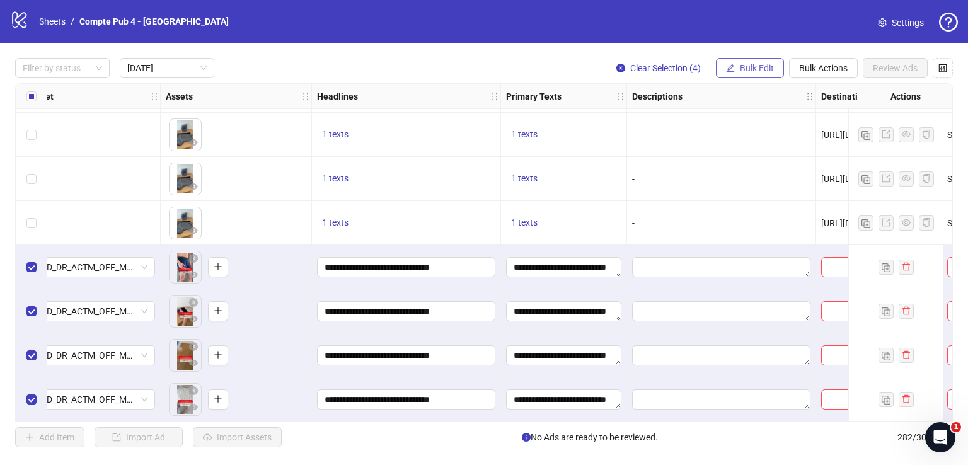
click at [761, 67] on span "Bulk Edit" at bounding box center [757, 68] width 34 height 10
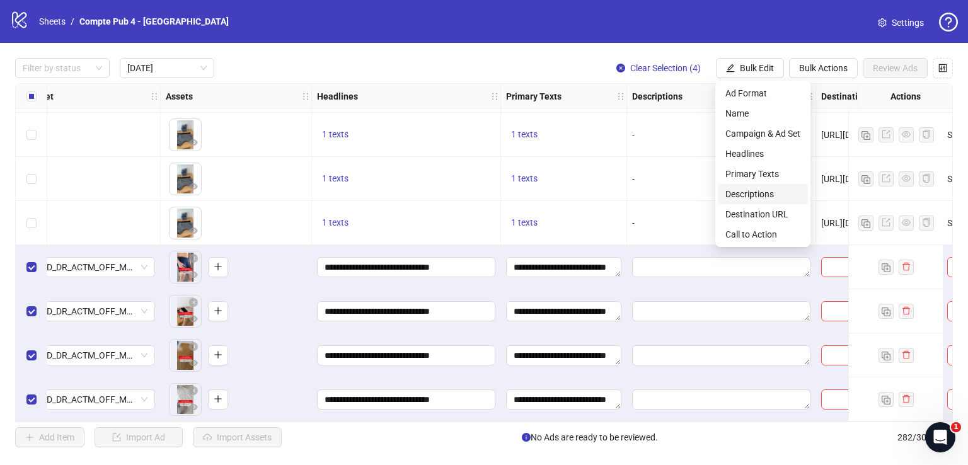
click at [762, 192] on span "Descriptions" at bounding box center [762, 194] width 75 height 14
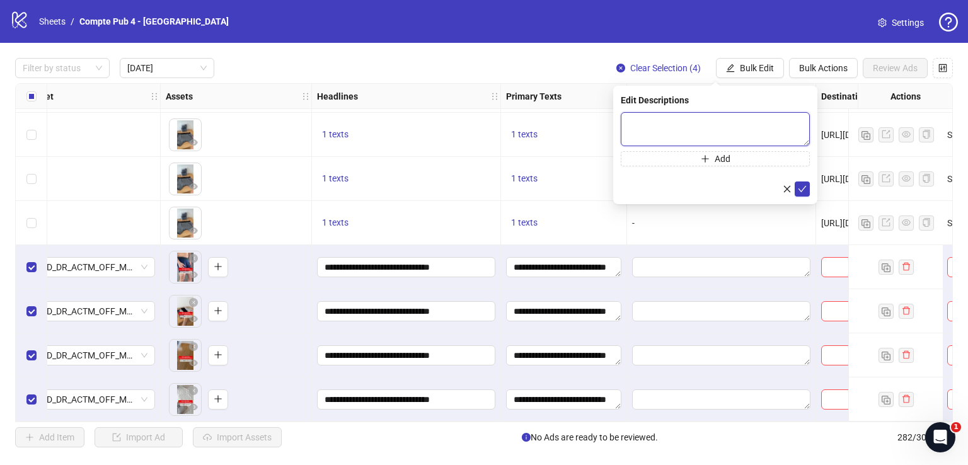
click at [706, 123] on textarea at bounding box center [715, 129] width 189 height 34
paste textarea "**********"
type textarea "**********"
click at [802, 192] on icon "check" at bounding box center [802, 188] width 9 height 9
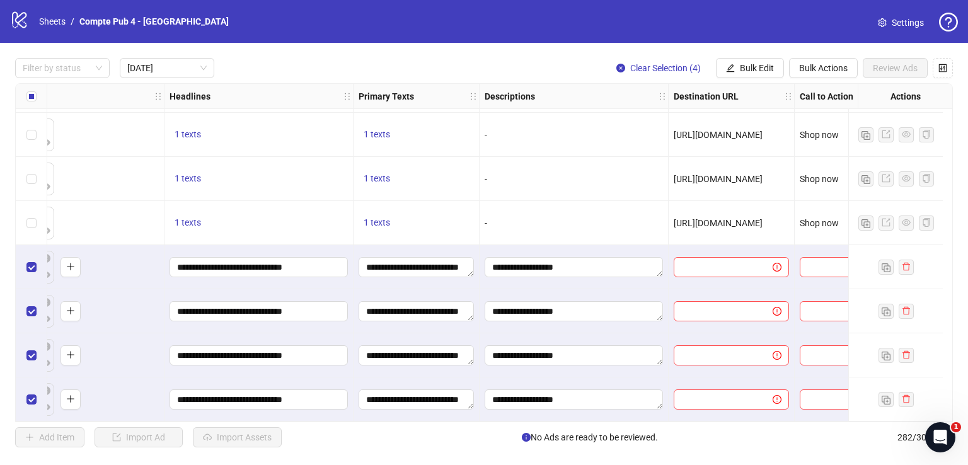
scroll to position [221, 630]
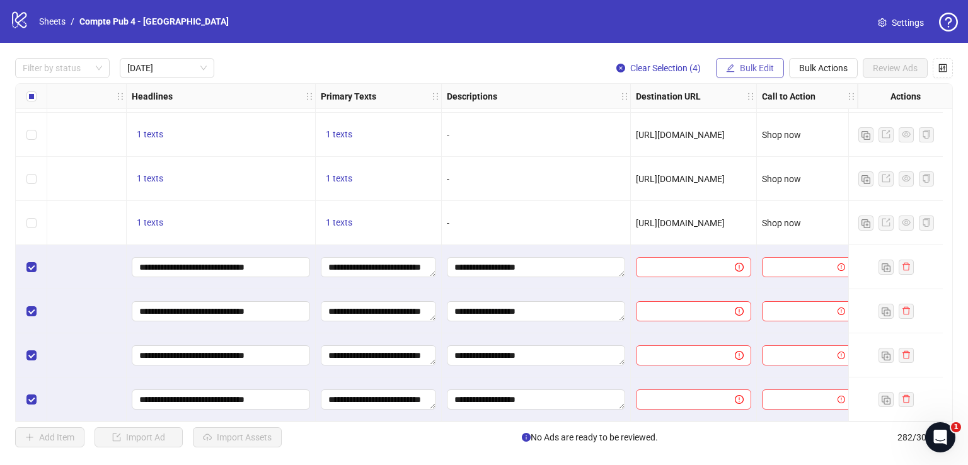
click at [761, 64] on span "Bulk Edit" at bounding box center [757, 68] width 34 height 10
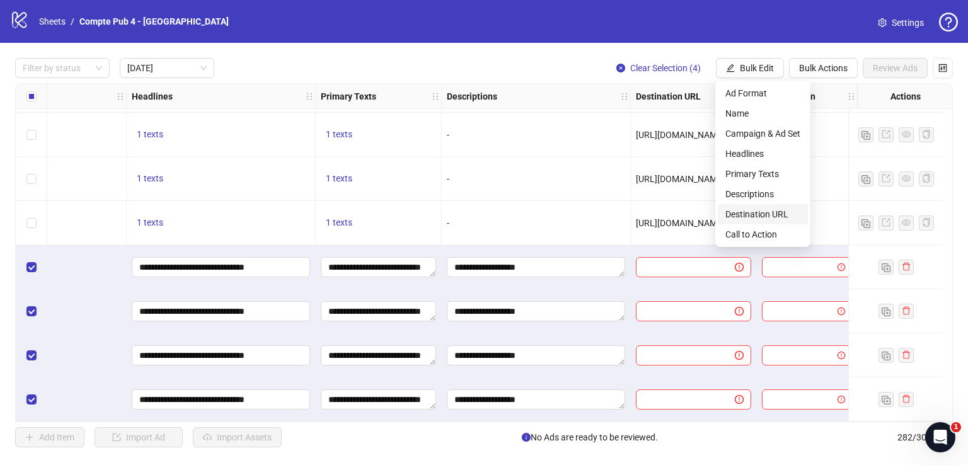
click at [761, 213] on span "Destination URL" at bounding box center [762, 214] width 75 height 14
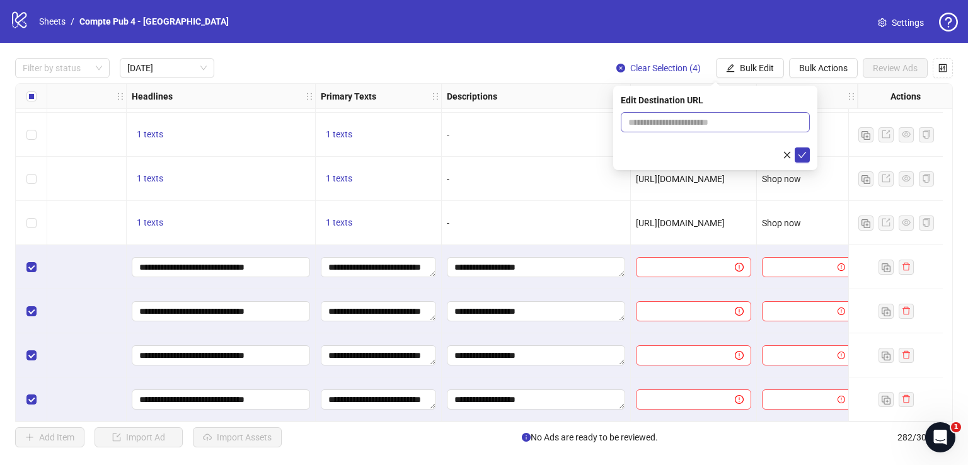
click at [678, 114] on span at bounding box center [715, 122] width 189 height 20
click at [679, 119] on input "text" at bounding box center [710, 122] width 164 height 14
paste input "**********"
type input "**********"
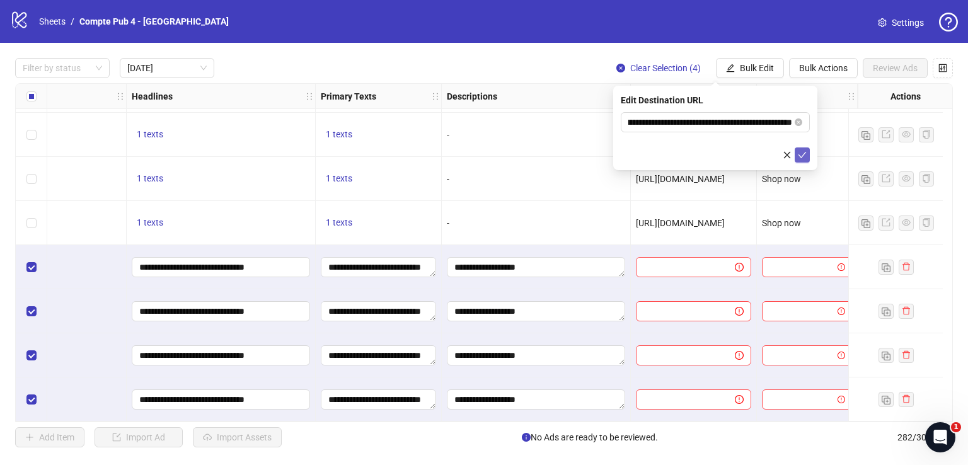
click at [804, 156] on icon "check" at bounding box center [802, 155] width 9 height 9
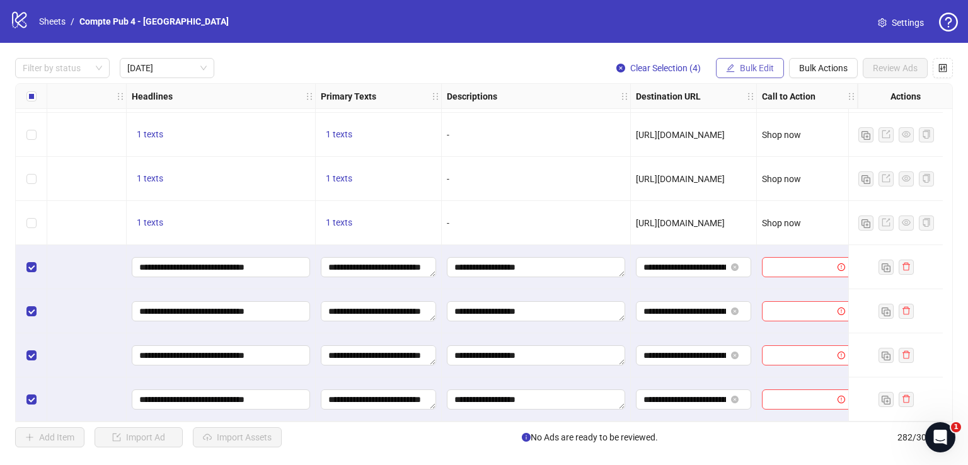
click at [746, 65] on span "Bulk Edit" at bounding box center [757, 68] width 34 height 10
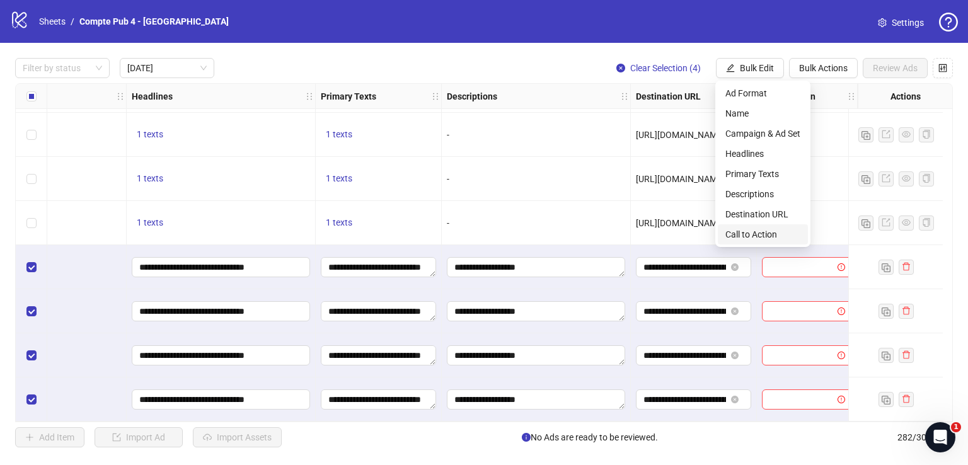
click at [773, 228] on span "Call to Action" at bounding box center [762, 235] width 75 height 14
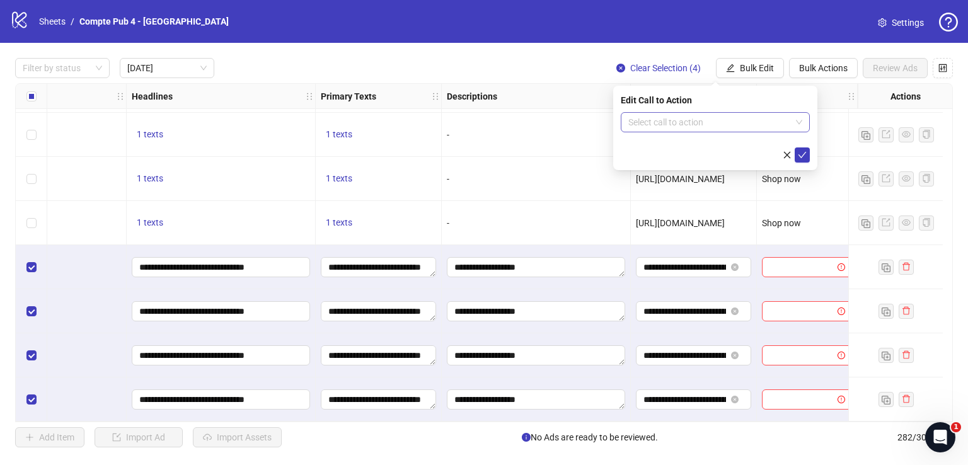
click at [716, 120] on input "search" at bounding box center [709, 122] width 163 height 19
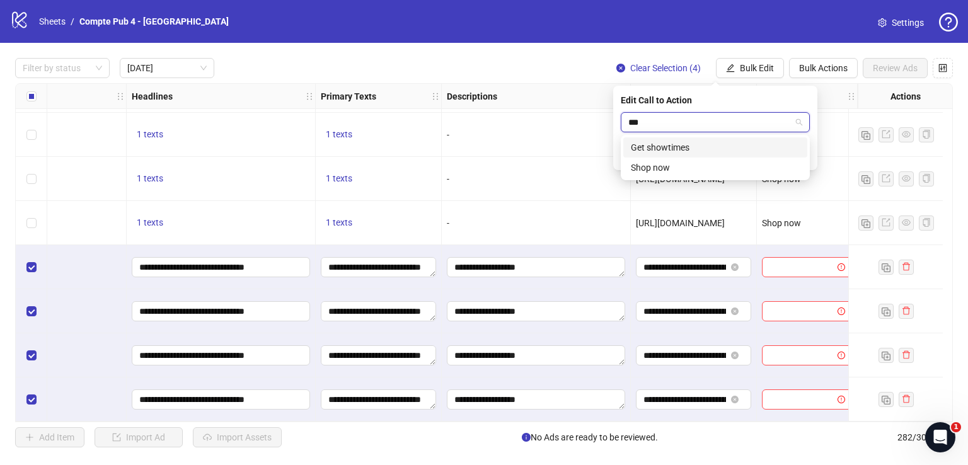
type input "****"
click at [705, 149] on div "Shop now" at bounding box center [715, 148] width 169 height 14
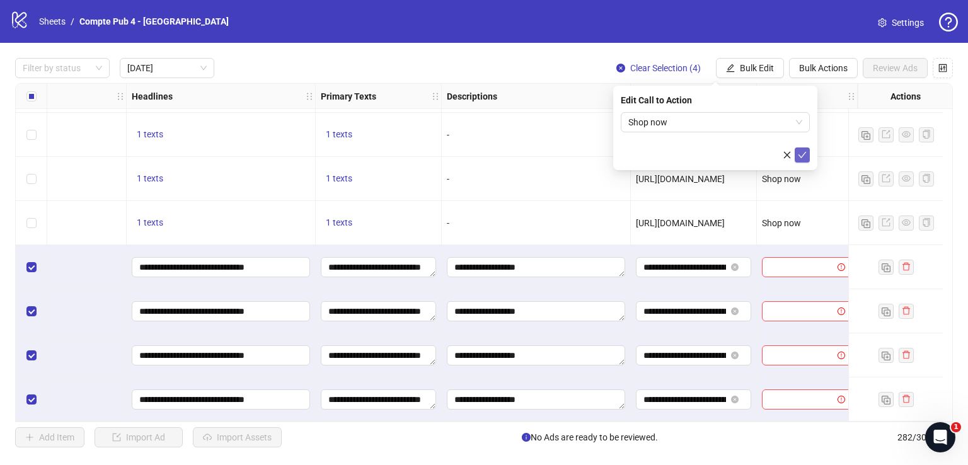
click at [798, 153] on icon "check" at bounding box center [802, 155] width 9 height 9
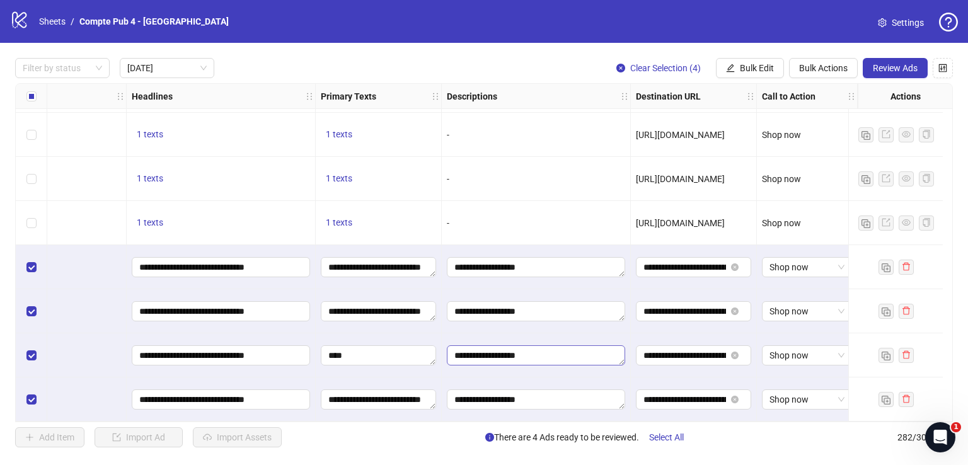
scroll to position [207, 0]
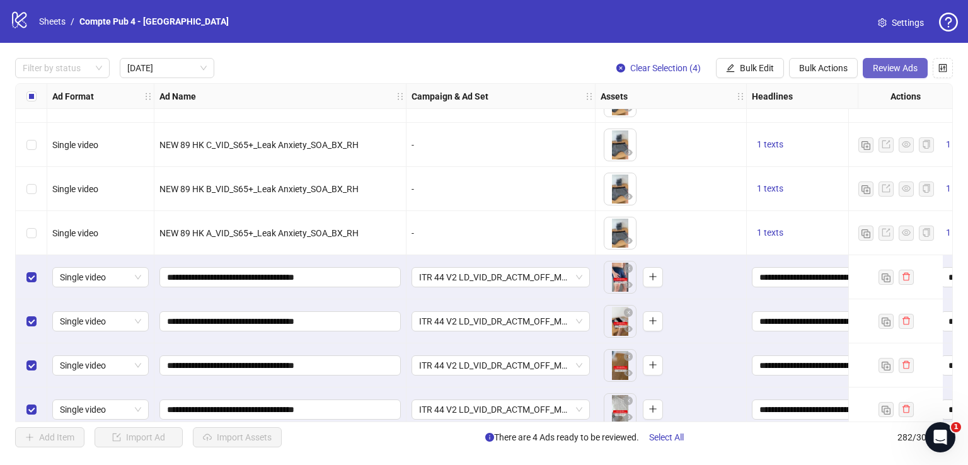
click at [891, 69] on span "Review Ads" at bounding box center [895, 68] width 45 height 10
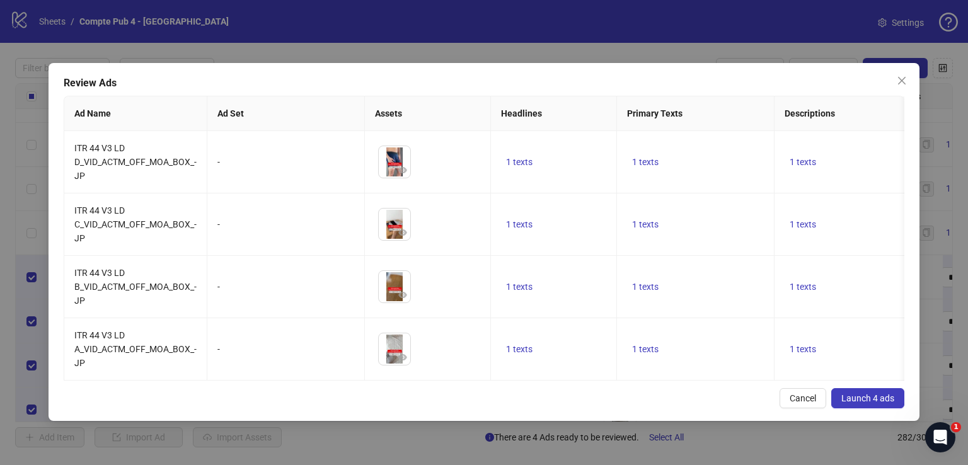
click at [884, 403] on span "Launch 4 ads" at bounding box center [867, 398] width 53 height 10
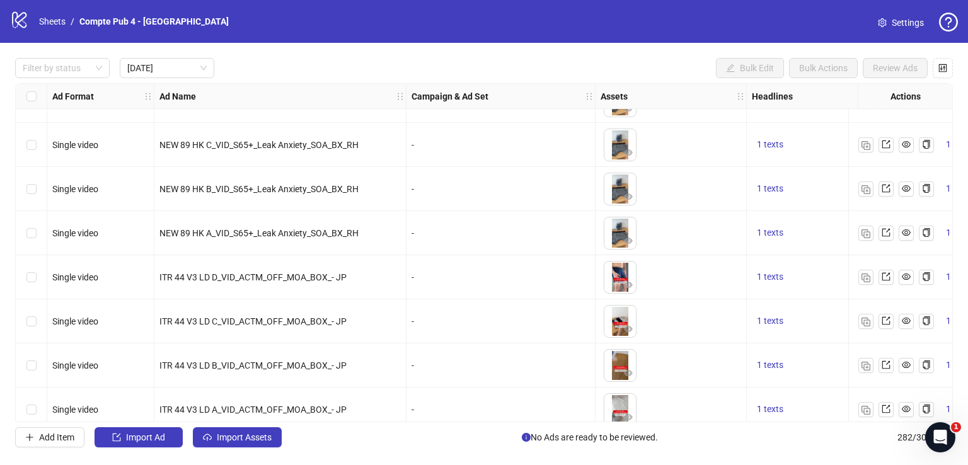
scroll to position [221, 0]
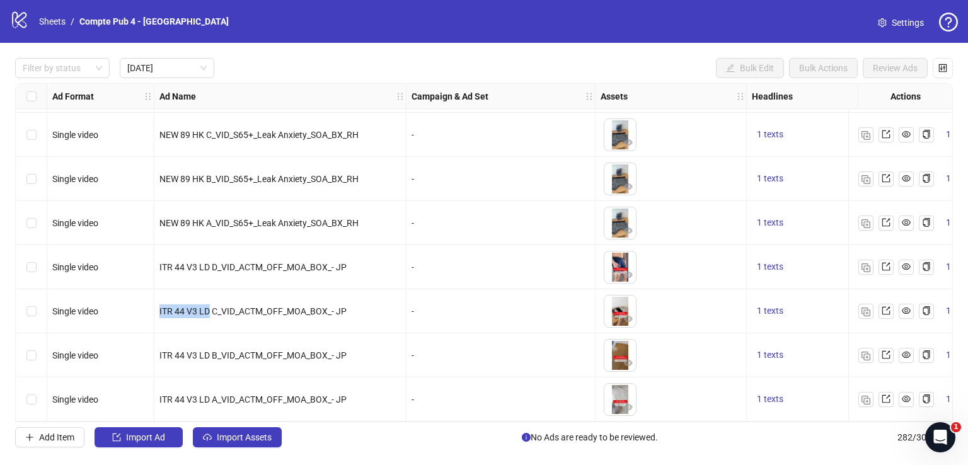
drag, startPoint x: 209, startPoint y: 306, endPoint x: 160, endPoint y: 306, distance: 49.2
click at [160, 306] on span "ITR 44 V3 LD C_VID_ACTM_OFF_MOA_BOX_- JP" at bounding box center [252, 311] width 187 height 10
copy span "ITR 44 V3 LD"
click at [54, 16] on link "Sheets" at bounding box center [53, 21] width 32 height 14
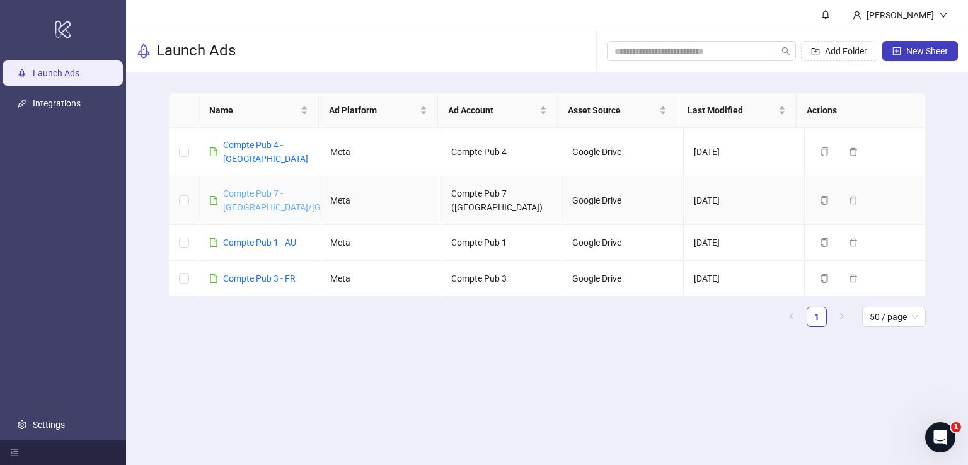
click at [263, 188] on link "Compte Pub 7 - [GEOGRAPHIC_DATA]/[GEOGRAPHIC_DATA]" at bounding box center [310, 200] width 174 height 24
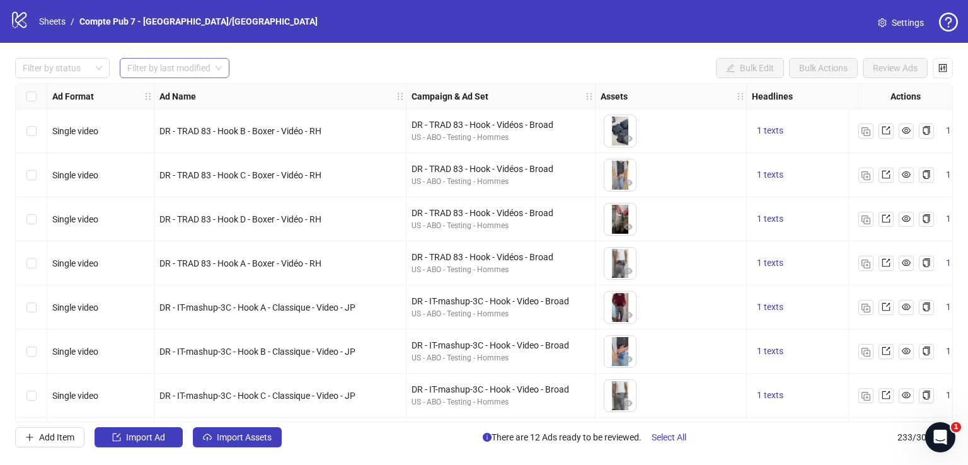
click at [193, 58] on div "Filter by last modified" at bounding box center [175, 68] width 110 height 20
click at [202, 89] on div "[DATE]" at bounding box center [175, 93] width 90 height 14
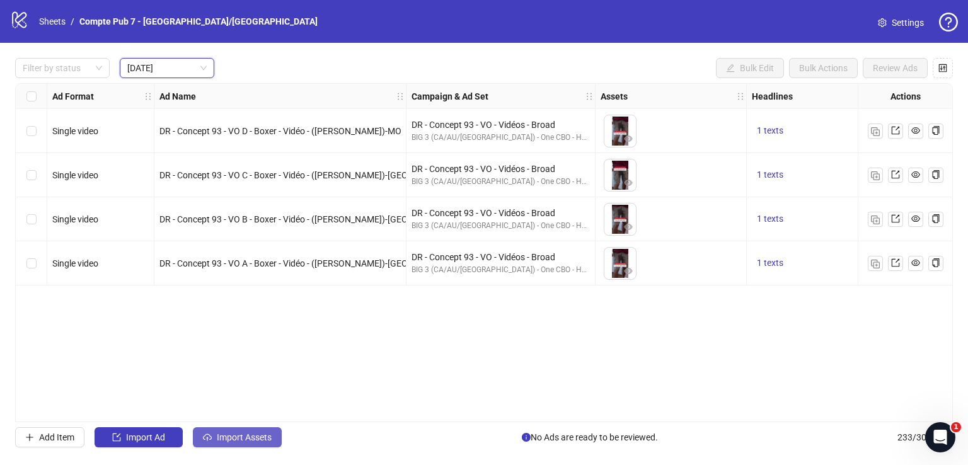
click at [251, 439] on span "Import Assets" at bounding box center [244, 437] width 55 height 10
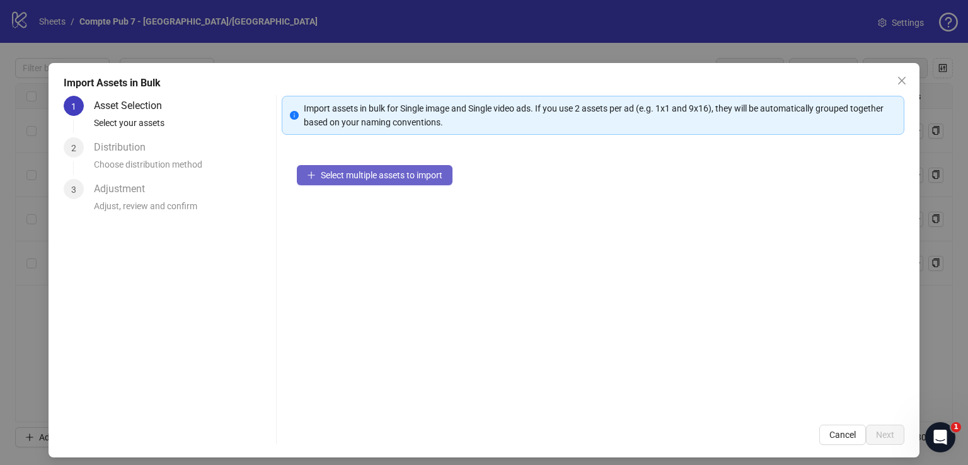
click at [436, 175] on span "Select multiple assets to import" at bounding box center [382, 175] width 122 height 10
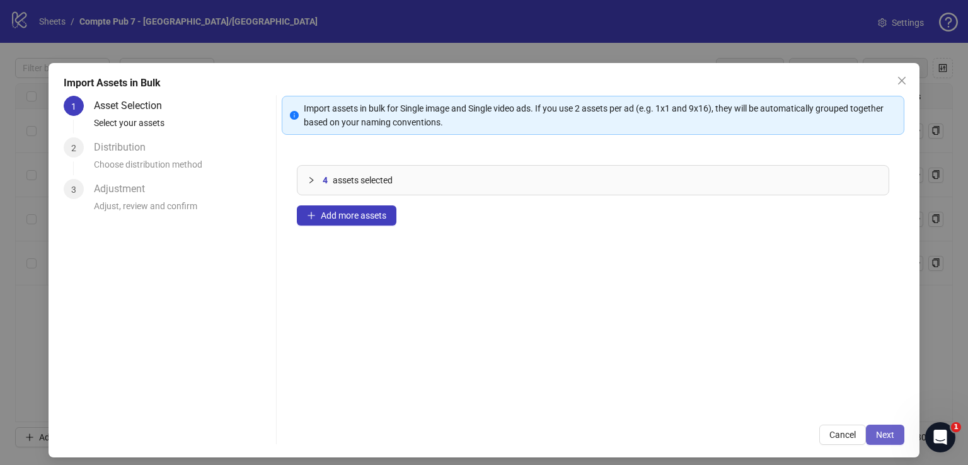
click at [876, 434] on span "Next" at bounding box center [885, 435] width 18 height 10
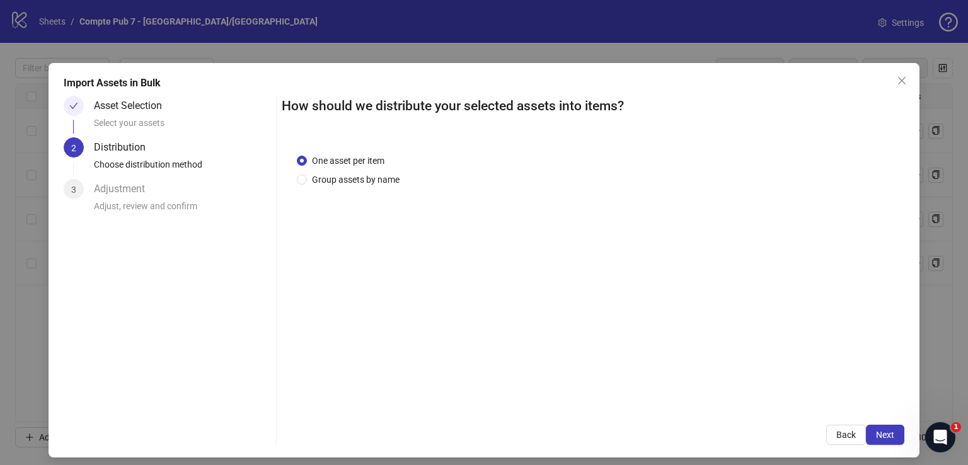
click at [876, 432] on span "Next" at bounding box center [885, 435] width 18 height 10
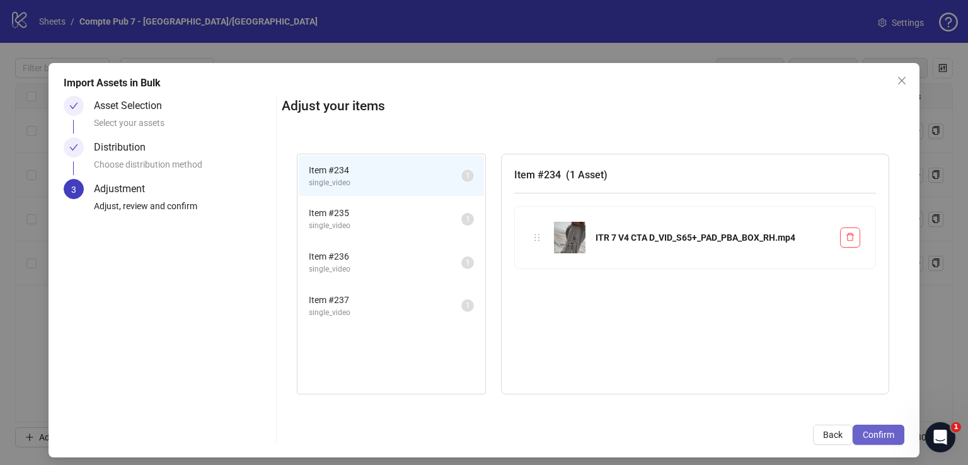
click at [871, 432] on span "Confirm" at bounding box center [879, 435] width 32 height 10
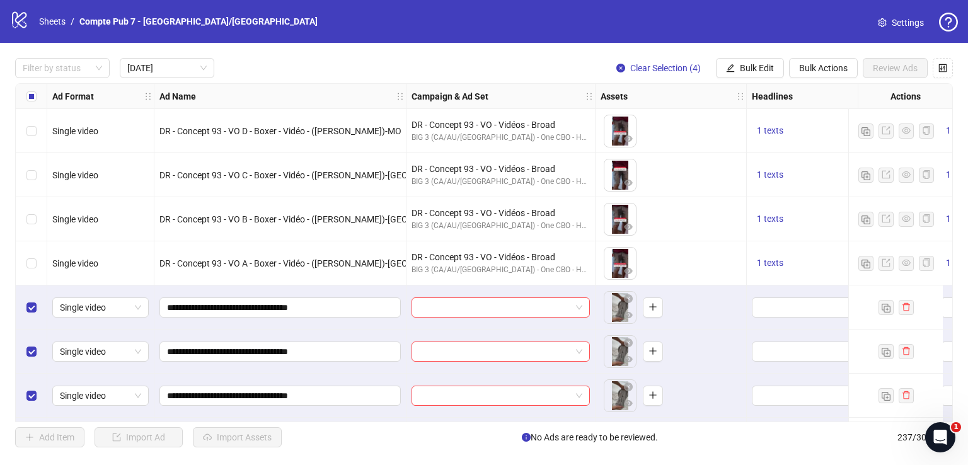
scroll to position [45, 0]
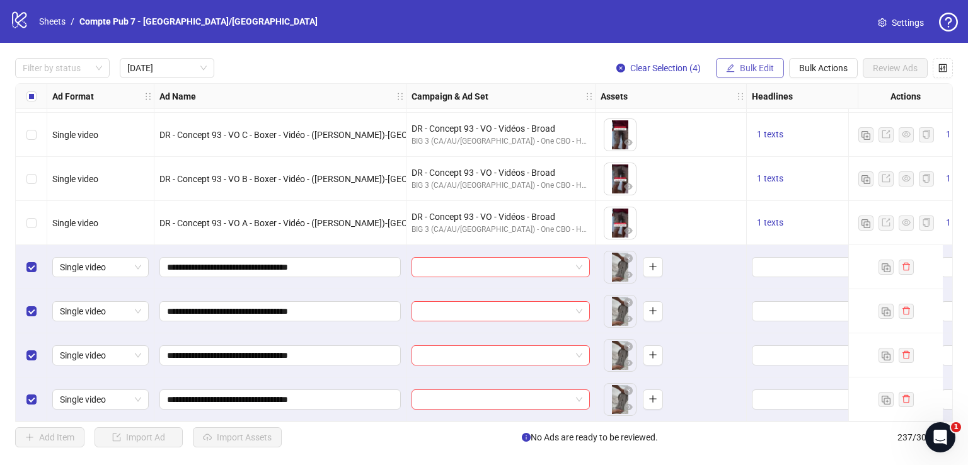
click at [749, 66] on span "Bulk Edit" at bounding box center [757, 68] width 34 height 10
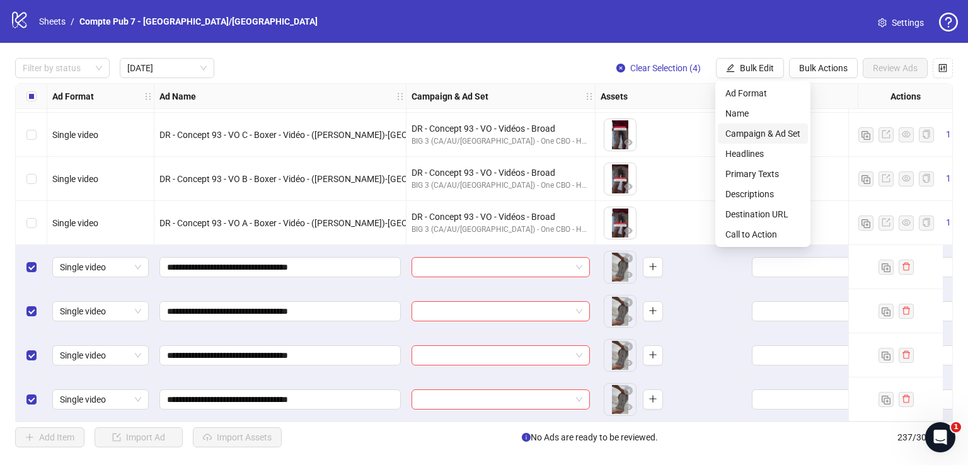
click at [765, 130] on span "Campaign & Ad Set" at bounding box center [762, 134] width 75 height 14
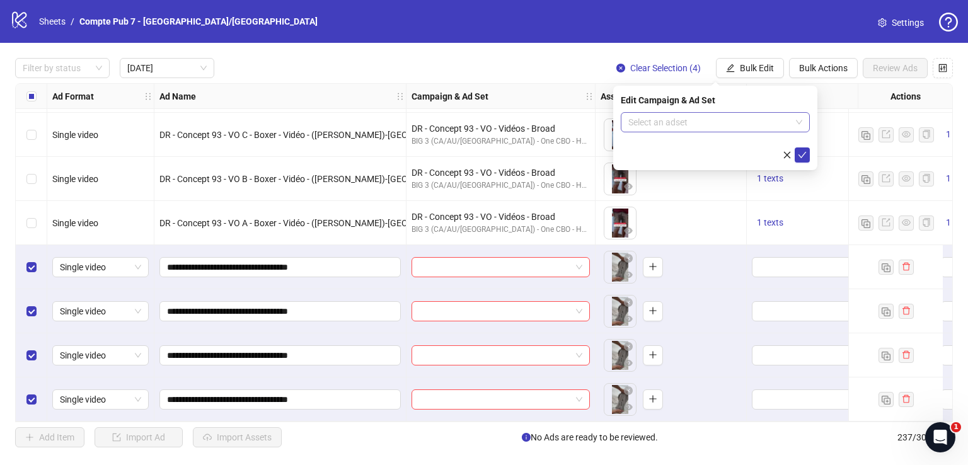
click at [725, 120] on input "search" at bounding box center [709, 122] width 163 height 19
click at [678, 123] on input "search" at bounding box center [709, 122] width 163 height 19
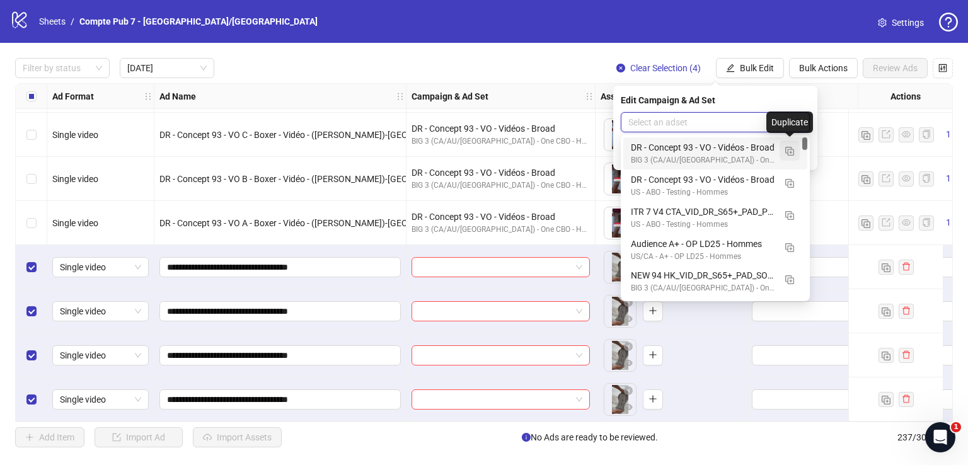
click at [789, 150] on img "button" at bounding box center [789, 151] width 9 height 9
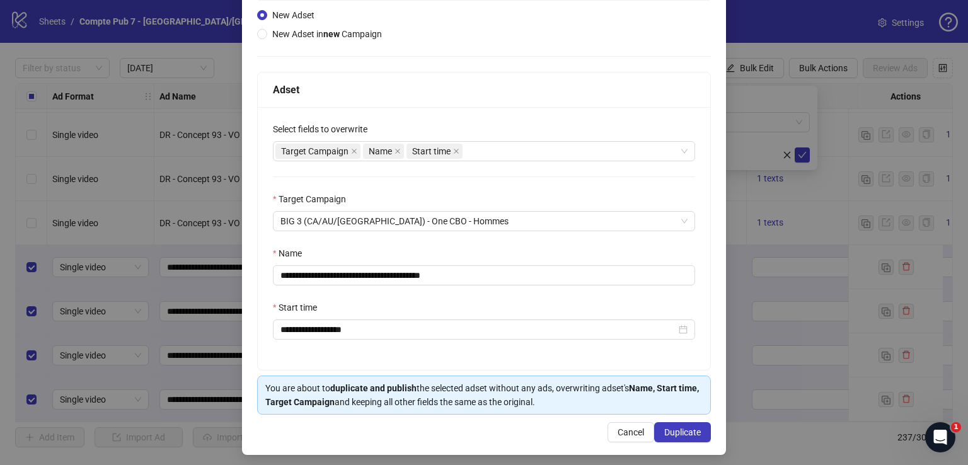
scroll to position [141, 0]
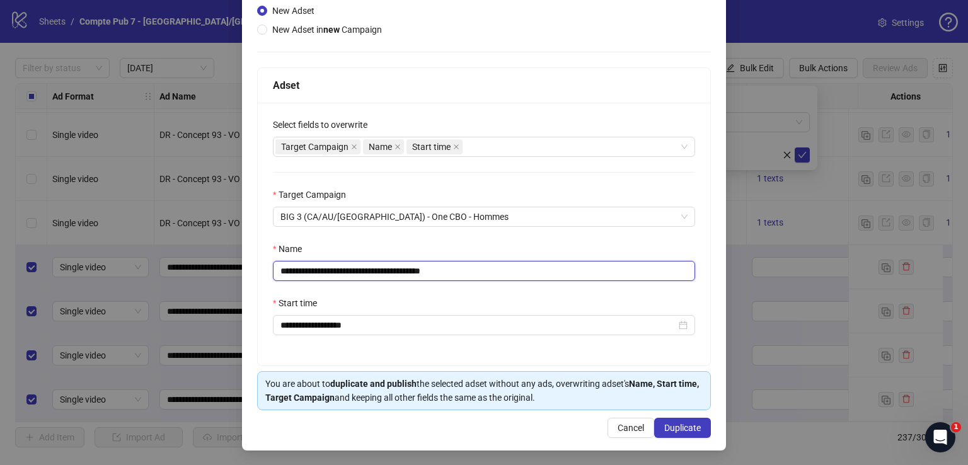
drag, startPoint x: 468, startPoint y: 273, endPoint x: 146, endPoint y: 283, distance: 322.2
click at [146, 283] on div "**********" at bounding box center [484, 232] width 968 height 465
paste input "*********"
click at [485, 147] on div "Target Campaign Name Start time" at bounding box center [477, 147] width 404 height 18
type input "**********"
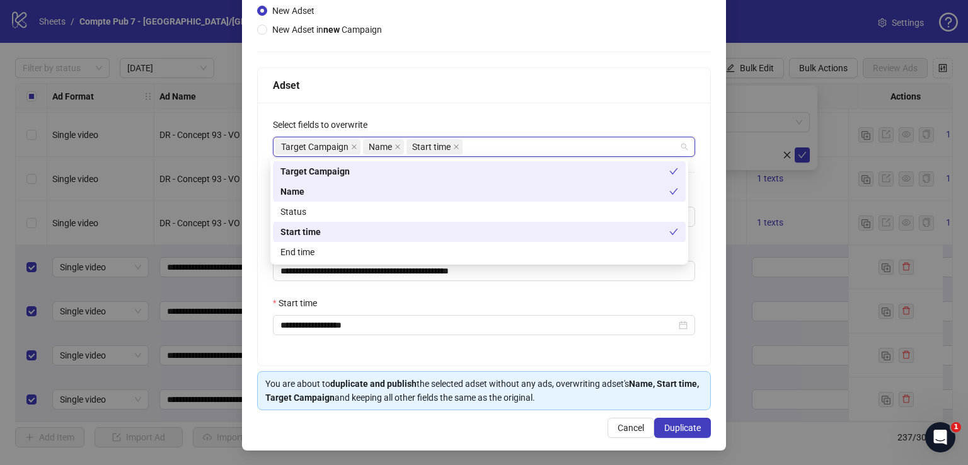
click at [486, 107] on div "**********" at bounding box center [484, 234] width 453 height 263
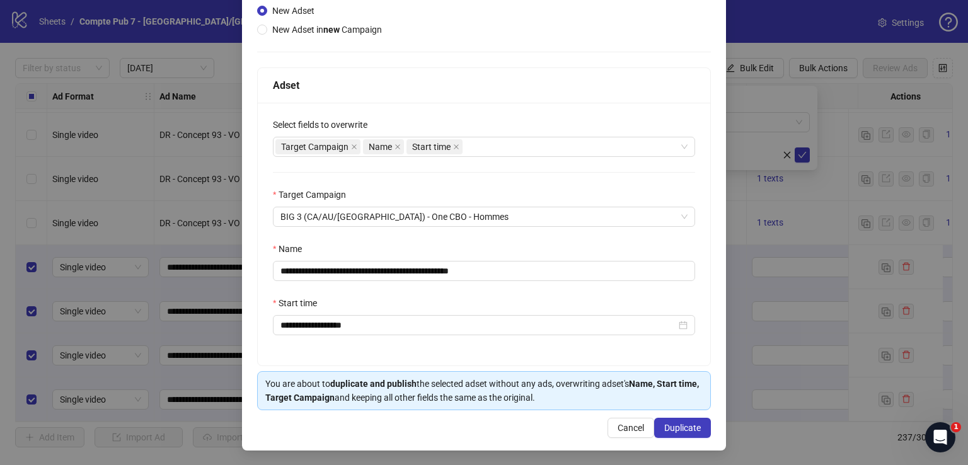
click at [693, 405] on div "You are about to duplicate and publish the selected adset without any ads, over…" at bounding box center [484, 390] width 454 height 39
click at [685, 427] on span "Duplicate" at bounding box center [682, 428] width 37 height 10
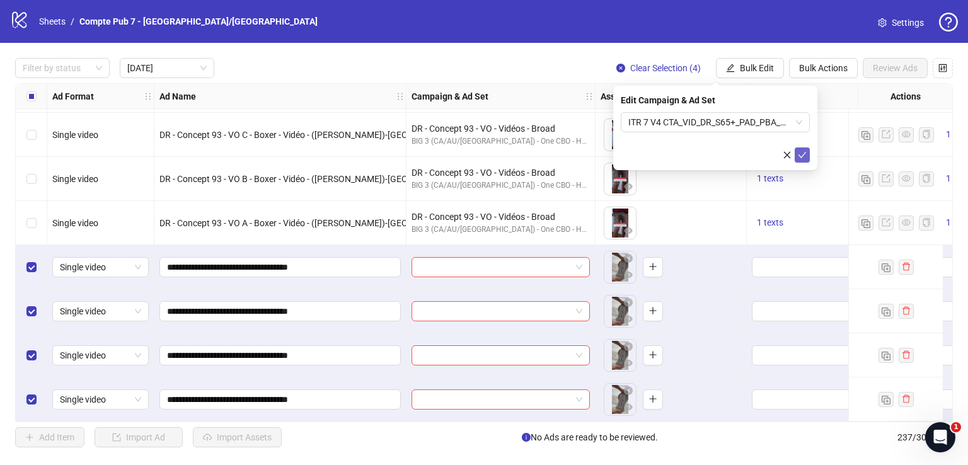
click at [806, 151] on icon "check" at bounding box center [802, 155] width 9 height 9
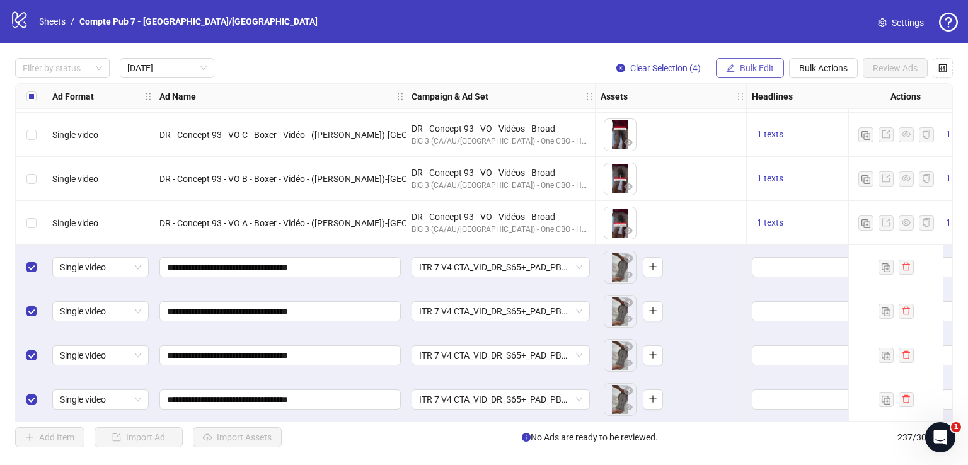
click at [760, 67] on span "Bulk Edit" at bounding box center [757, 68] width 34 height 10
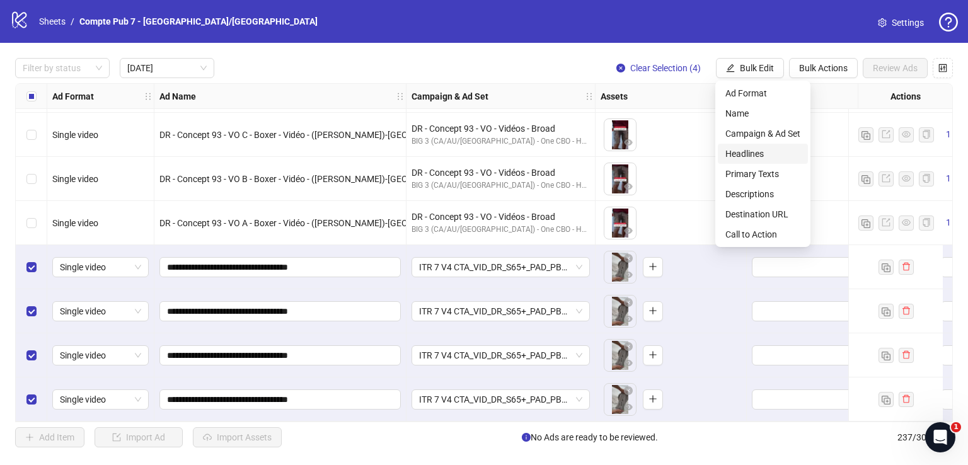
click at [763, 155] on span "Headlines" at bounding box center [762, 154] width 75 height 14
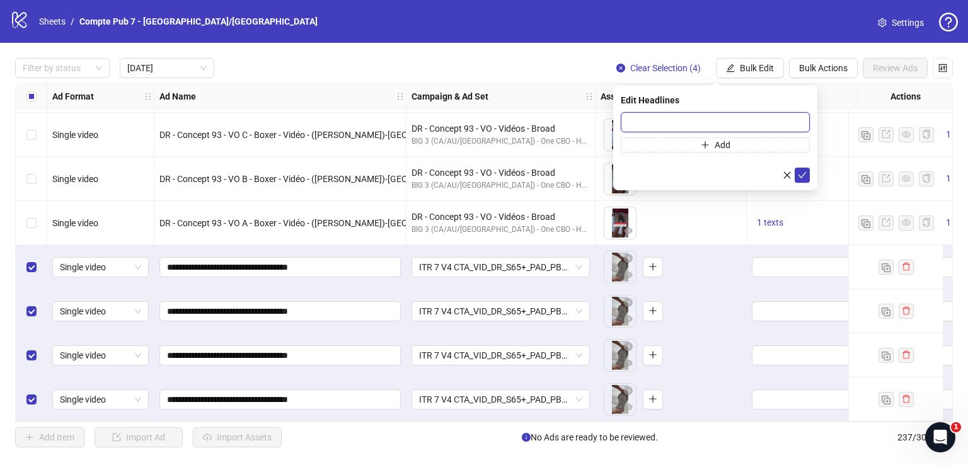
click at [695, 116] on input "text" at bounding box center [715, 122] width 189 height 20
paste input "**********"
type input "**********"
click at [808, 173] on button "submit" at bounding box center [802, 175] width 15 height 15
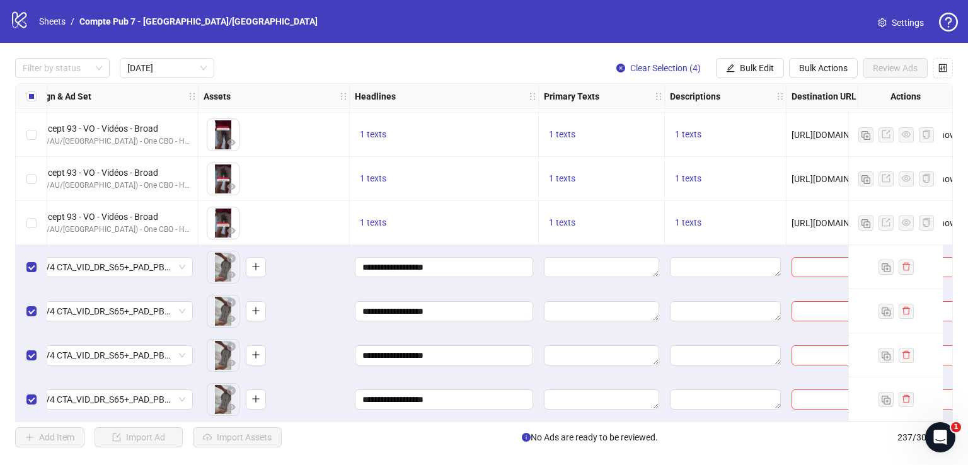
scroll to position [45, 473]
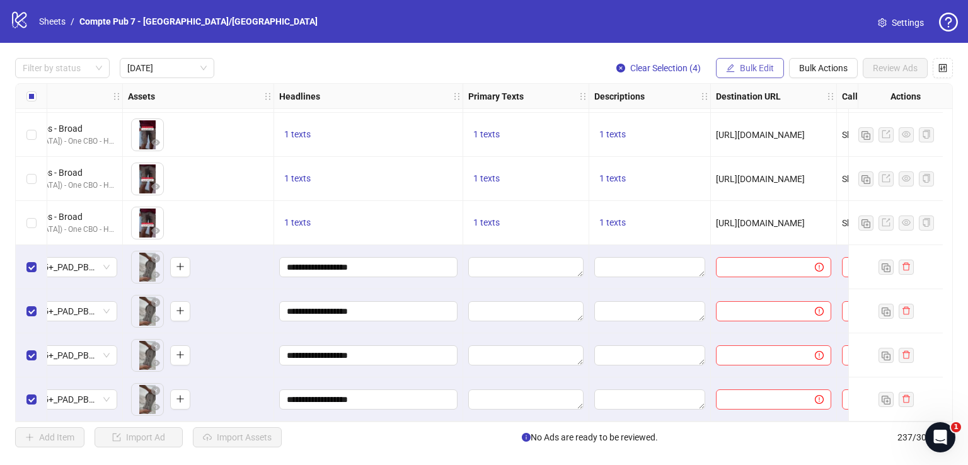
click at [740, 66] on span "Bulk Edit" at bounding box center [757, 68] width 34 height 10
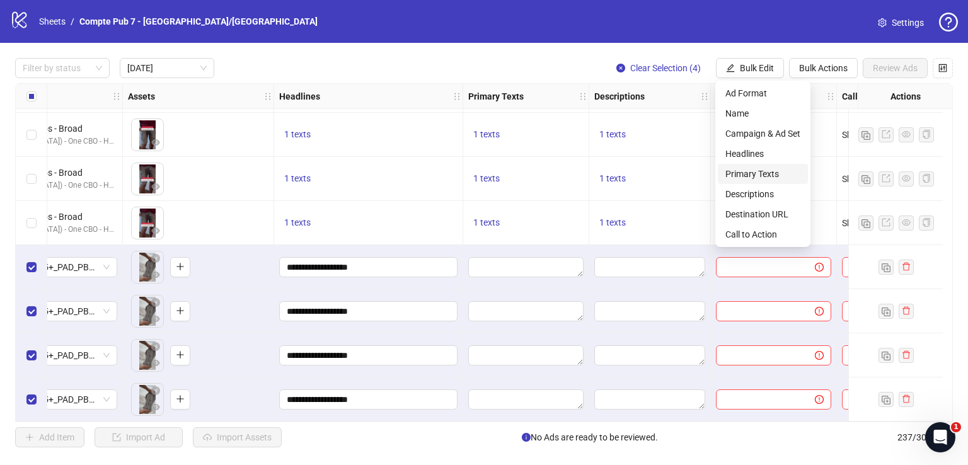
click at [766, 172] on span "Primary Texts" at bounding box center [762, 174] width 75 height 14
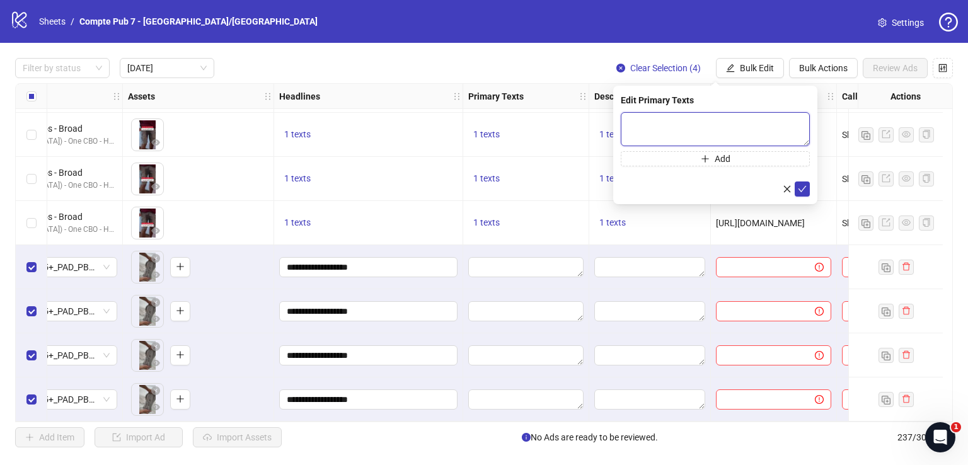
click at [692, 123] on textarea at bounding box center [715, 129] width 189 height 34
paste textarea "**********"
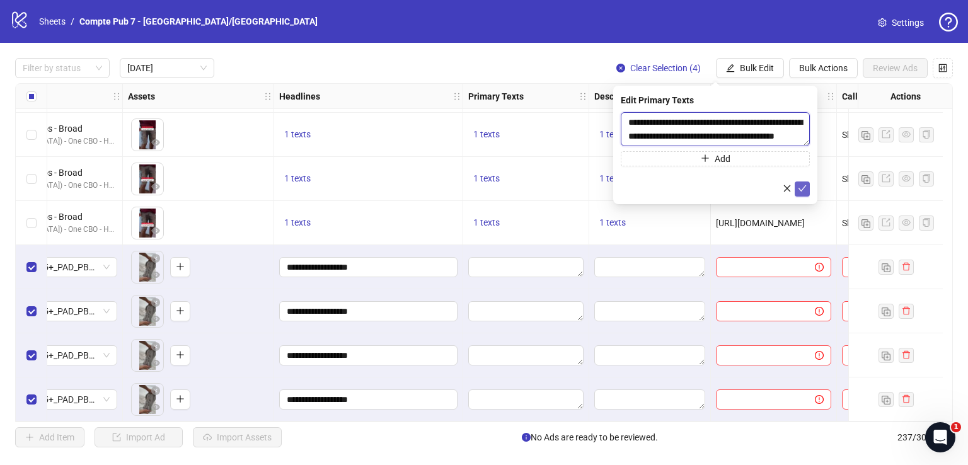
type textarea "**********"
click at [799, 193] on button "submit" at bounding box center [802, 189] width 15 height 15
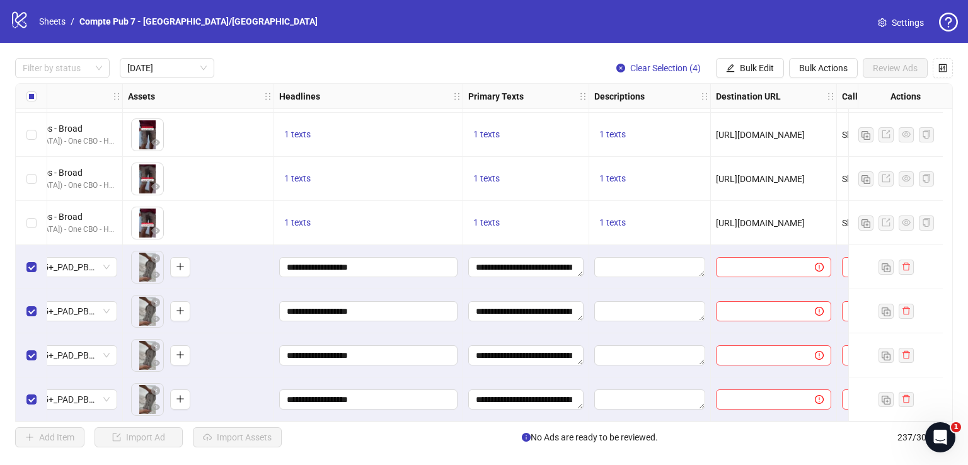
scroll to position [45, 562]
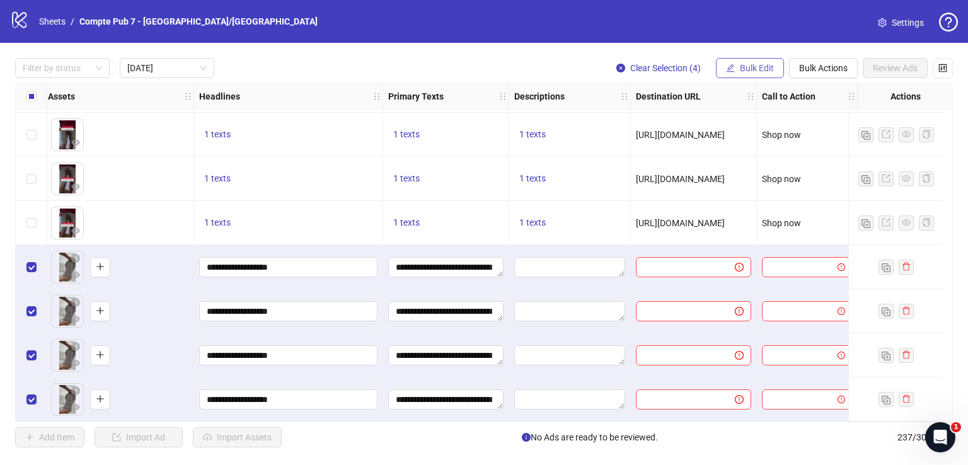
click at [751, 64] on span "Bulk Edit" at bounding box center [757, 68] width 34 height 10
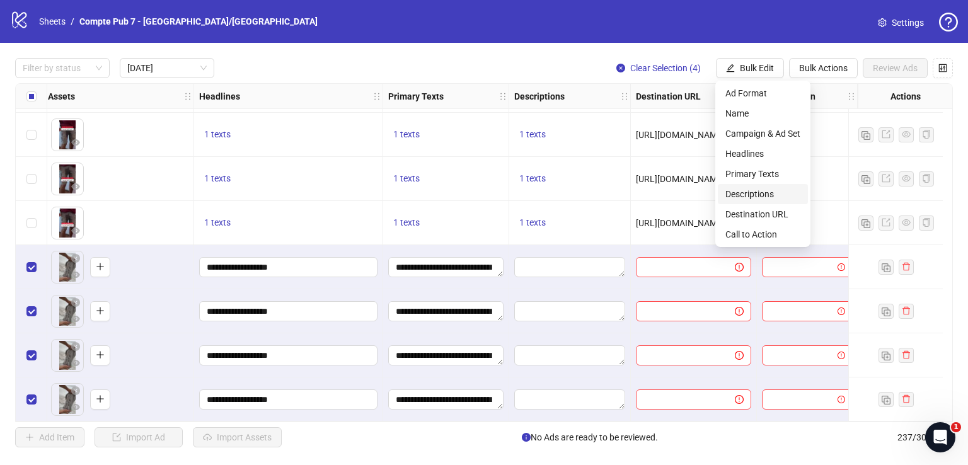
click at [764, 190] on span "Descriptions" at bounding box center [762, 194] width 75 height 14
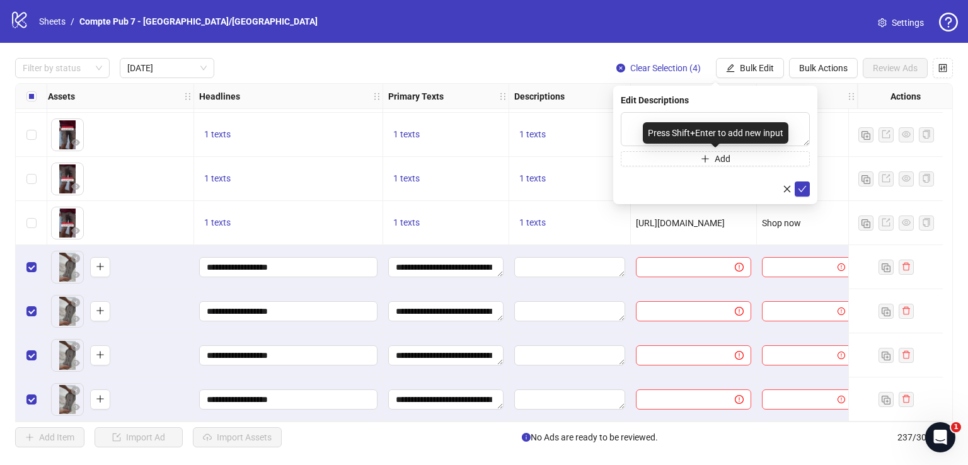
click at [688, 124] on div "Press Shift+Enter to add new input" at bounding box center [716, 132] width 146 height 21
drag, startPoint x: 666, startPoint y: 122, endPoint x: 662, endPoint y: 116, distance: 7.7
click at [666, 122] on div "Press Shift+Enter to add new input" at bounding box center [716, 132] width 146 height 21
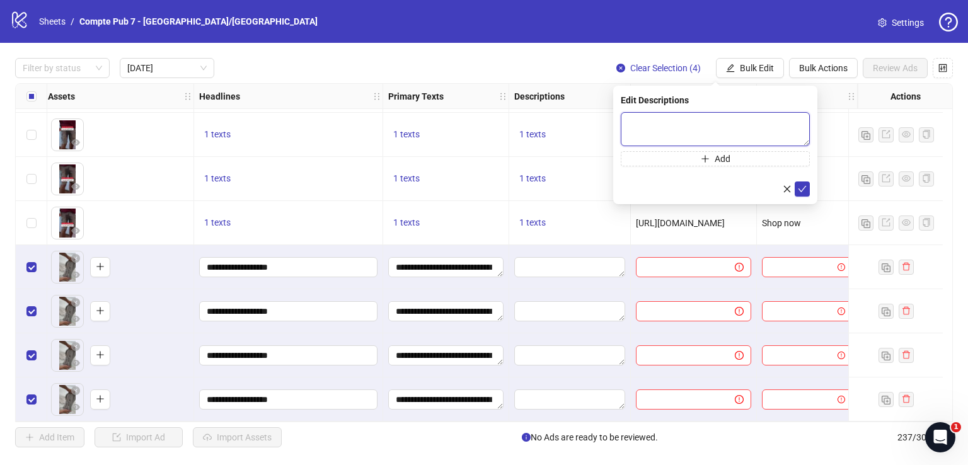
click at [661, 114] on textarea at bounding box center [715, 129] width 189 height 34
paste textarea "**********"
type textarea "**********"
click at [806, 190] on button "submit" at bounding box center [802, 189] width 15 height 15
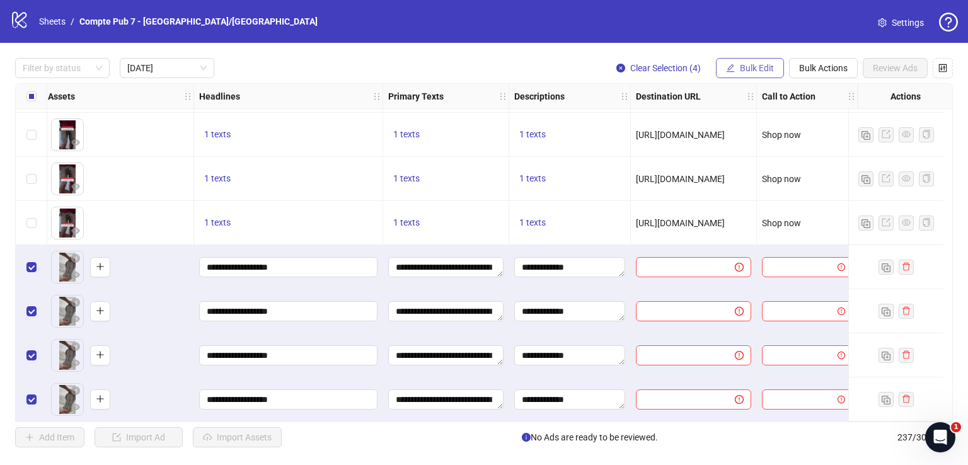
click at [756, 65] on span "Bulk Edit" at bounding box center [757, 68] width 34 height 10
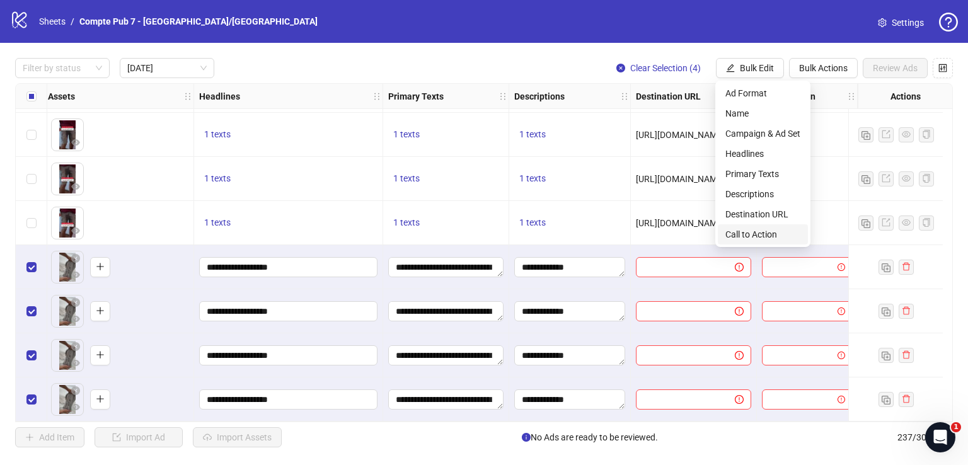
click at [758, 238] on span "Call to Action" at bounding box center [762, 235] width 75 height 14
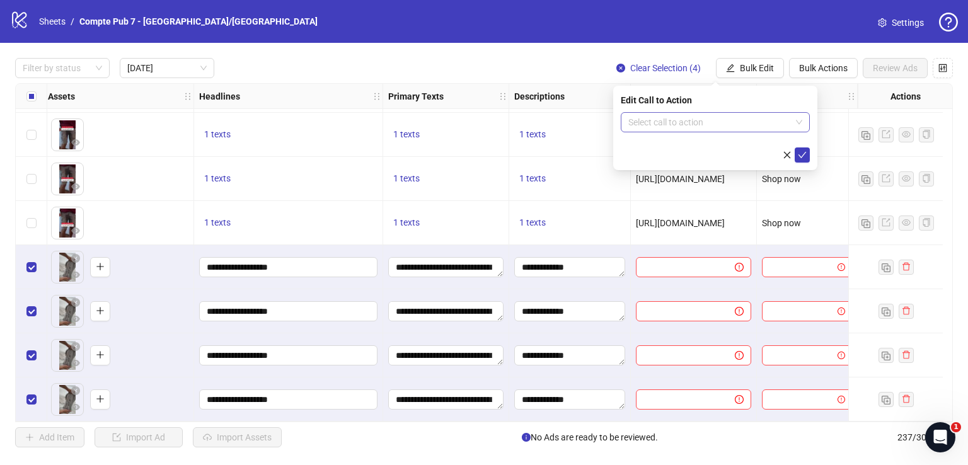
click at [725, 112] on div "Edit Call to Action Select call to action" at bounding box center [715, 128] width 204 height 84
click at [725, 120] on input "search" at bounding box center [709, 122] width 163 height 19
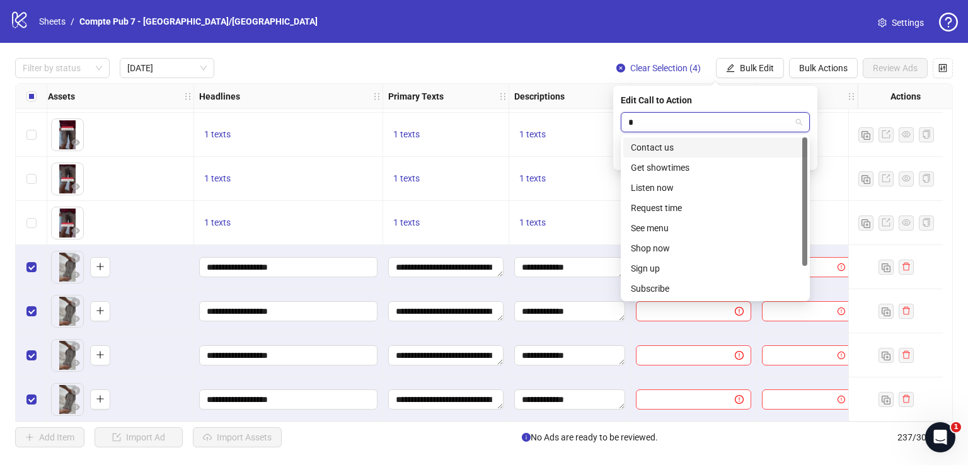
type input "**"
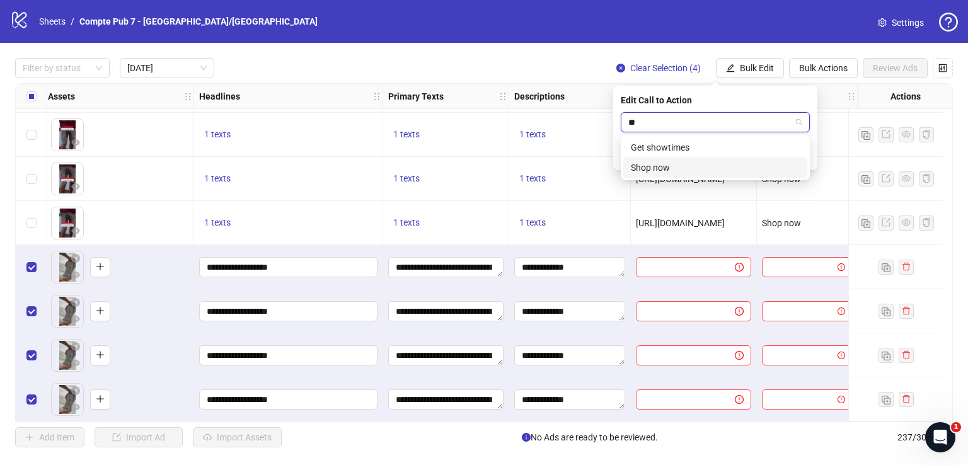
click at [729, 166] on div "Shop now" at bounding box center [715, 168] width 169 height 14
click at [802, 148] on button "submit" at bounding box center [802, 154] width 15 height 15
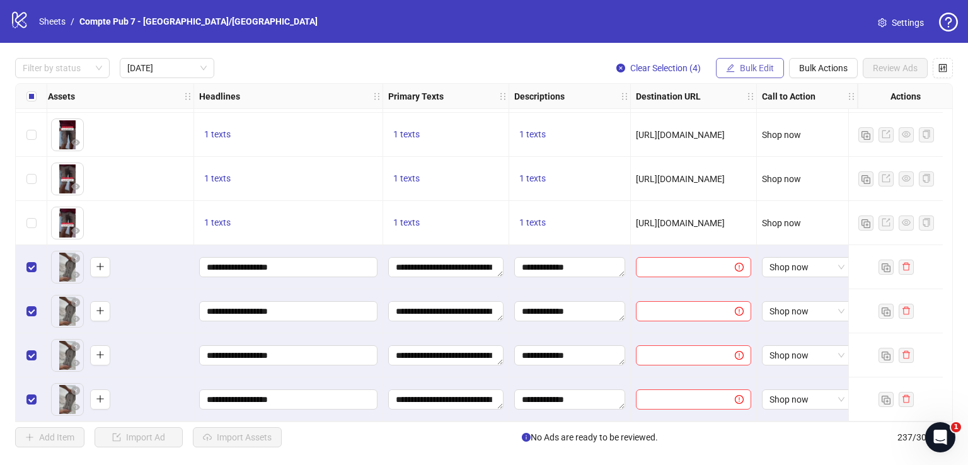
click at [761, 63] on span "Bulk Edit" at bounding box center [757, 68] width 34 height 10
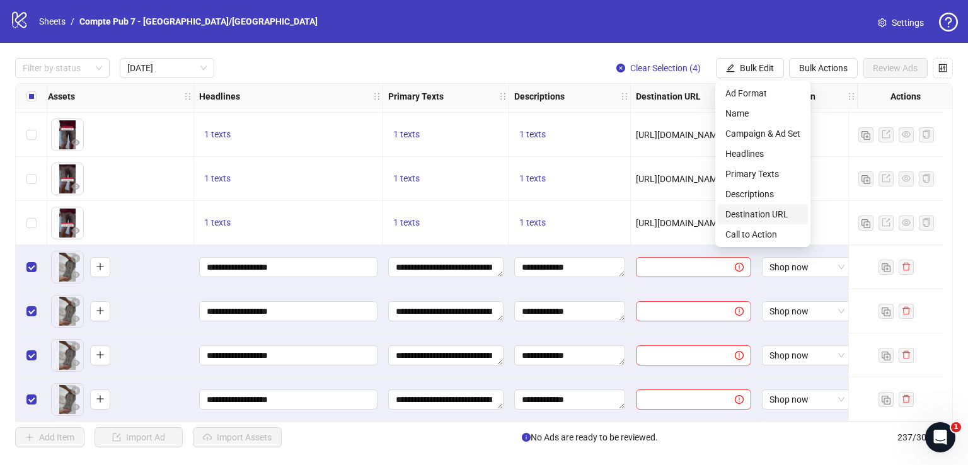
click at [754, 211] on span "Destination URL" at bounding box center [762, 214] width 75 height 14
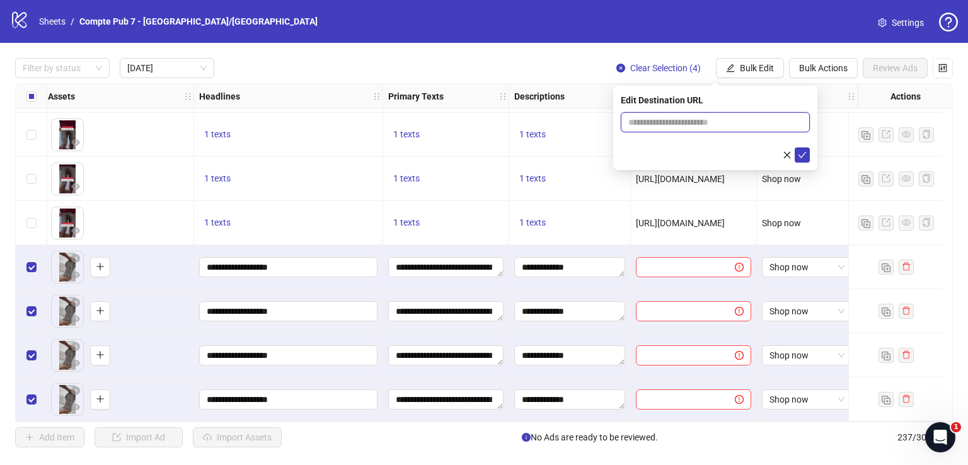
click at [671, 119] on input "text" at bounding box center [710, 122] width 164 height 14
paste input "**********"
type input "**********"
click at [802, 153] on icon "check" at bounding box center [802, 155] width 9 height 9
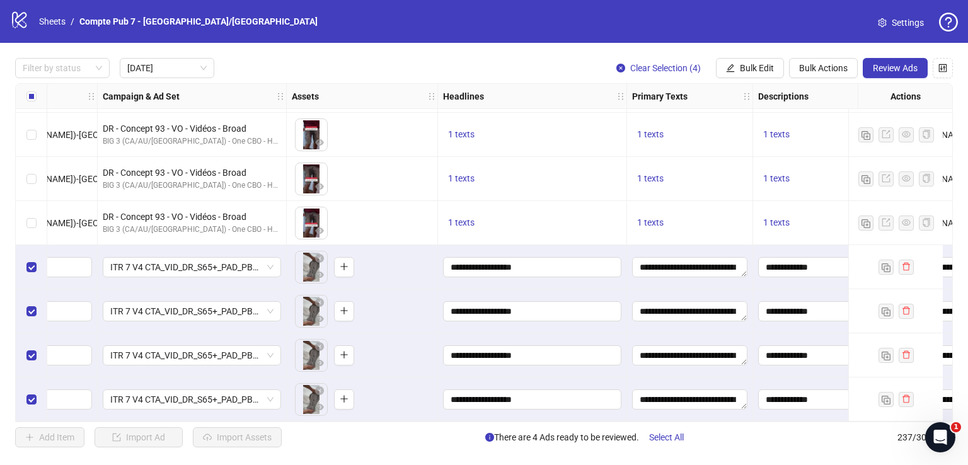
scroll to position [45, 562]
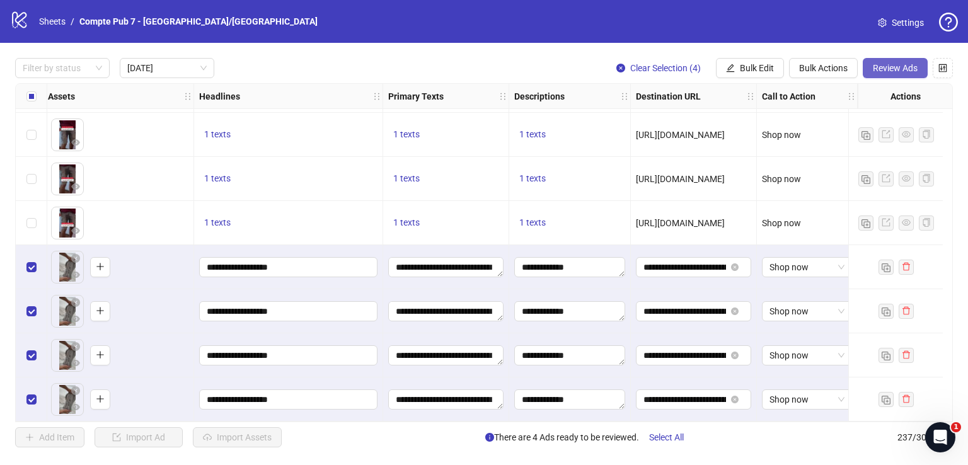
click at [889, 68] on span "Review Ads" at bounding box center [895, 68] width 45 height 10
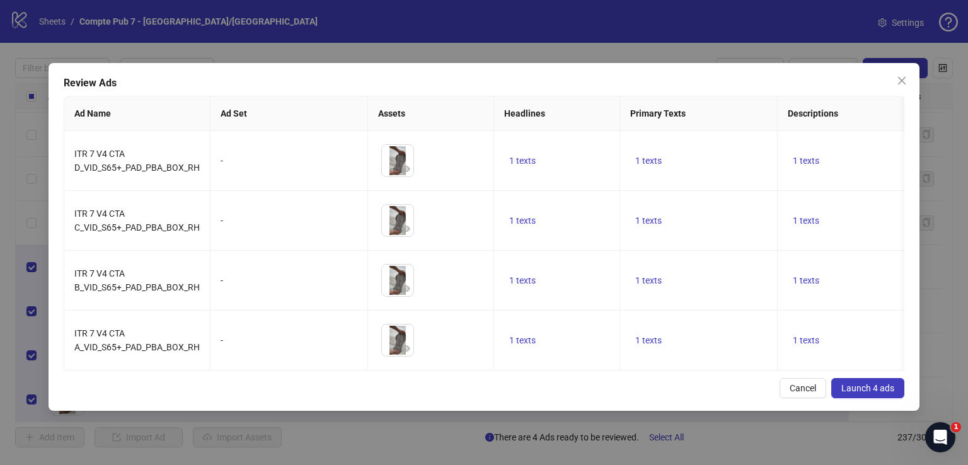
click at [861, 393] on span "Launch 4 ads" at bounding box center [867, 388] width 53 height 10
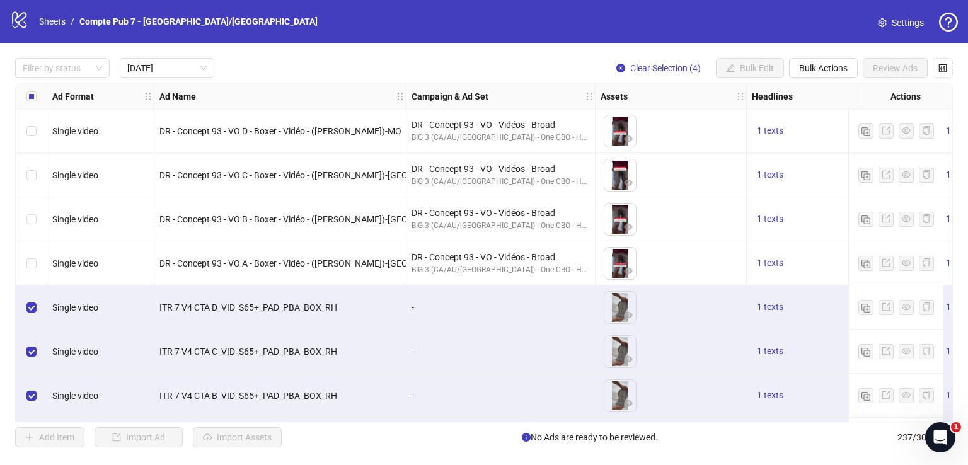
scroll to position [45, 0]
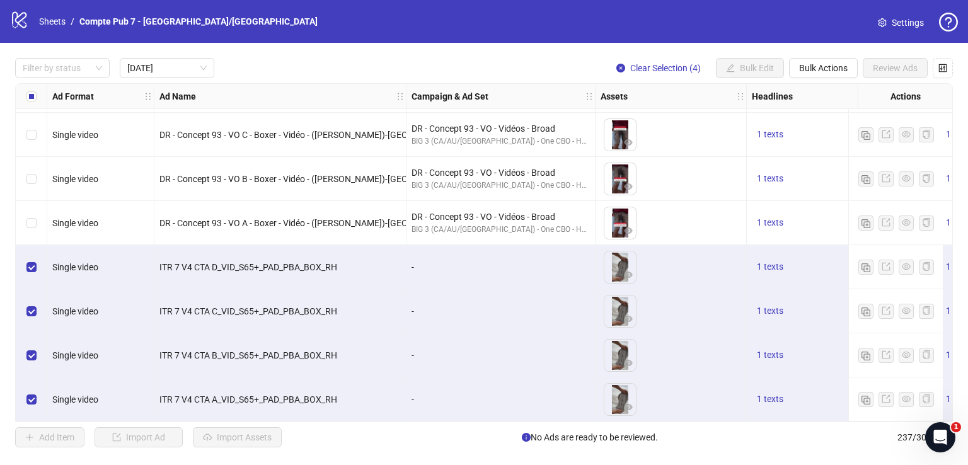
click at [238, 325] on div "ITR 7 V4 CTA C_VID_S65+_PAD_PBA_BOX_RH" at bounding box center [280, 311] width 252 height 44
click at [320, 316] on div "ITR 7 V4 CTA C_VID_S65+_PAD_PBA_BOX_RH" at bounding box center [280, 311] width 252 height 44
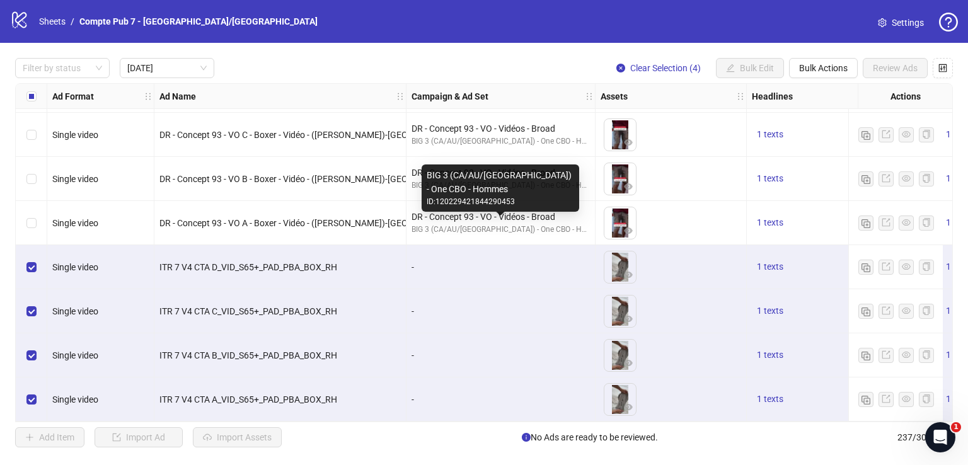
click at [463, 224] on div "BIG 3 (CA/AU/[GEOGRAPHIC_DATA]) - One CBO - Hommes" at bounding box center [501, 230] width 178 height 12
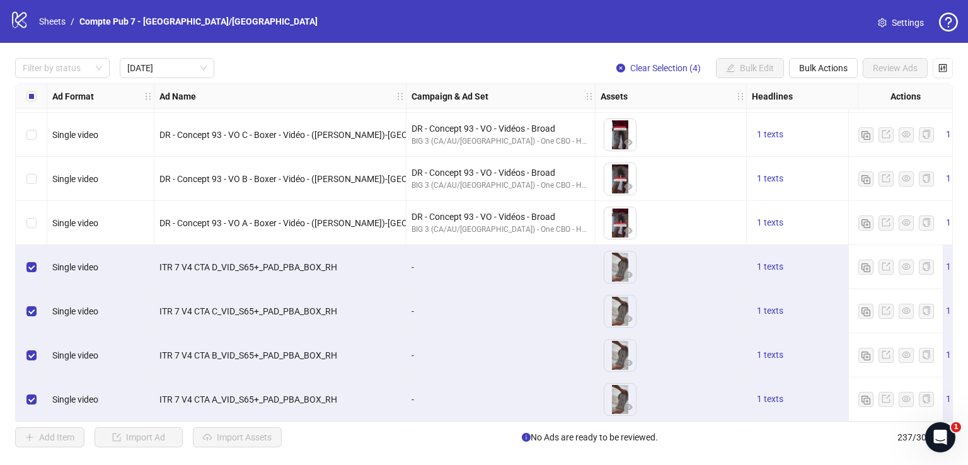
click at [318, 216] on div "DR - Concept 93 - VO A - Boxer - Vidéo - ([PERSON_NAME])-[GEOGRAPHIC_DATA]" at bounding box center [279, 223] width 241 height 14
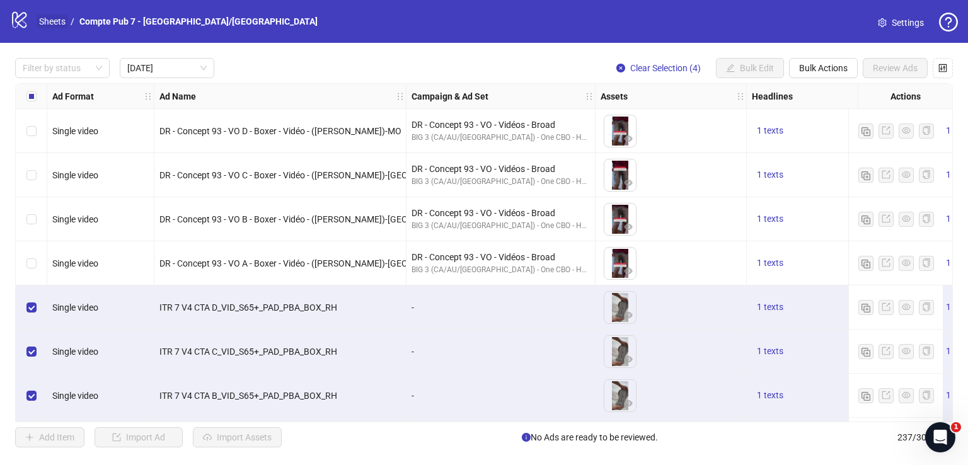
click at [60, 21] on link "Sheets" at bounding box center [53, 21] width 32 height 14
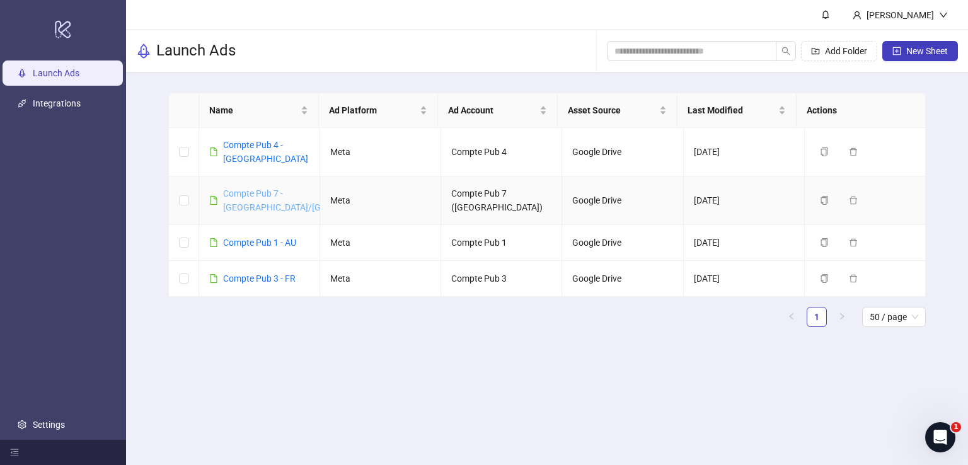
click at [257, 188] on link "Compte Pub 7 - [GEOGRAPHIC_DATA]/[GEOGRAPHIC_DATA]" at bounding box center [310, 200] width 174 height 24
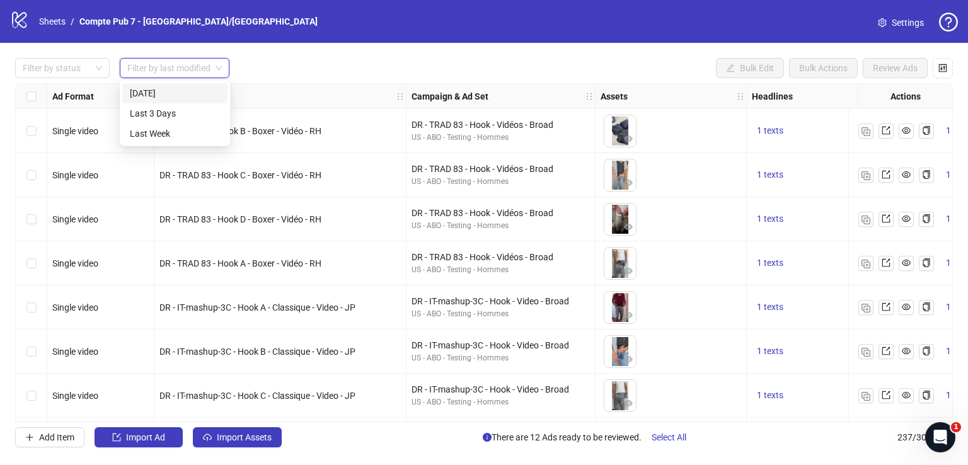
click at [168, 90] on div "[DATE]" at bounding box center [175, 93] width 90 height 14
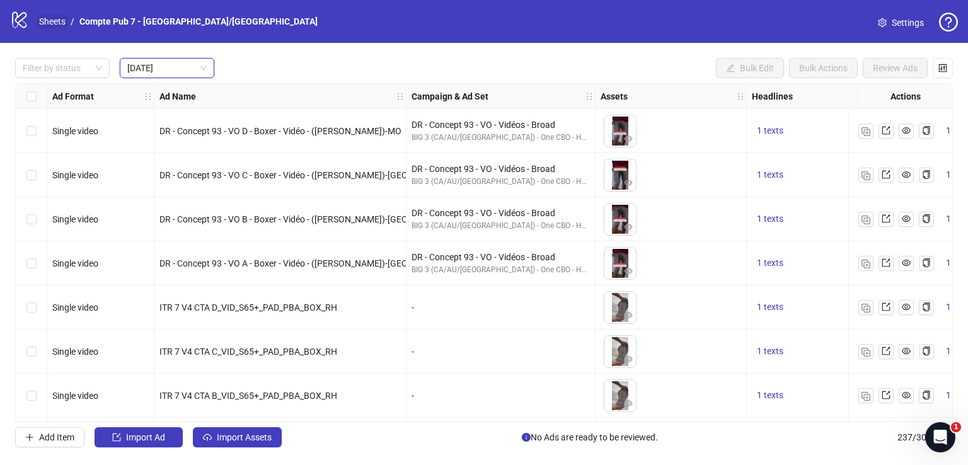
click at [47, 18] on link "Sheets" at bounding box center [53, 21] width 32 height 14
